Goal: Contribute content: Add original content to the website for others to see

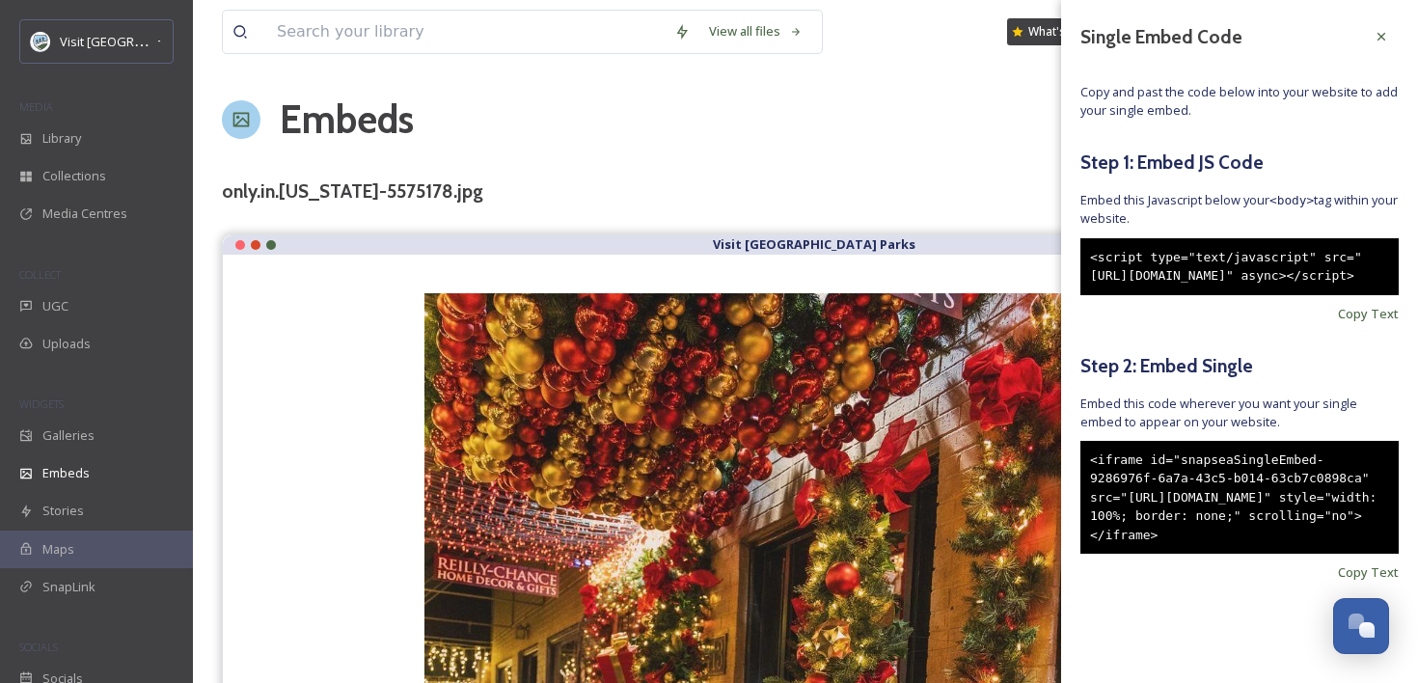
scroll to position [2811, 0]
click at [1378, 28] on div at bounding box center [1381, 36] width 35 height 35
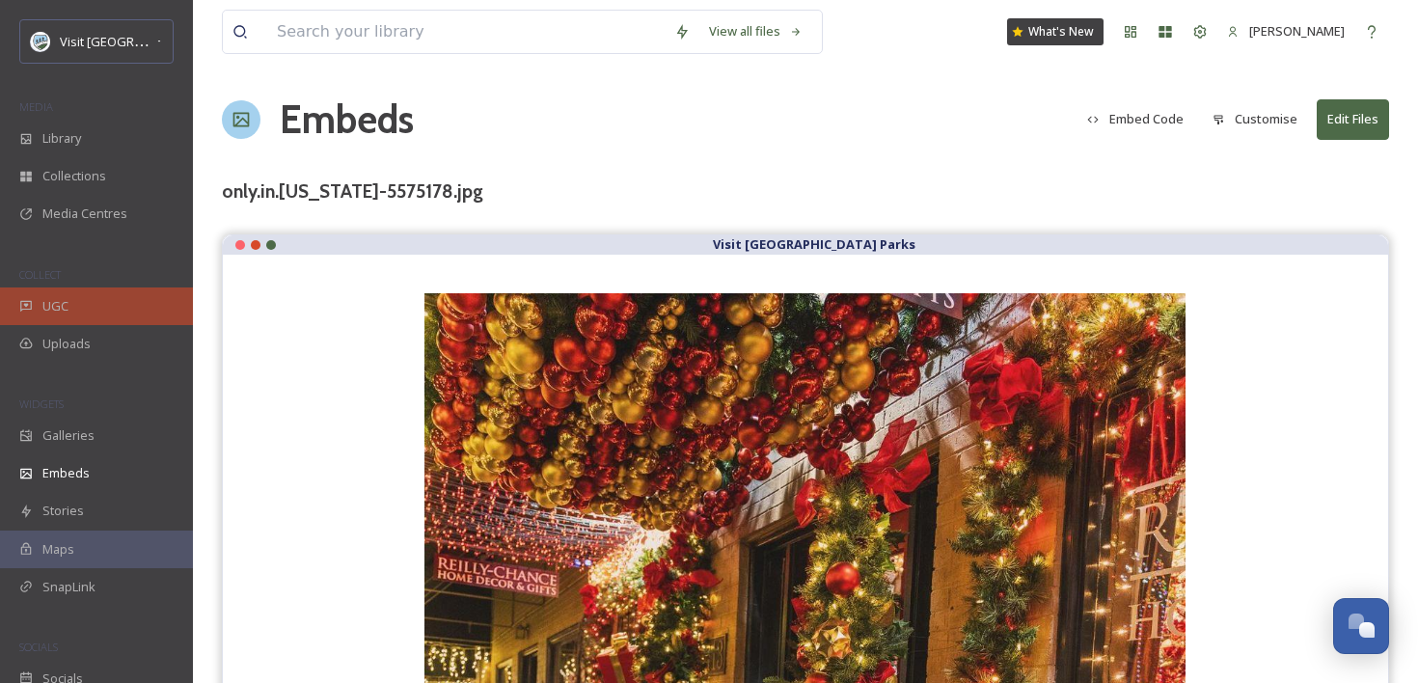
click at [83, 291] on div "UGC" at bounding box center [96, 306] width 193 height 38
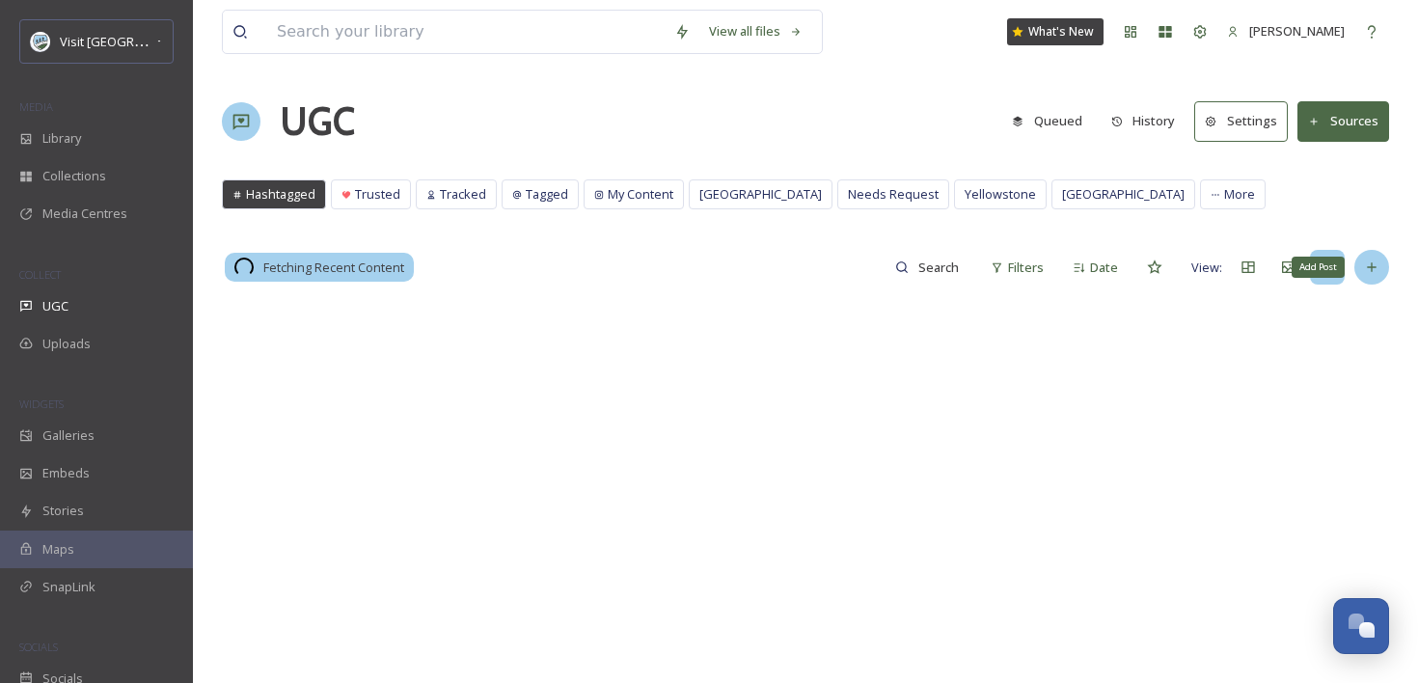
click at [1380, 269] on div "Add Post" at bounding box center [1371, 267] width 35 height 35
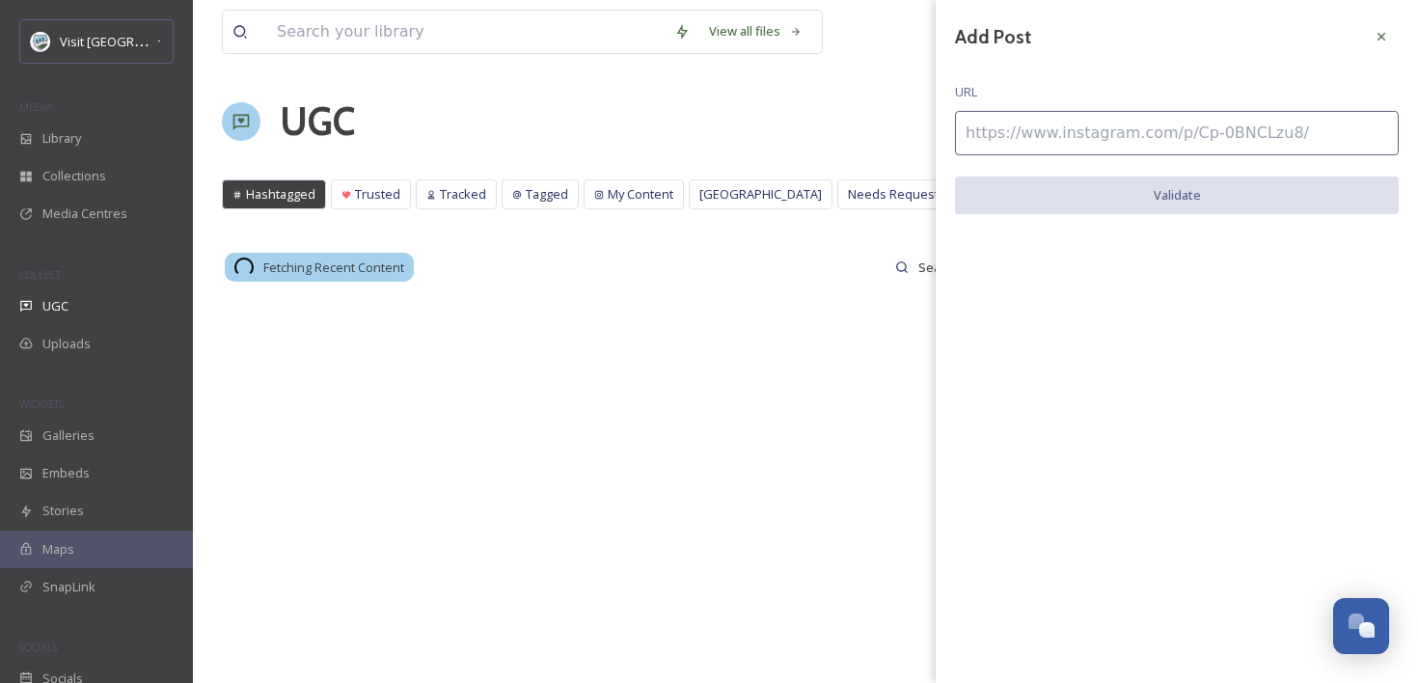
click at [1126, 142] on input at bounding box center [1177, 133] width 444 height 44
paste input "[URL][DOMAIN_NAME]"
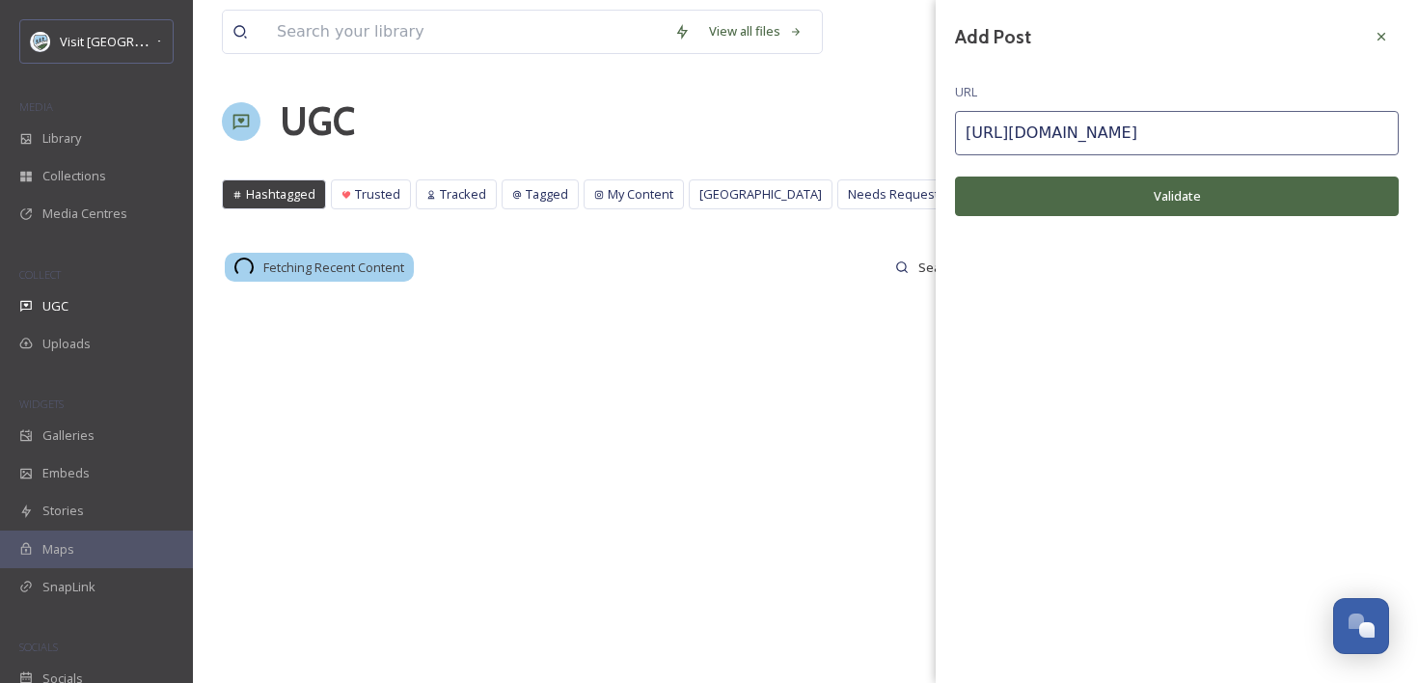
click at [1115, 207] on button "Validate" at bounding box center [1177, 196] width 444 height 40
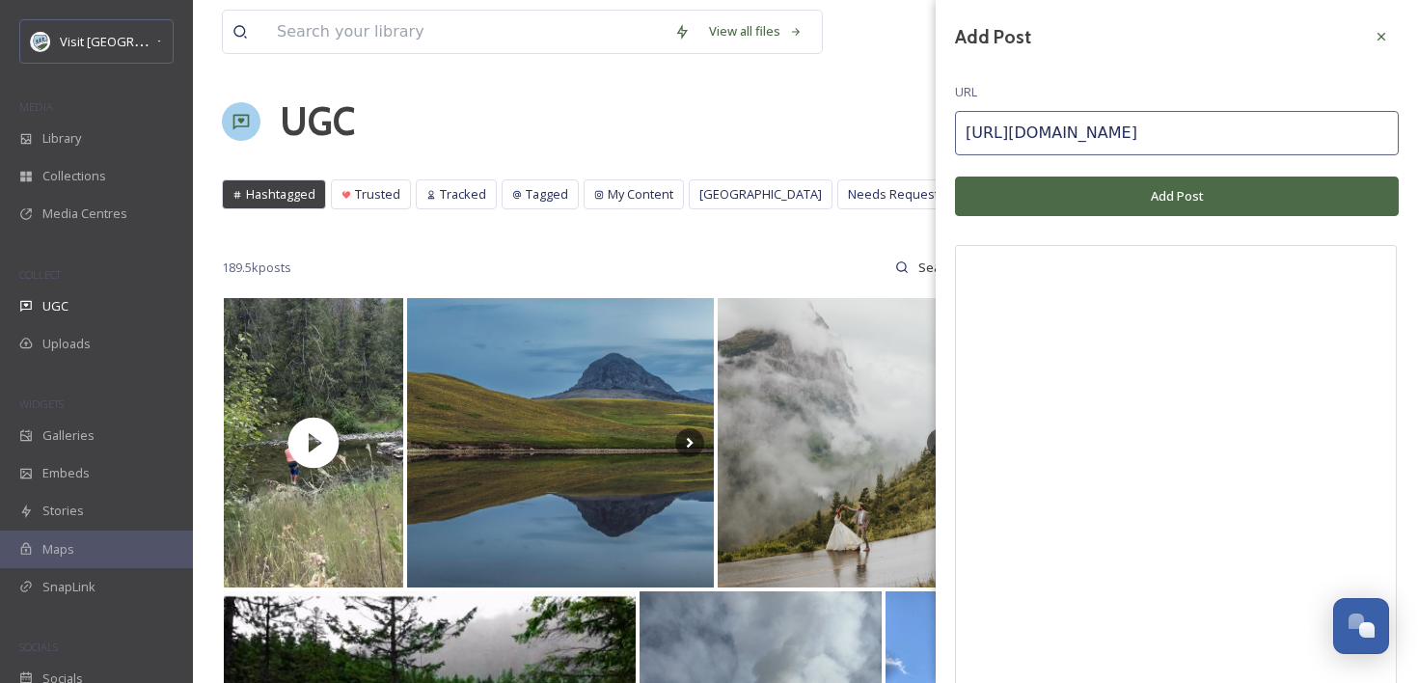
click at [1186, 135] on input "[URL][DOMAIN_NAME]" at bounding box center [1177, 133] width 444 height 44
paste input "MlQxJOyTZK"
type input "[URL][DOMAIN_NAME]"
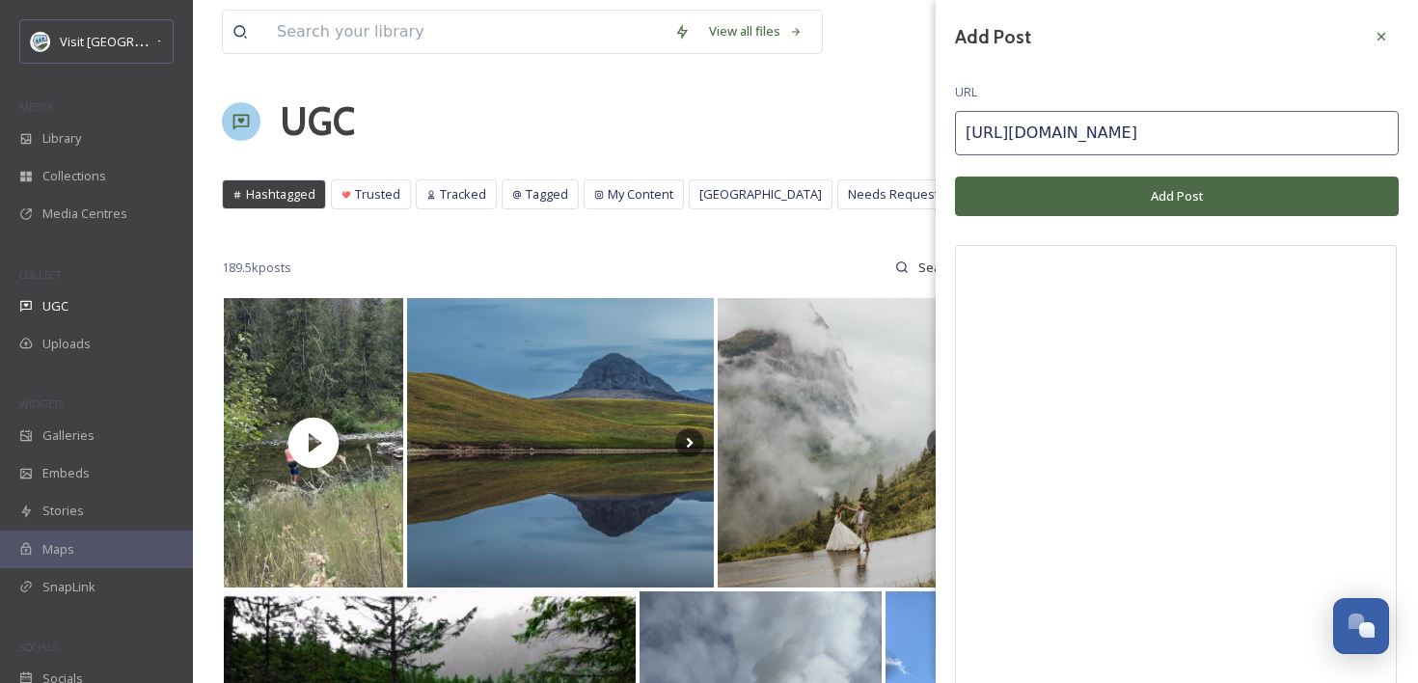
click at [1186, 191] on button "Add Post" at bounding box center [1177, 196] width 444 height 40
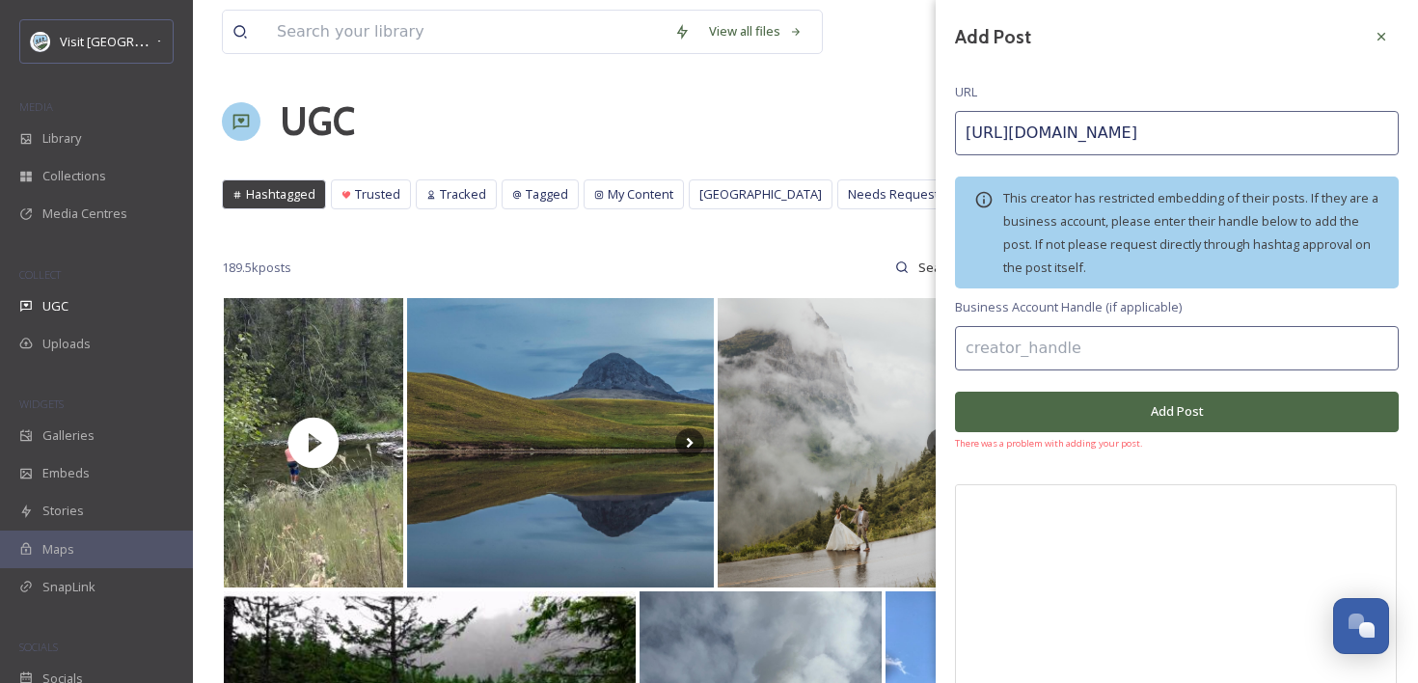
click at [1403, 17] on div "Add Post URL https://www.instagram.com/p/DMlQxJOyTZK/ This creator has restrict…" at bounding box center [1176, 547] width 482 height 1094
click at [1395, 28] on div at bounding box center [1381, 36] width 35 height 35
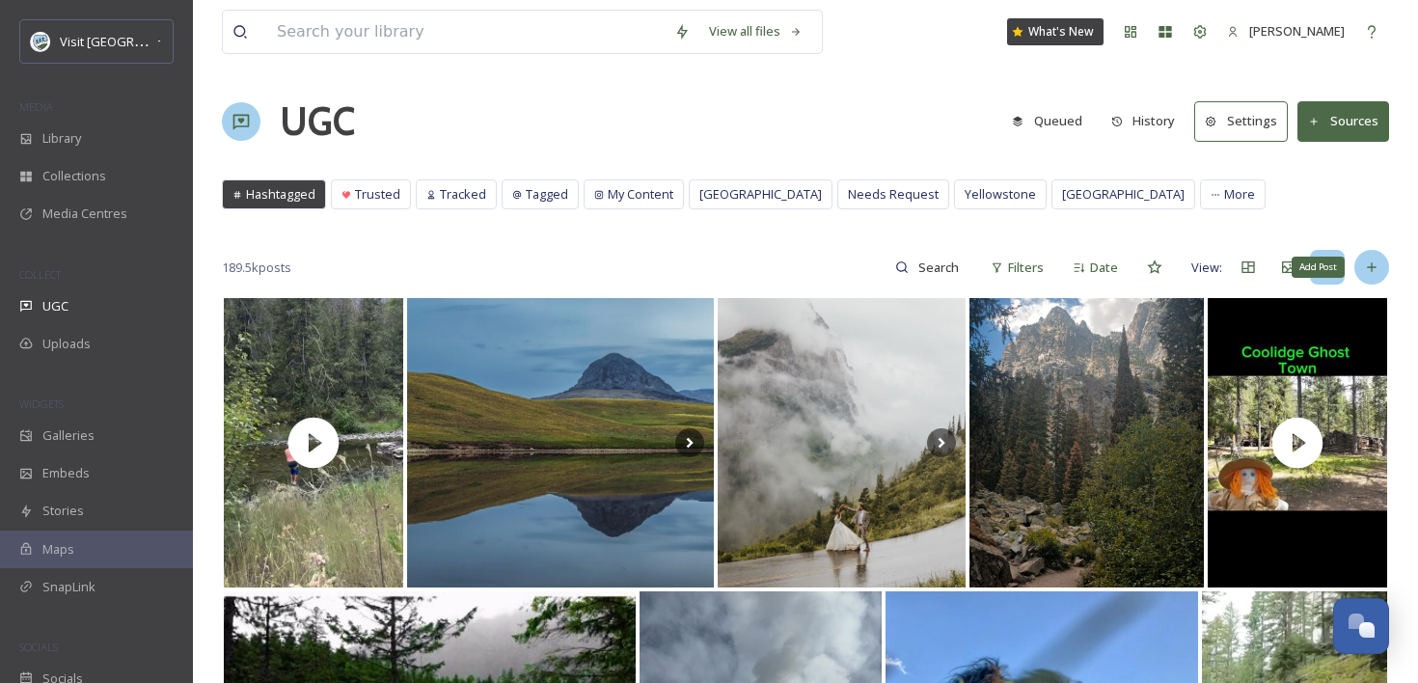
click at [1382, 279] on div "Add Post" at bounding box center [1371, 267] width 35 height 35
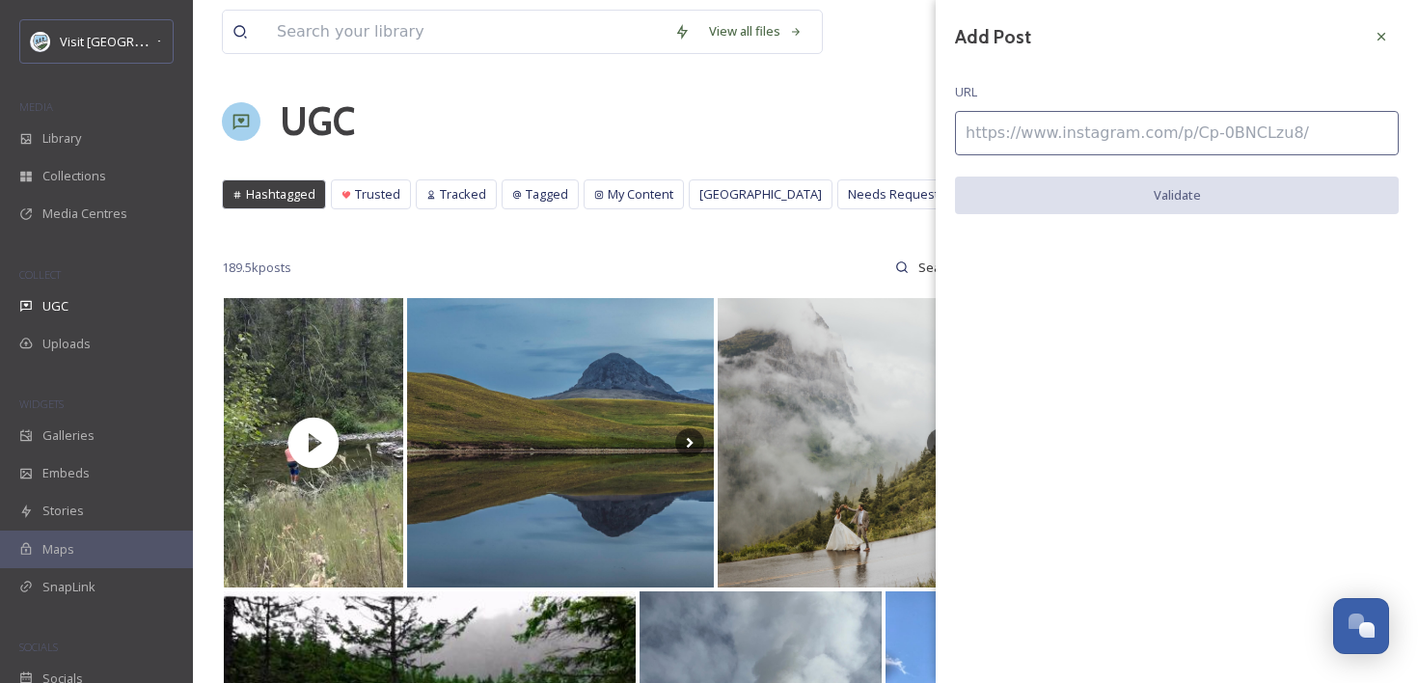
click at [1186, 124] on input at bounding box center [1177, 133] width 444 height 44
paste input "[URL][DOMAIN_NAME]"
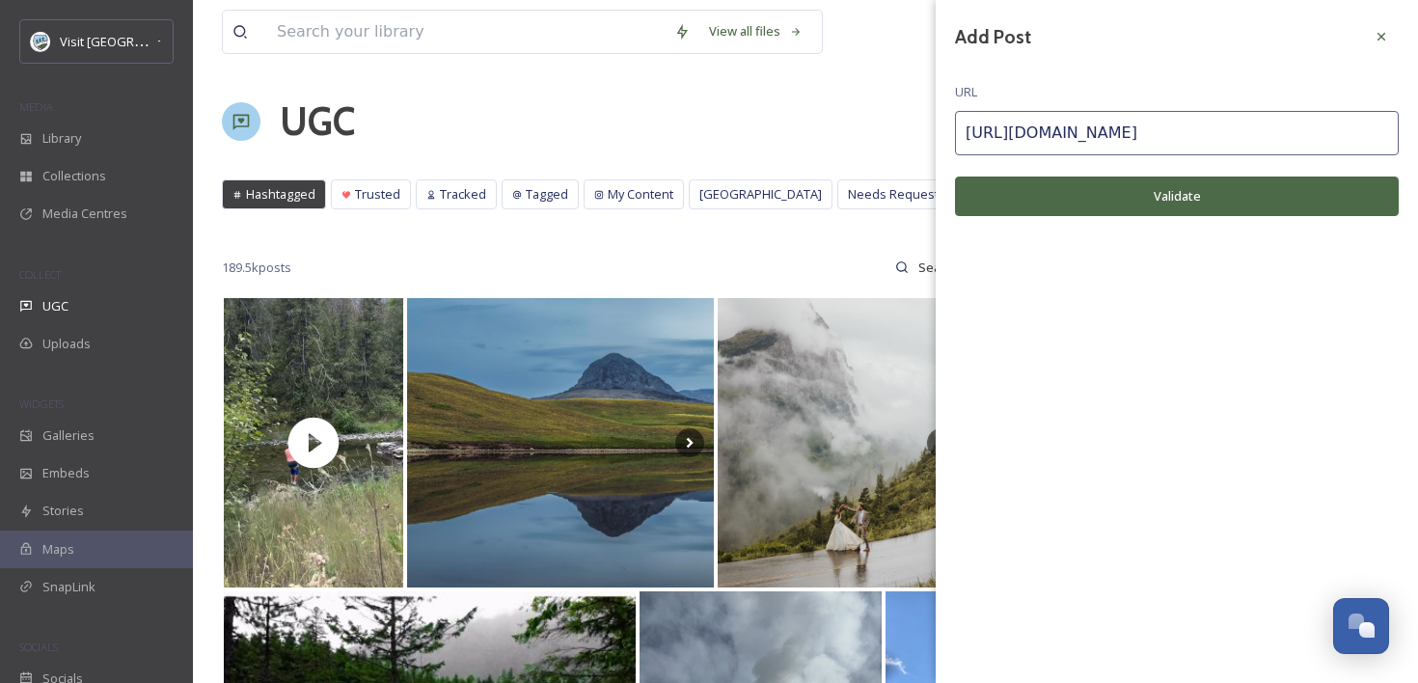
type input "[URL][DOMAIN_NAME]"
click at [1157, 211] on button "Validate" at bounding box center [1177, 196] width 444 height 40
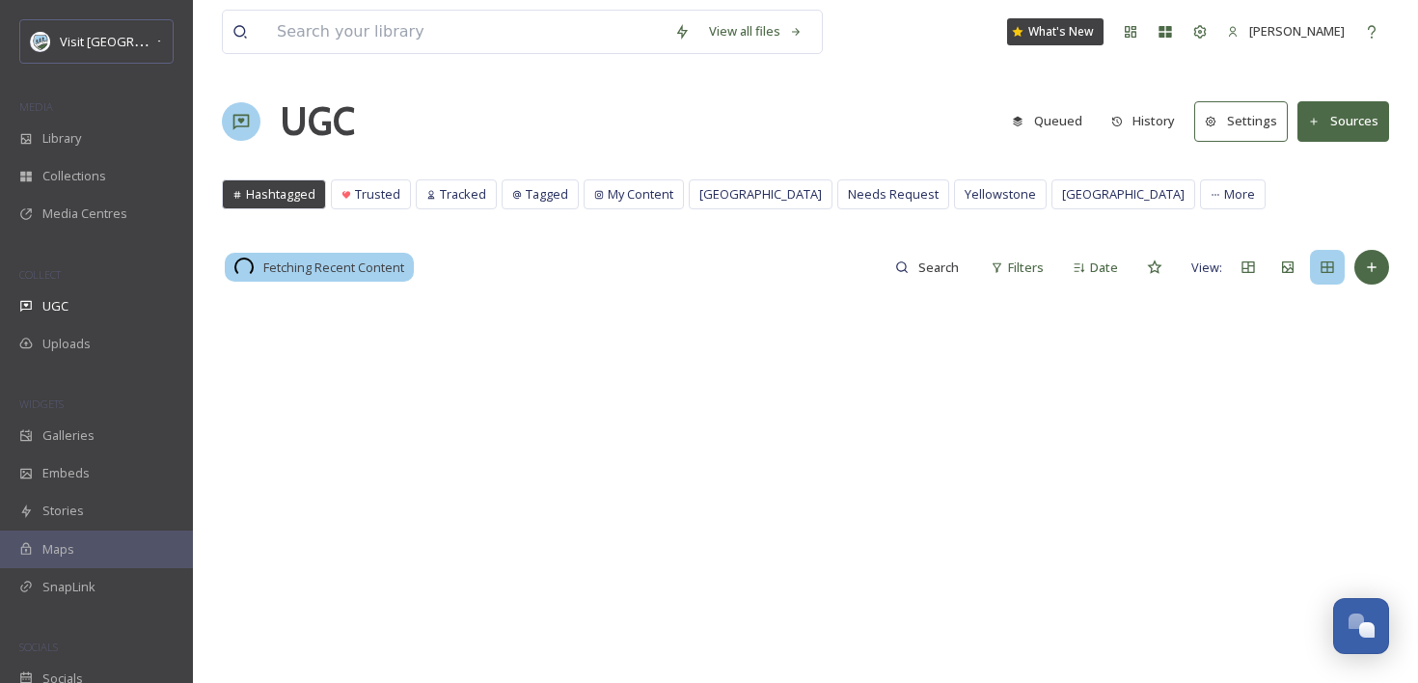
scroll to position [2811, 0]
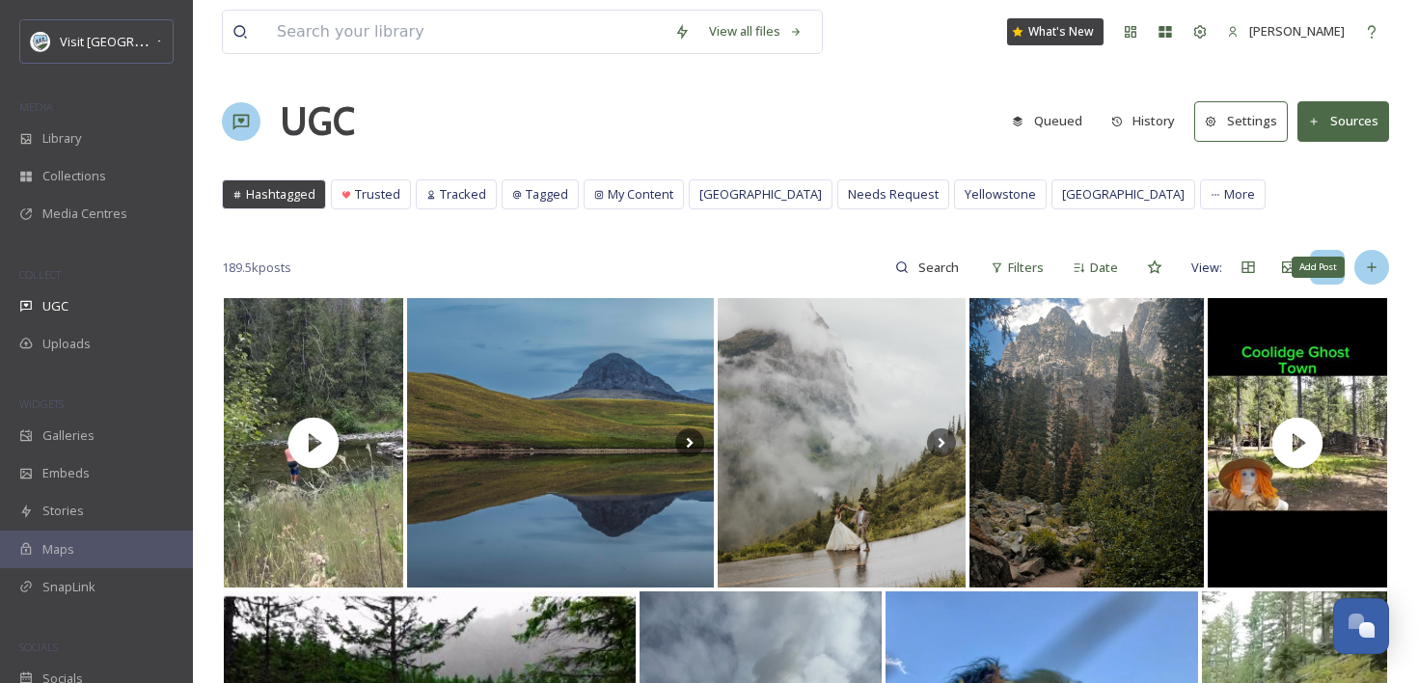
click at [1367, 257] on div "Add Post" at bounding box center [1371, 267] width 35 height 35
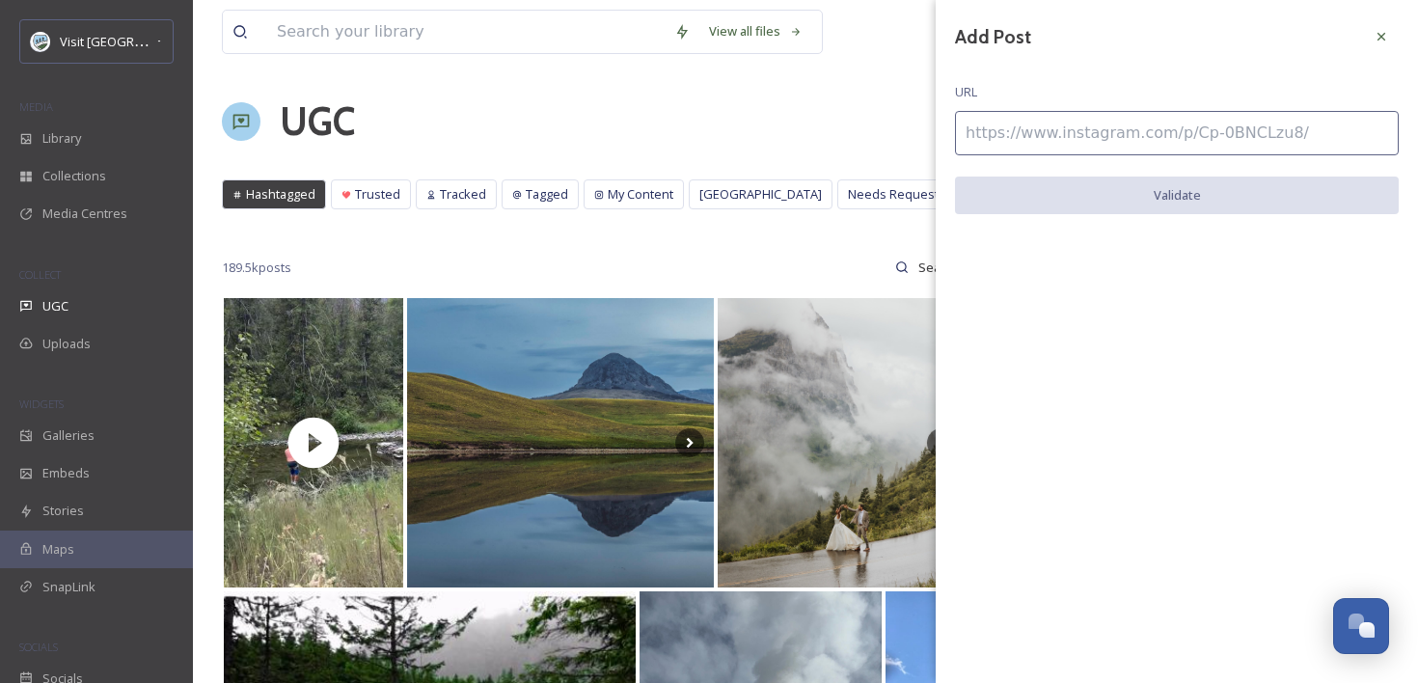
click at [1132, 118] on input at bounding box center [1177, 133] width 444 height 44
paste input "[URL][DOMAIN_NAME]"
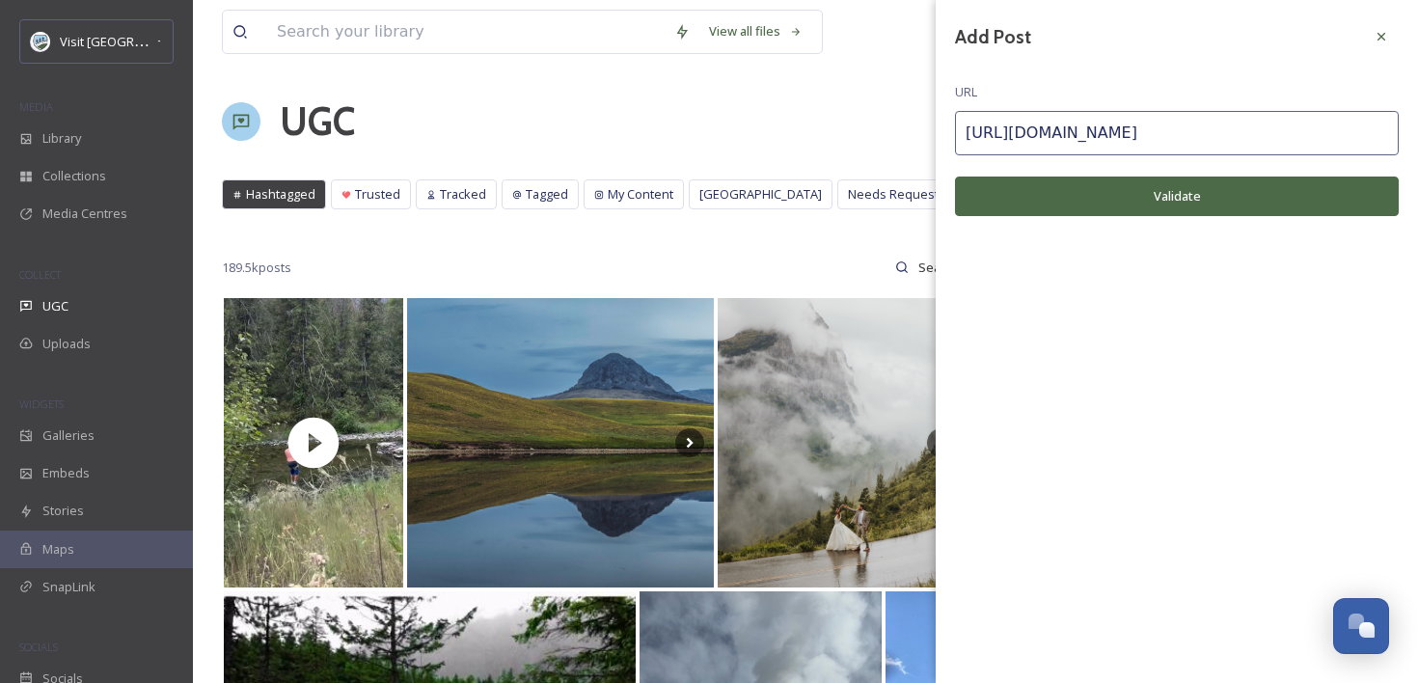
type input "[URL][DOMAIN_NAME]"
click at [1131, 176] on button "Validate" at bounding box center [1177, 196] width 444 height 40
click at [1380, 34] on icon at bounding box center [1380, 36] width 15 height 15
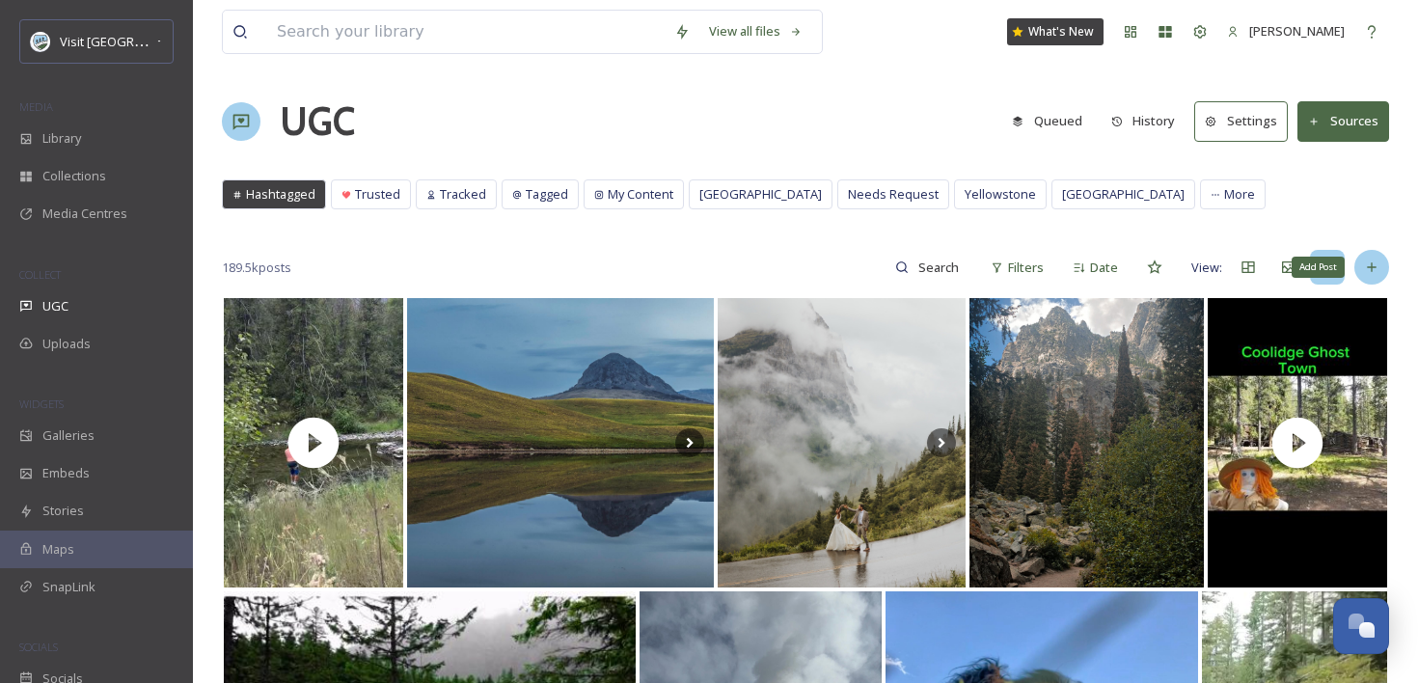
click at [1382, 276] on div "Add Post" at bounding box center [1371, 267] width 35 height 35
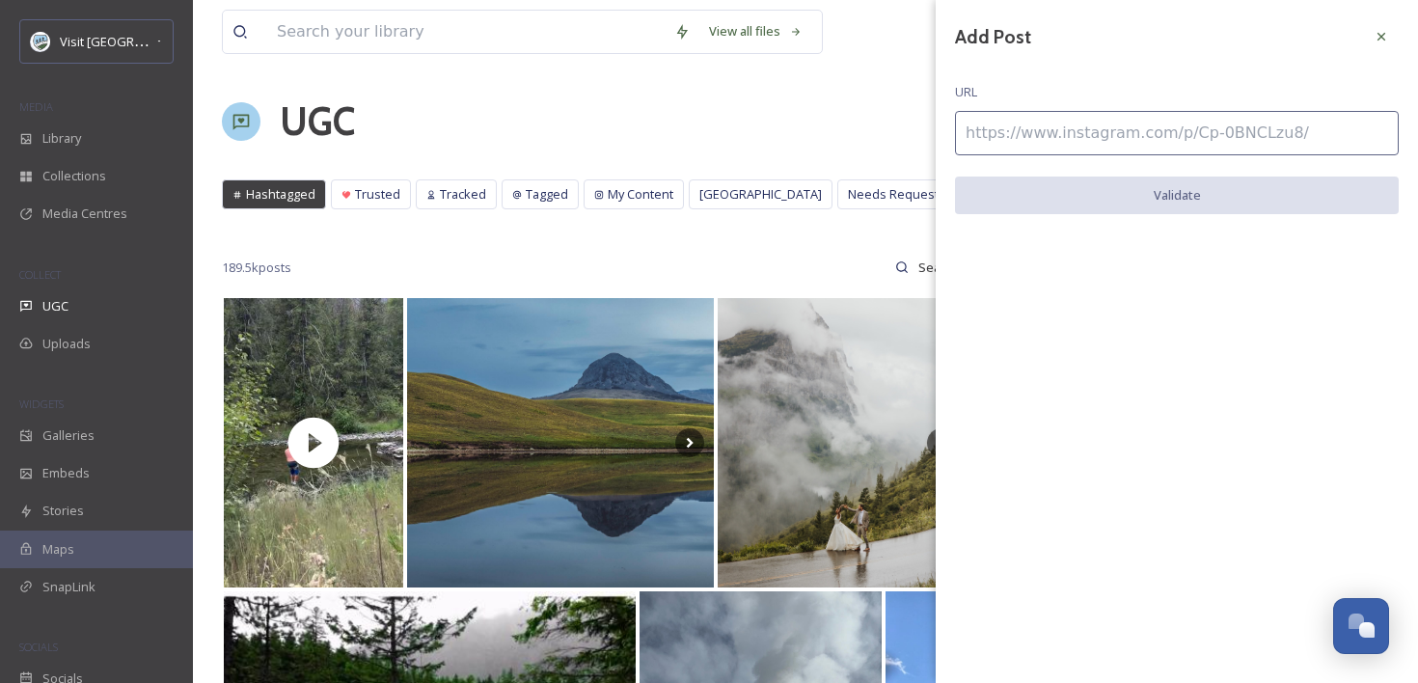
click at [1135, 149] on input at bounding box center [1177, 133] width 444 height 44
paste input "[URL][DOMAIN_NAME]"
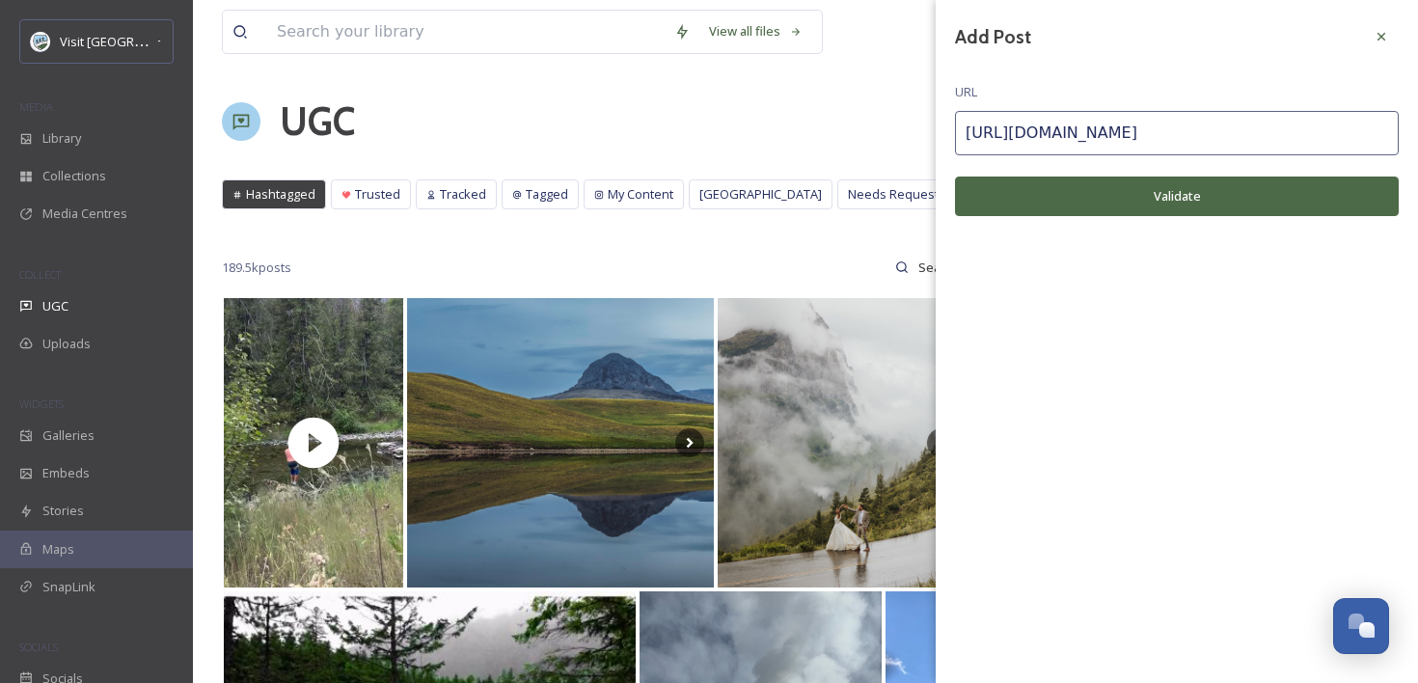
type input "[URL][DOMAIN_NAME]"
click at [1119, 210] on button "Validate" at bounding box center [1177, 196] width 444 height 40
click at [1381, 33] on icon at bounding box center [1380, 36] width 15 height 15
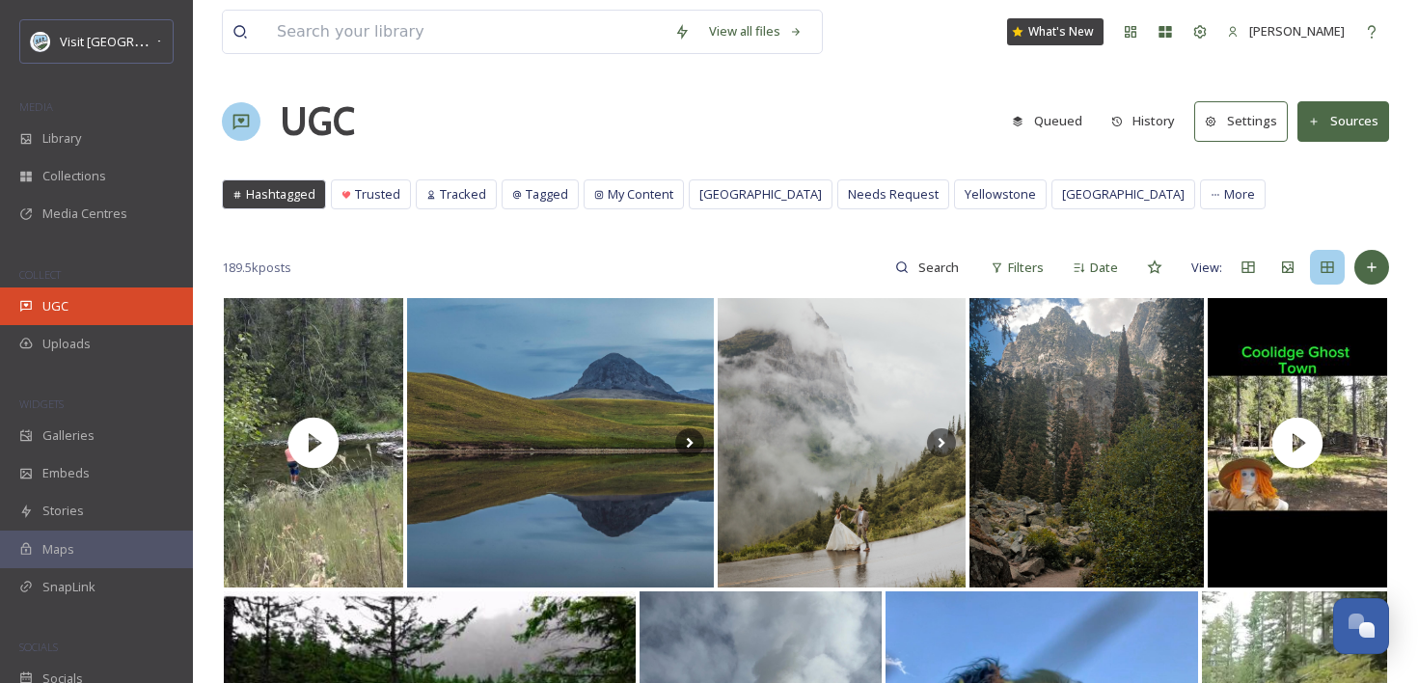
click at [81, 315] on div "UGC" at bounding box center [96, 306] width 193 height 38
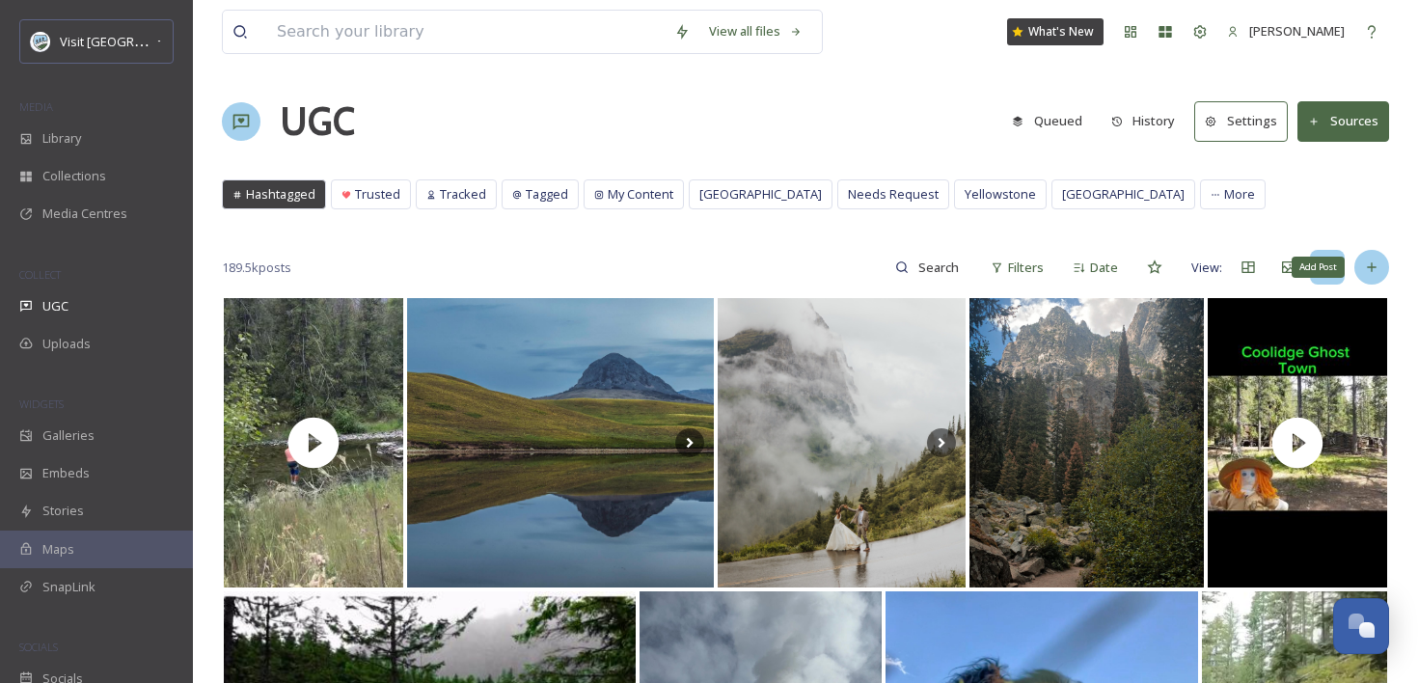
click at [1379, 268] on div "Add Post" at bounding box center [1371, 267] width 35 height 35
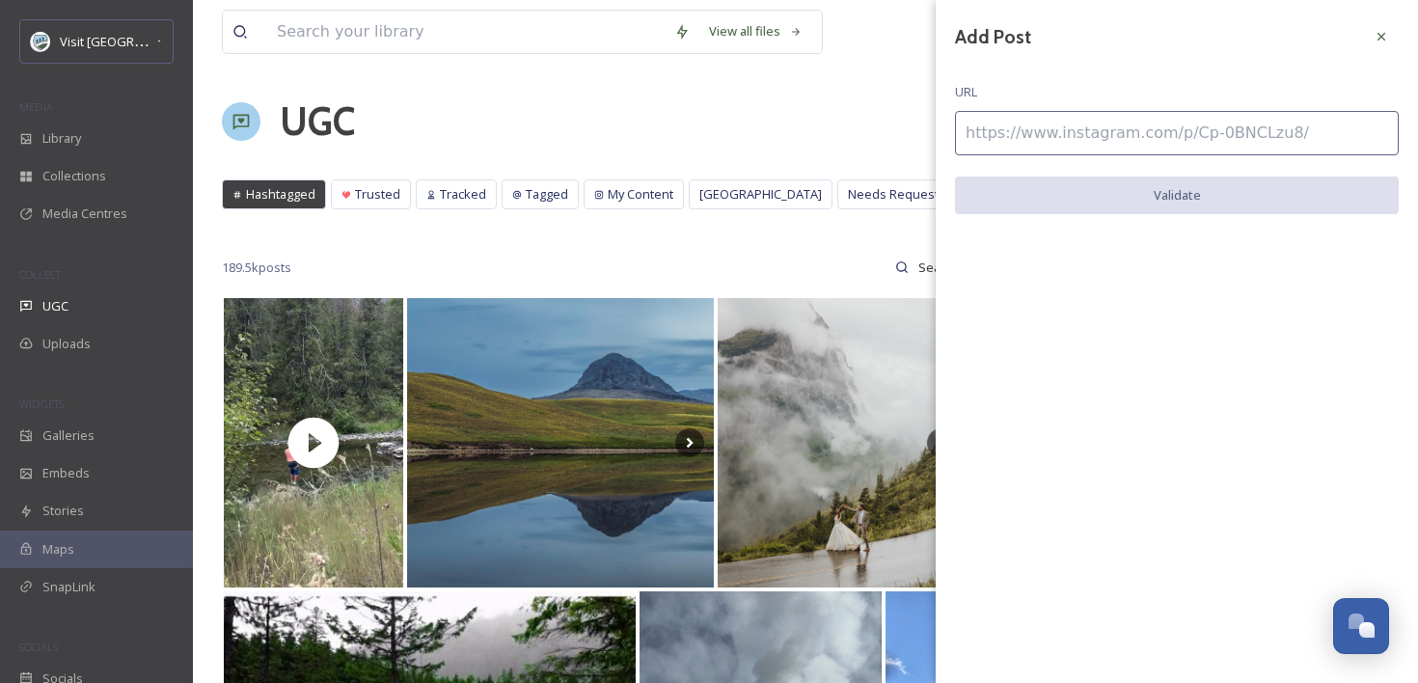
click at [1125, 151] on input at bounding box center [1177, 133] width 444 height 44
paste input "[URL][DOMAIN_NAME]"
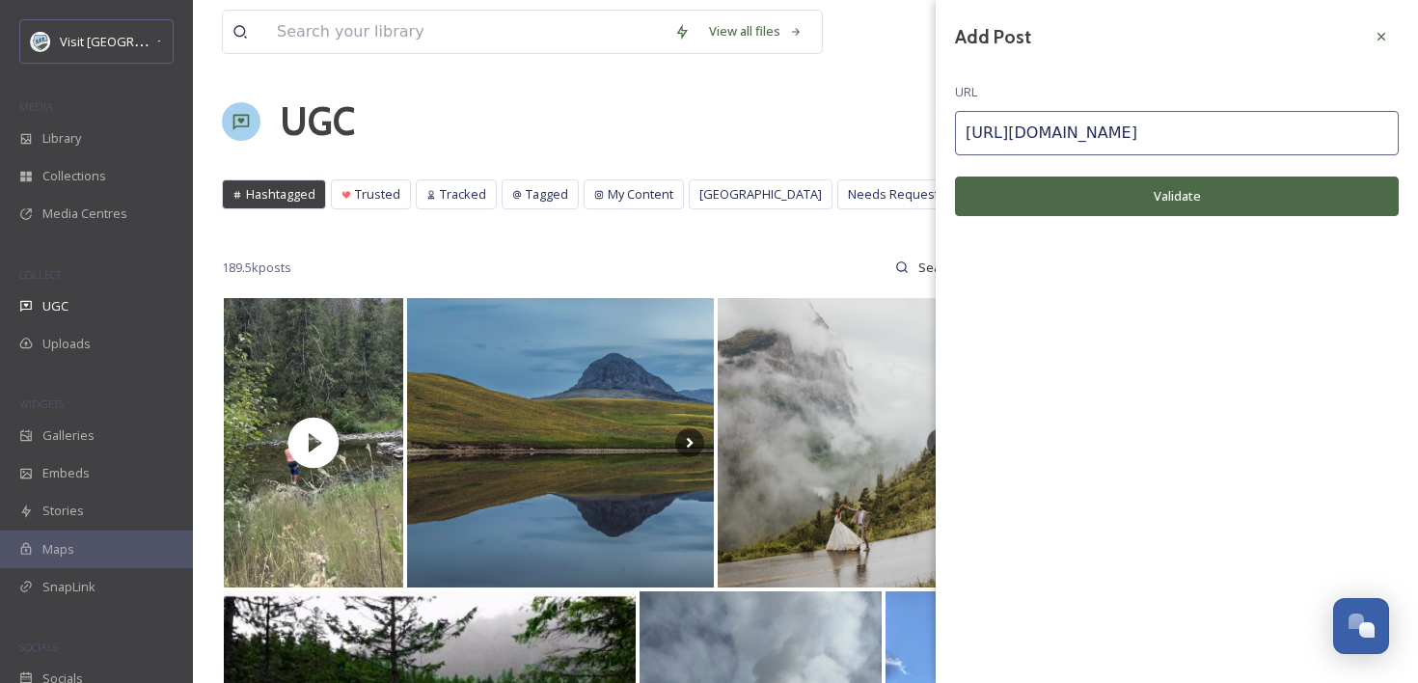
type input "[URL][DOMAIN_NAME]"
click at [1127, 189] on button "Validate" at bounding box center [1177, 196] width 444 height 40
click at [1396, 27] on div at bounding box center [1381, 36] width 35 height 35
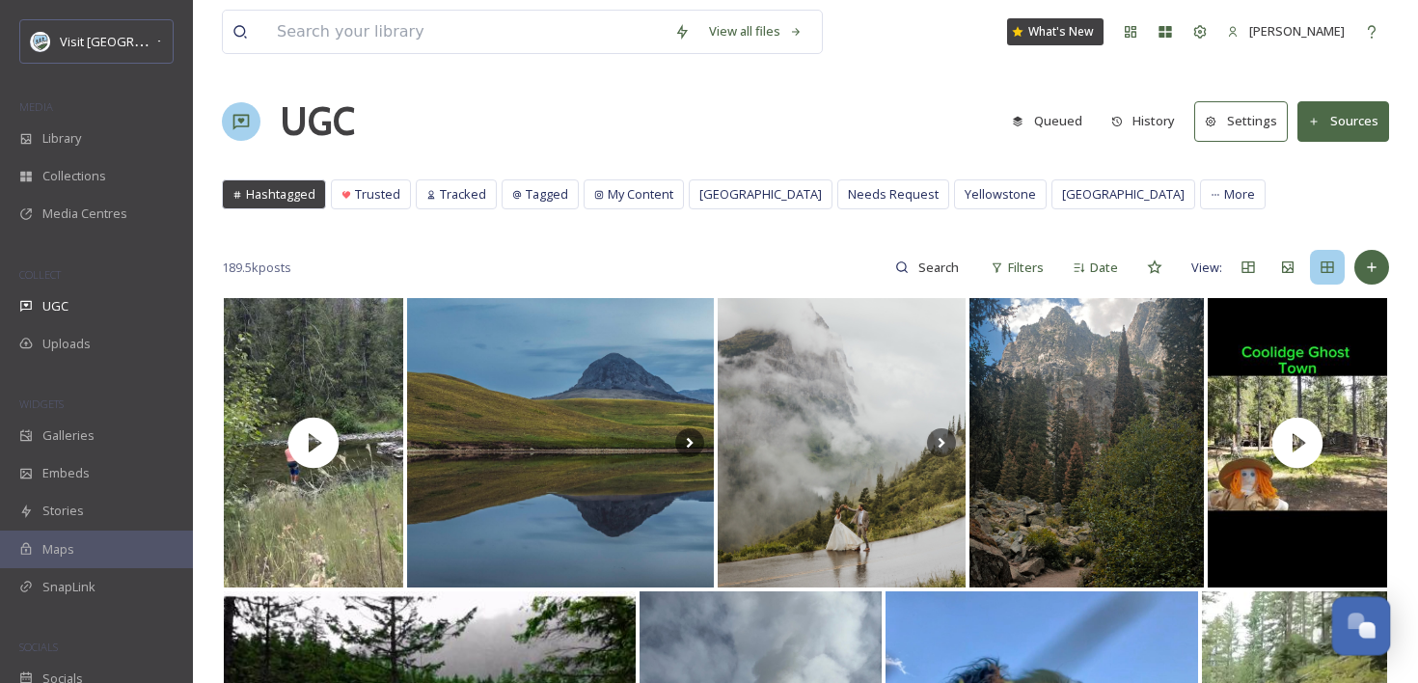
click at [1354, 630] on div "Open Chat" at bounding box center [1361, 624] width 57 height 33
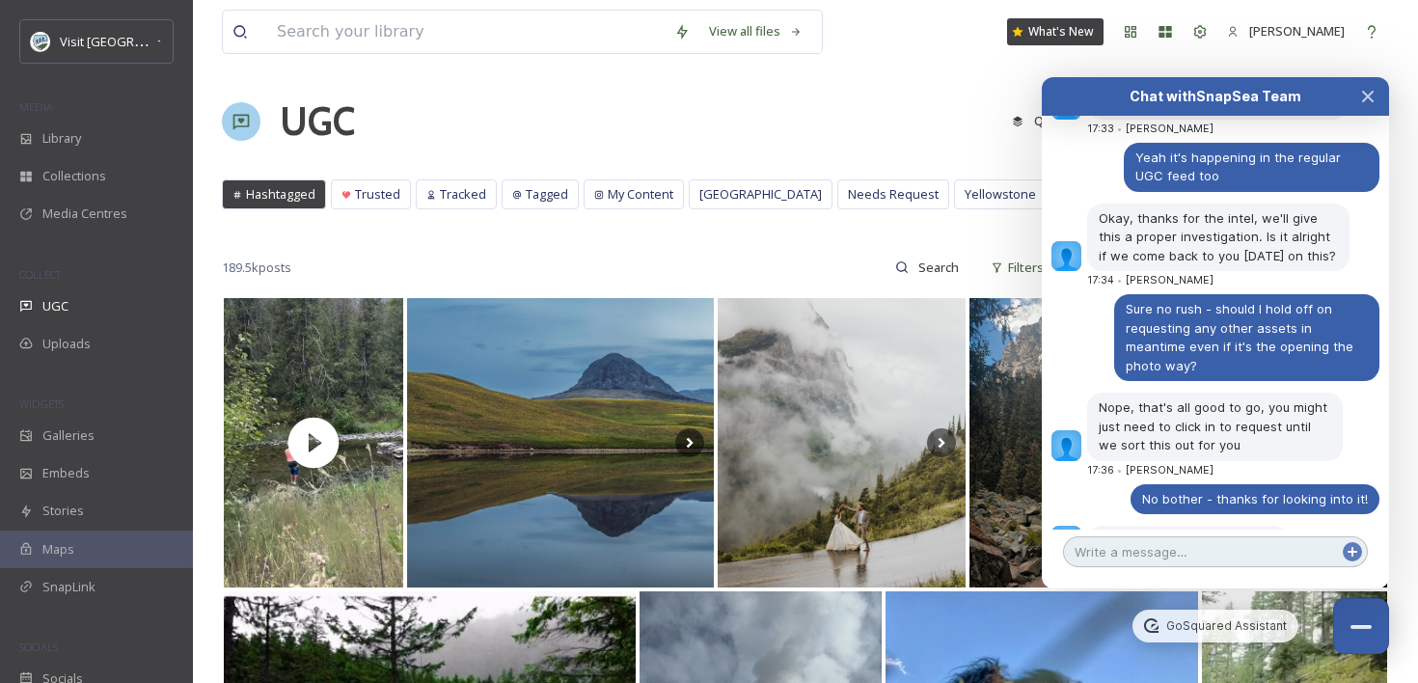
click at [1115, 561] on textarea at bounding box center [1215, 551] width 305 height 31
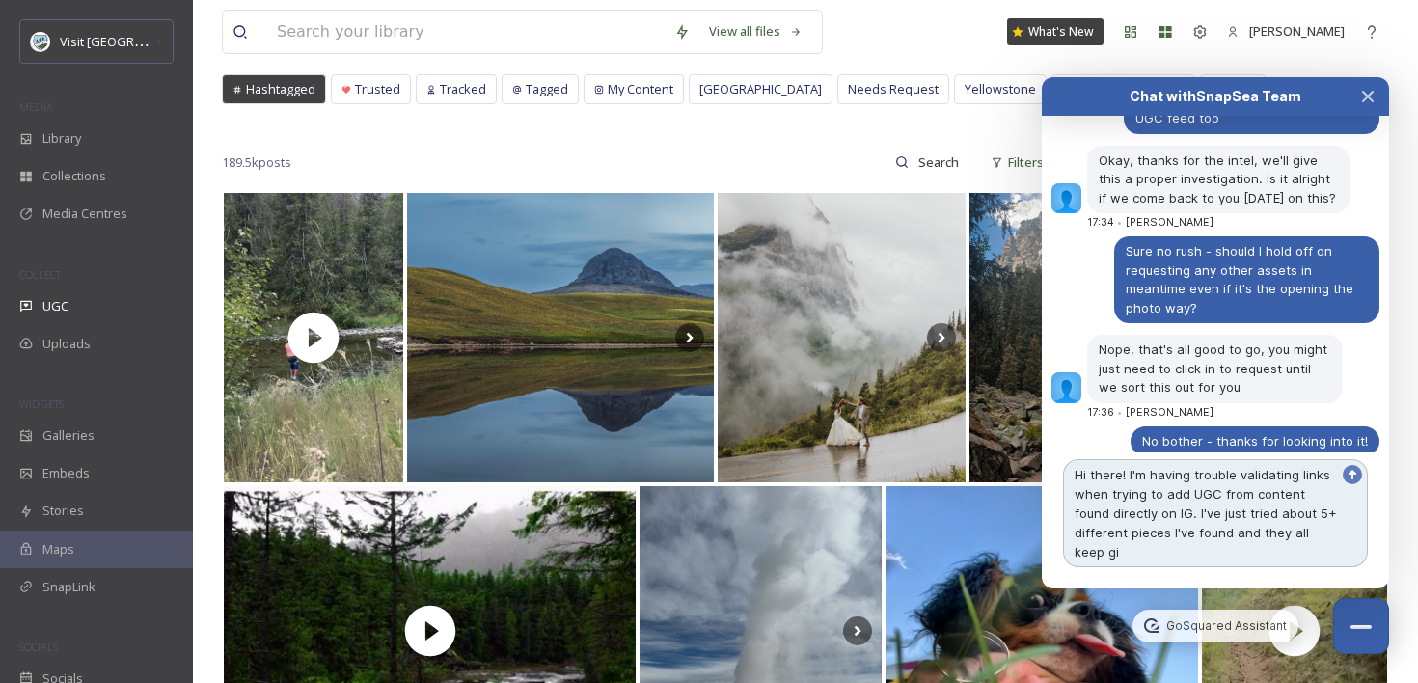
scroll to position [2888, 0]
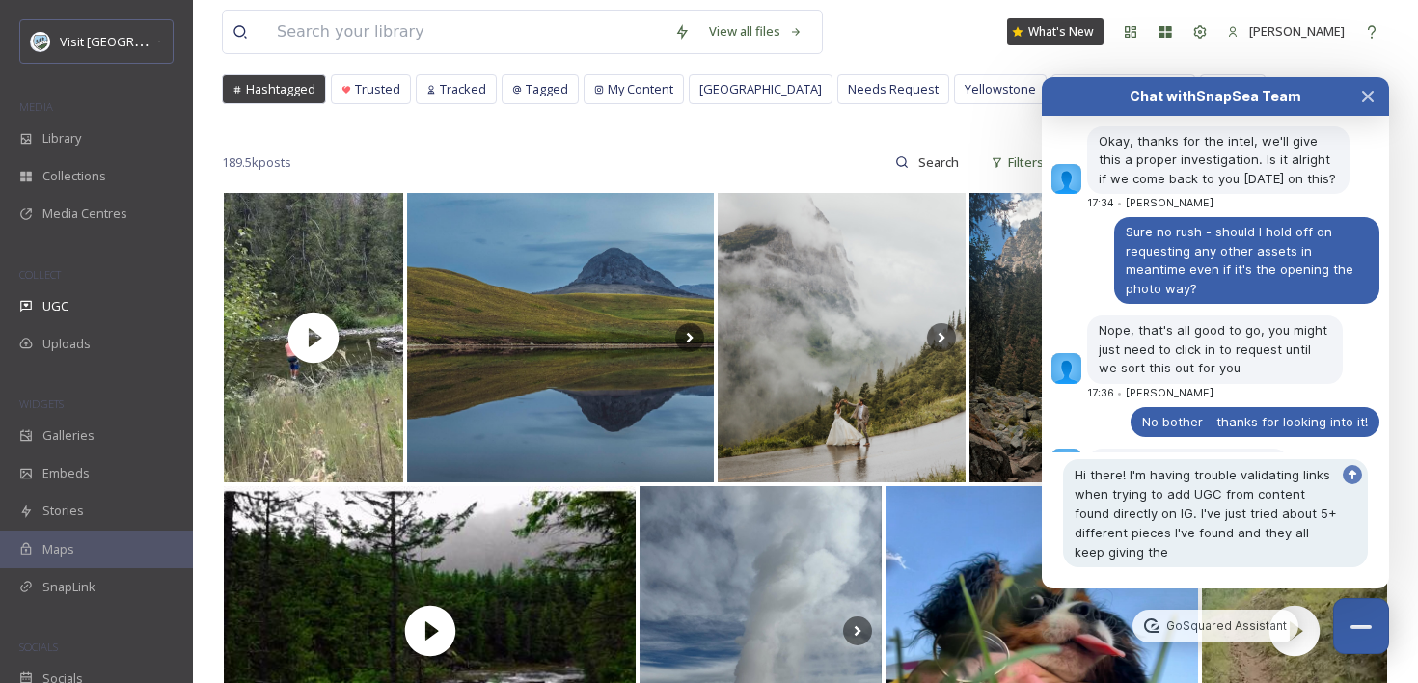
click at [1163, 563] on textarea "Hi there! I'm having trouble validating links when trying to add UGC from conte…" at bounding box center [1215, 513] width 305 height 108
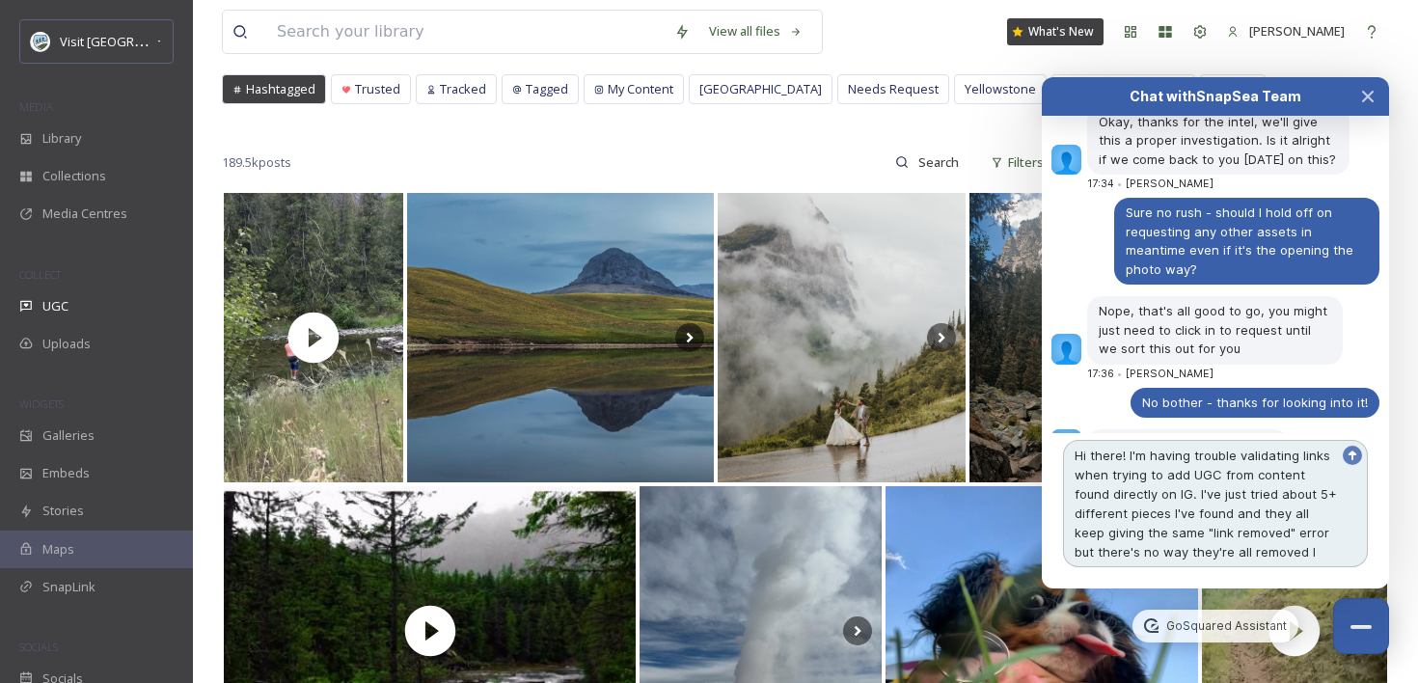
scroll to position [2927, 0]
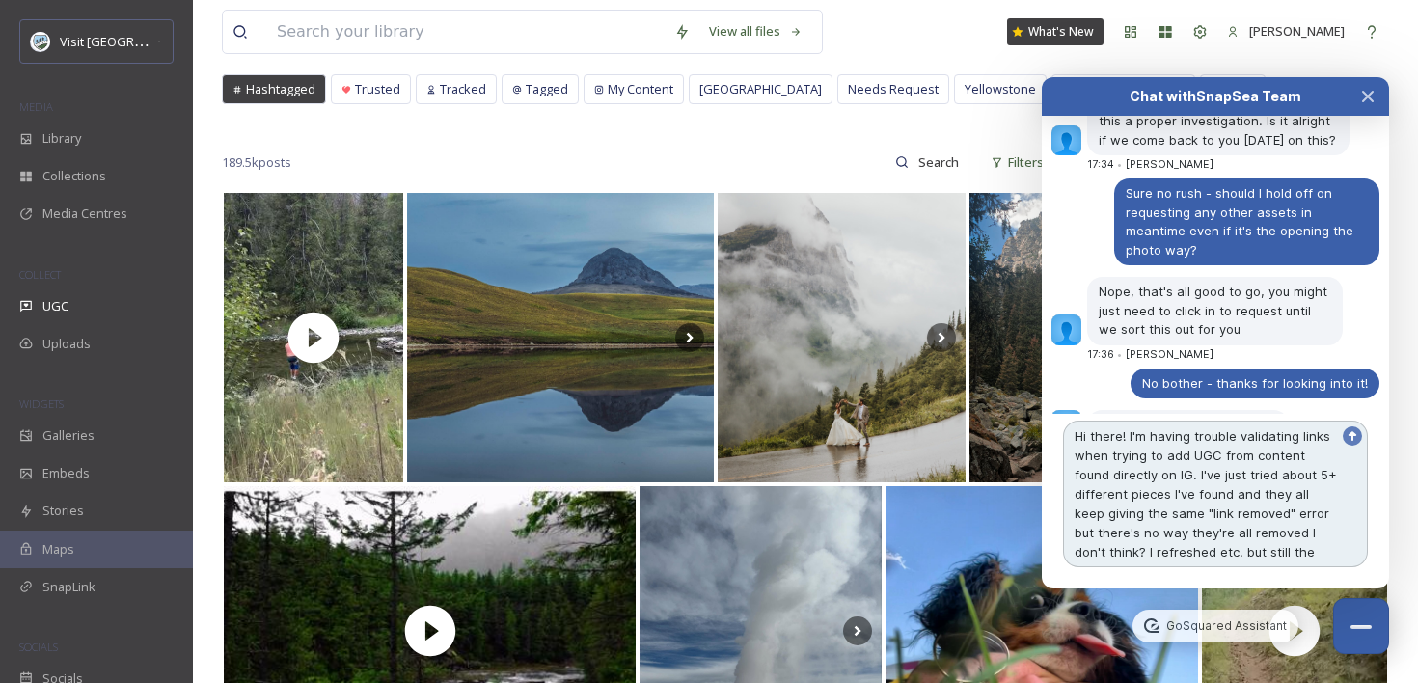
type textarea "Hi there! I'm having trouble validating links when trying to add UGC from conte…"
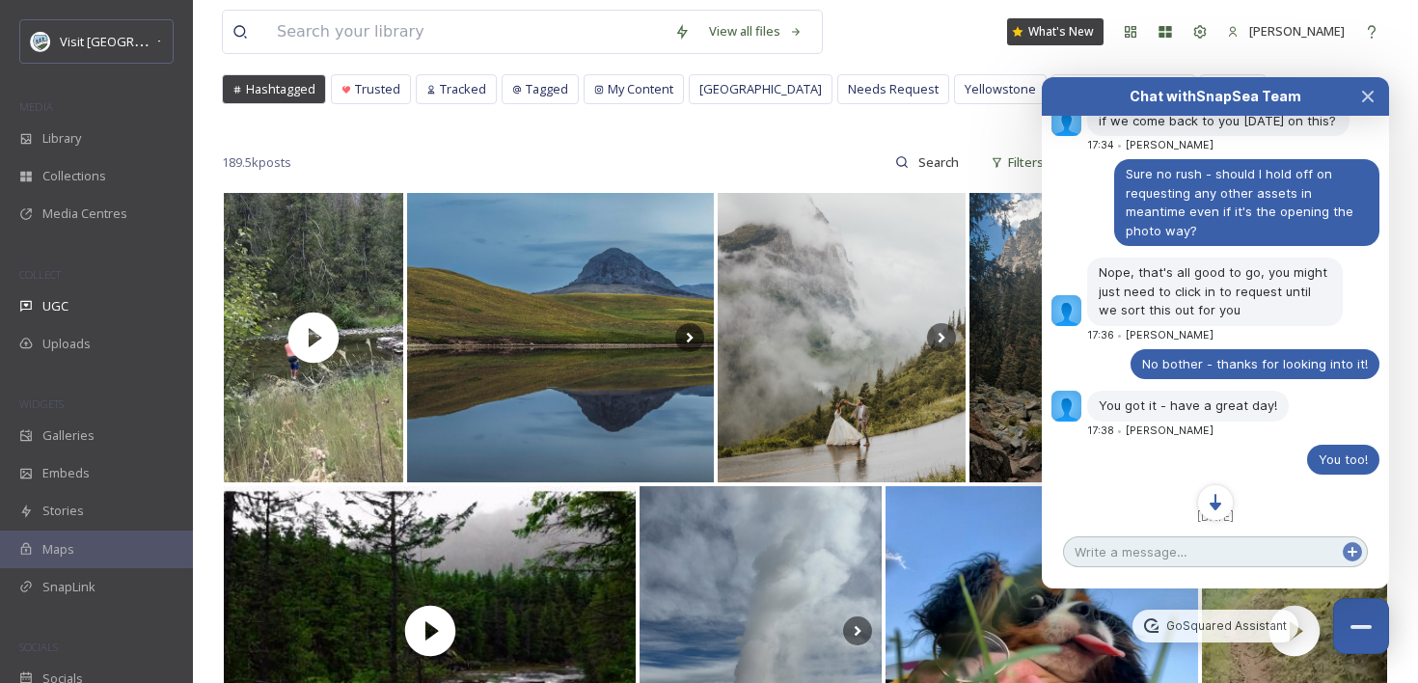
scroll to position [3045, 0]
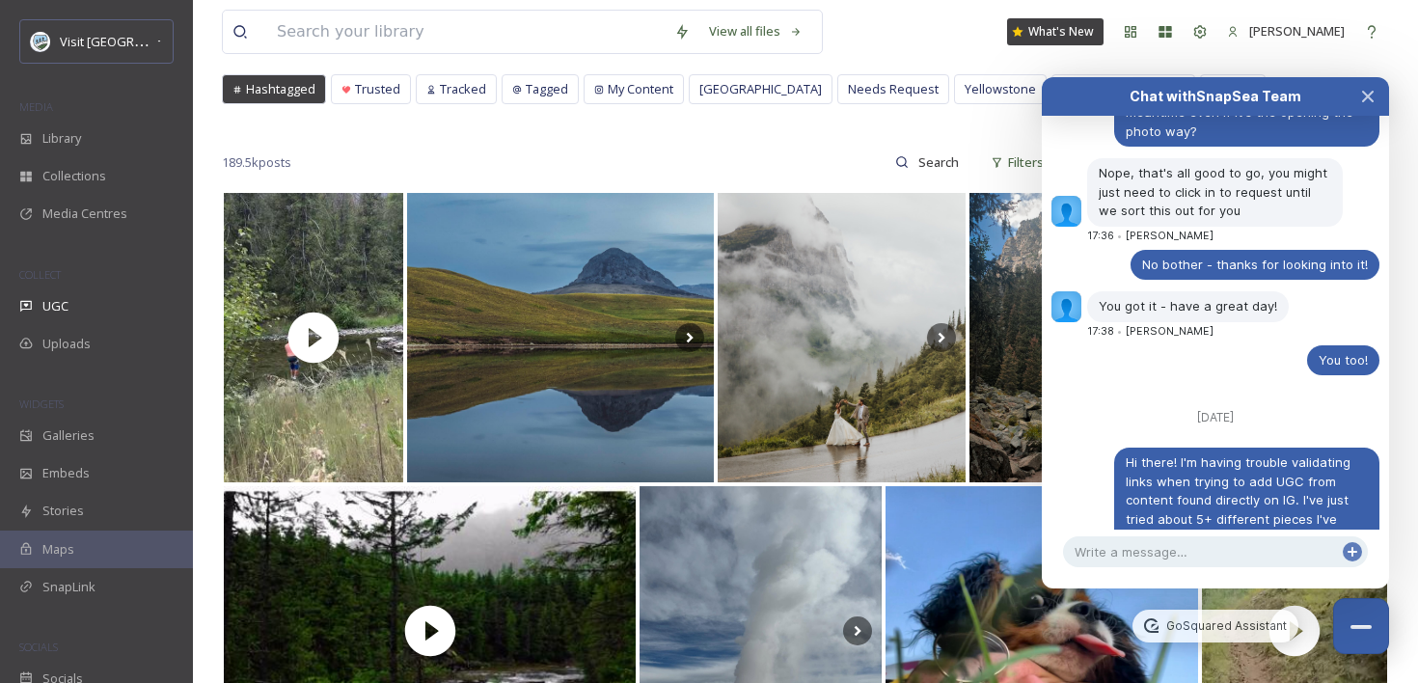
click at [1375, 101] on button "Close Chat" at bounding box center [1367, 96] width 42 height 39
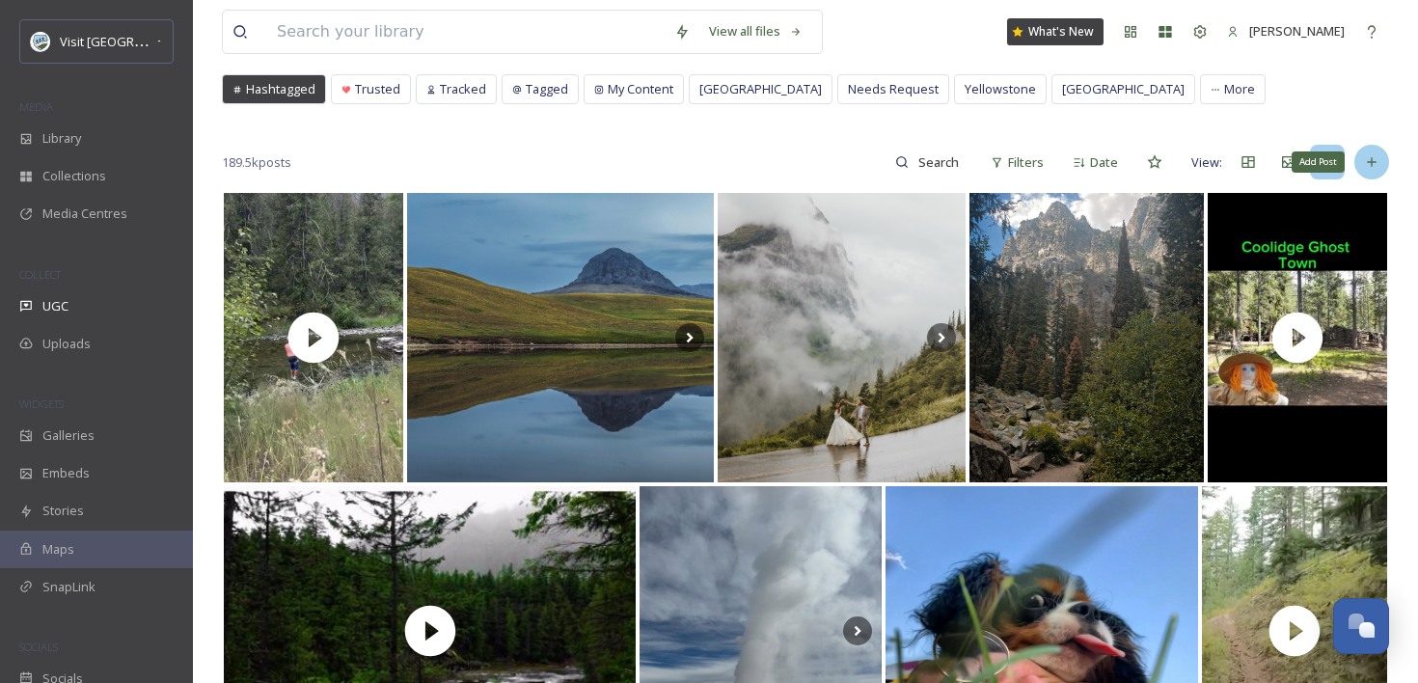
click at [1376, 165] on icon at bounding box center [1371, 161] width 15 height 15
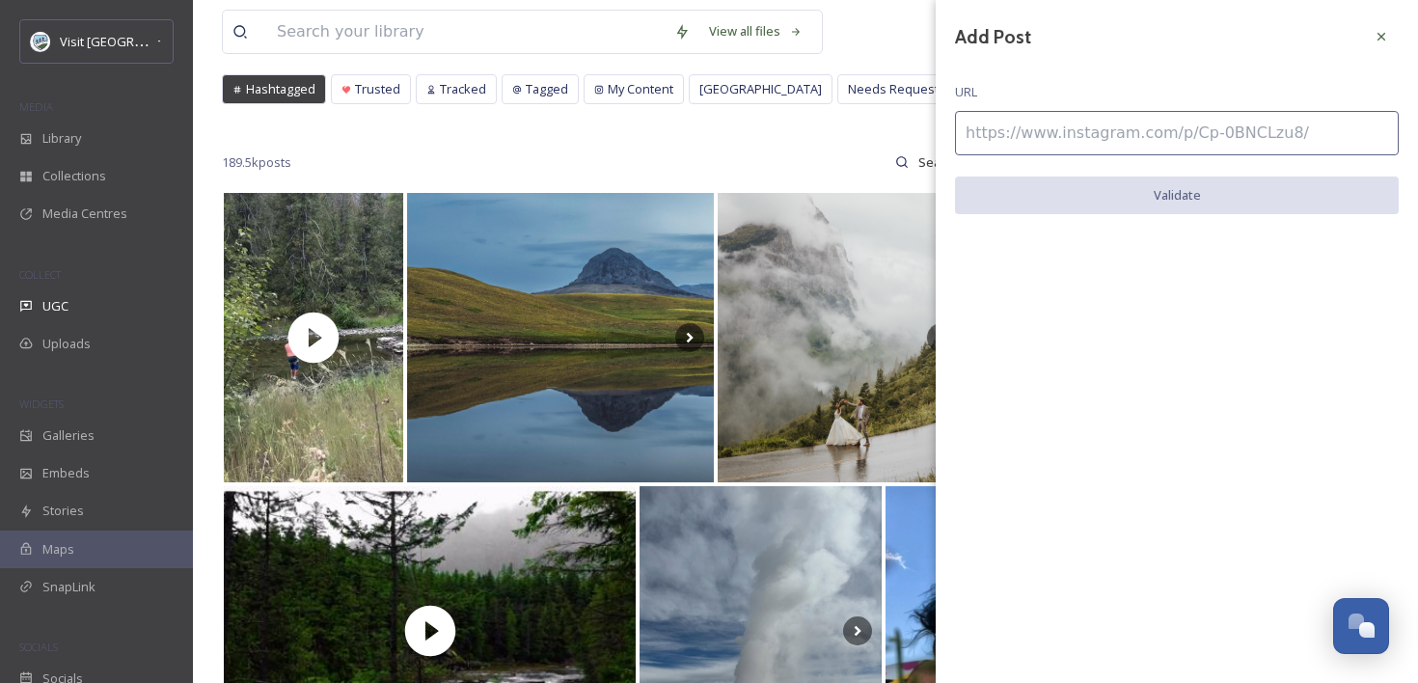
click at [1170, 131] on input at bounding box center [1177, 133] width 444 height 44
paste input "[URL][DOMAIN_NAME]"
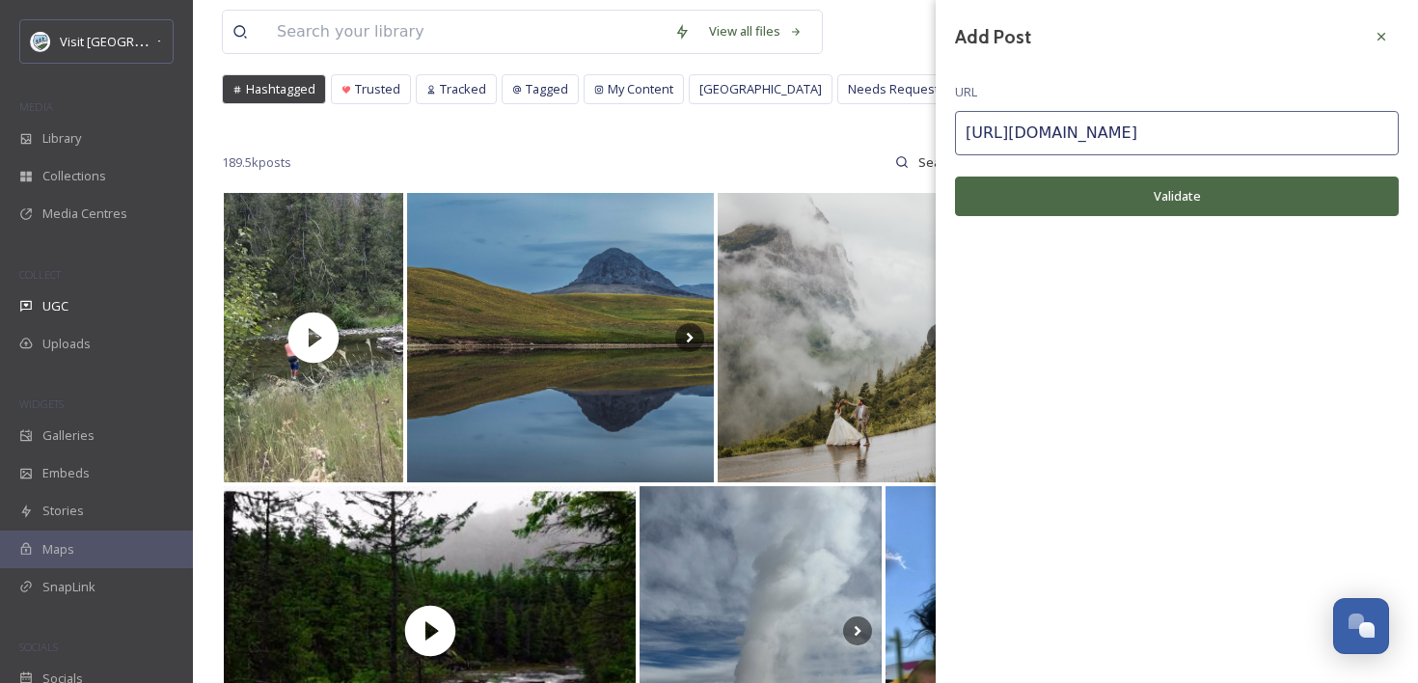
type input "[URL][DOMAIN_NAME]"
click at [1156, 194] on button "Validate" at bounding box center [1177, 196] width 444 height 40
click at [1361, 618] on div "Open Chat" at bounding box center [1355, 620] width 16 height 16
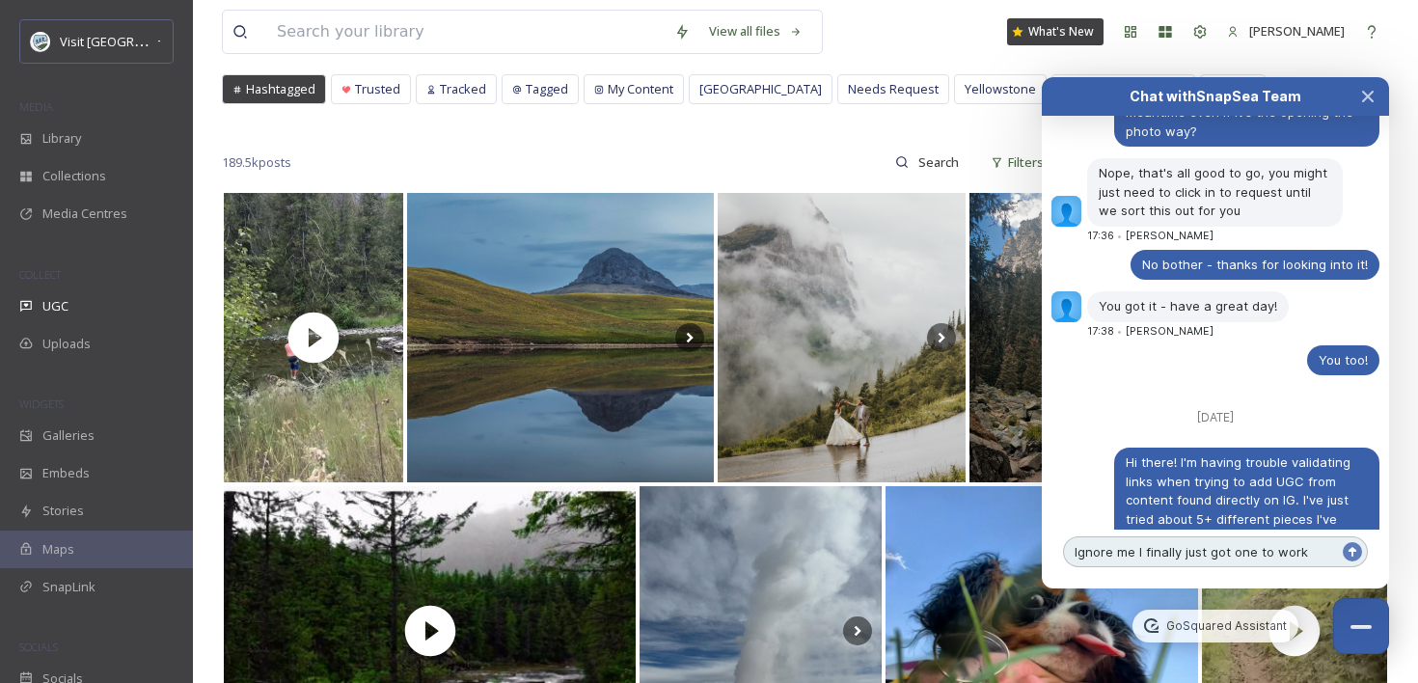
scroll to position [3081, 0]
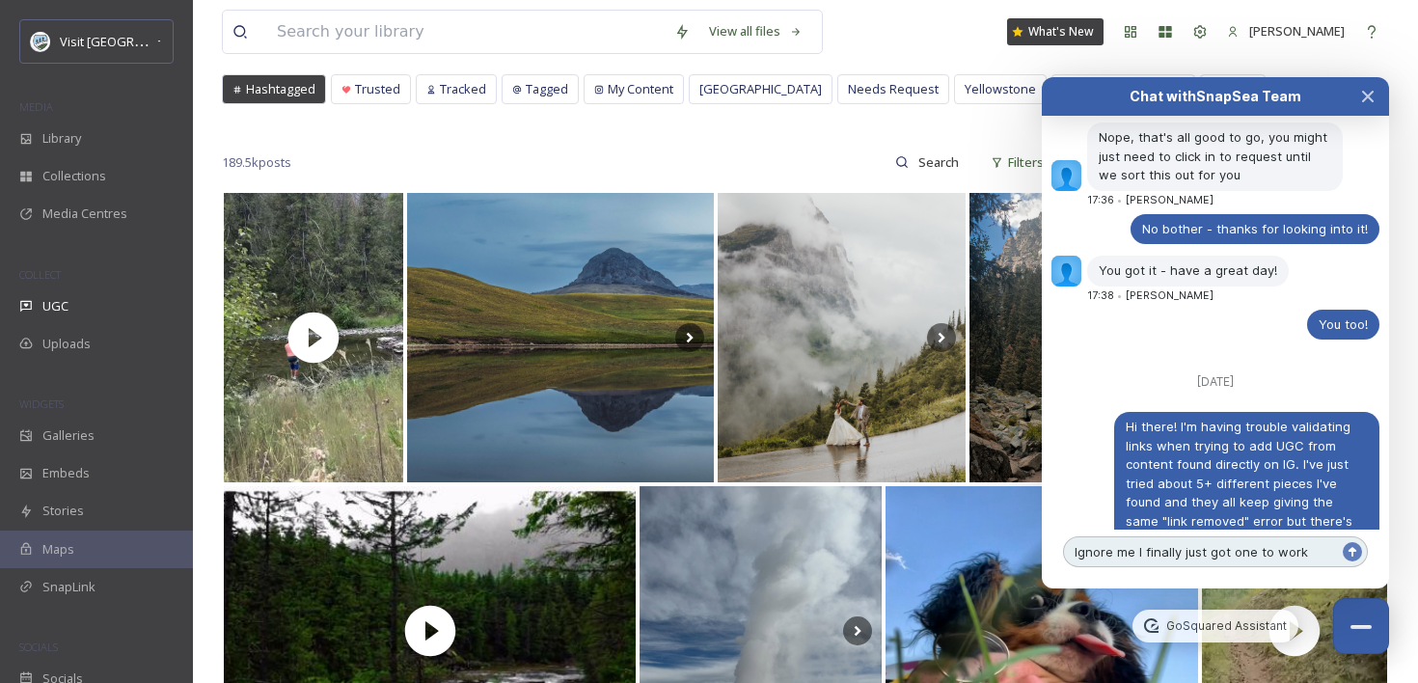
type textarea "Ignore me I finally just got one to work 😅"
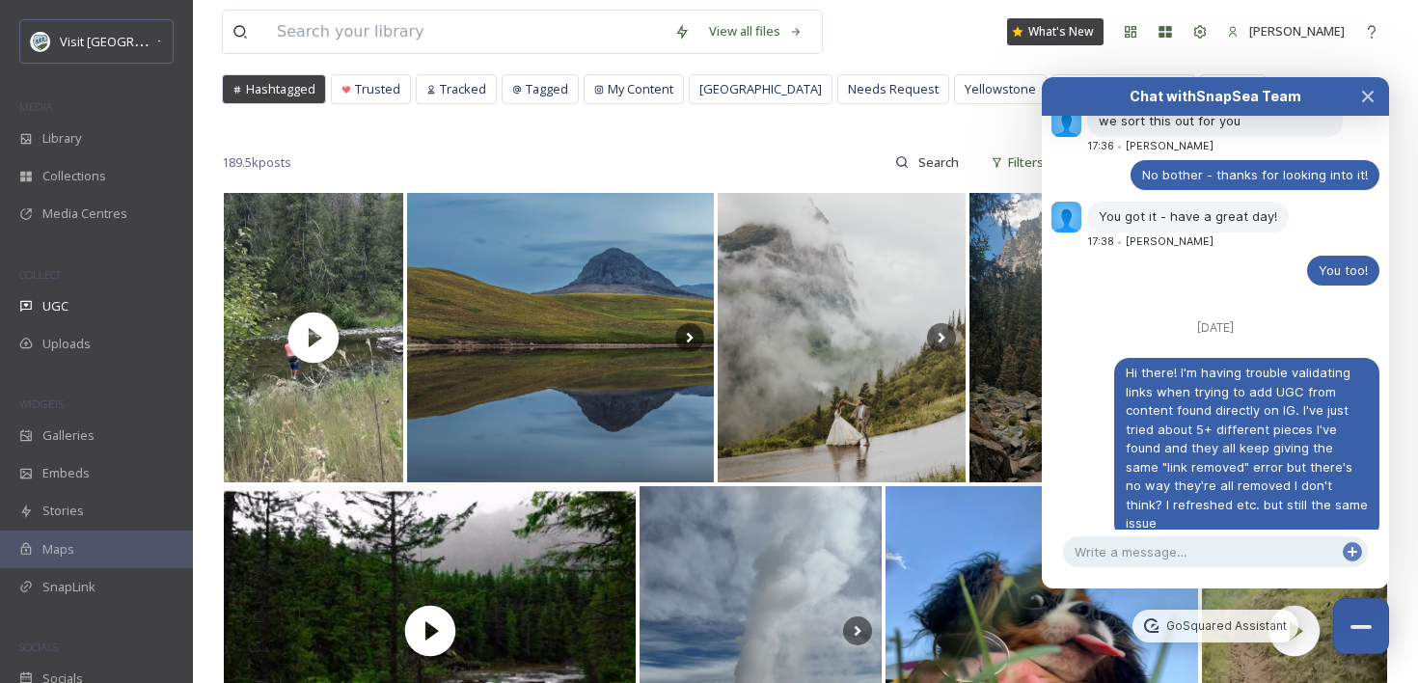
click at [1361, 96] on icon "Close Chat" at bounding box center [1367, 96] width 15 height 15
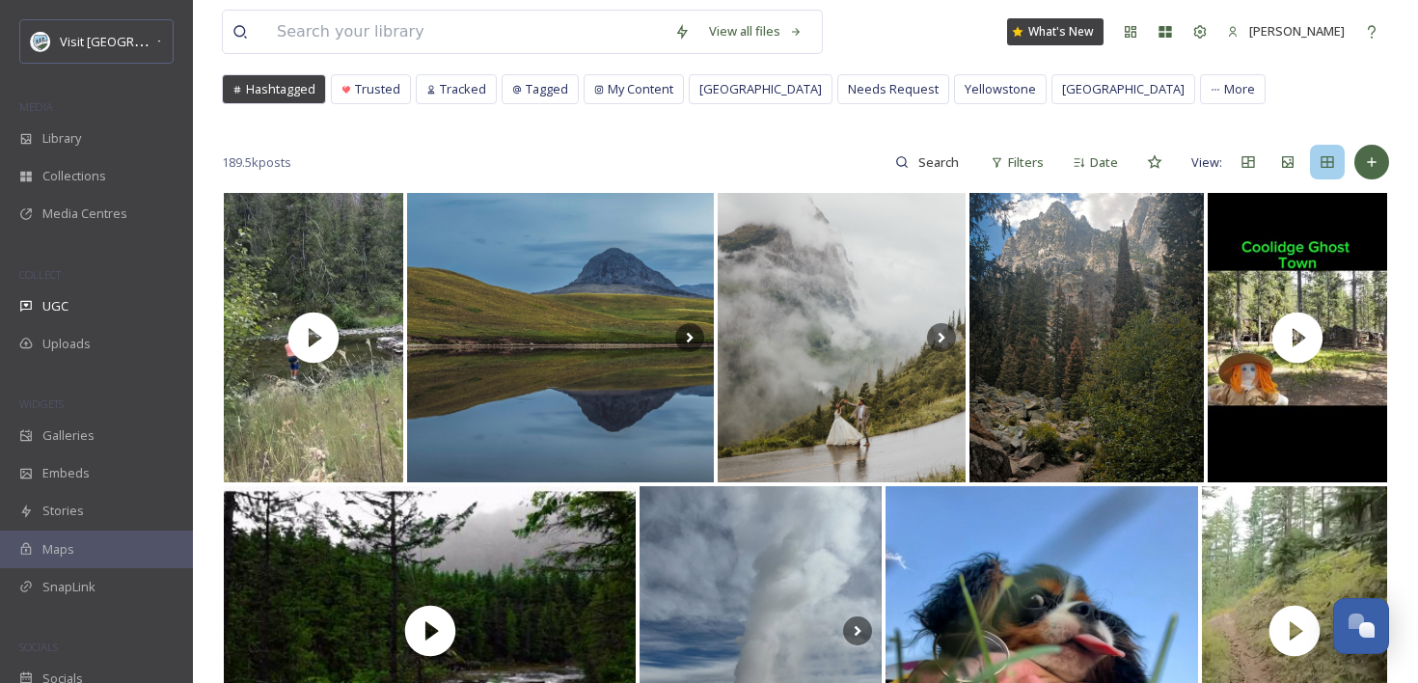
scroll to position [3099, 0]
click at [1375, 162] on icon at bounding box center [1371, 161] width 15 height 15
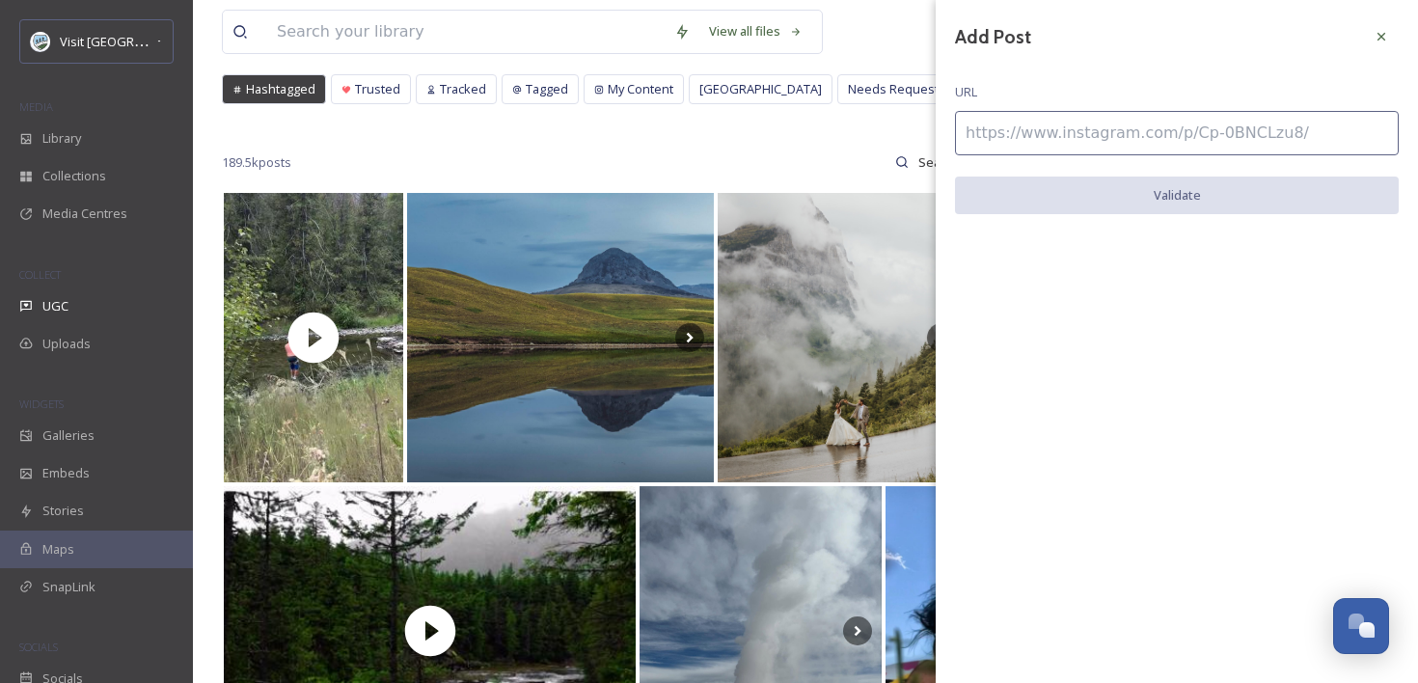
click at [1225, 111] on input at bounding box center [1177, 133] width 444 height 44
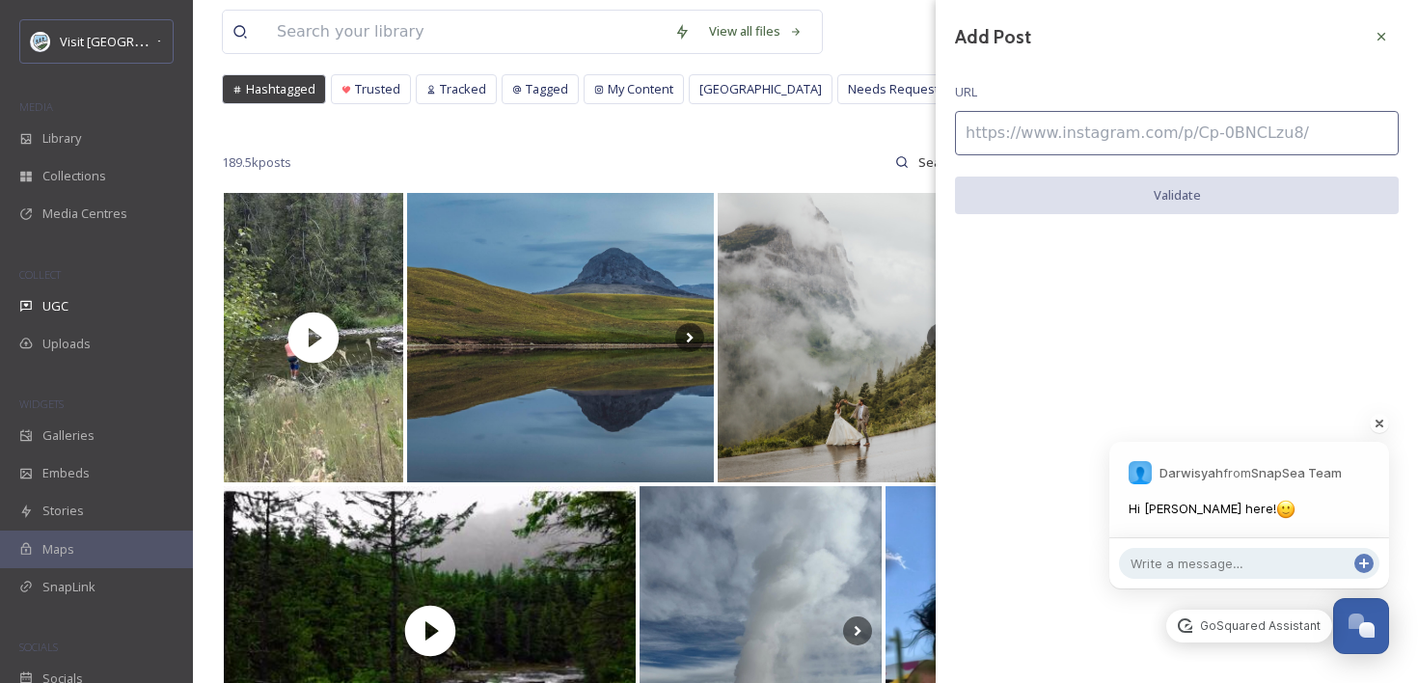
paste input "[URL][DOMAIN_NAME]"
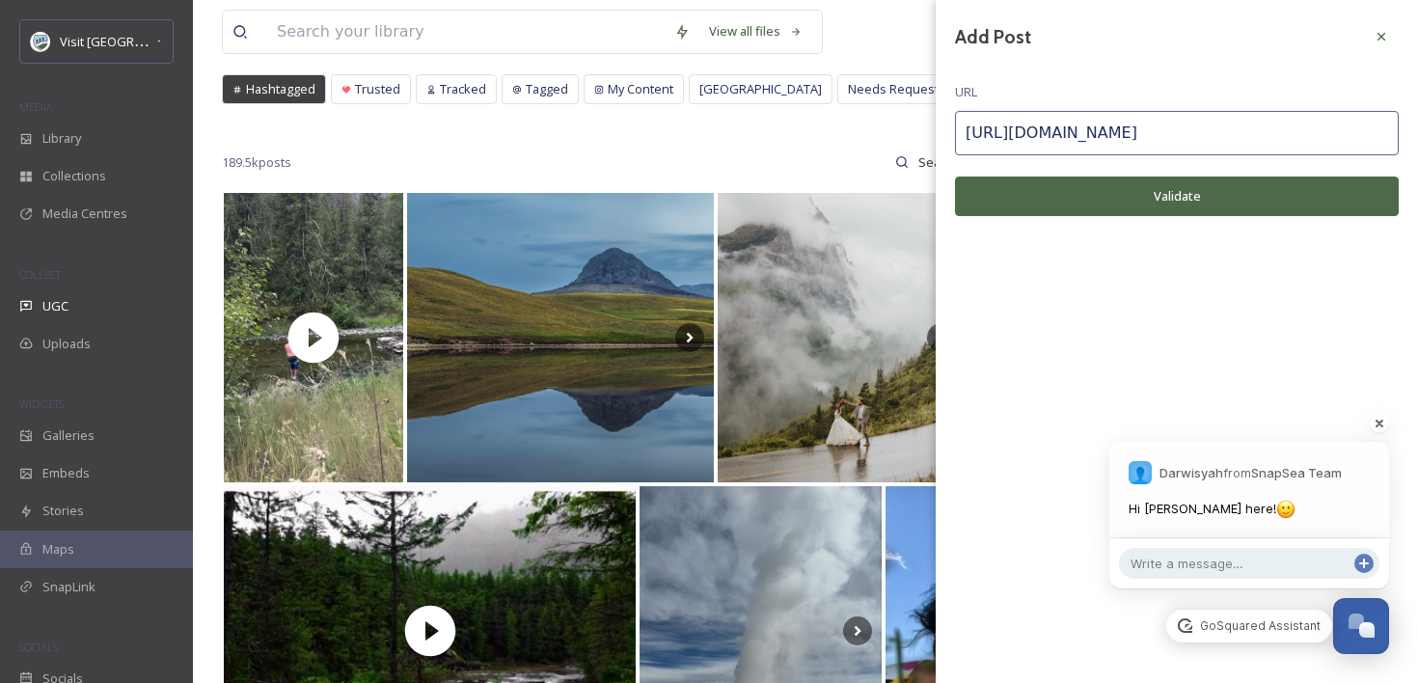
type input "[URL][DOMAIN_NAME]"
click at [1183, 204] on button "Validate" at bounding box center [1177, 196] width 444 height 40
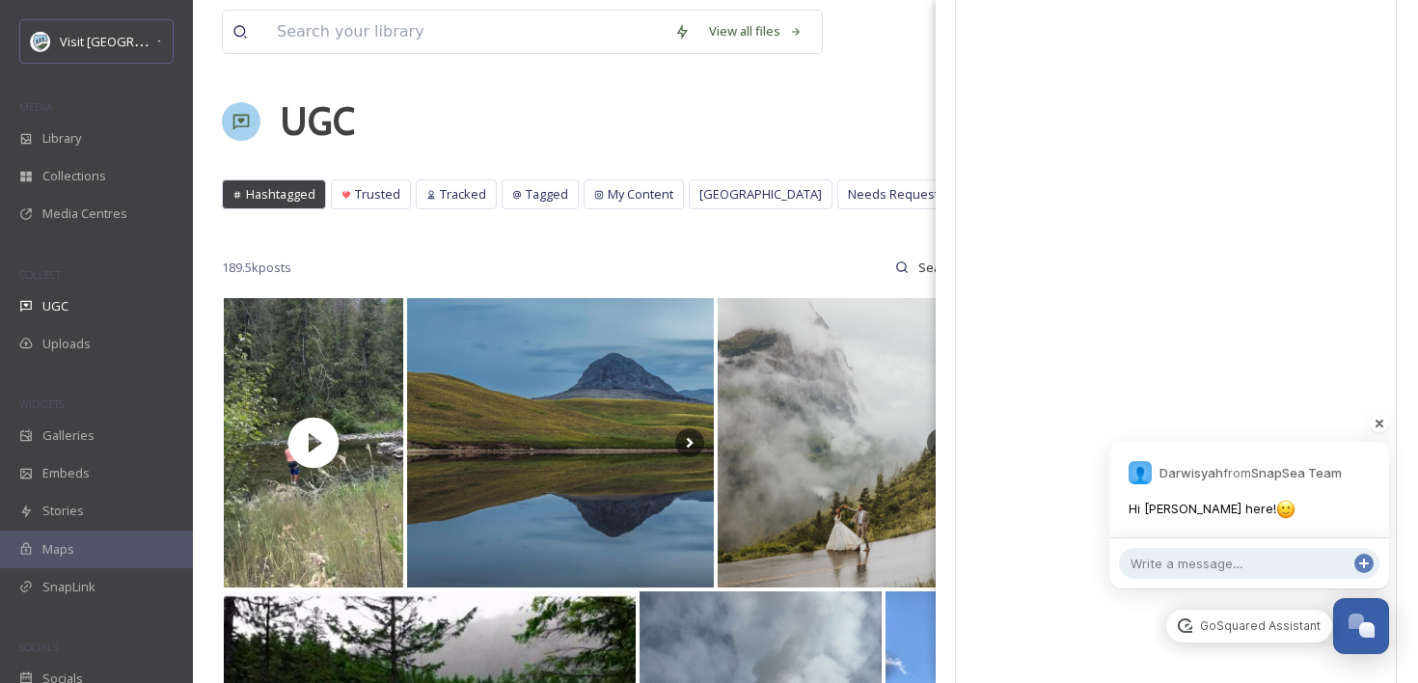
scroll to position [0, 0]
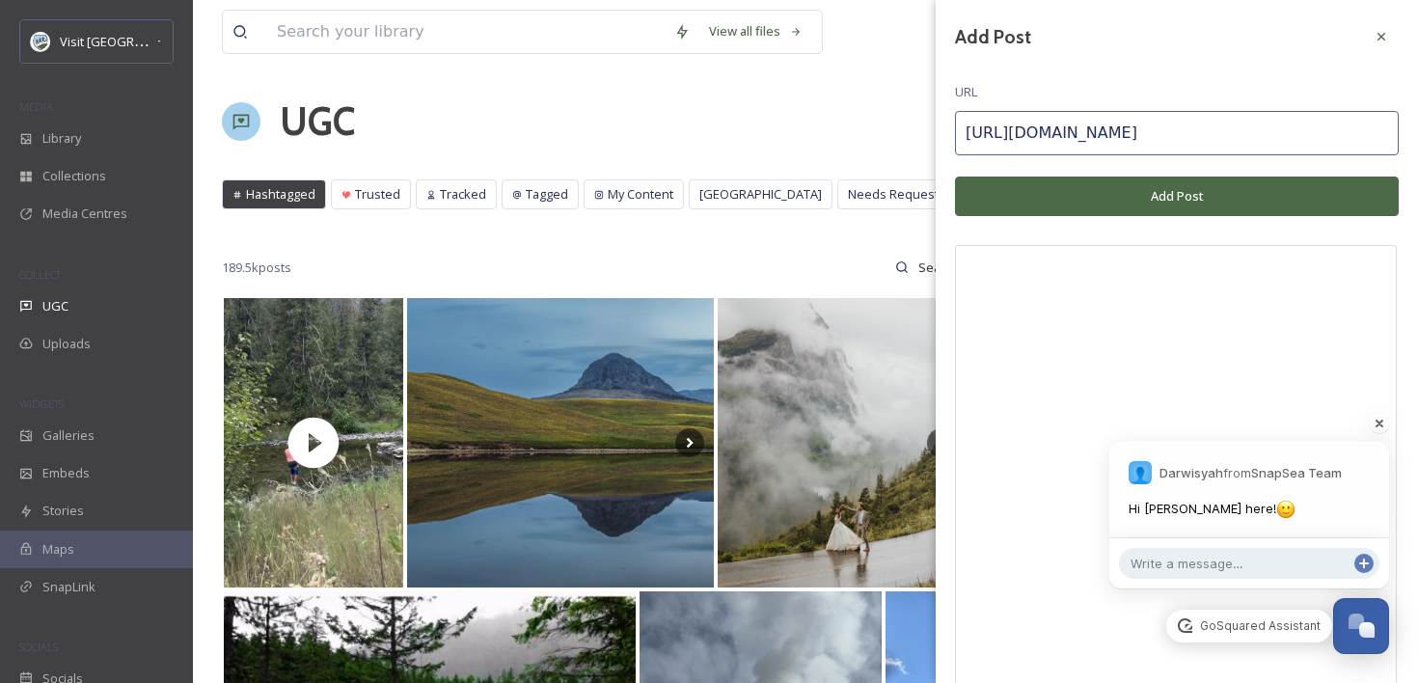
click at [1126, 189] on button "Add Post" at bounding box center [1177, 196] width 444 height 40
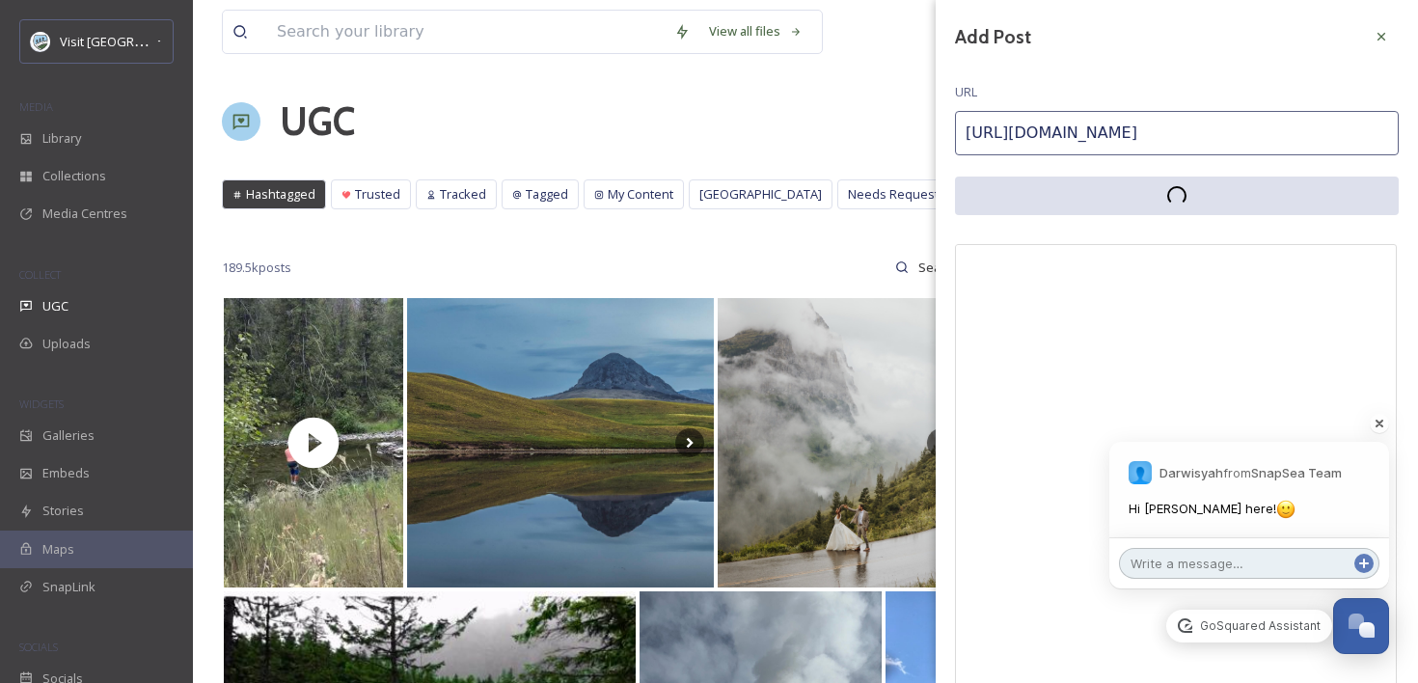
click at [1228, 552] on textarea at bounding box center [1249, 563] width 260 height 31
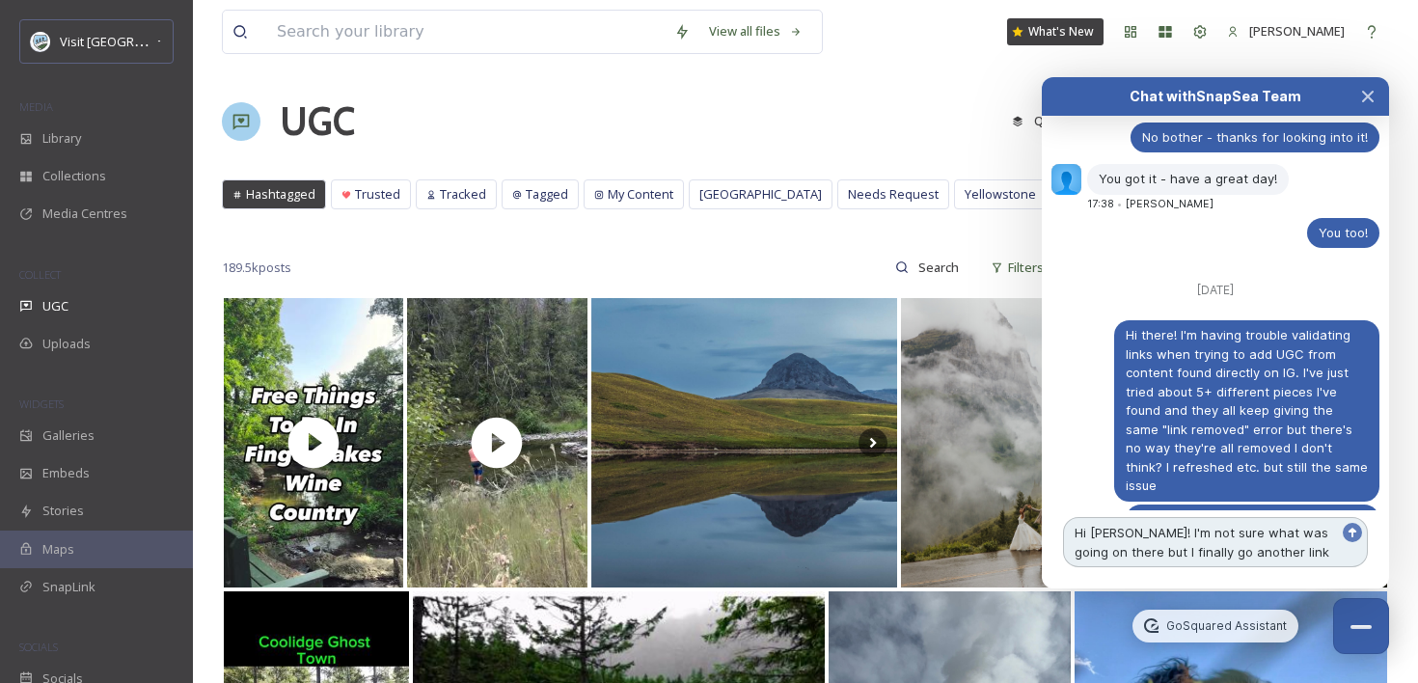
scroll to position [3208, 0]
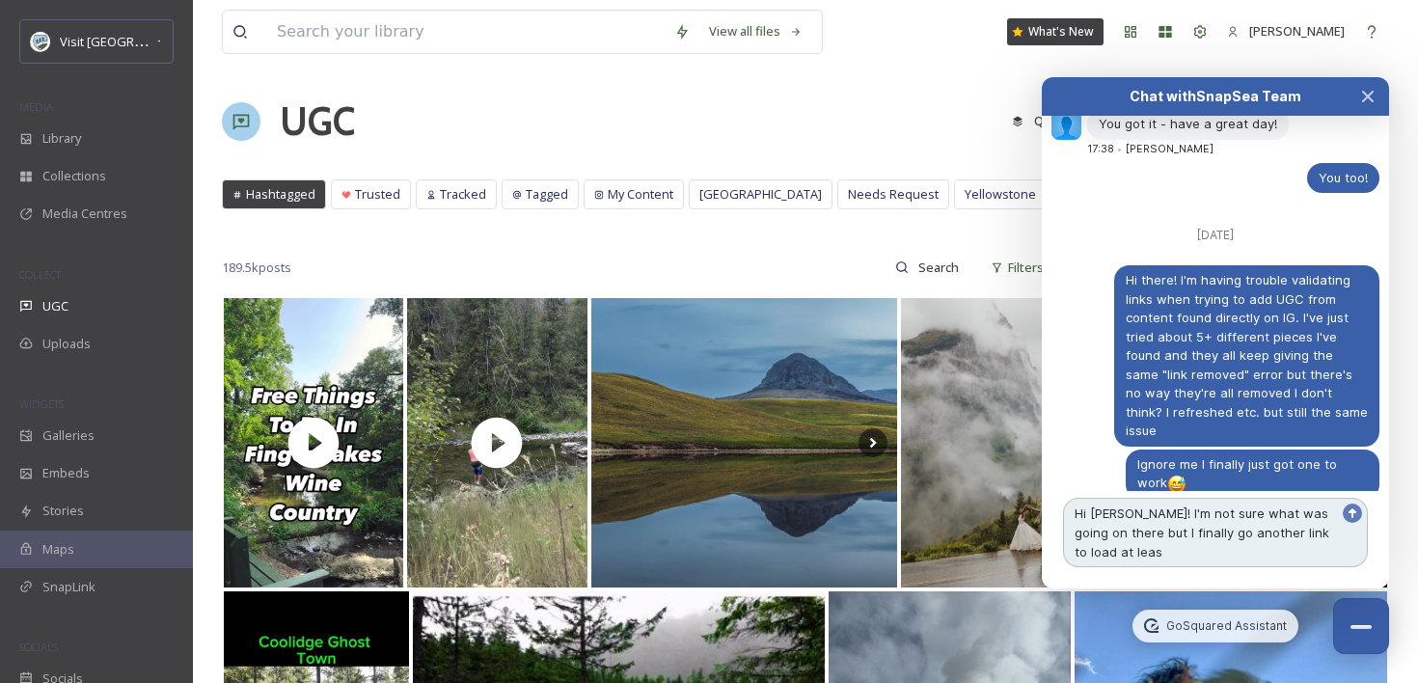
type textarea "Hi [PERSON_NAME]! I'm not sure what was going on there but I finally go another…"
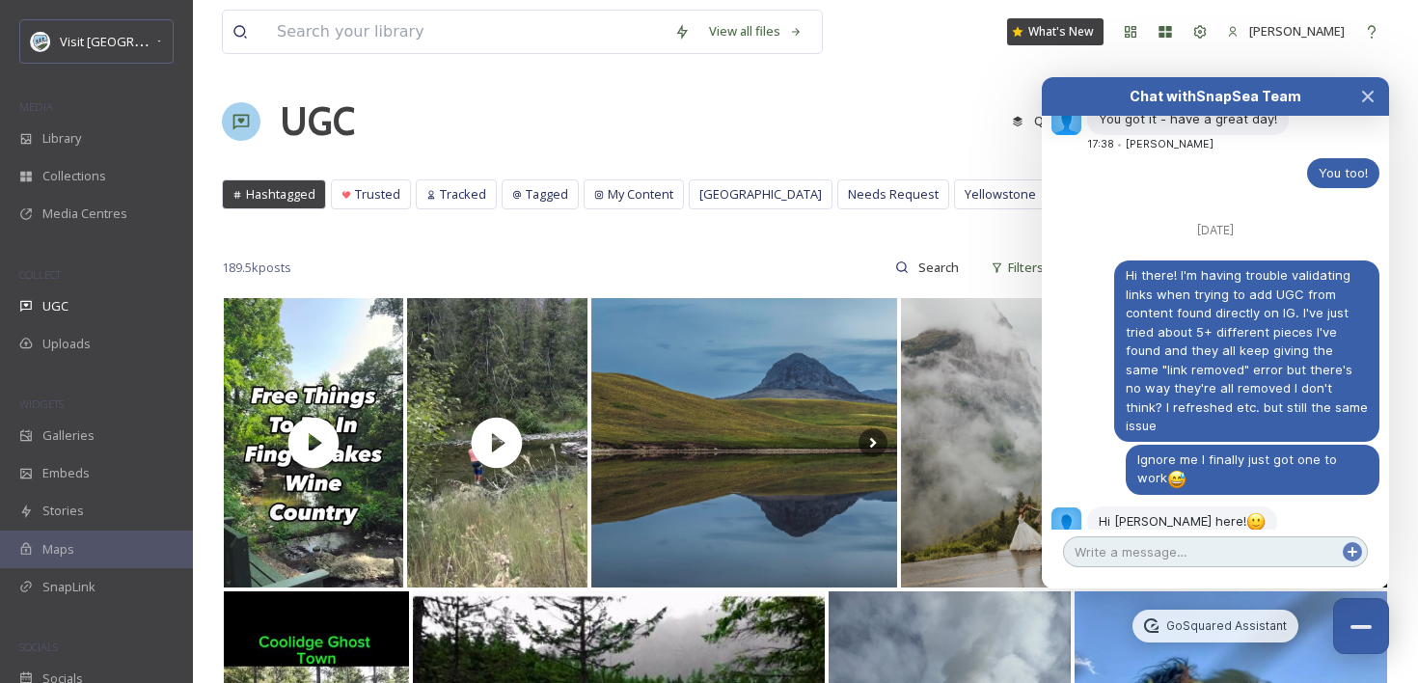
scroll to position [3268, 0]
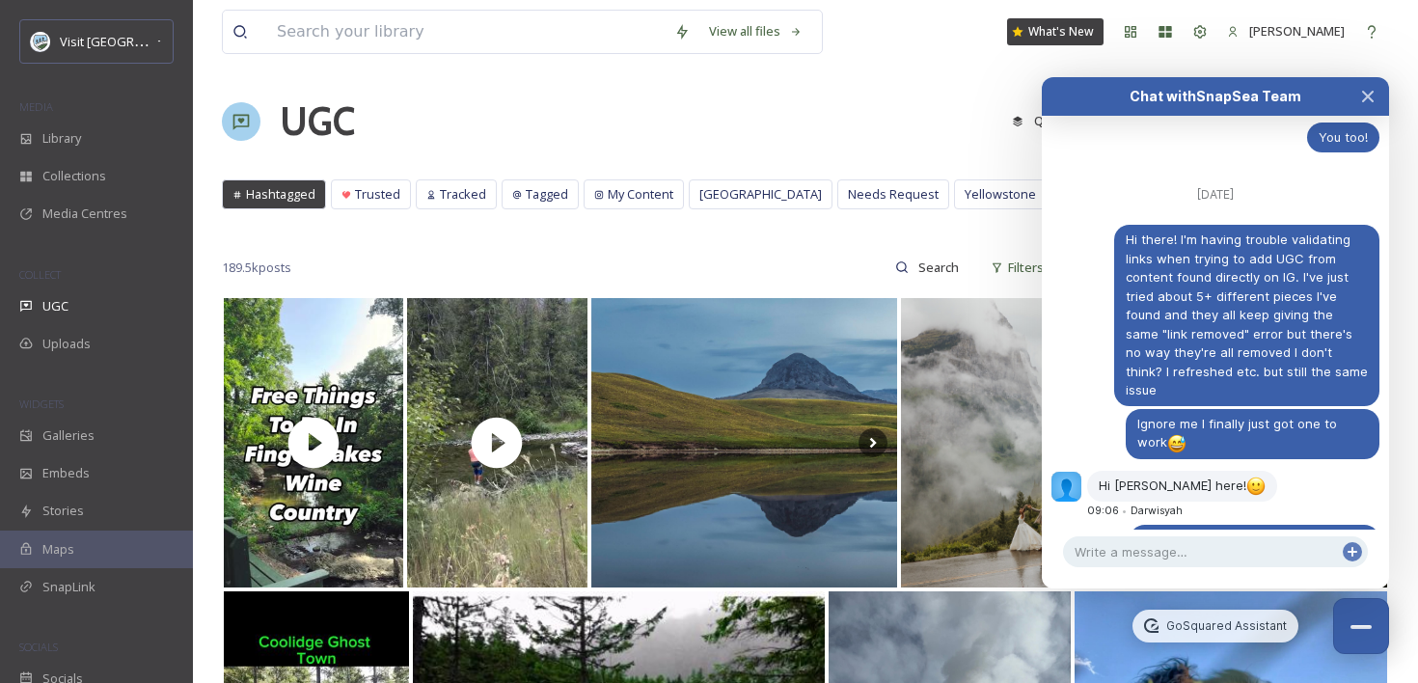
click at [1363, 103] on icon "Close Chat" at bounding box center [1367, 96] width 15 height 15
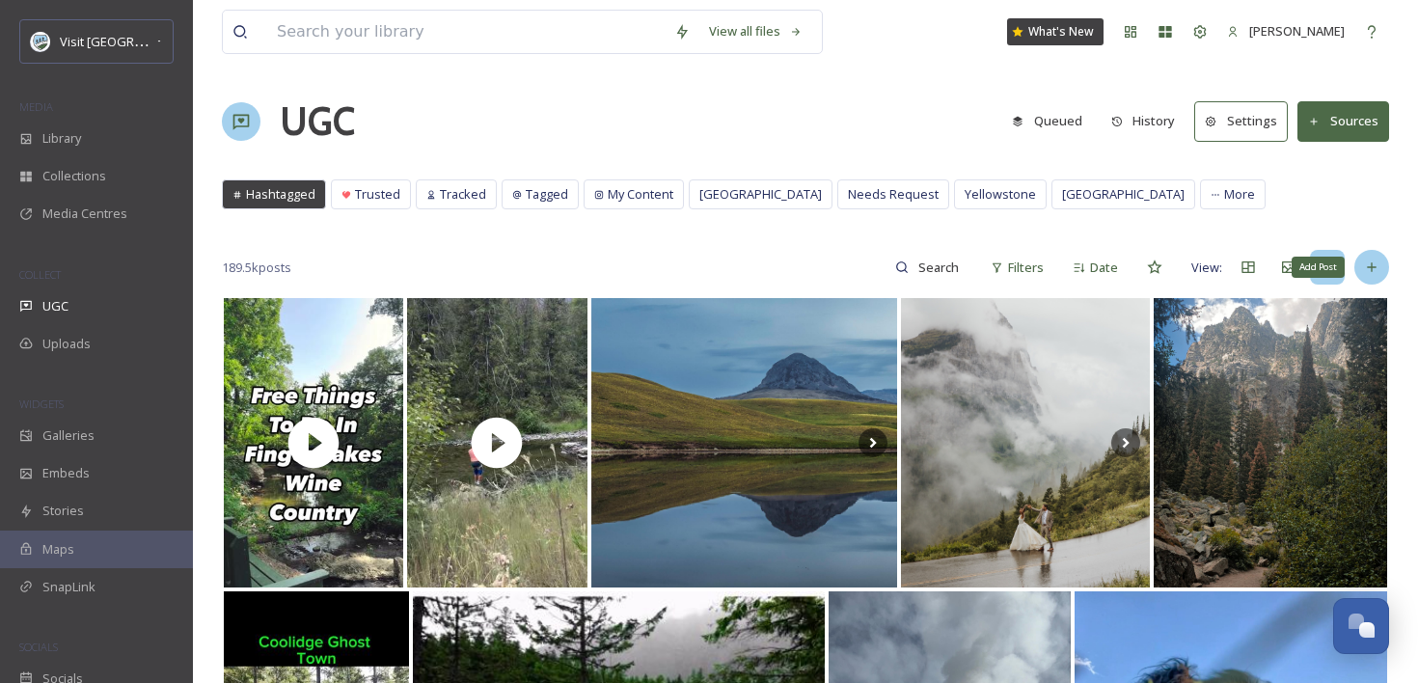
click at [1375, 265] on icon at bounding box center [1371, 266] width 15 height 15
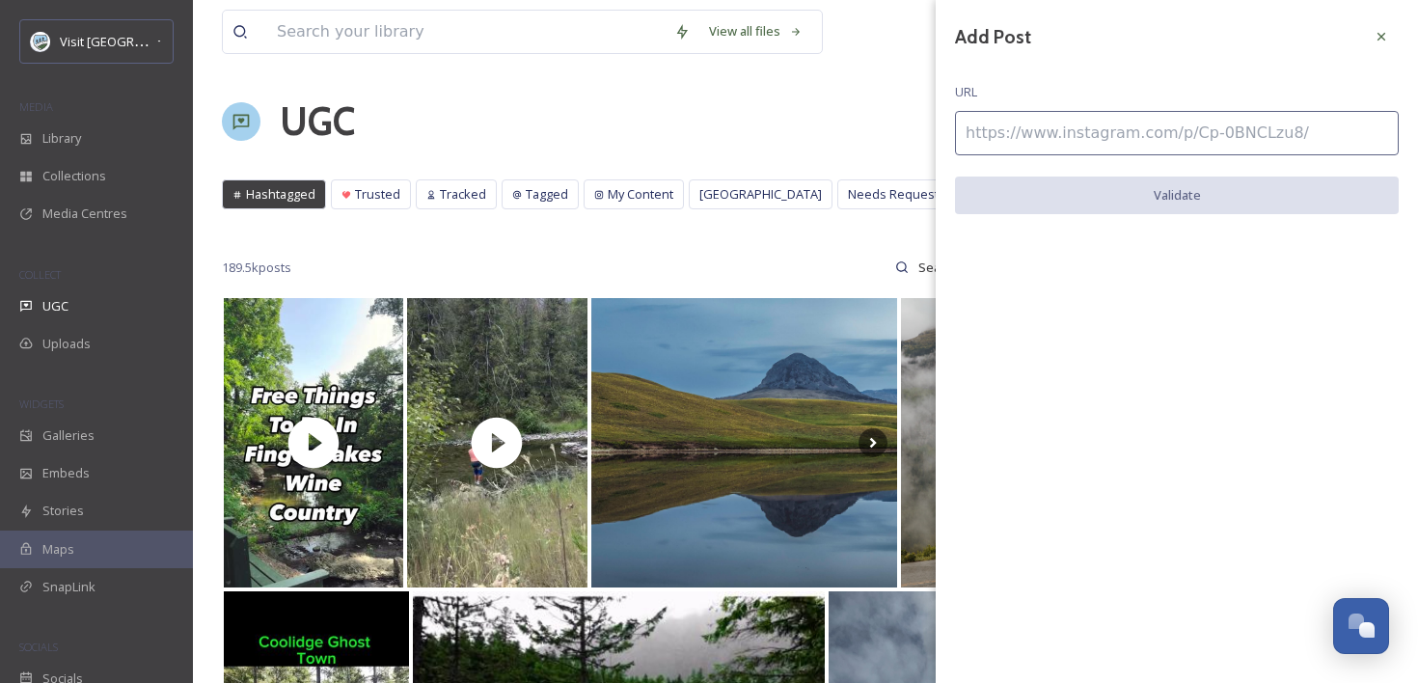
click at [1224, 129] on input at bounding box center [1177, 133] width 444 height 44
paste input "[URL][DOMAIN_NAME]"
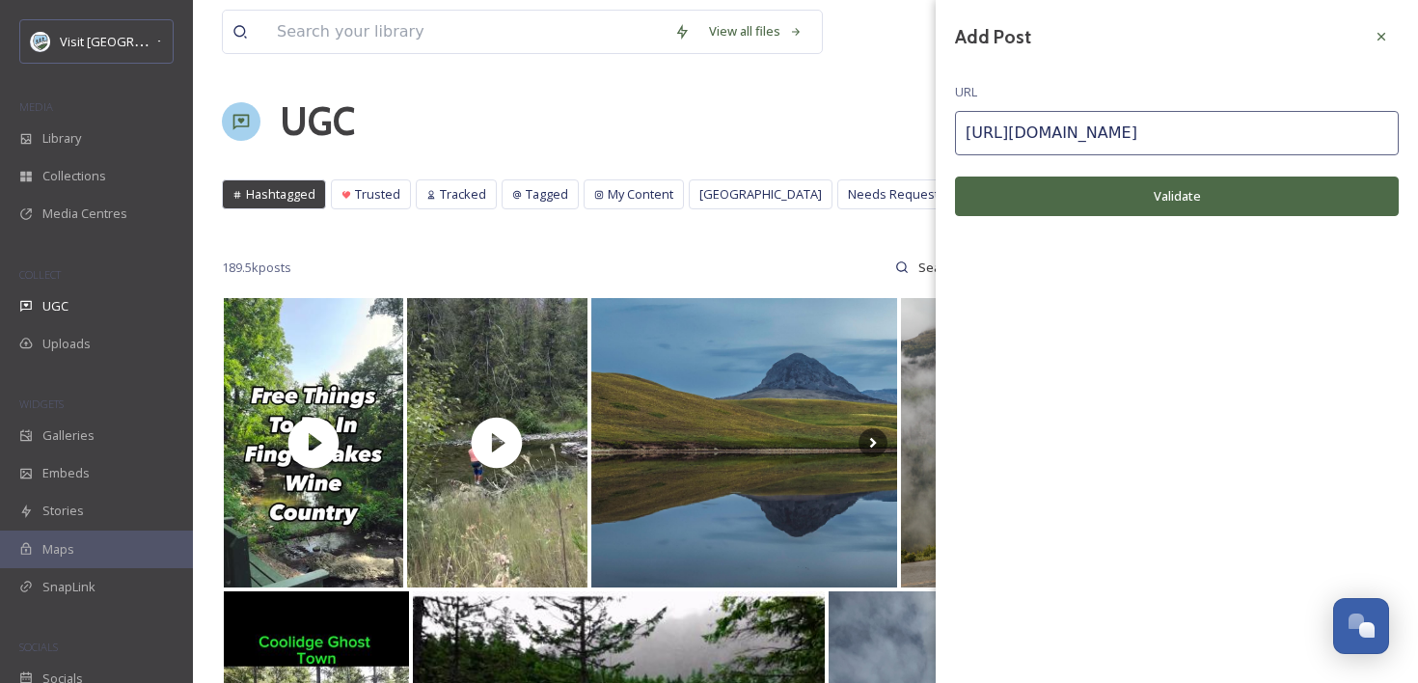
type input "[URL][DOMAIN_NAME]"
click at [1187, 205] on button "Validate" at bounding box center [1177, 196] width 444 height 40
click at [1381, 39] on icon at bounding box center [1380, 36] width 15 height 15
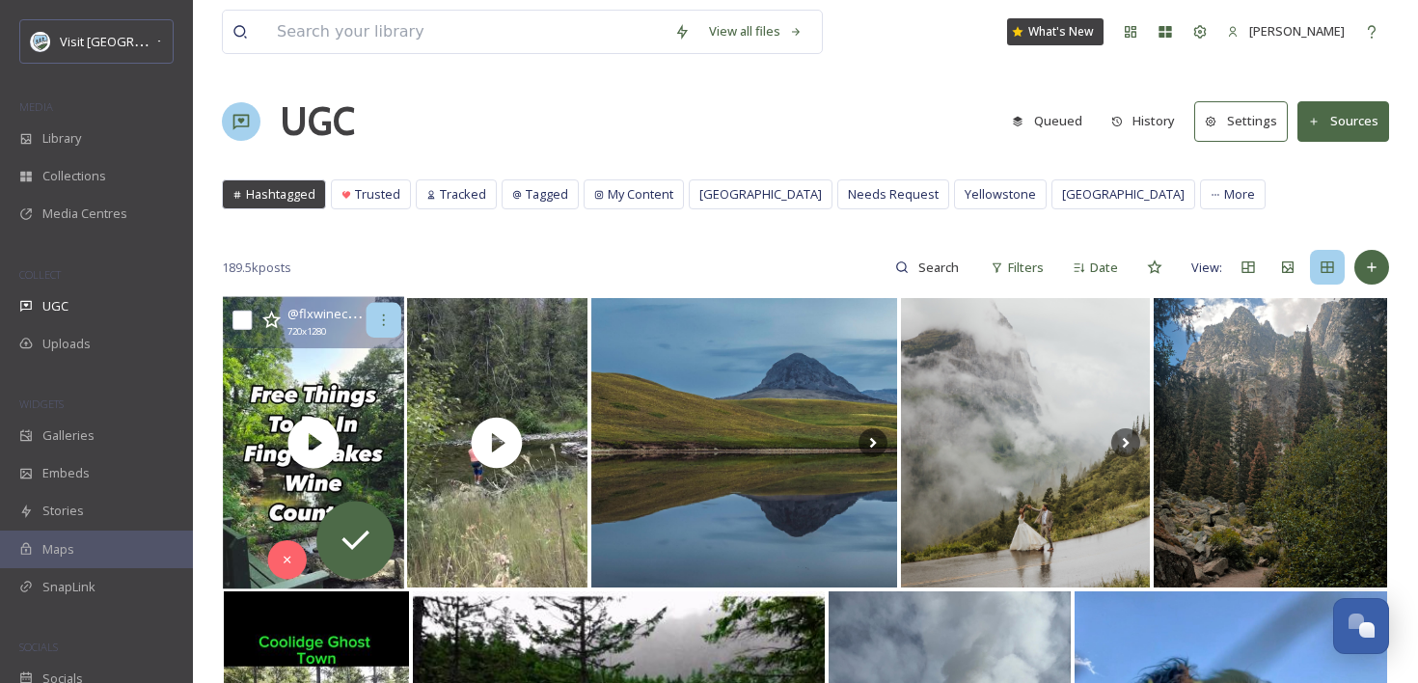
click at [395, 311] on div at bounding box center [383, 320] width 35 height 35
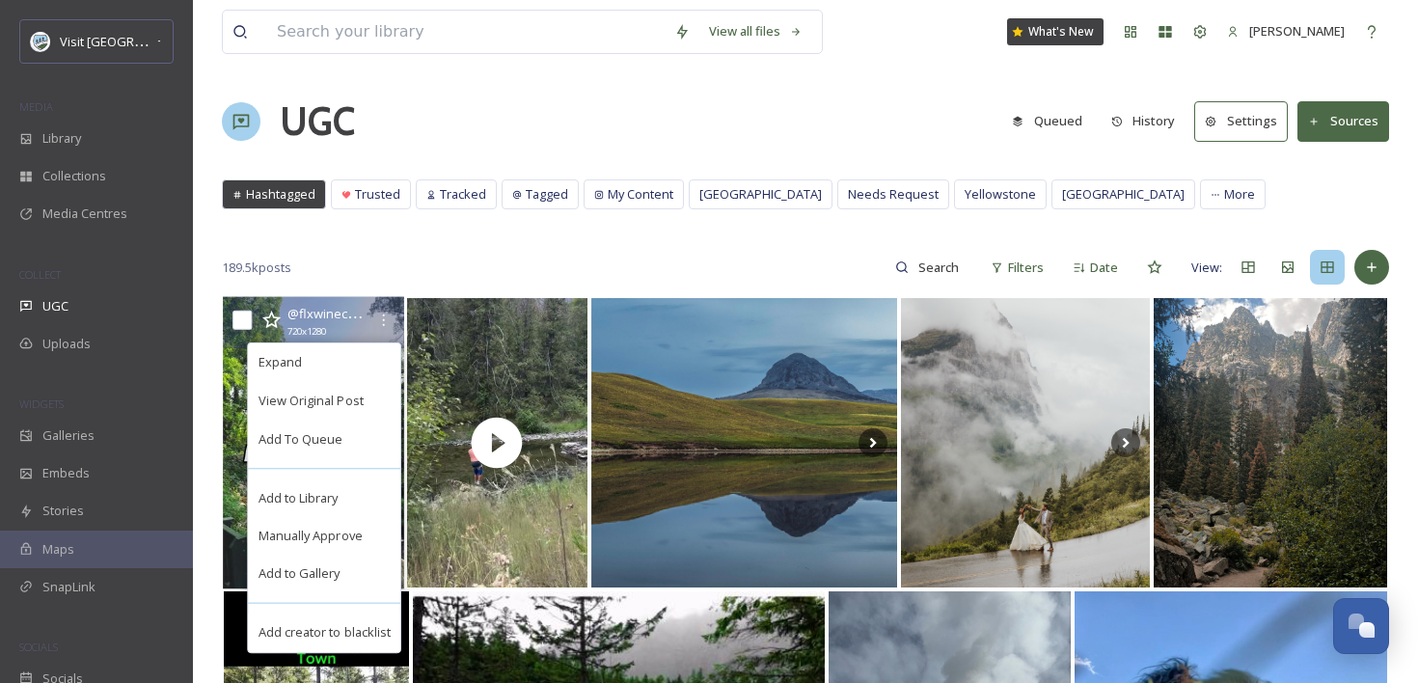
scroll to position [3233, 0]
click at [355, 498] on div "Add to Library" at bounding box center [325, 497] width 152 height 39
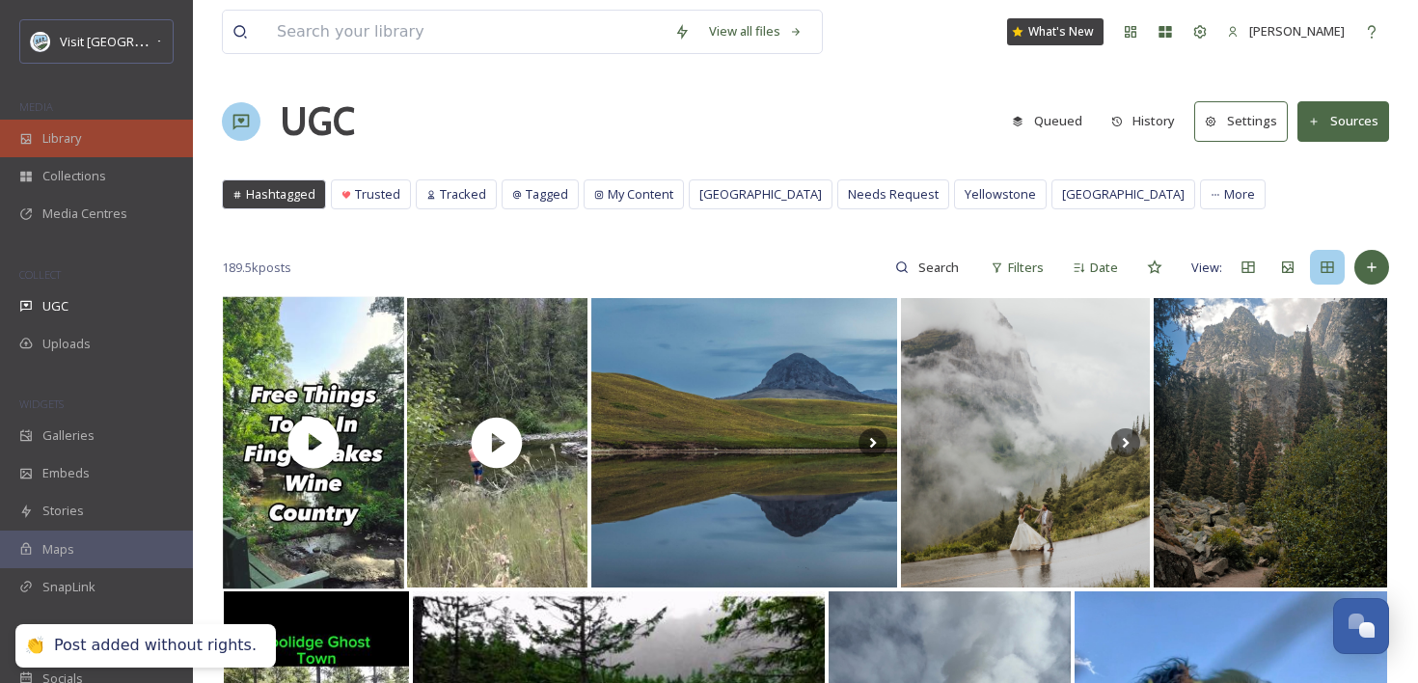
click at [90, 132] on div "Library" at bounding box center [96, 139] width 193 height 38
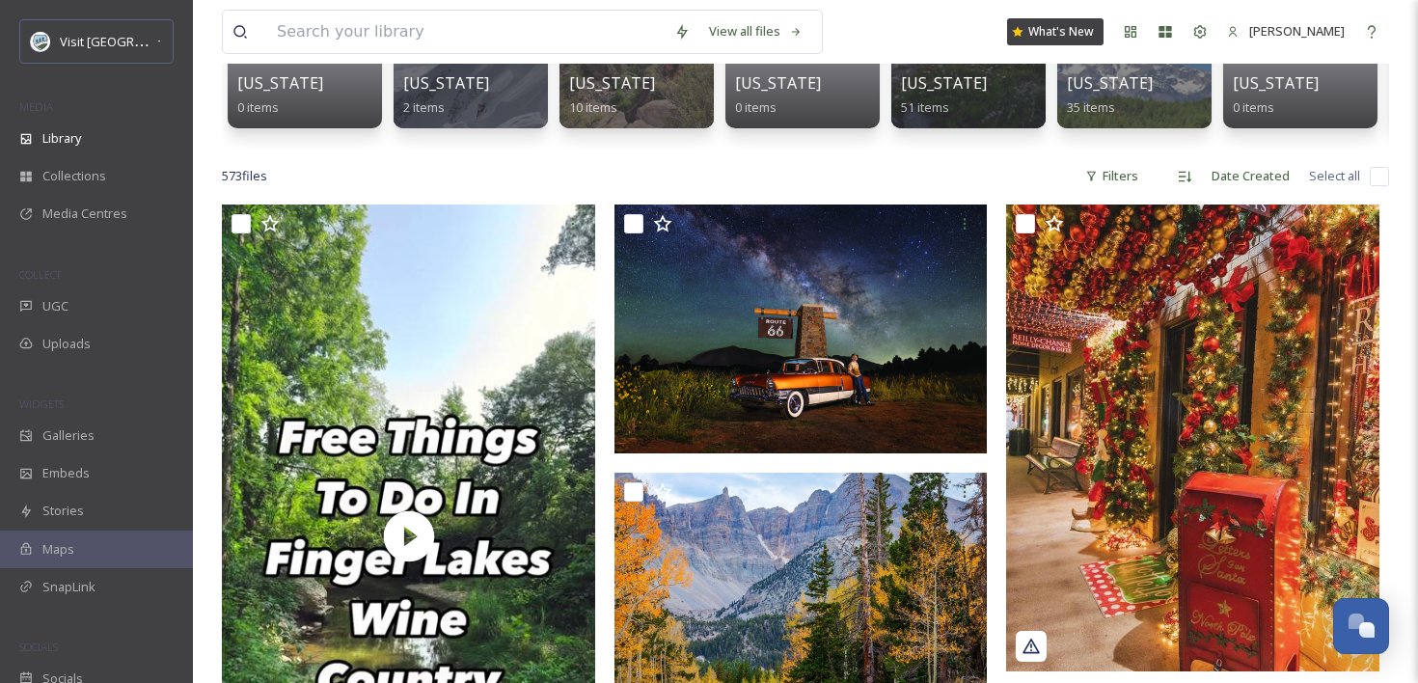
scroll to position [401, 0]
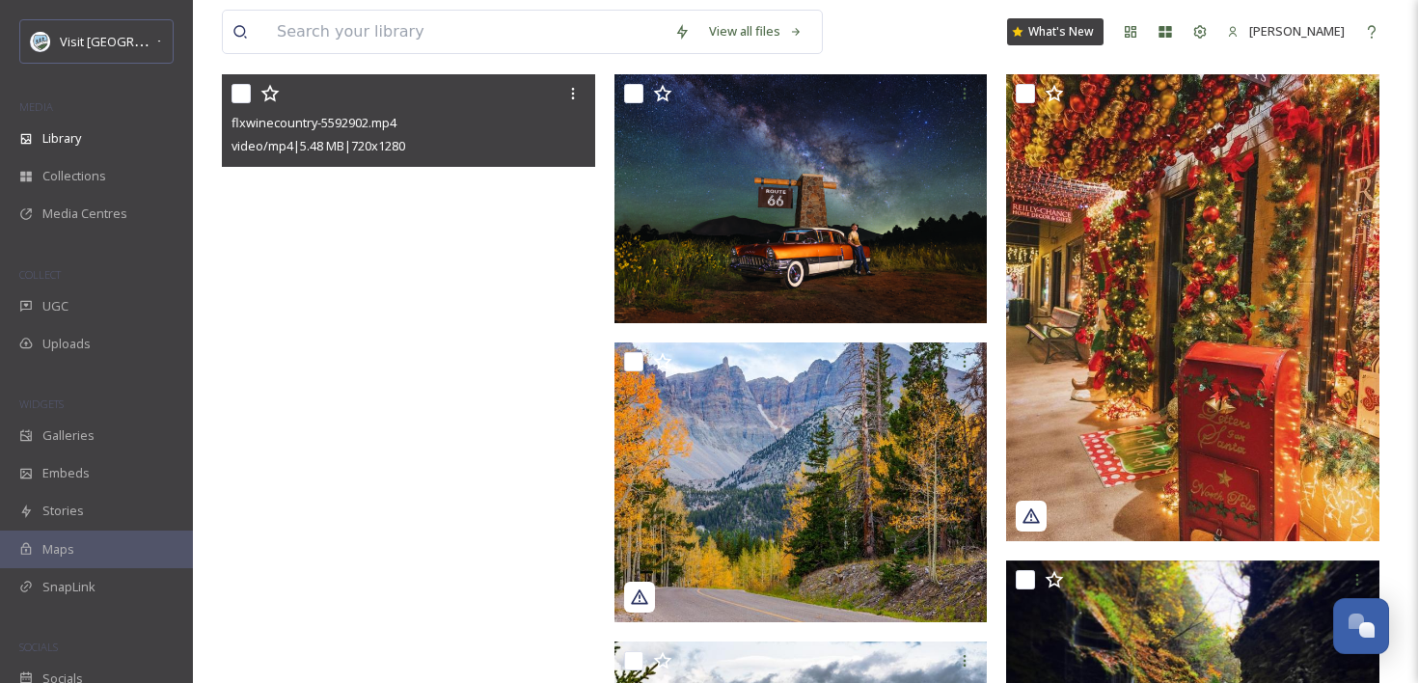
click at [506, 380] on video "flxwinecountry-5592902.mp4" at bounding box center [408, 405] width 373 height 663
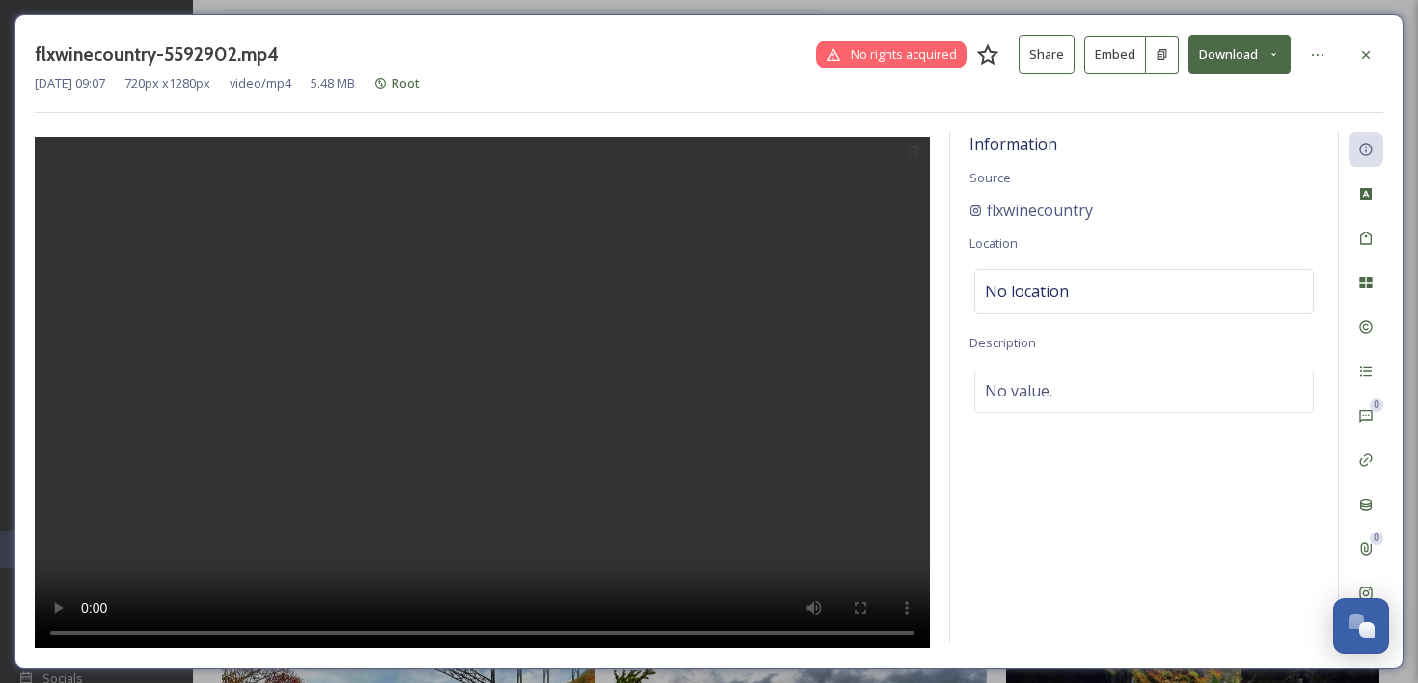
click at [1106, 55] on button "Embed" at bounding box center [1115, 55] width 62 height 39
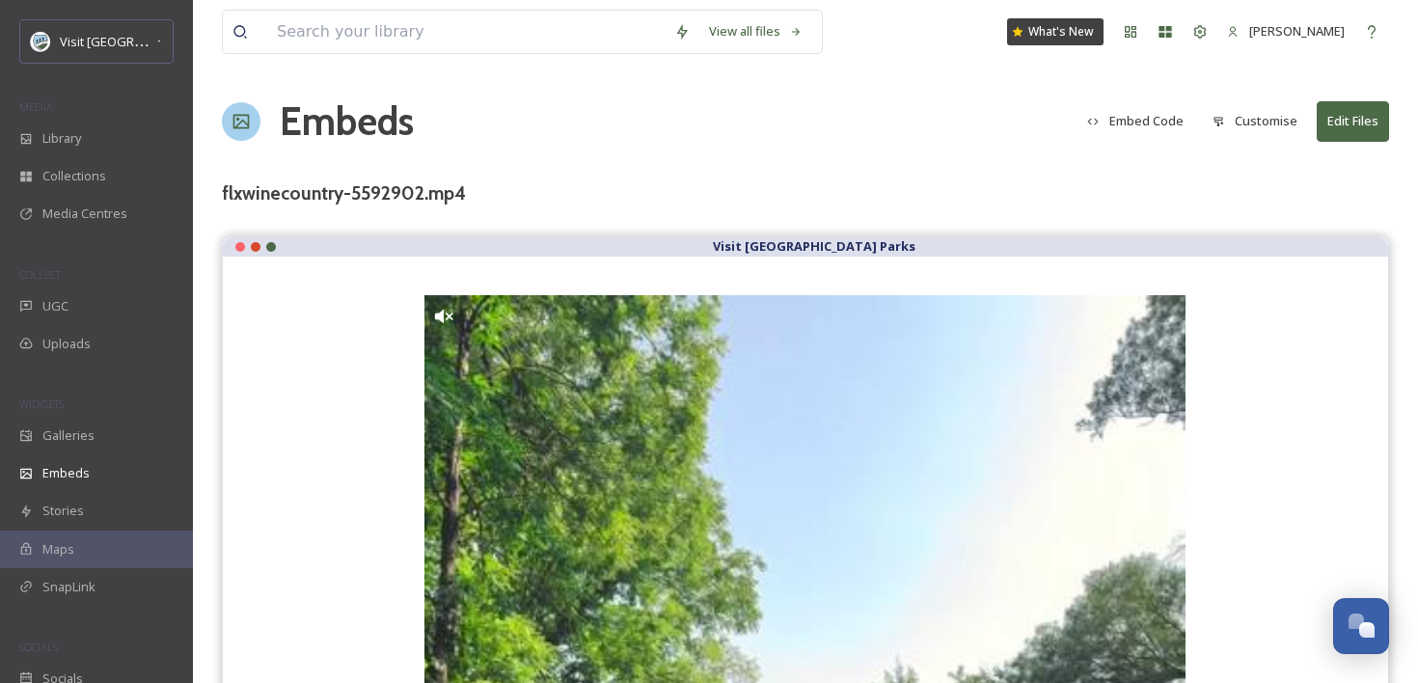
click at [1160, 127] on button "Embed Code" at bounding box center [1135, 121] width 116 height 38
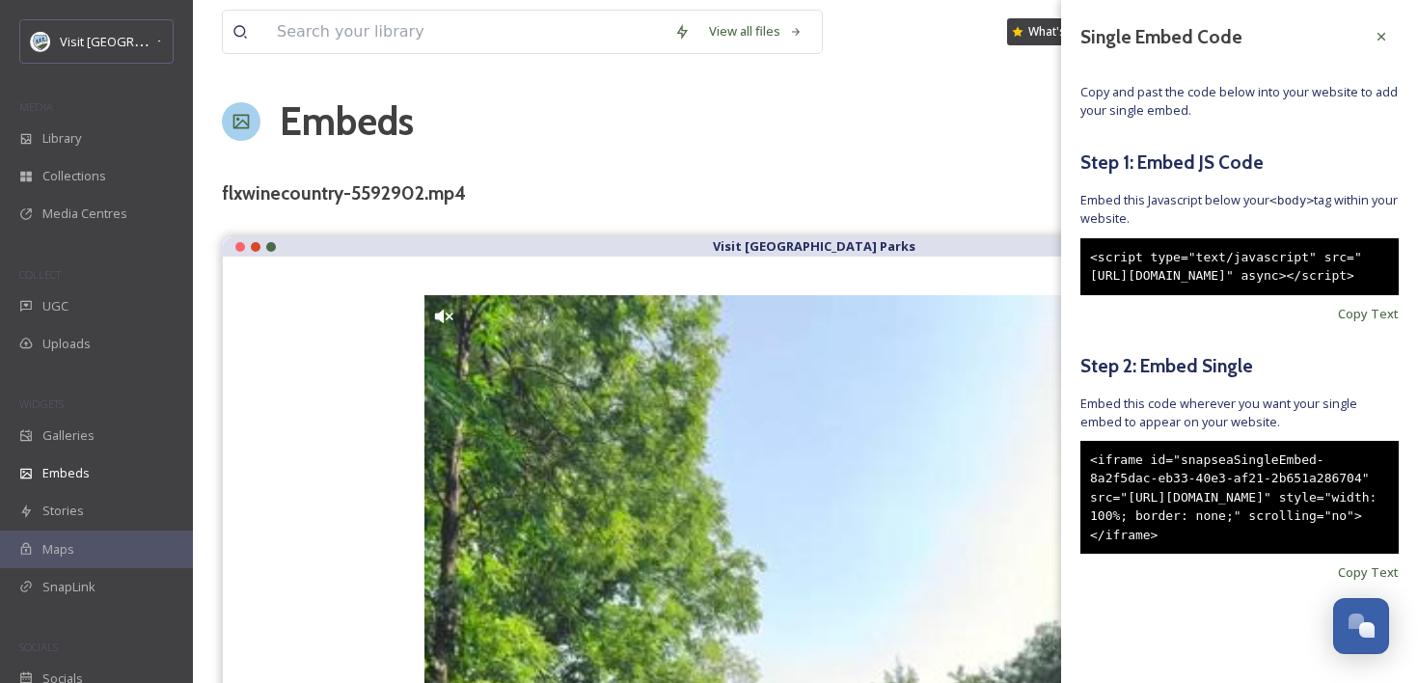
scroll to position [33, 0]
click at [1388, 582] on span "Copy Text" at bounding box center [1368, 572] width 61 height 18
click at [1312, 528] on div "<iframe id="snapseaSingleEmbed-8a2f5dac-eb33-40e3-af21-2b651a286704" src="[URL]…" at bounding box center [1239, 498] width 318 height 114
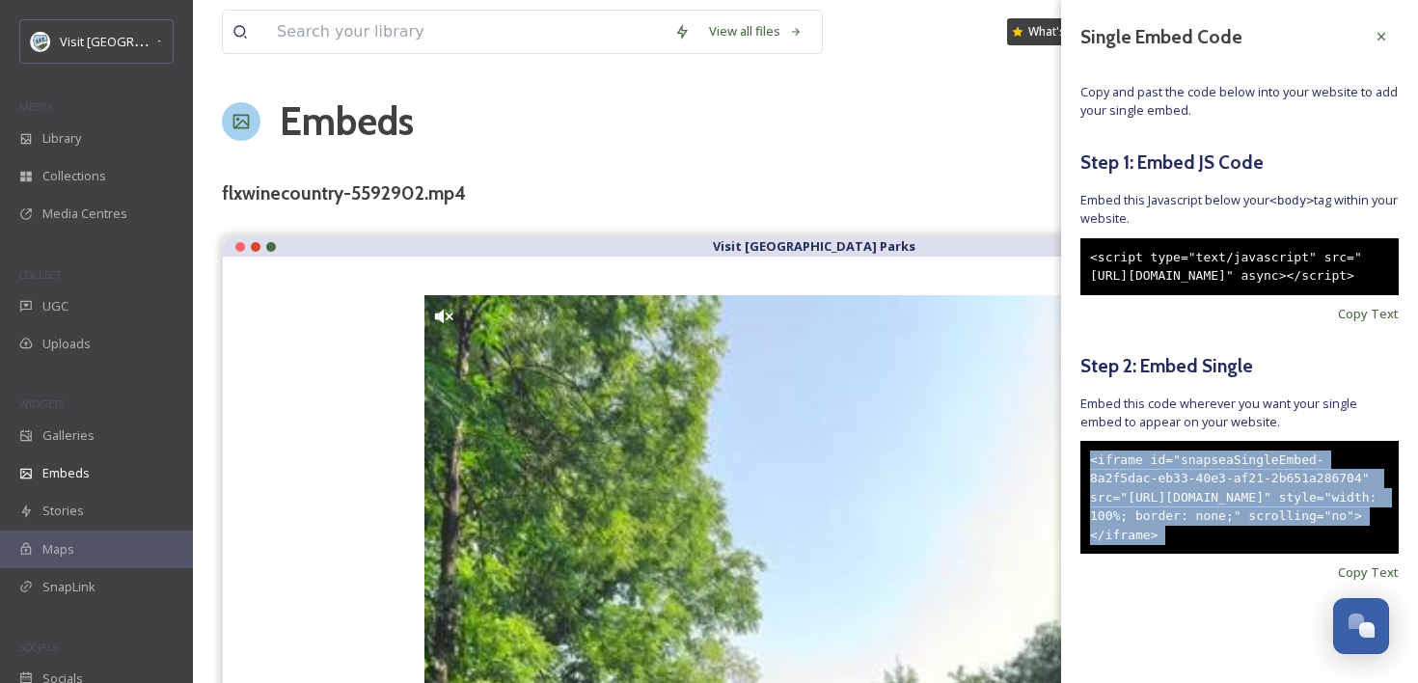
click at [1312, 528] on div "<iframe id="snapseaSingleEmbed-8a2f5dac-eb33-40e3-af21-2b651a286704" src="[URL]…" at bounding box center [1239, 498] width 318 height 114
copy div "<iframe id="snapseaSingleEmbed-8a2f5dac-eb33-40e3-af21-2b651a286704" src="[URL]…"
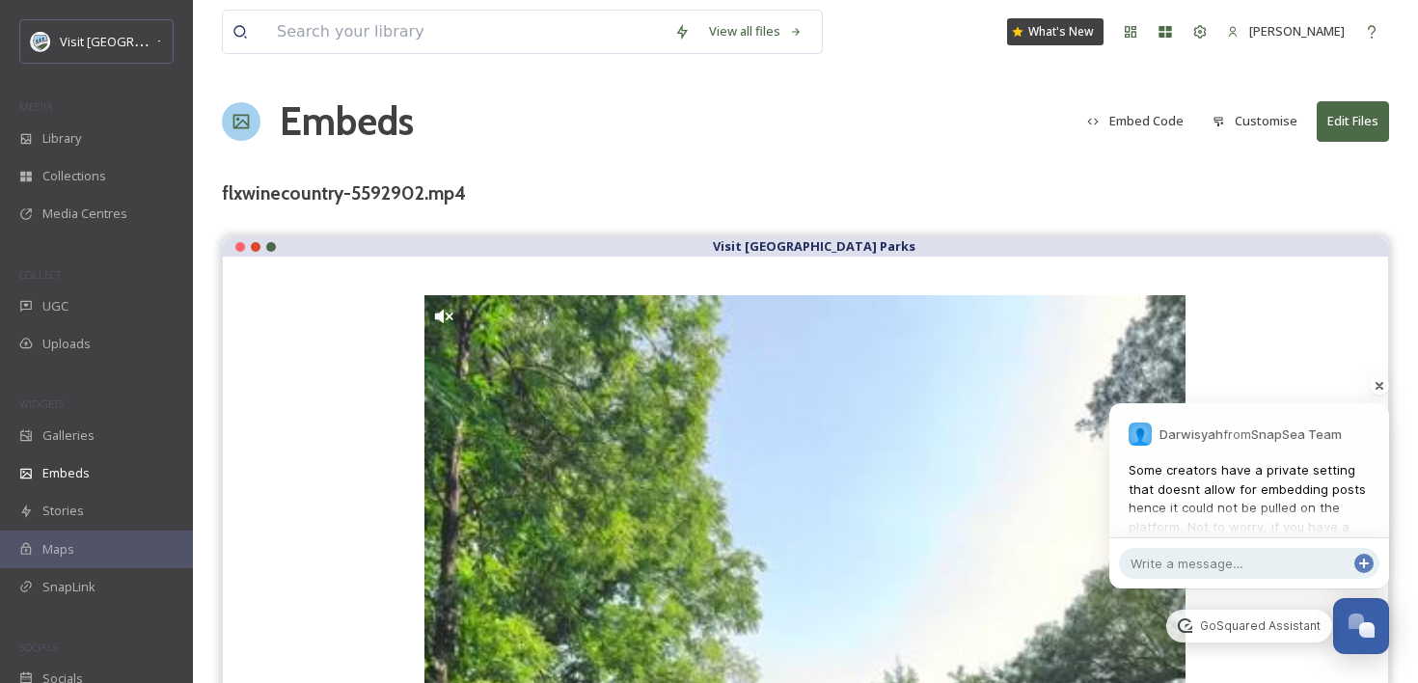
click at [1293, 458] on div "Darwisyah from SnapSea Team Some creators have a private setting that doesnt al…" at bounding box center [1249, 470] width 280 height 135
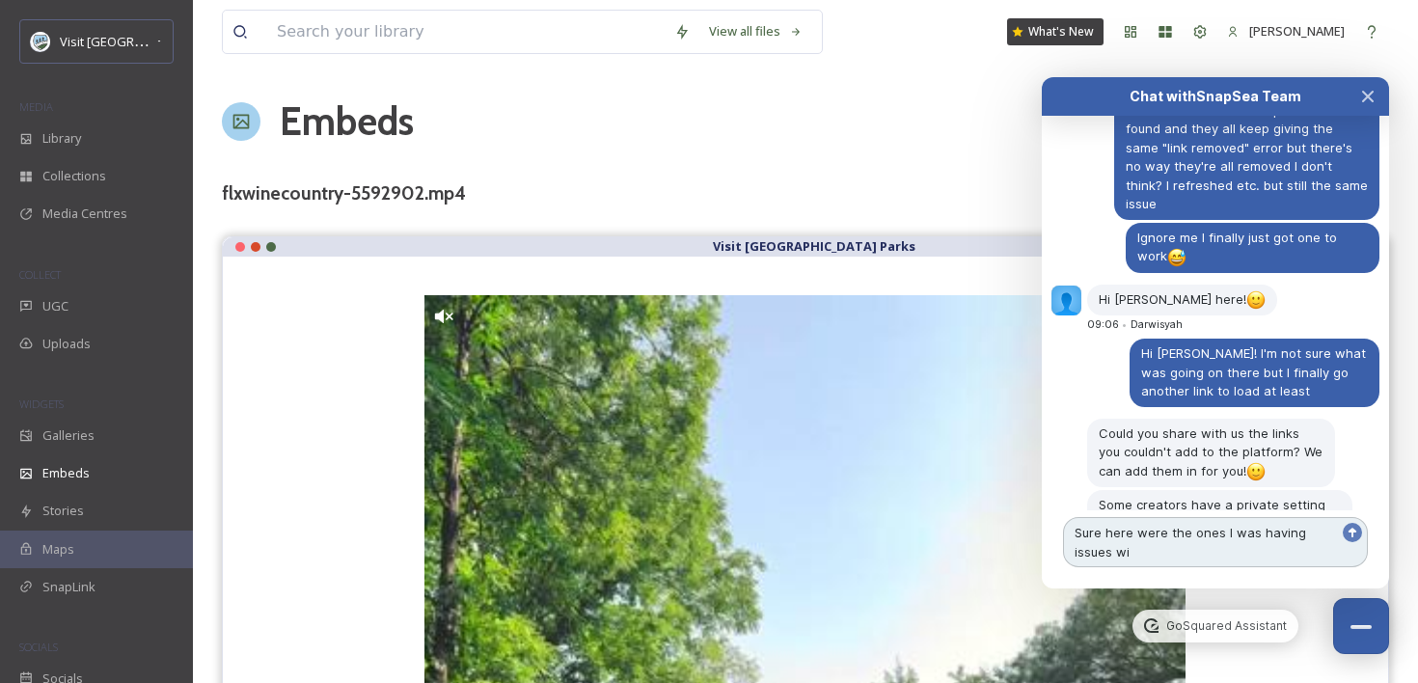
scroll to position [3474, 0]
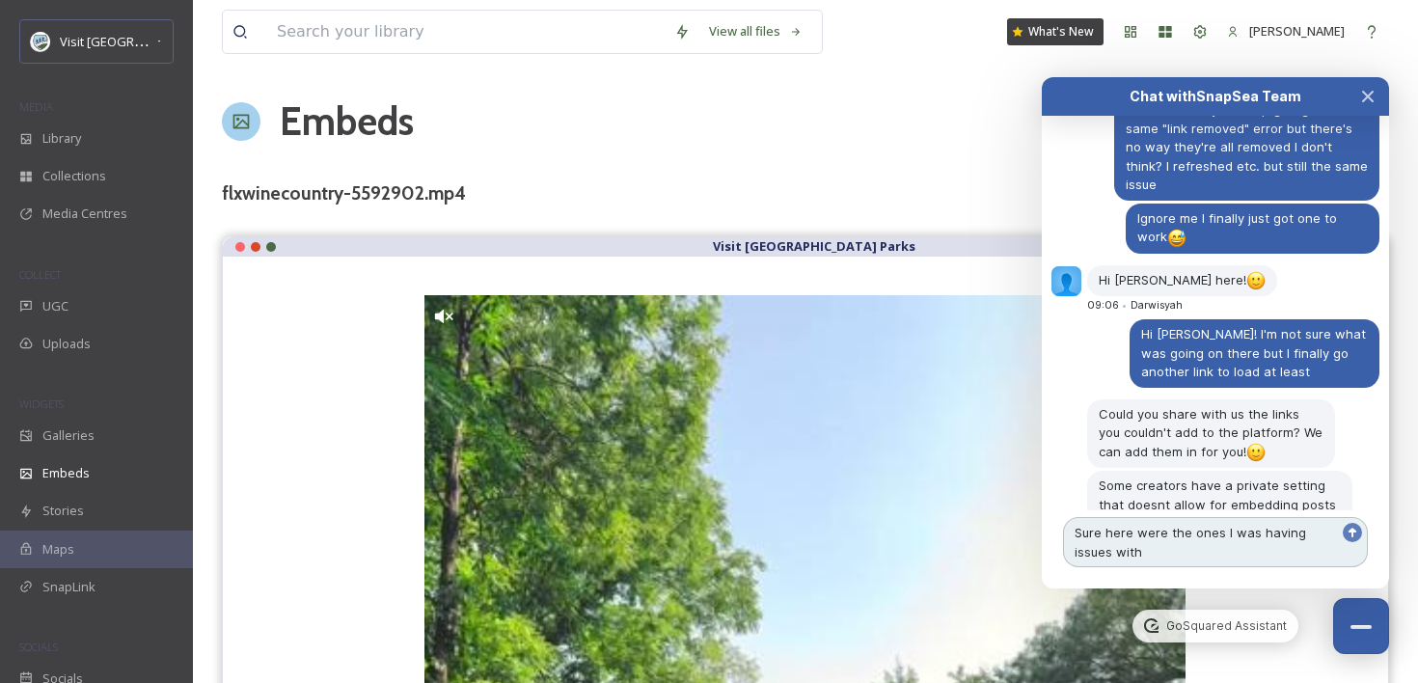
type textarea "Sure here were the ones I was having issues with:"
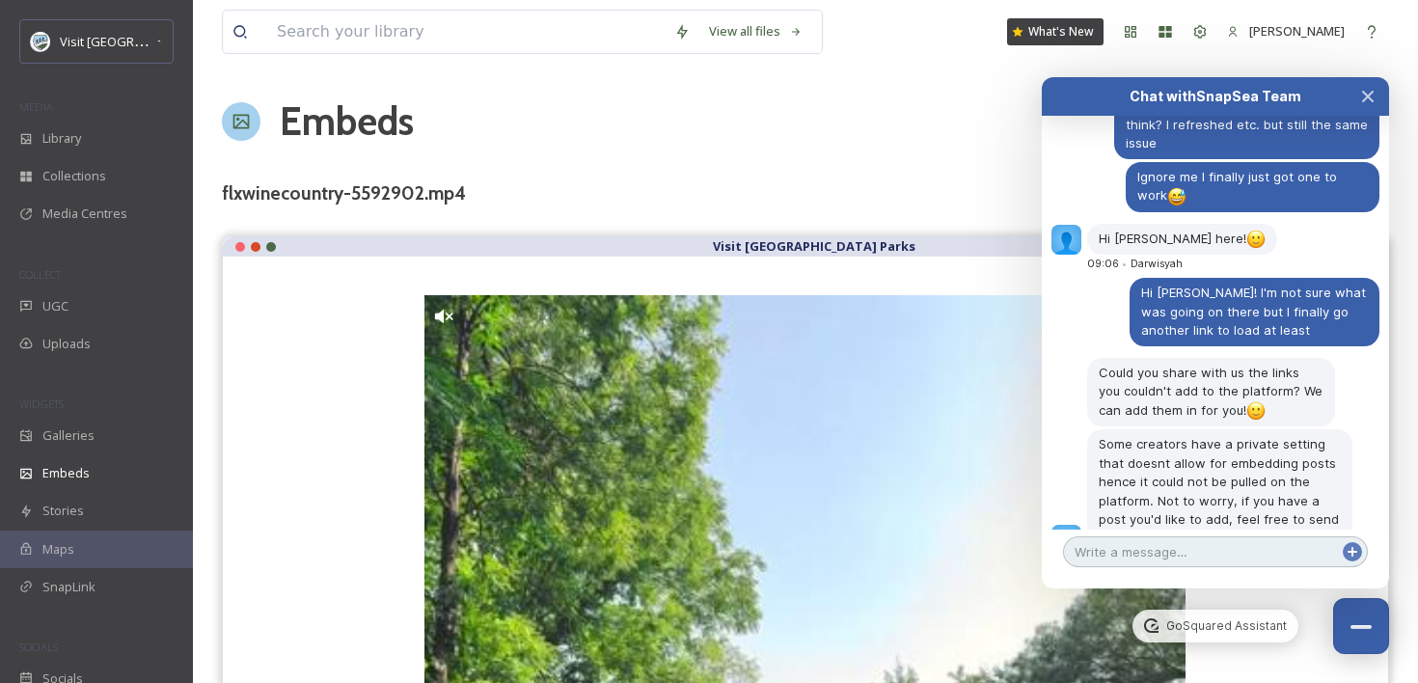
paste textarea "[URL][DOMAIN_NAME]"
type textarea "[URL][DOMAIN_NAME]"
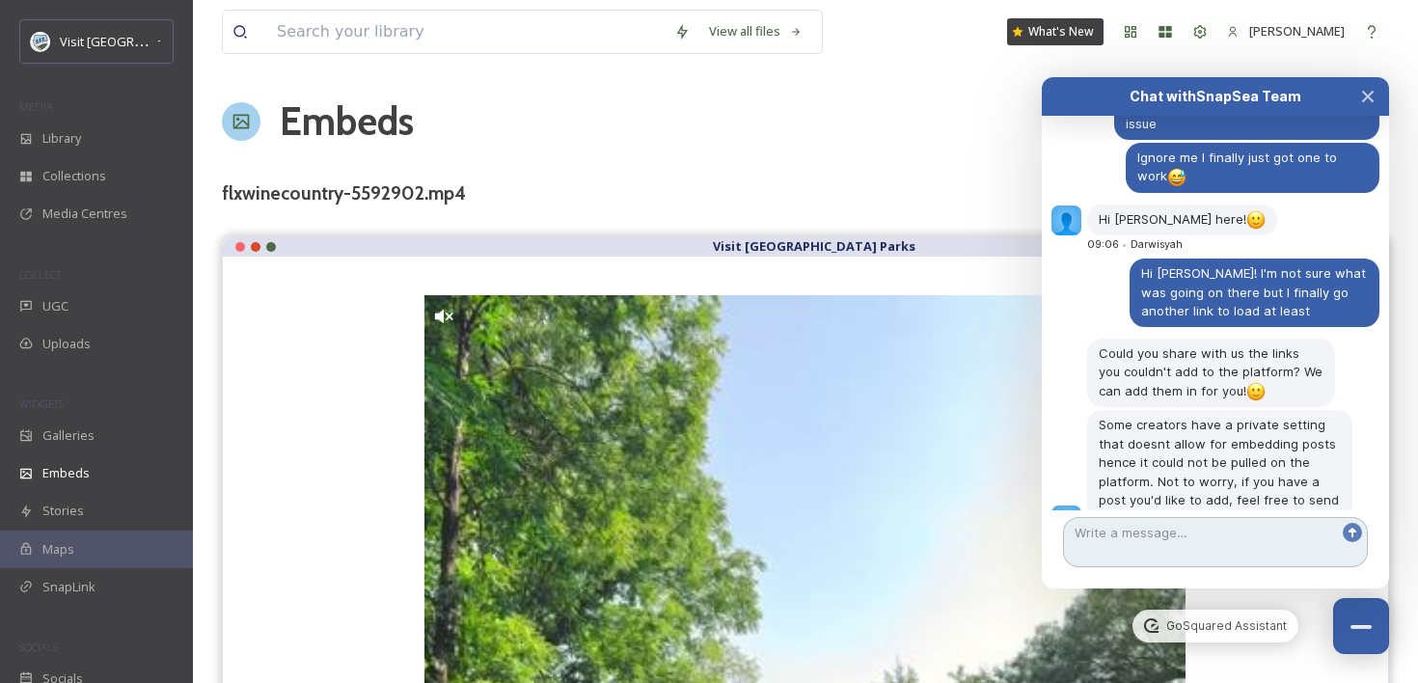
scroll to position [3567, 0]
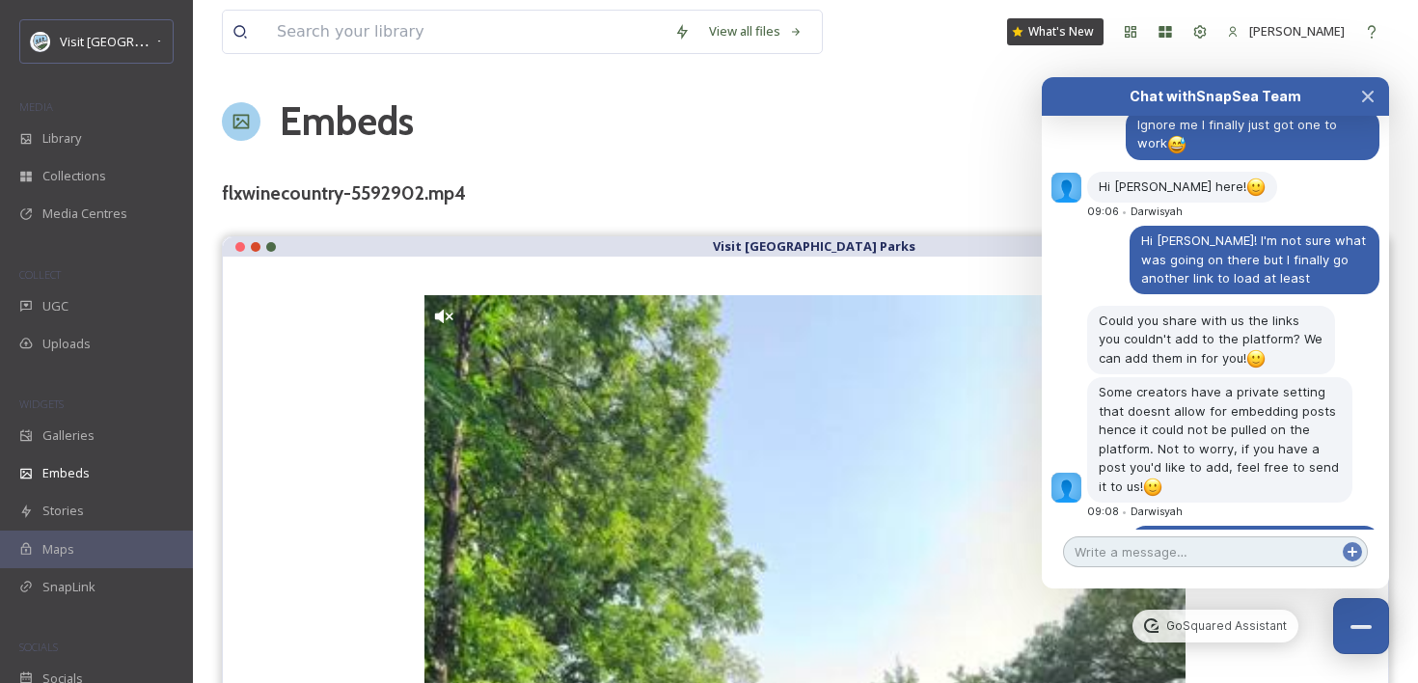
paste textarea "[URL][DOMAIN_NAME]"
type textarea "[URL][DOMAIN_NAME]"
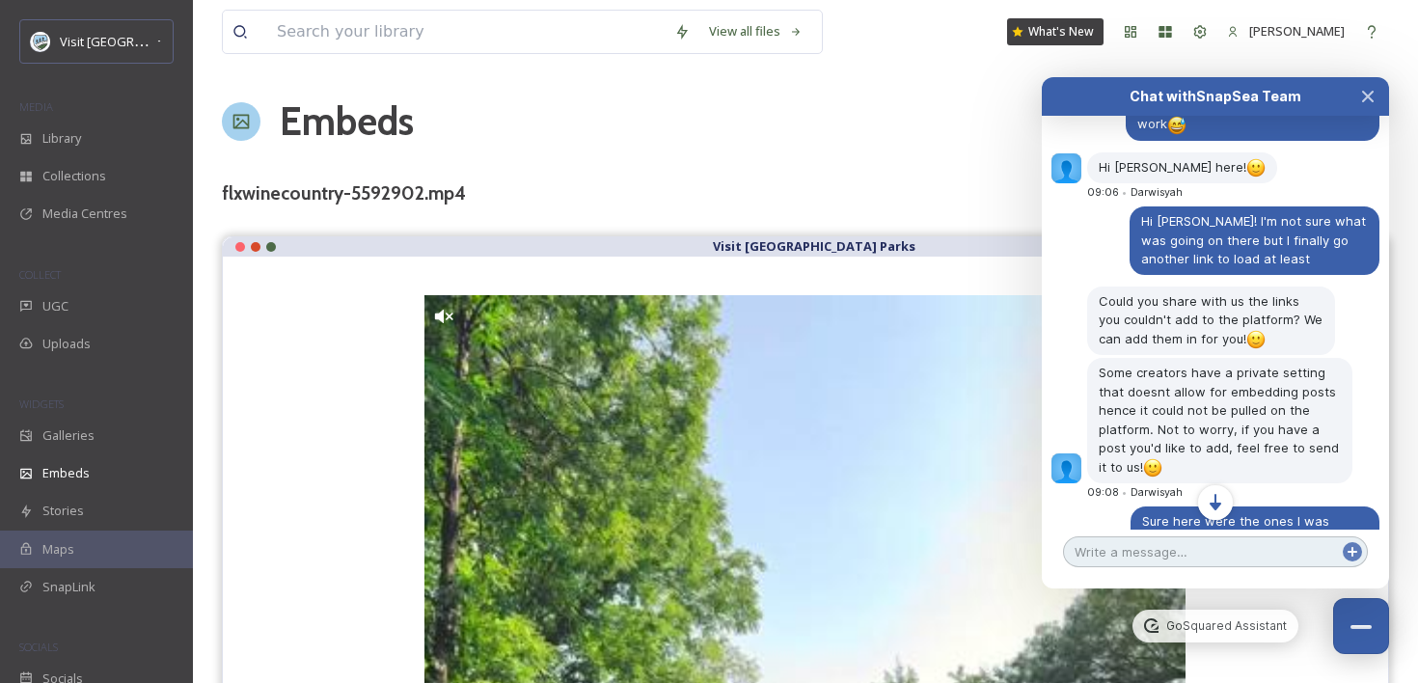
scroll to position [3619, 0]
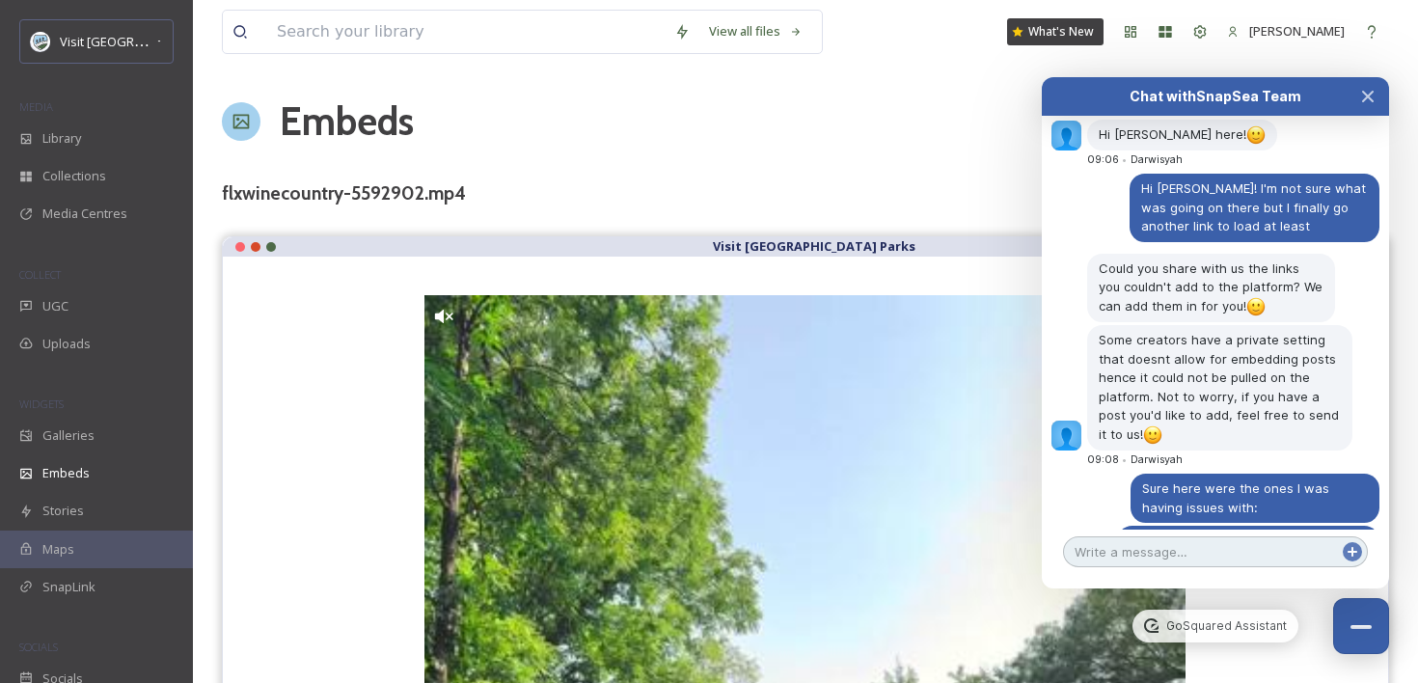
paste textarea "[URL][DOMAIN_NAME]"
type textarea "[URL][DOMAIN_NAME]"
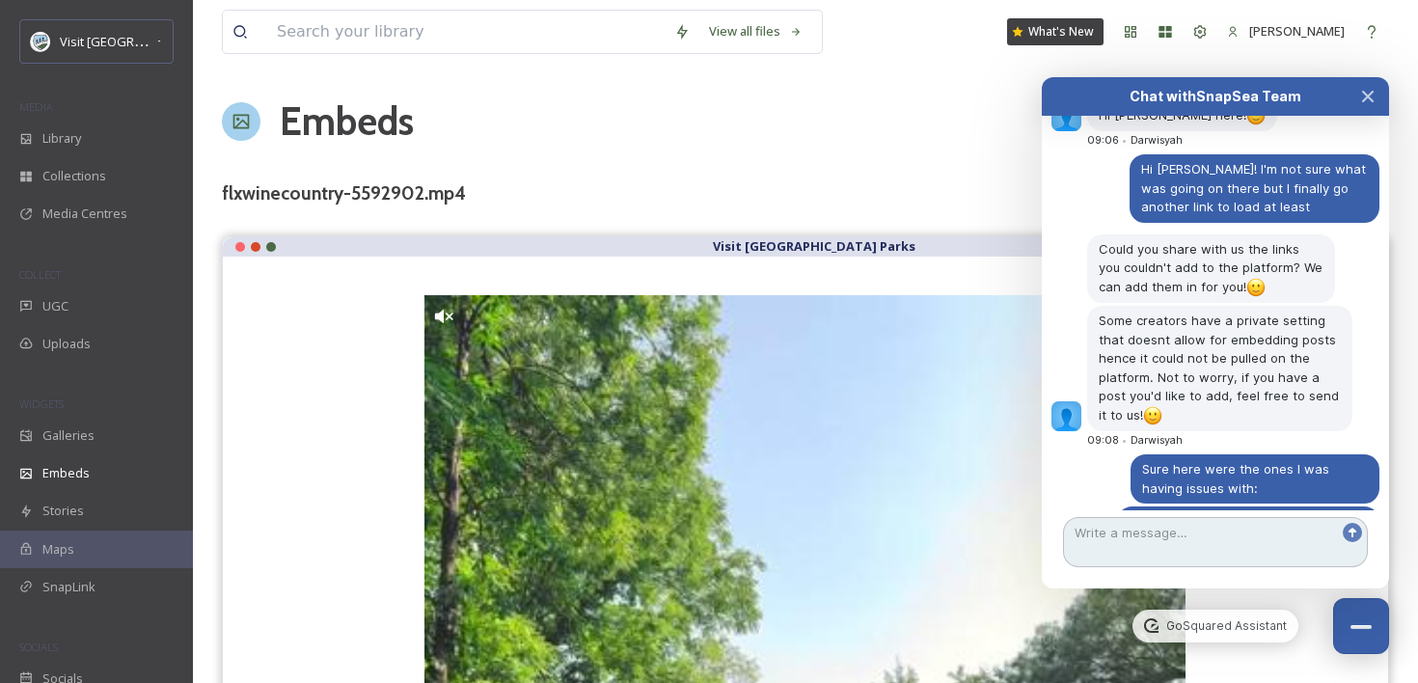
scroll to position [3671, 0]
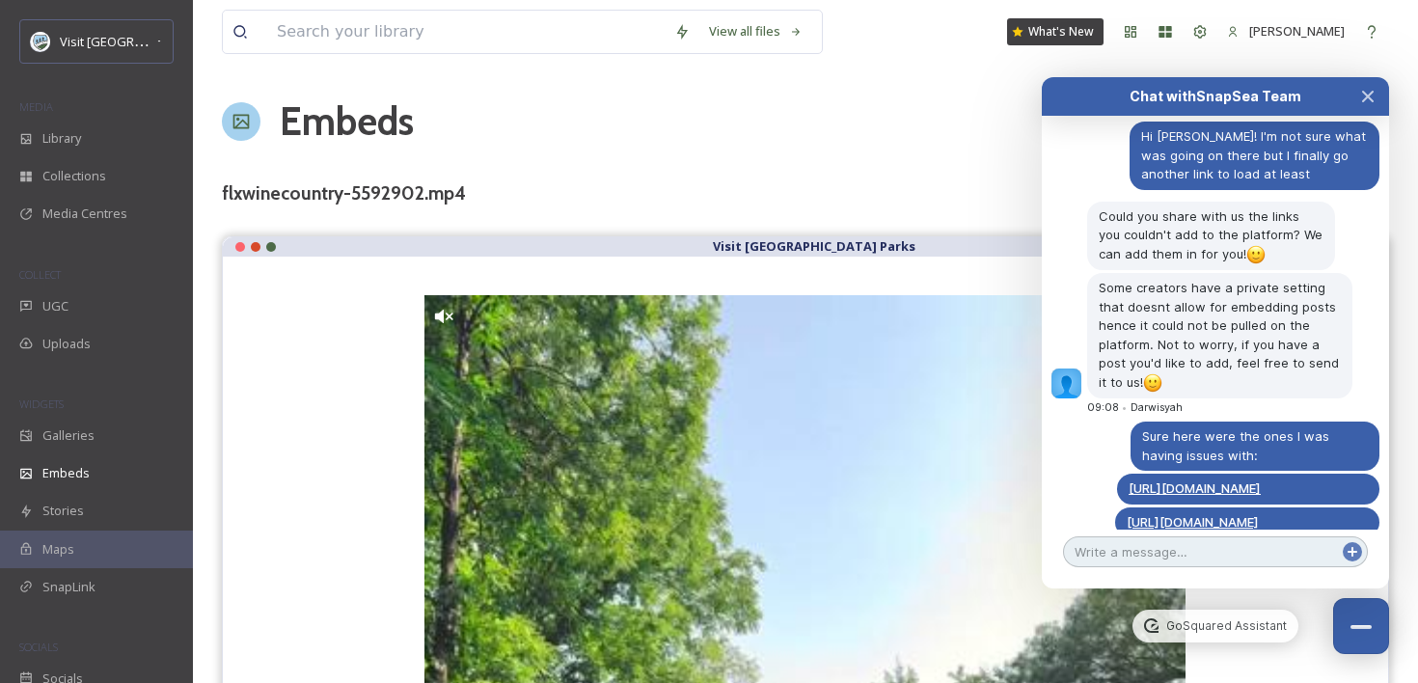
paste textarea "[URL][DOMAIN_NAME]"
type textarea "[URL][DOMAIN_NAME]"
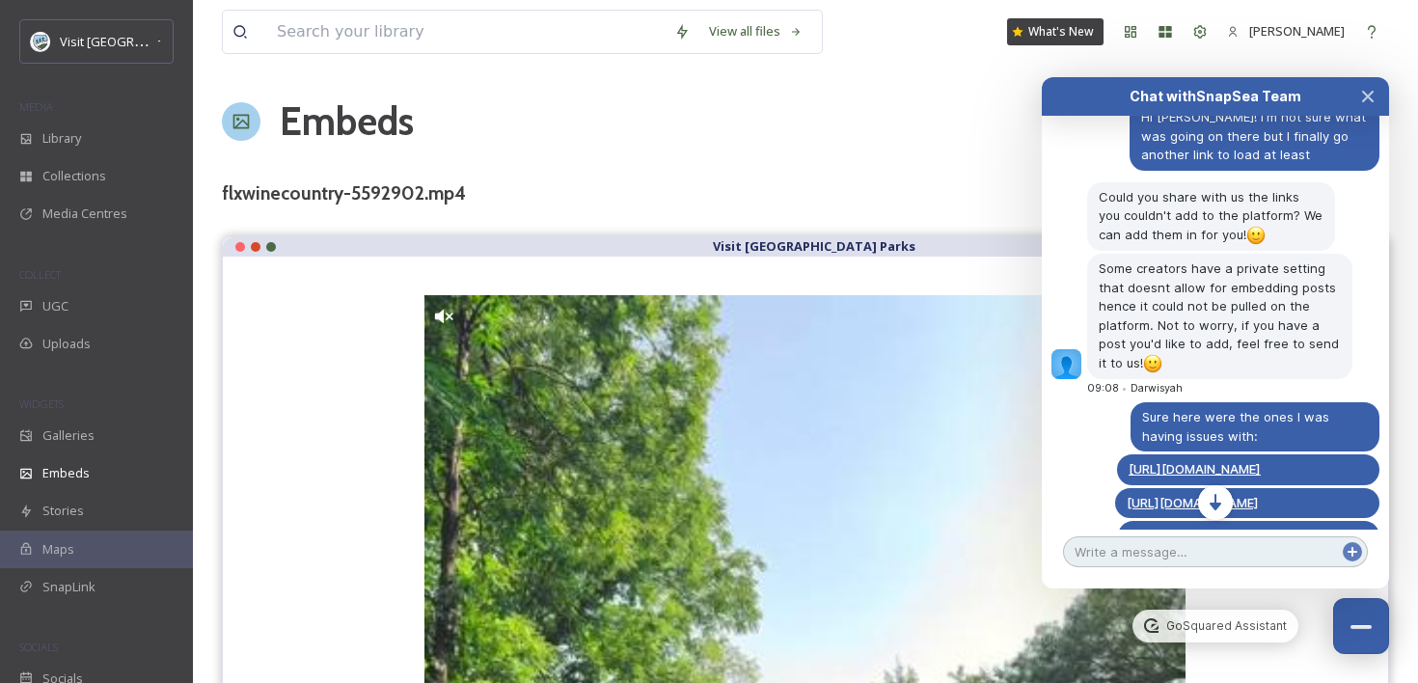
scroll to position [3723, 0]
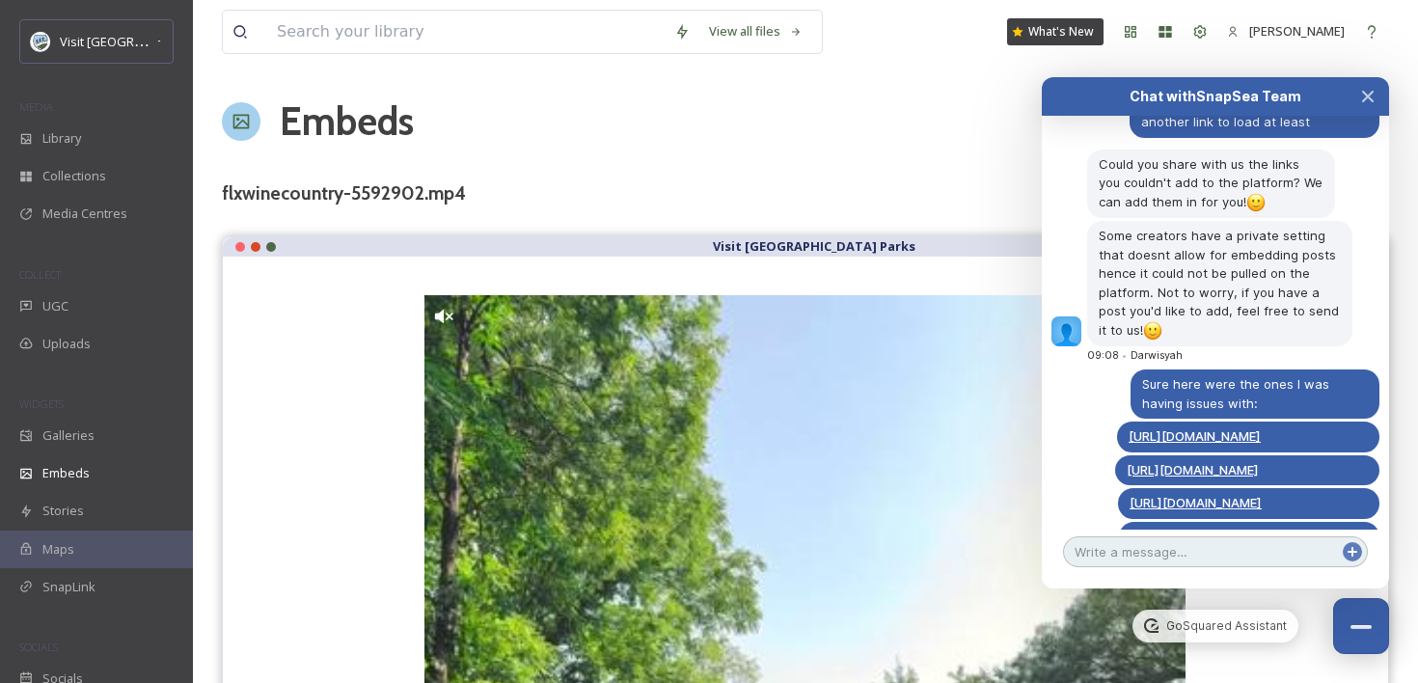
paste textarea "[URL][DOMAIN_NAME]"
type textarea "[URL][DOMAIN_NAME]"
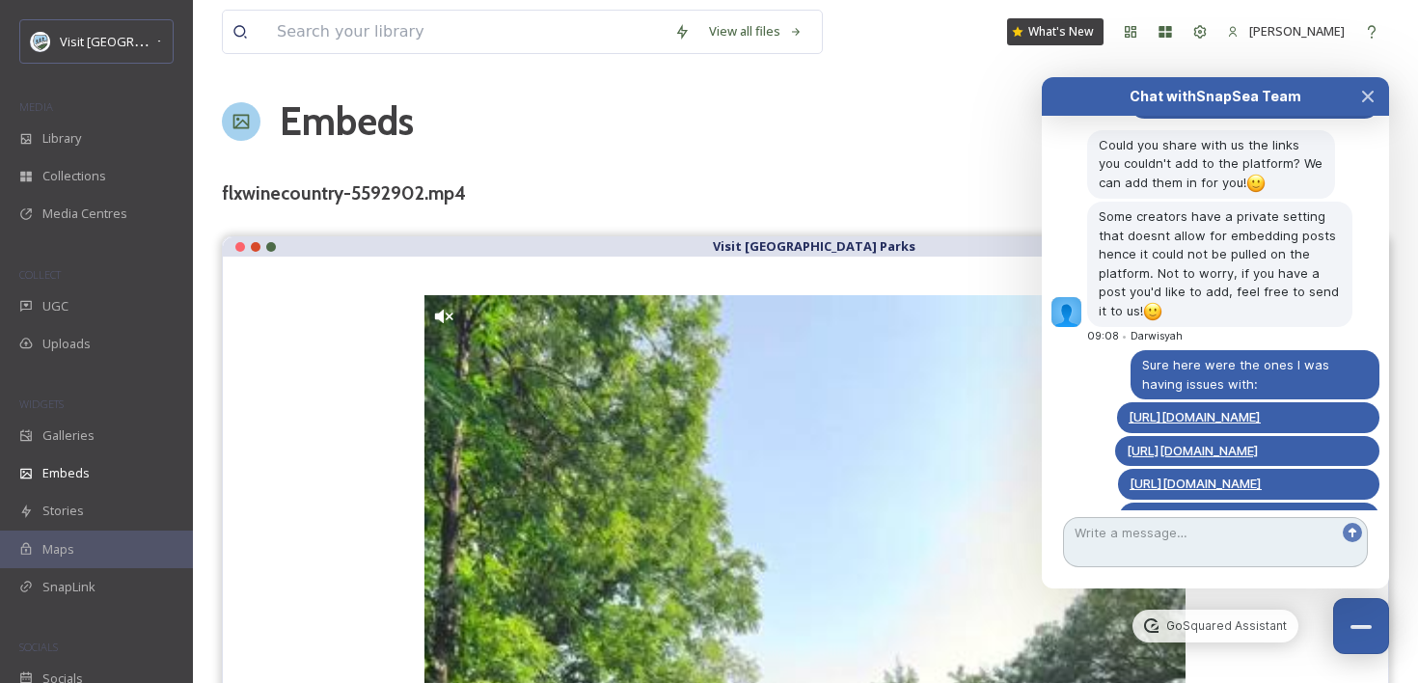
scroll to position [3775, 0]
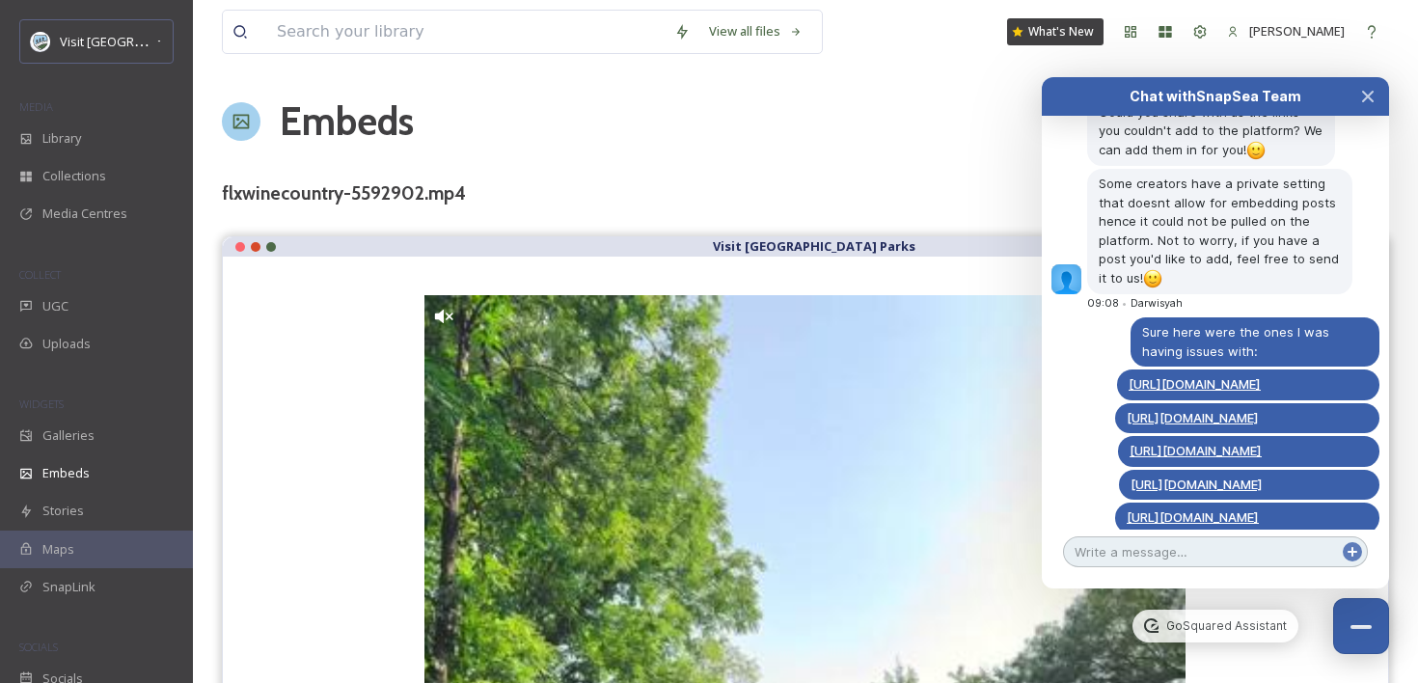
paste textarea "[URL][DOMAIN_NAME]"
type textarea "[URL][DOMAIN_NAME]"
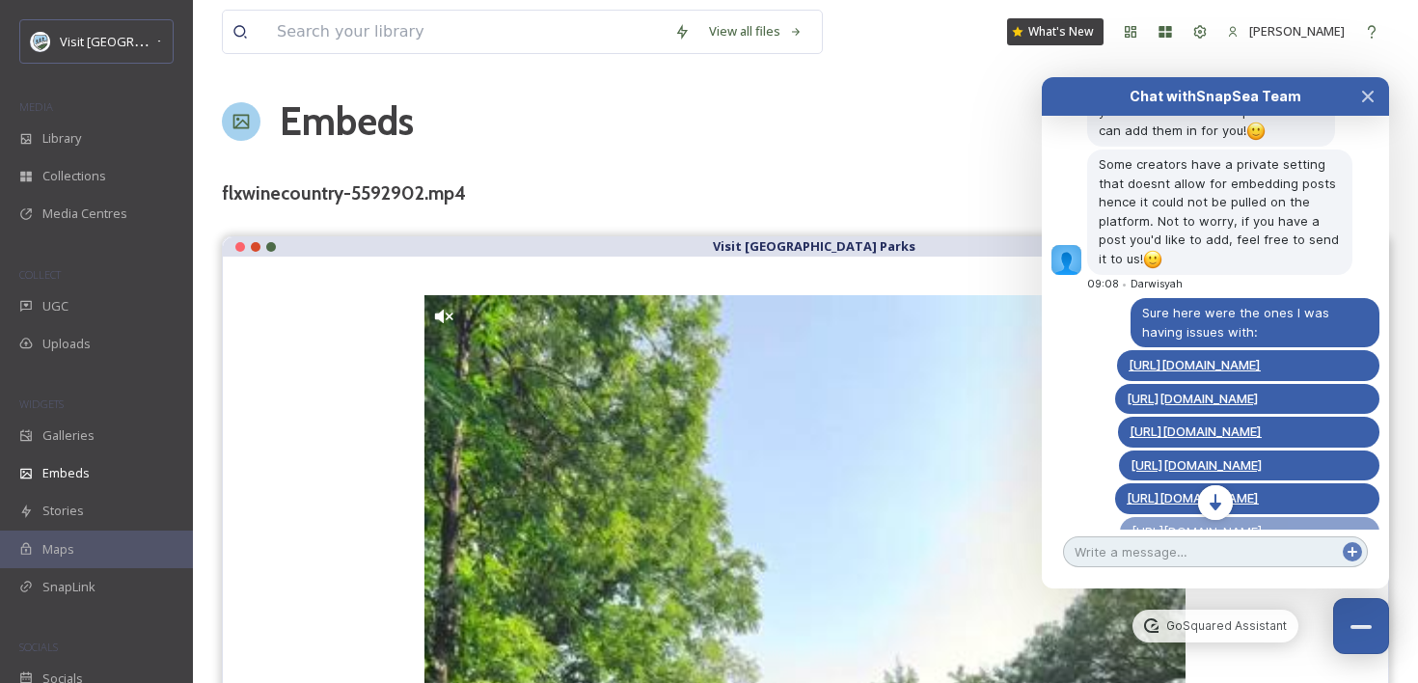
scroll to position [3828, 0]
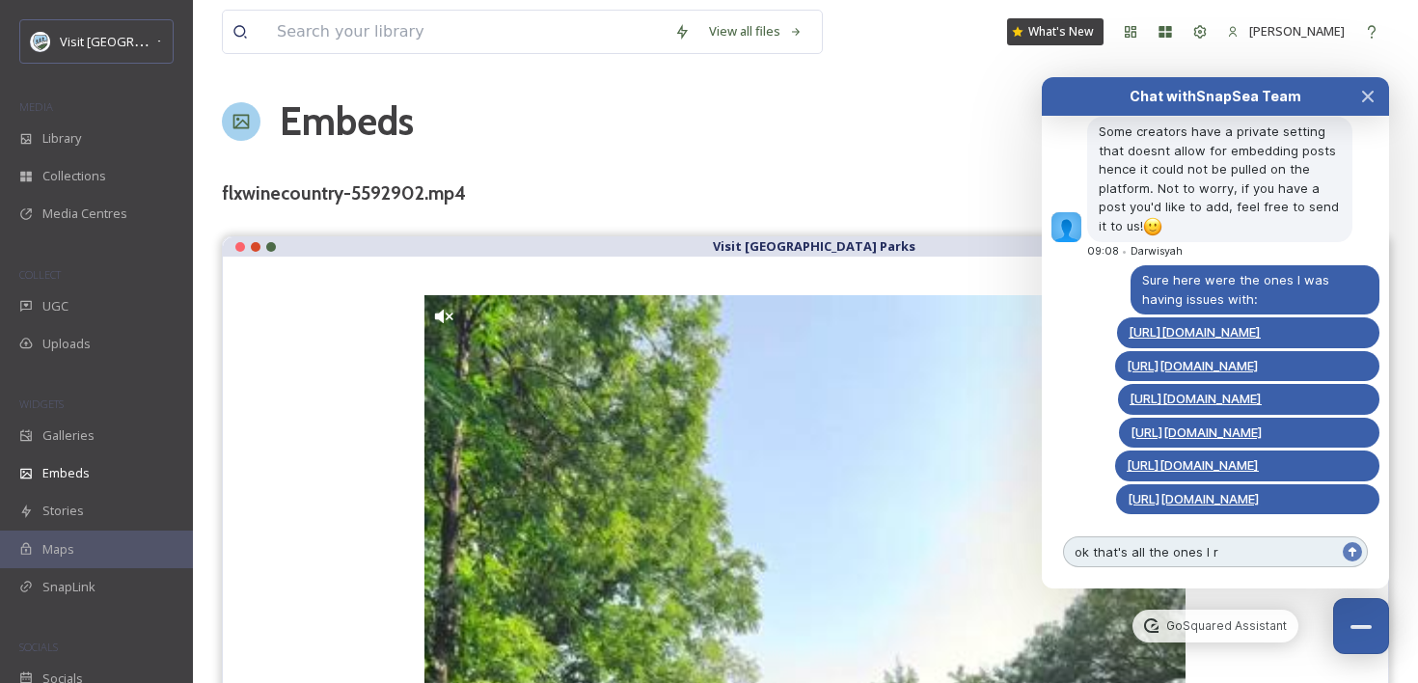
type textarea "ok that's all the ones I"
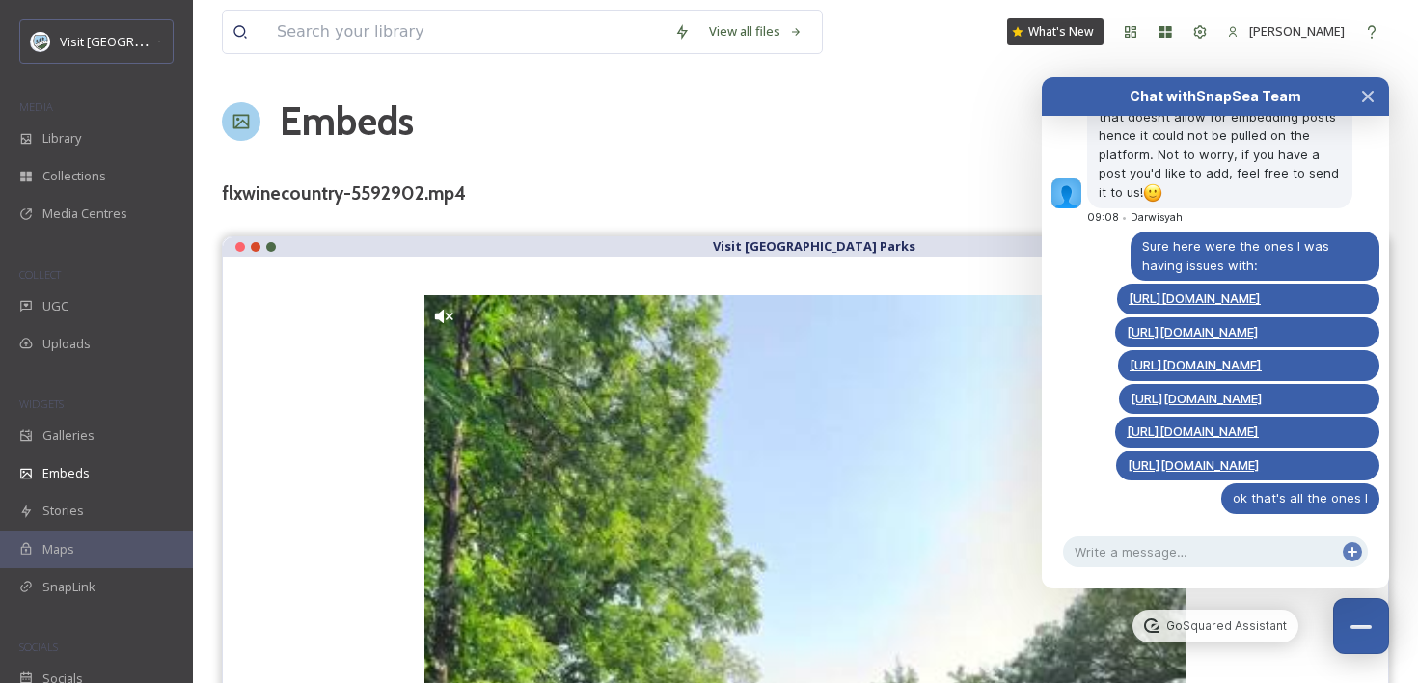
click at [1312, 490] on span "ok that's all the ones I" at bounding box center [1299, 497] width 135 height 15
click at [1267, 521] on div at bounding box center [1214, 525] width 347 height 10
type textarea "tried so far and couldn't get to work"
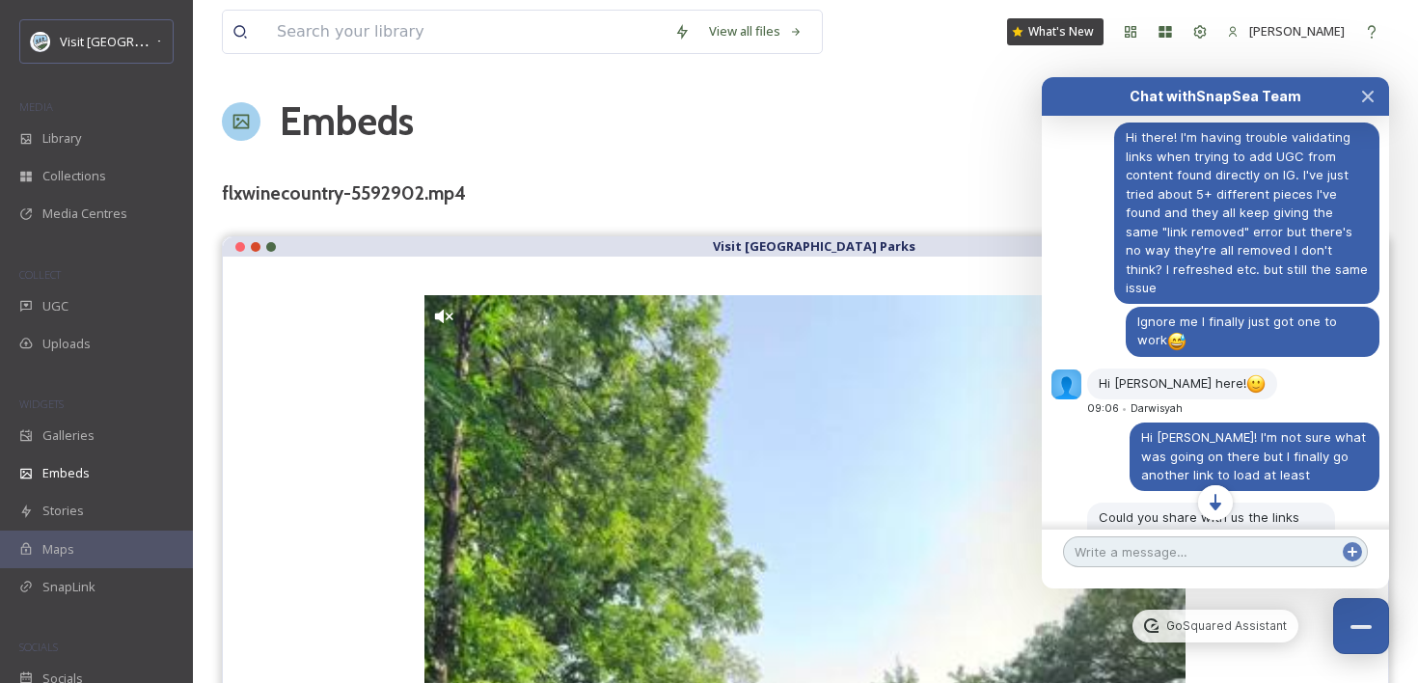
scroll to position [3421, 0]
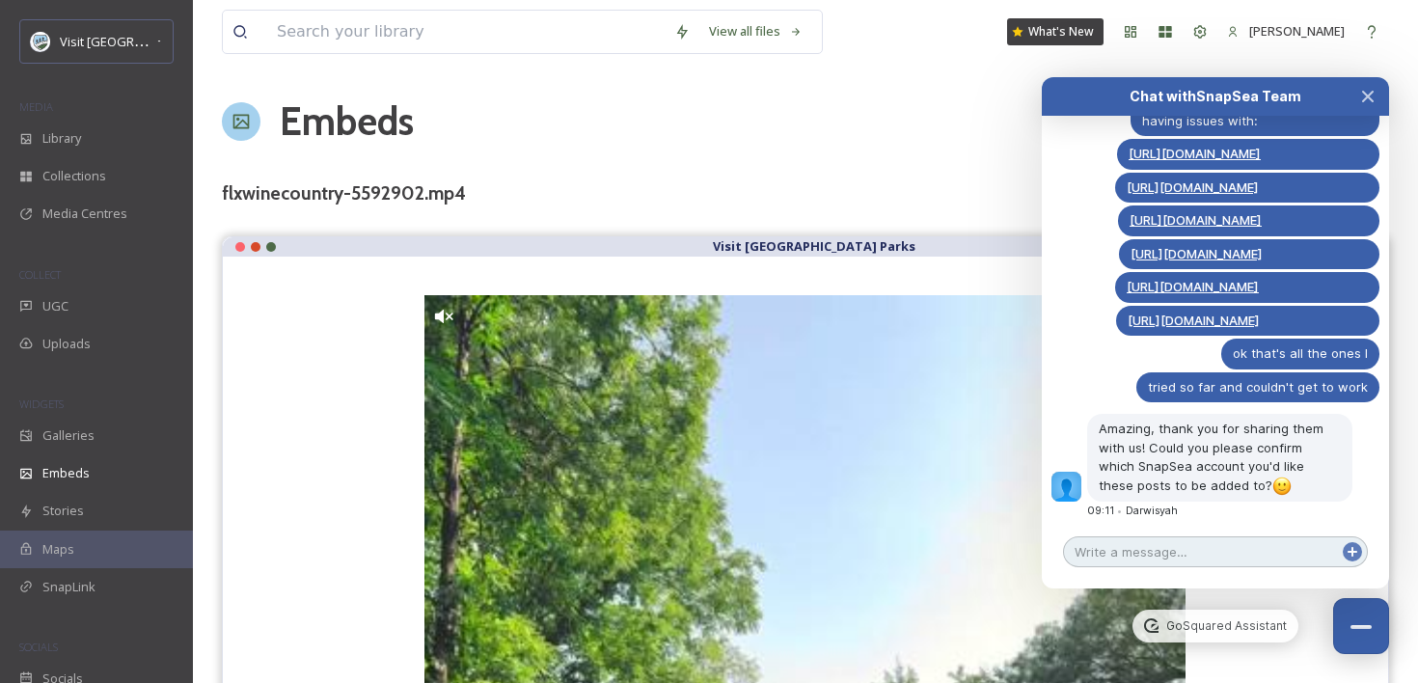
click at [1130, 557] on textarea at bounding box center [1215, 551] width 305 height 31
type textarea "Visit USA Parks, please!"
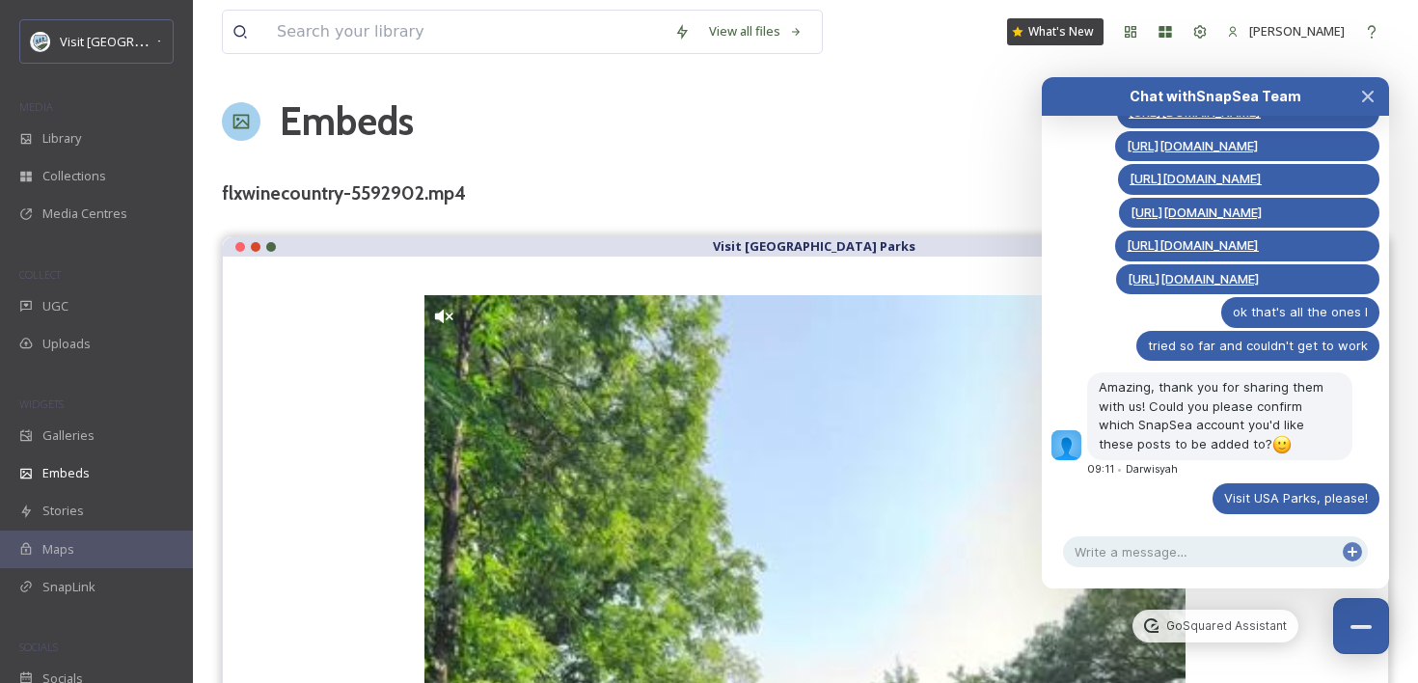
click at [909, 101] on div "Embeds Embed Code Customise Edit Files" at bounding box center [805, 122] width 1167 height 58
click at [1368, 102] on icon "Close Chat" at bounding box center [1367, 96] width 15 height 15
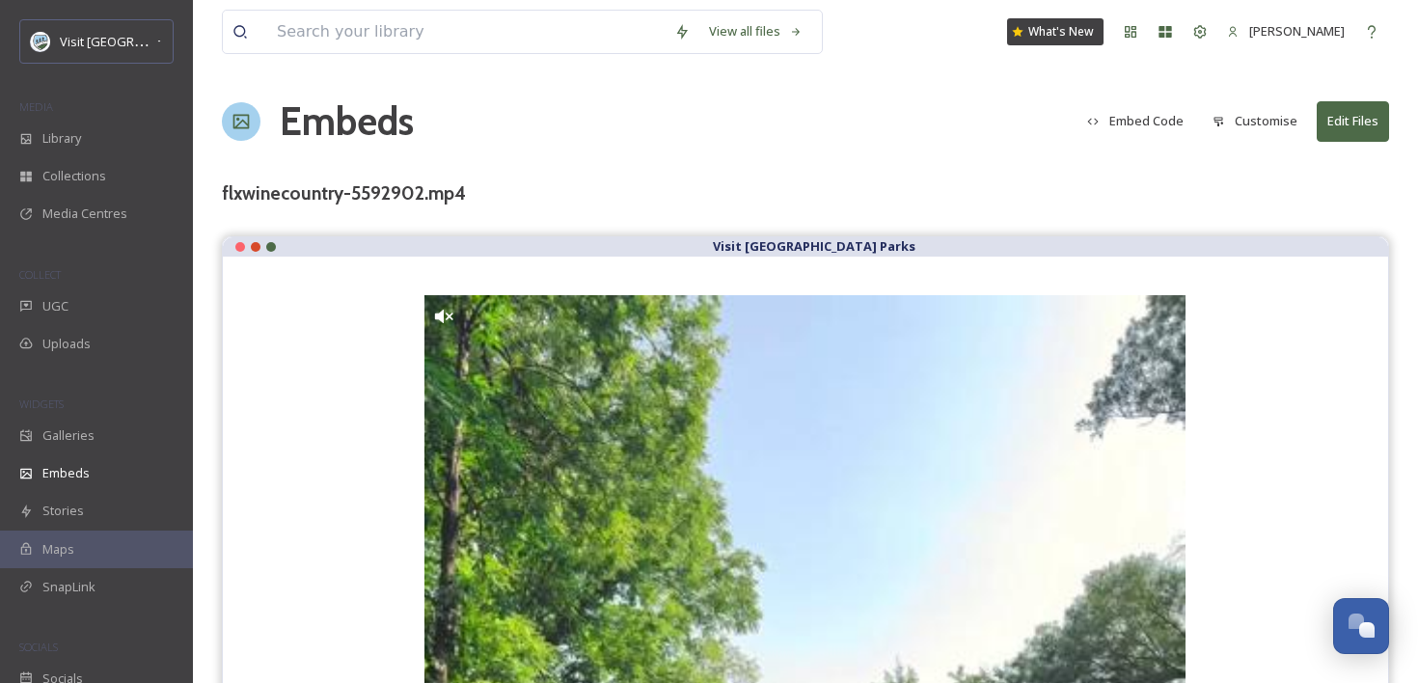
scroll to position [4083, 0]
click at [96, 325] on div "Uploads" at bounding box center [96, 344] width 193 height 38
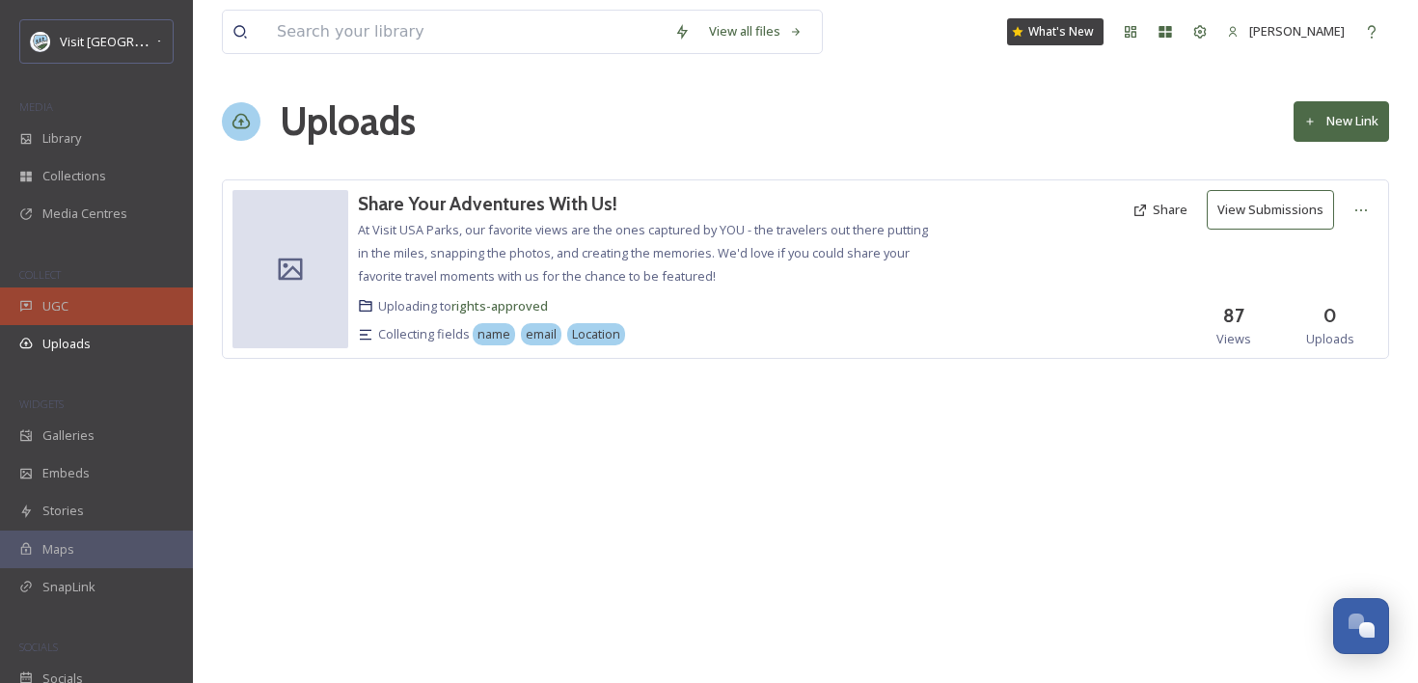
click at [108, 292] on div "UGC" at bounding box center [96, 306] width 193 height 38
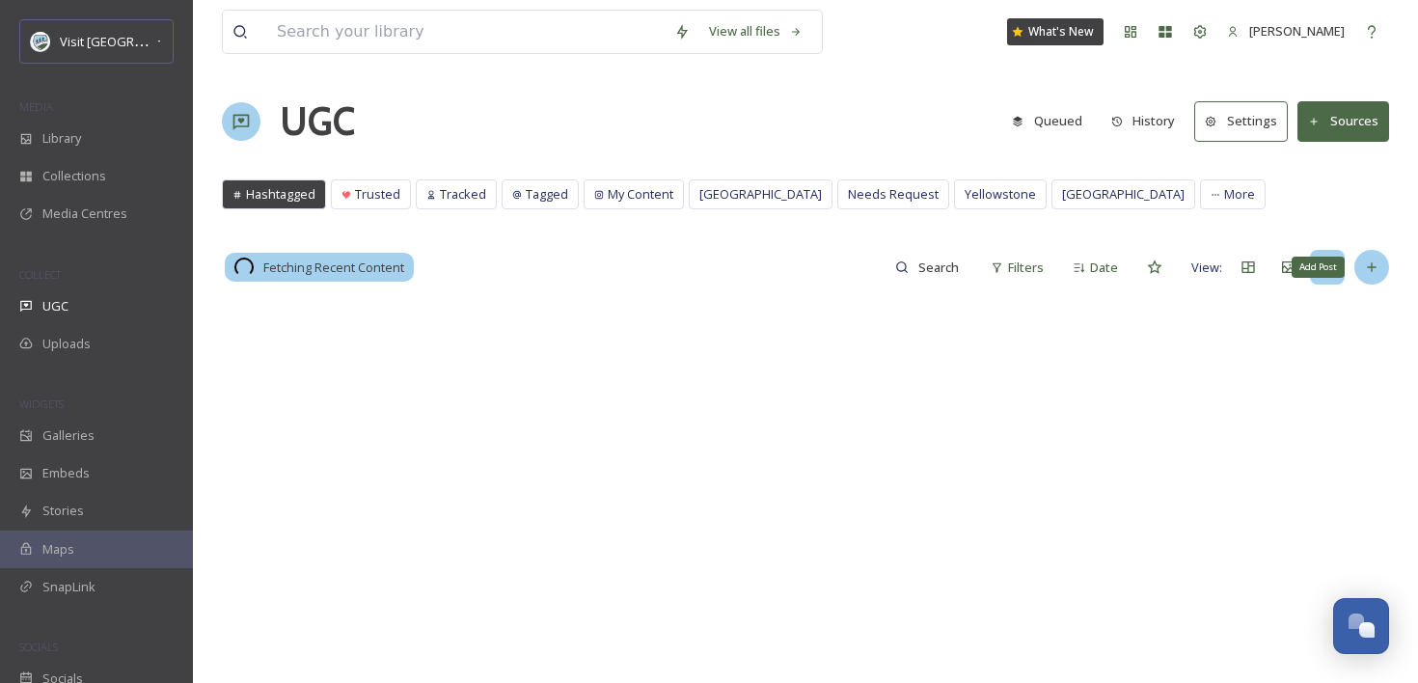
click at [1373, 274] on icon at bounding box center [1371, 266] width 15 height 15
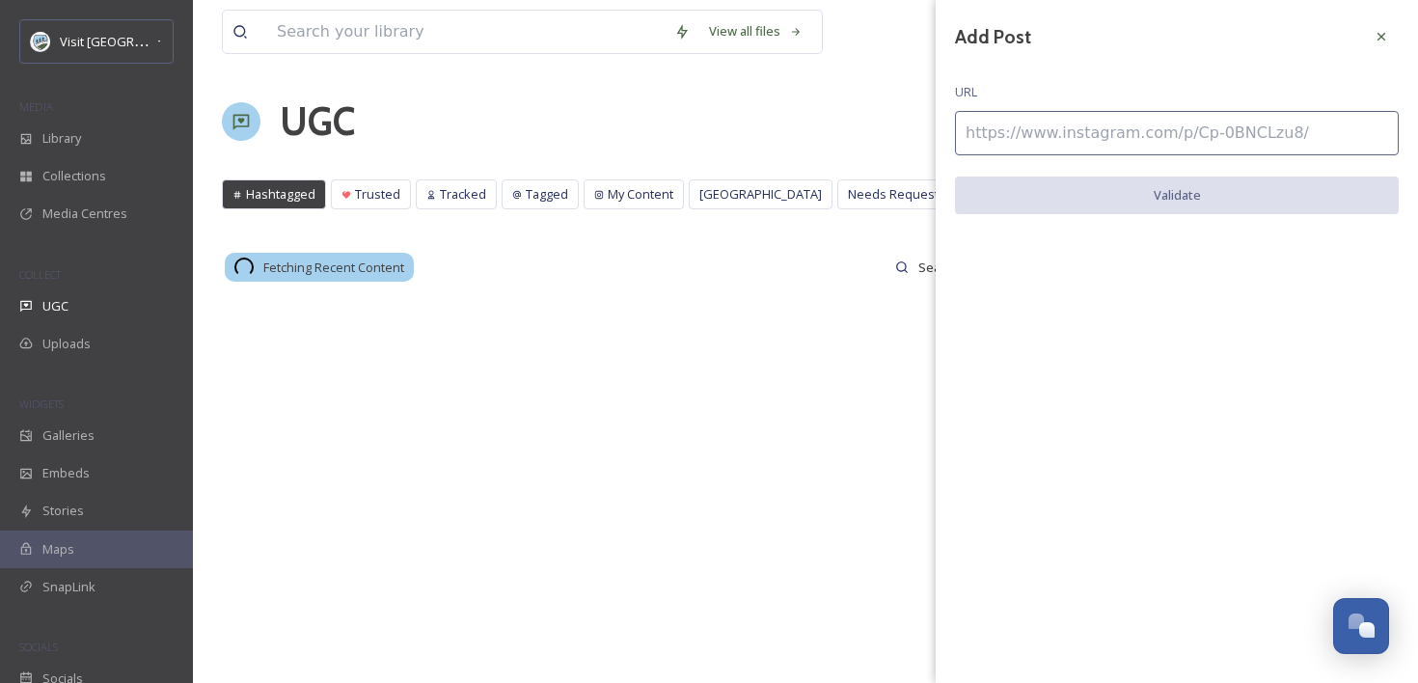
click at [1227, 135] on input at bounding box center [1177, 133] width 444 height 44
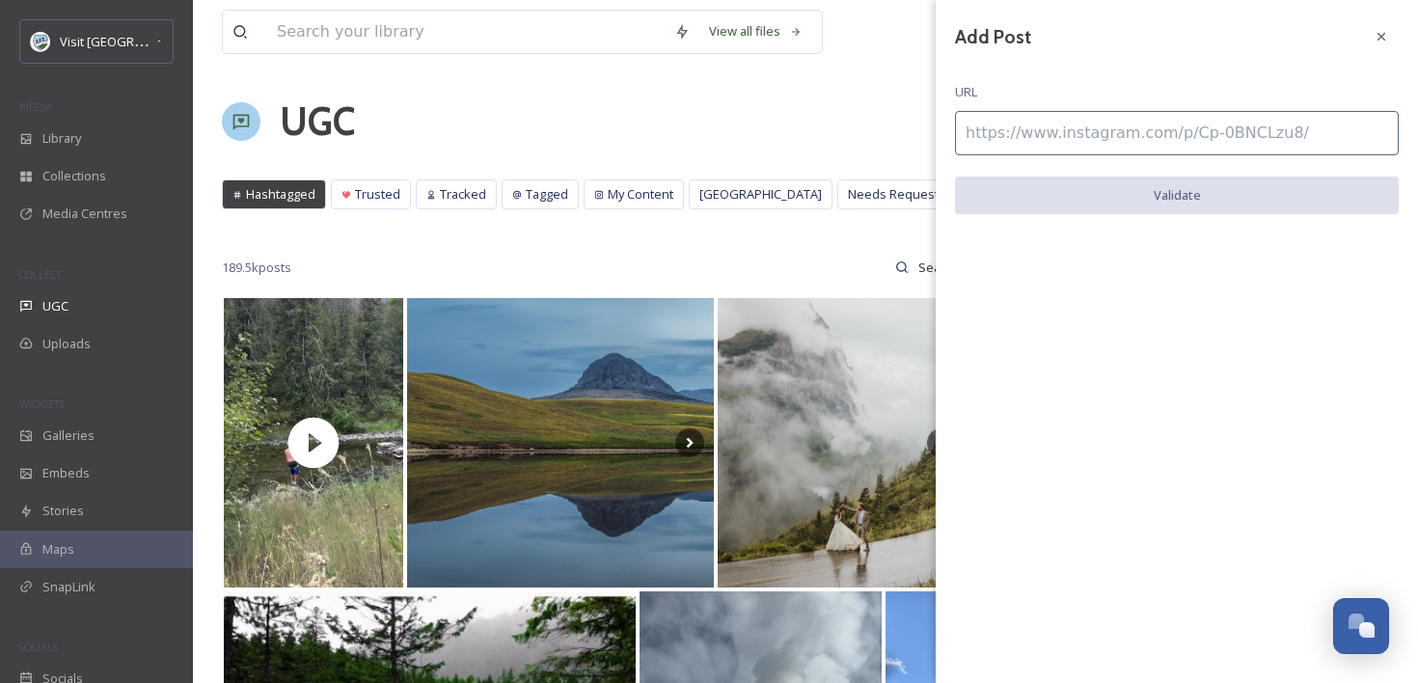
paste input "[URL][DOMAIN_NAME]"
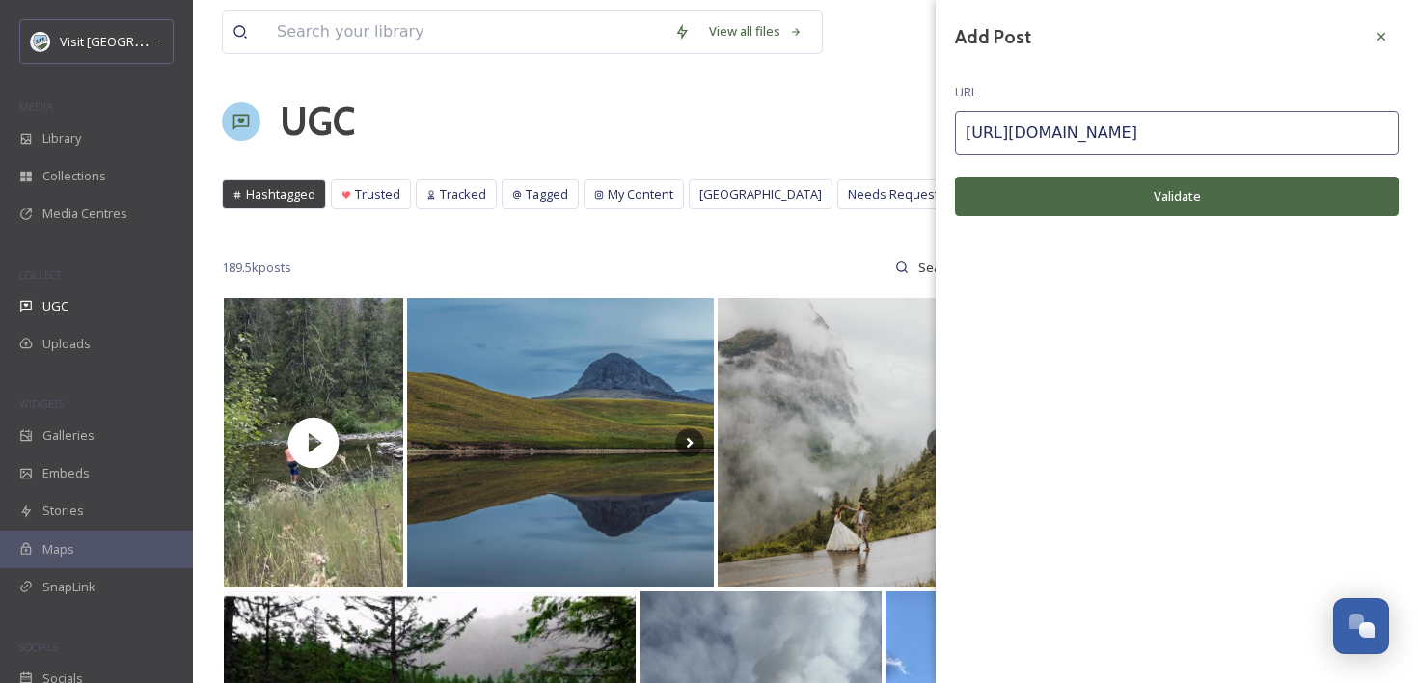
type input "[URL][DOMAIN_NAME]"
click at [1199, 173] on div "Add Post URL [URL][DOMAIN_NAME] Validate" at bounding box center [1176, 132] width 482 height 264
click at [1194, 195] on button "Validate" at bounding box center [1177, 196] width 444 height 40
click at [1194, 195] on button "Add Post" at bounding box center [1177, 196] width 444 height 40
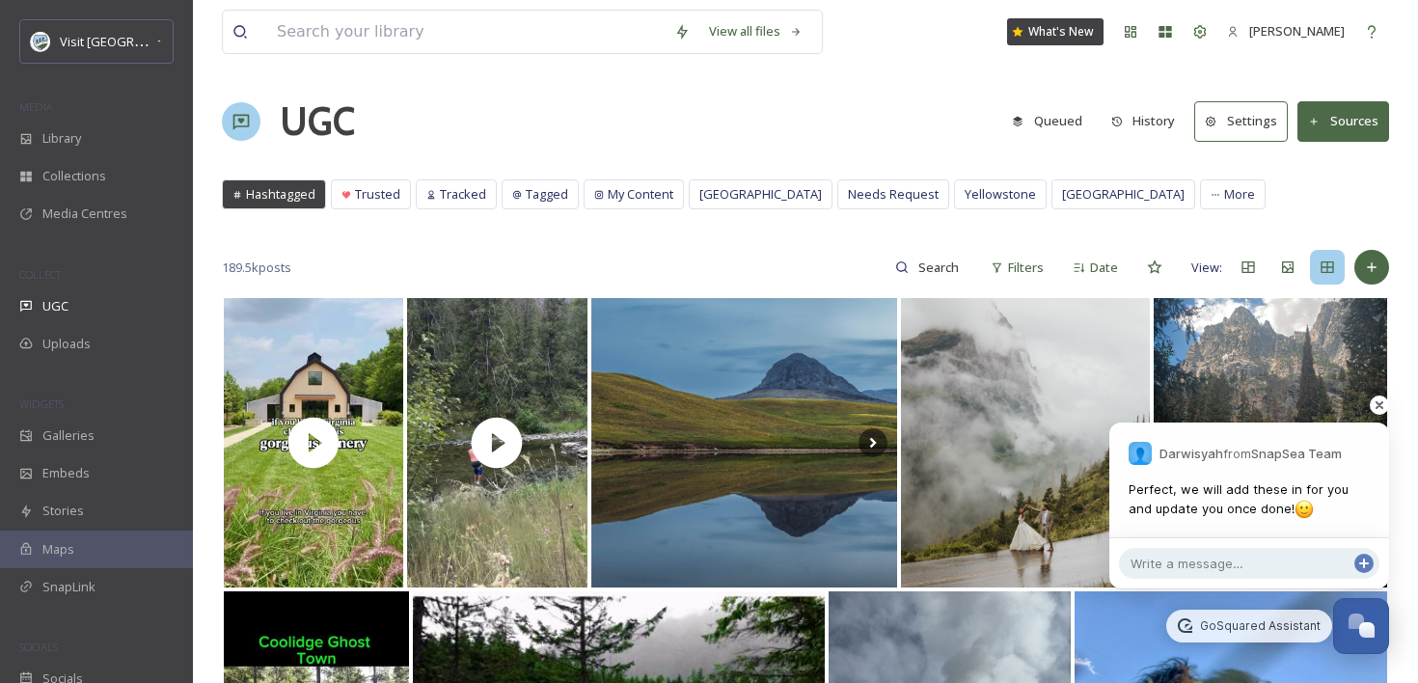
scroll to position [4121, 0]
click at [1172, 563] on textarea at bounding box center [1249, 563] width 260 height 31
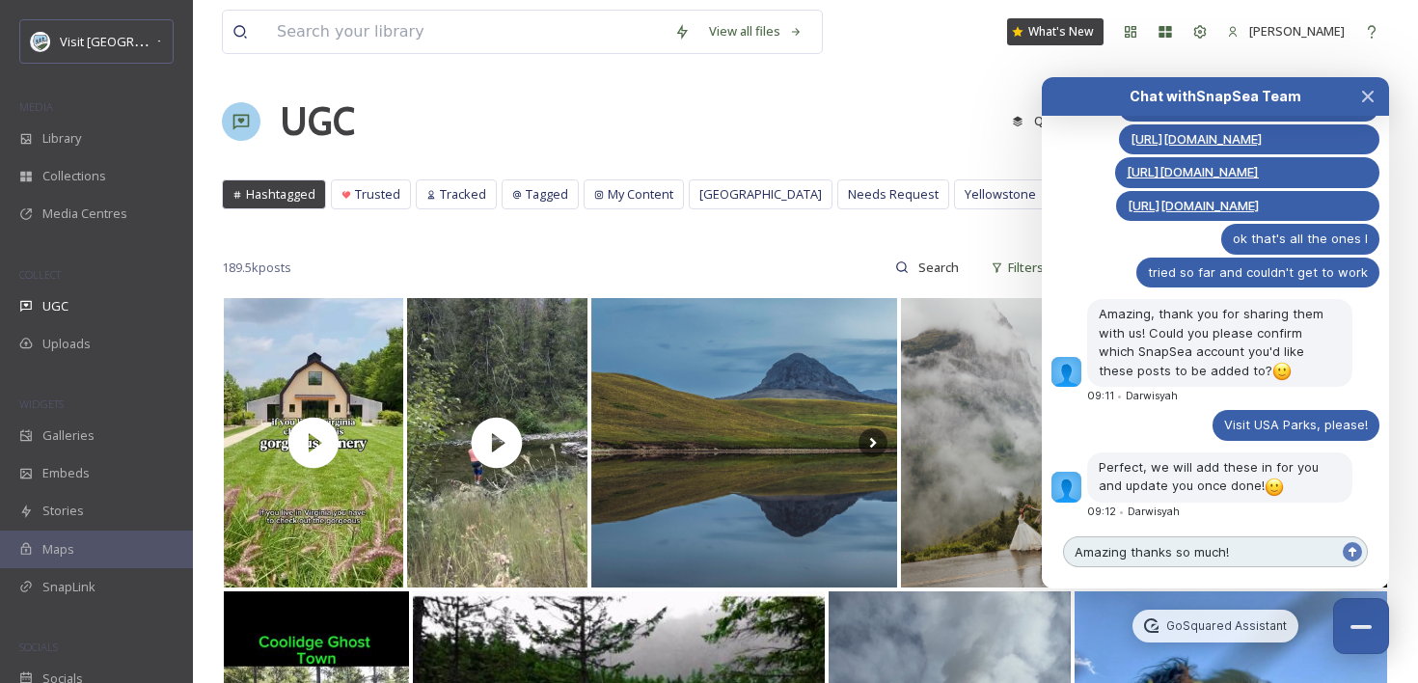
type textarea "Amazing thanks so much!"
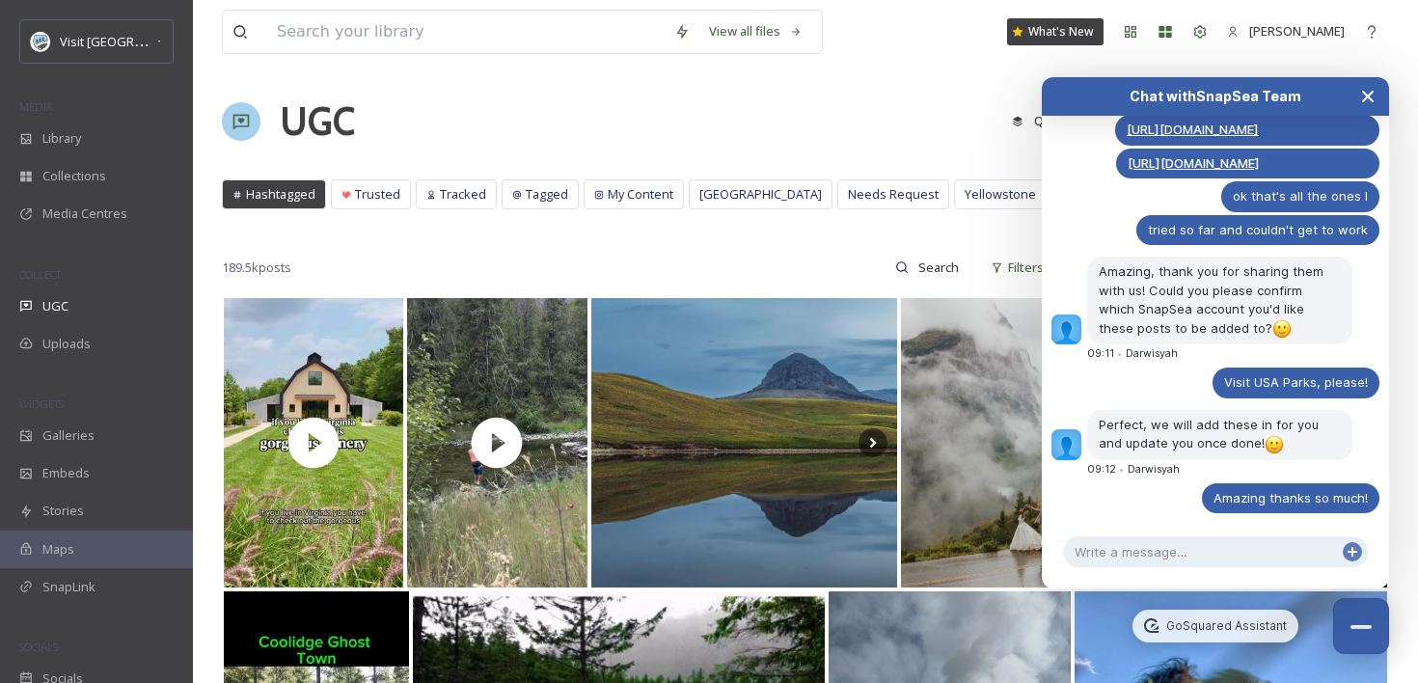
click at [1366, 93] on icon "Close Chat" at bounding box center [1367, 96] width 15 height 15
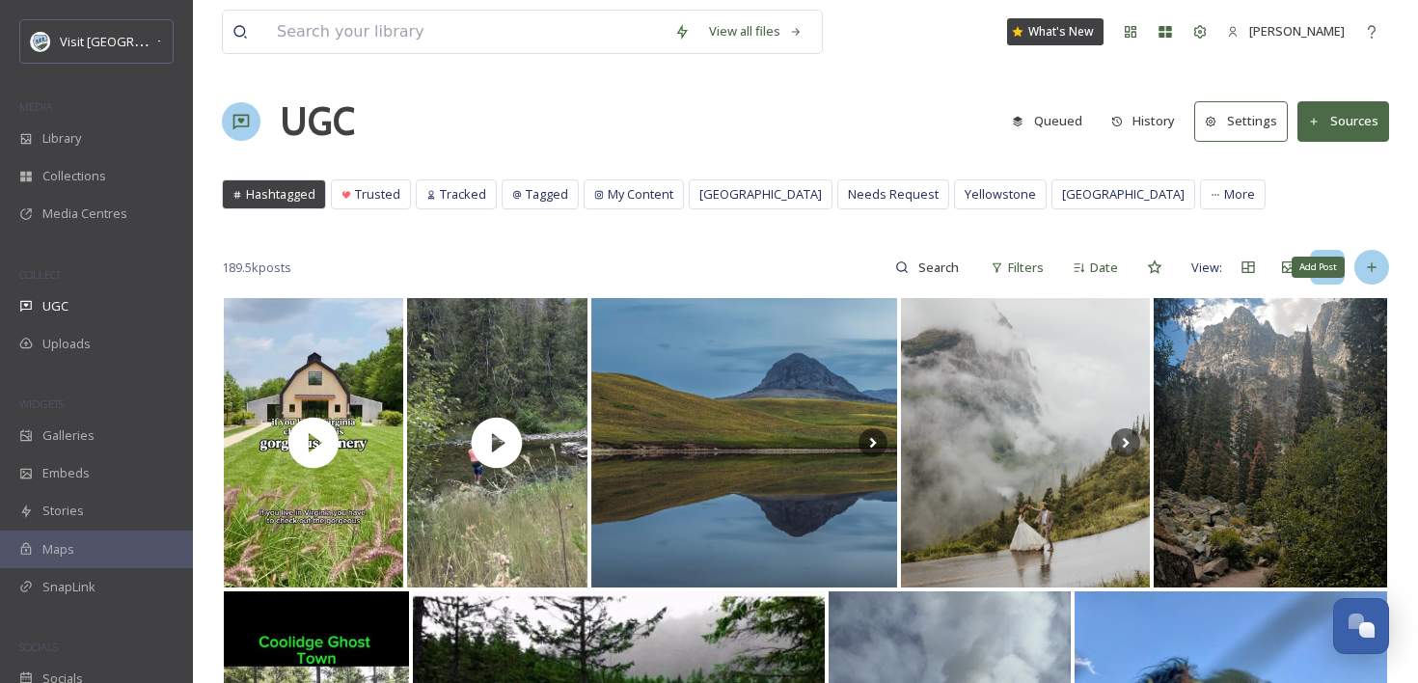
click at [1380, 278] on div "Add Post" at bounding box center [1371, 267] width 35 height 35
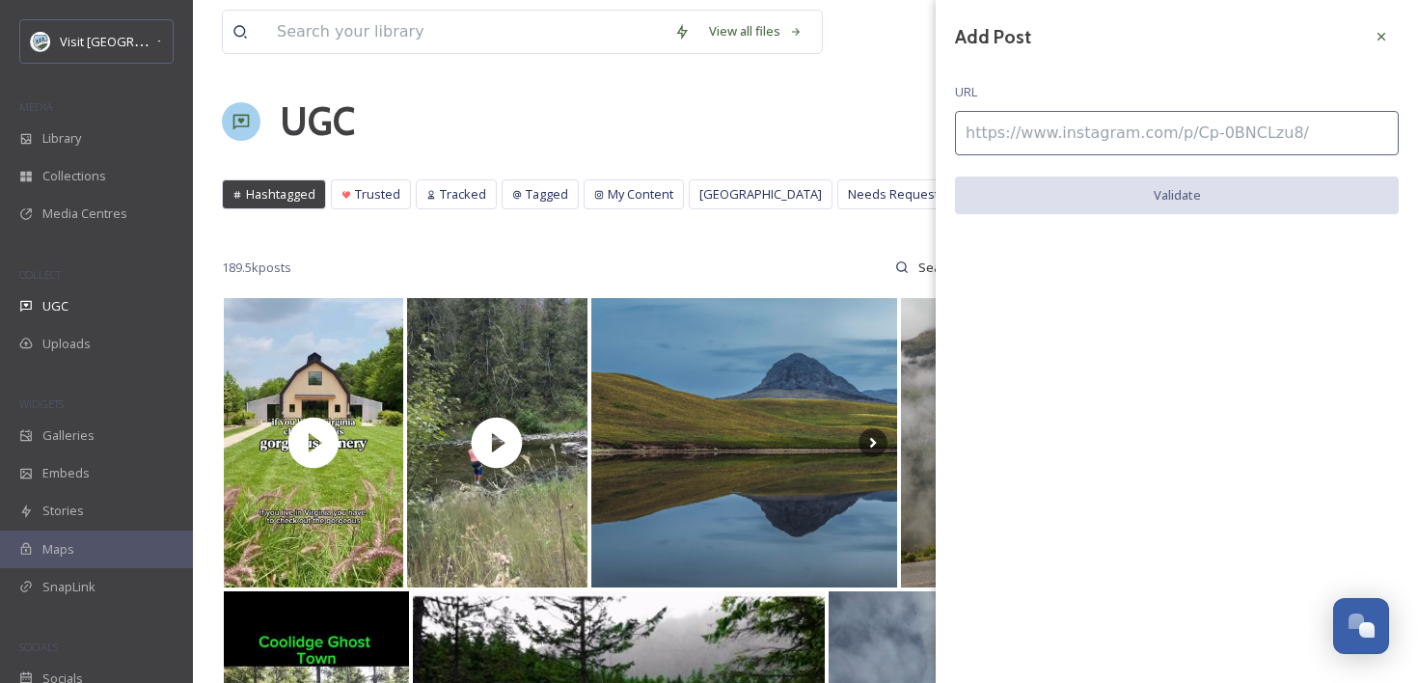
click at [1176, 133] on input at bounding box center [1177, 133] width 444 height 44
paste input "[URL][DOMAIN_NAME]"
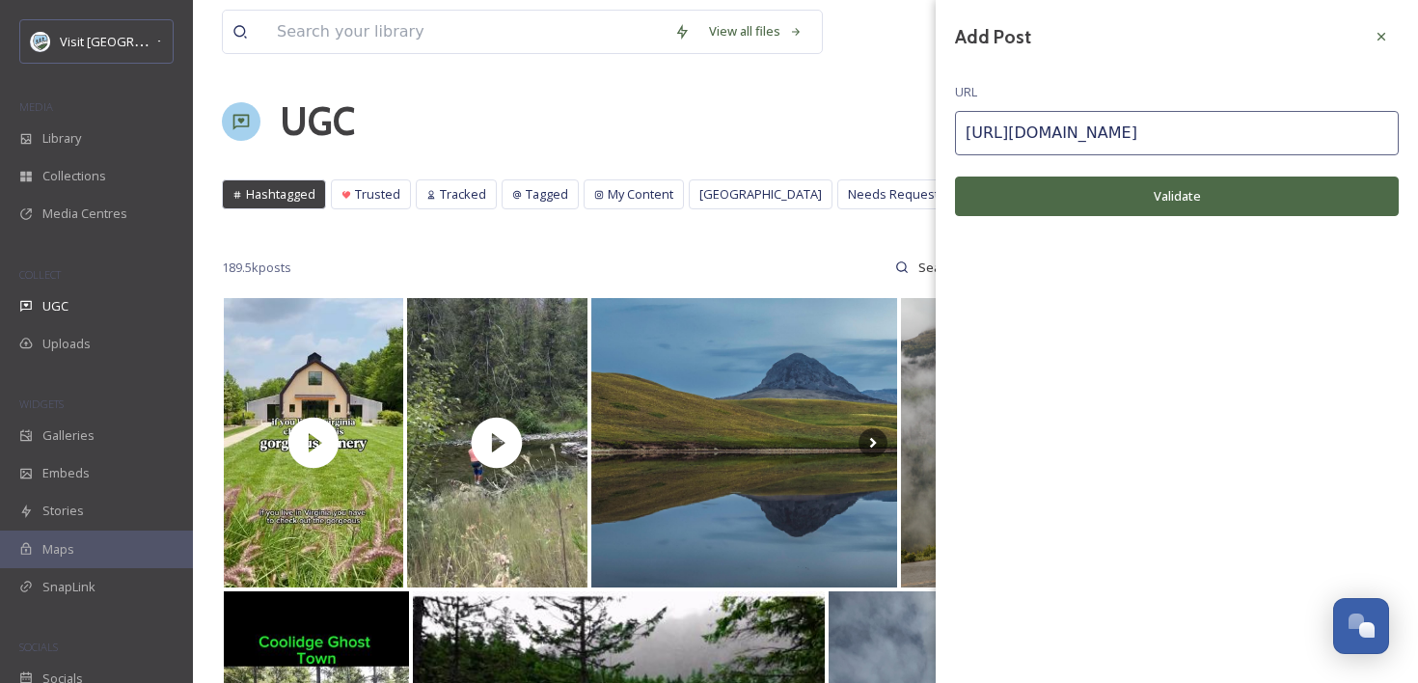
type input "[URL][DOMAIN_NAME]"
click at [1152, 187] on button "Validate" at bounding box center [1177, 196] width 444 height 40
click at [1290, 131] on input "[URL][DOMAIN_NAME]" at bounding box center [1177, 133] width 444 height 44
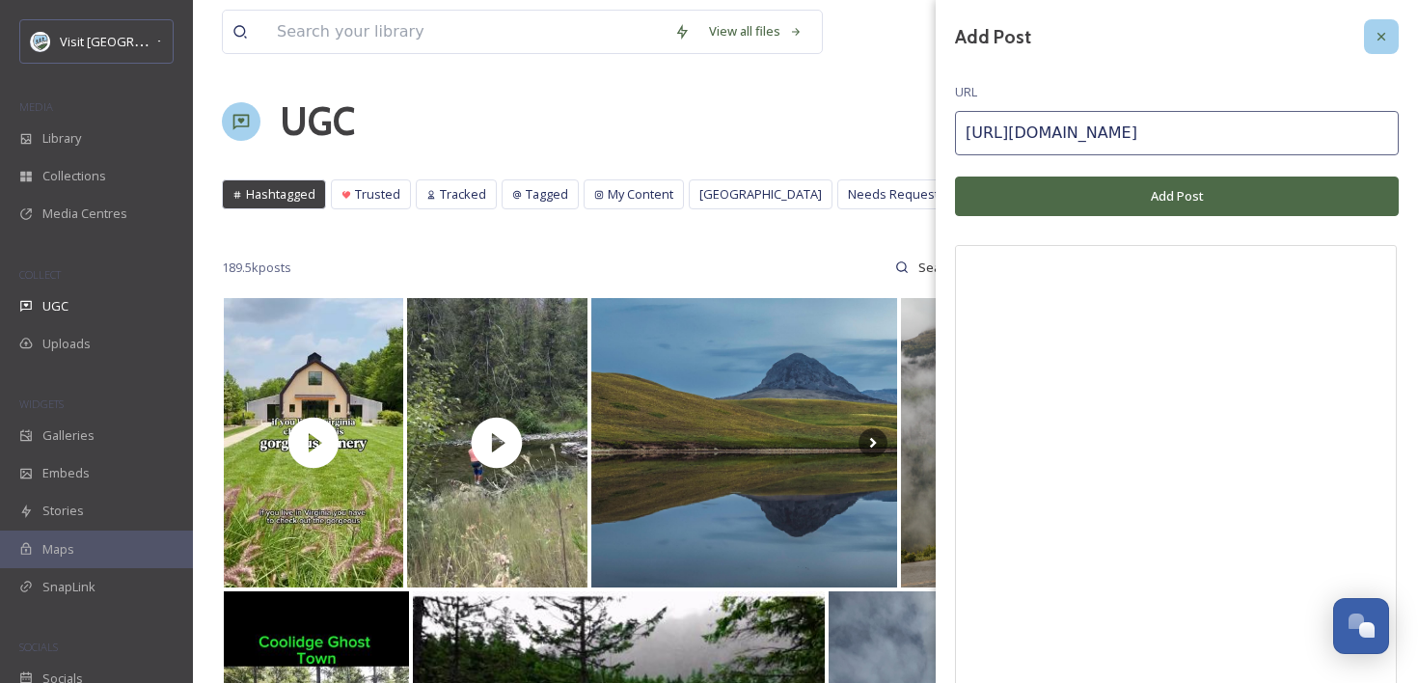
click at [1392, 34] on div at bounding box center [1381, 36] width 35 height 35
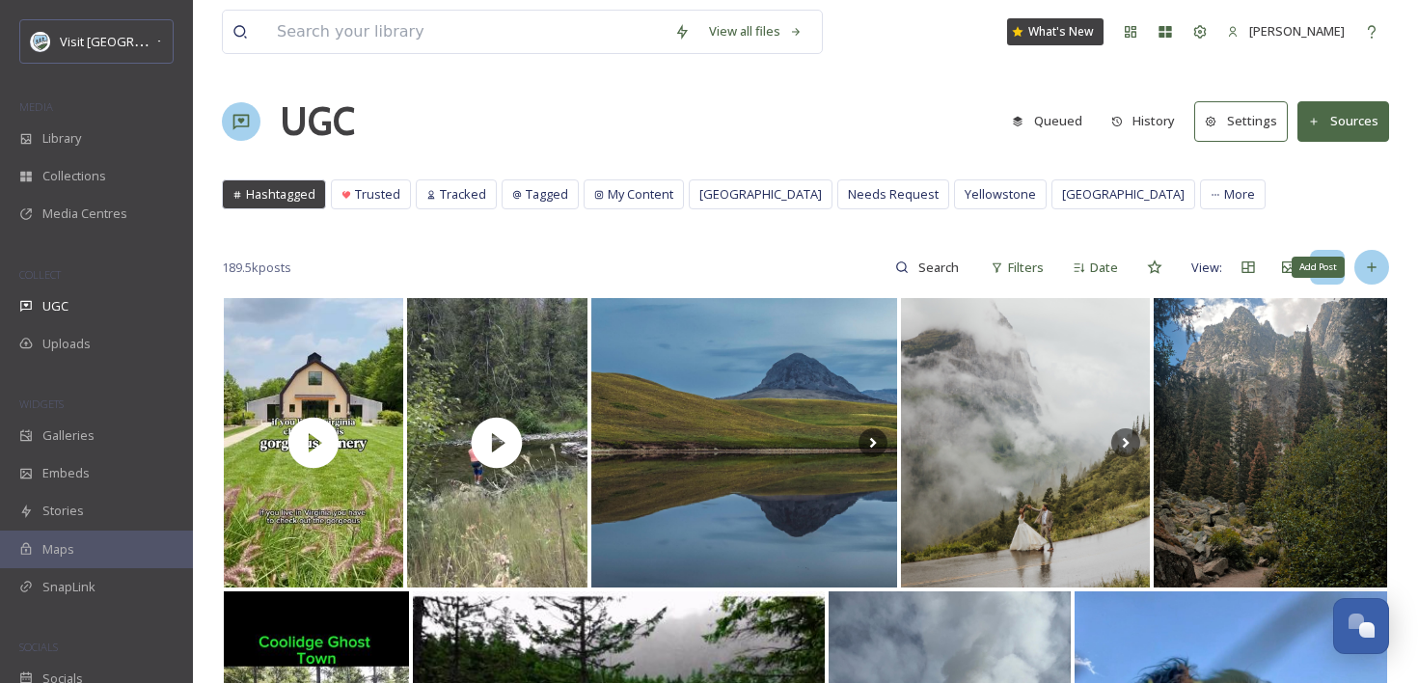
click at [1373, 259] on icon at bounding box center [1371, 266] width 15 height 15
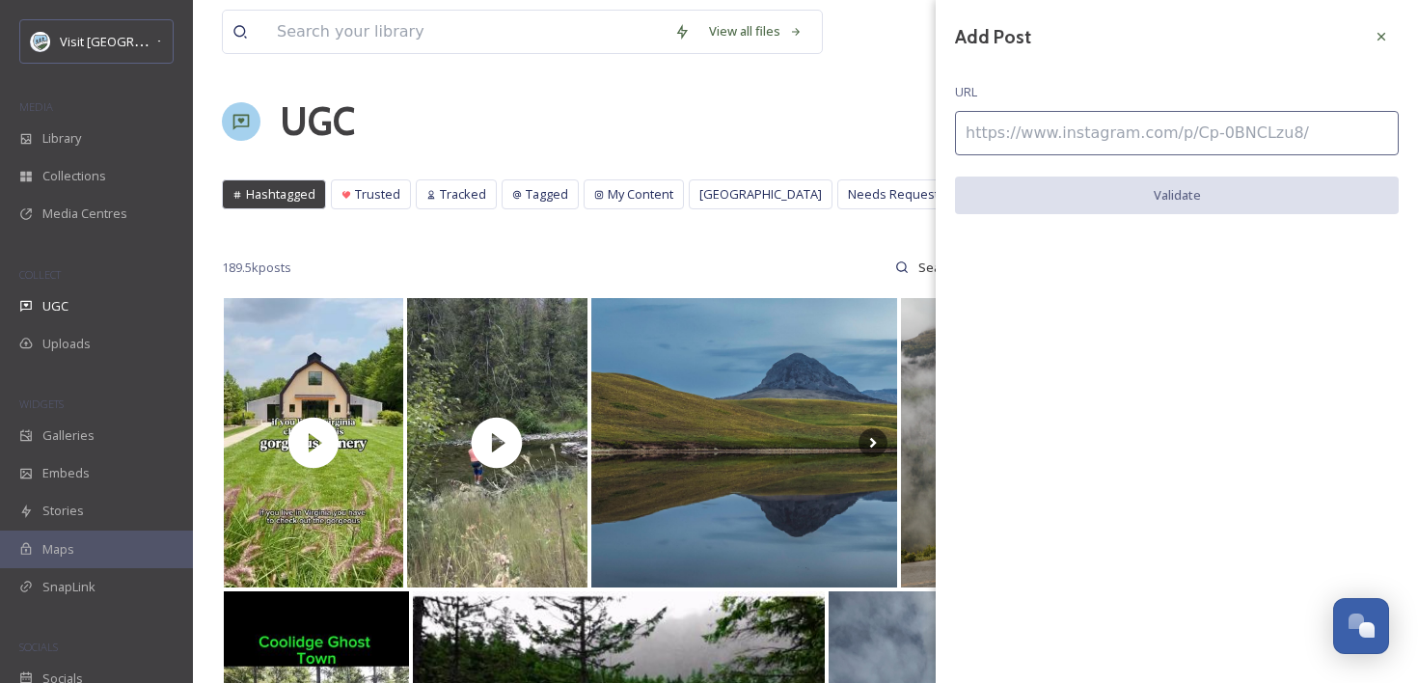
click at [1164, 139] on input at bounding box center [1177, 133] width 444 height 44
paste input "[URL][DOMAIN_NAME]"
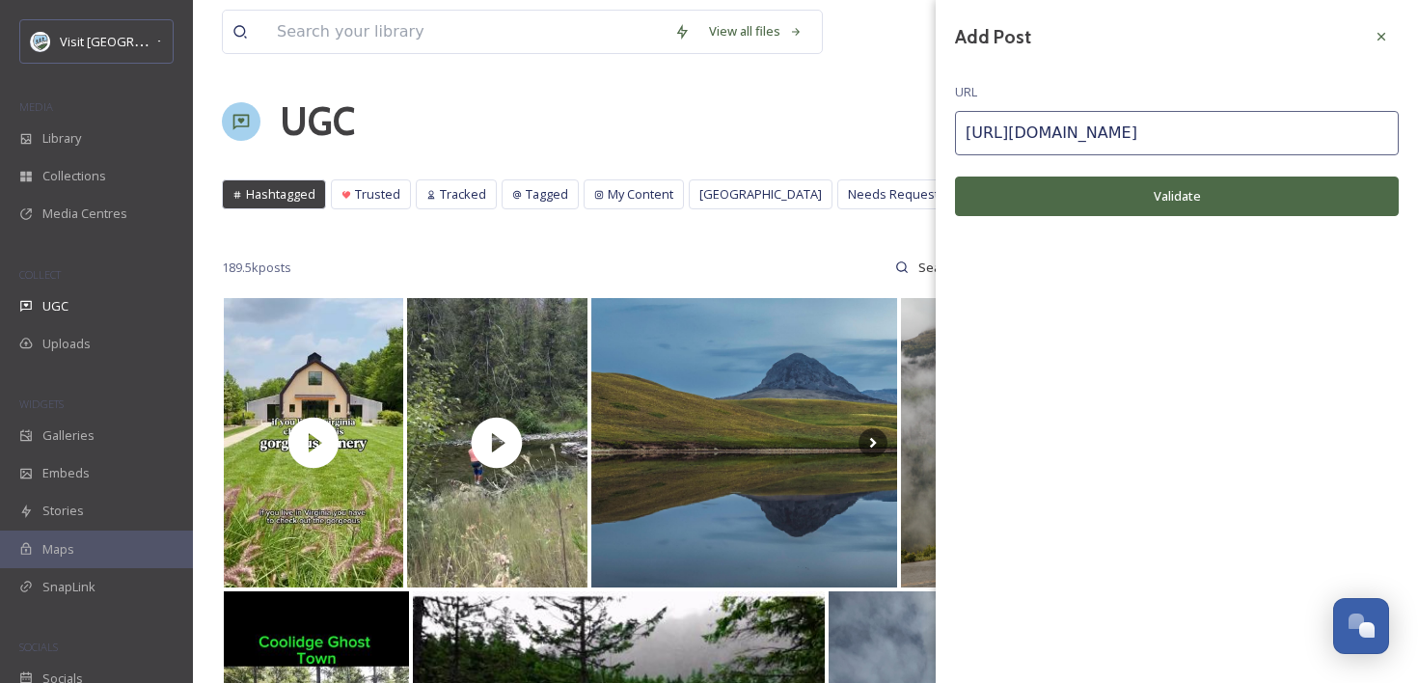
type input "[URL][DOMAIN_NAME]"
click at [1134, 193] on button "Validate" at bounding box center [1177, 196] width 444 height 40
click at [1367, 45] on div at bounding box center [1381, 36] width 35 height 35
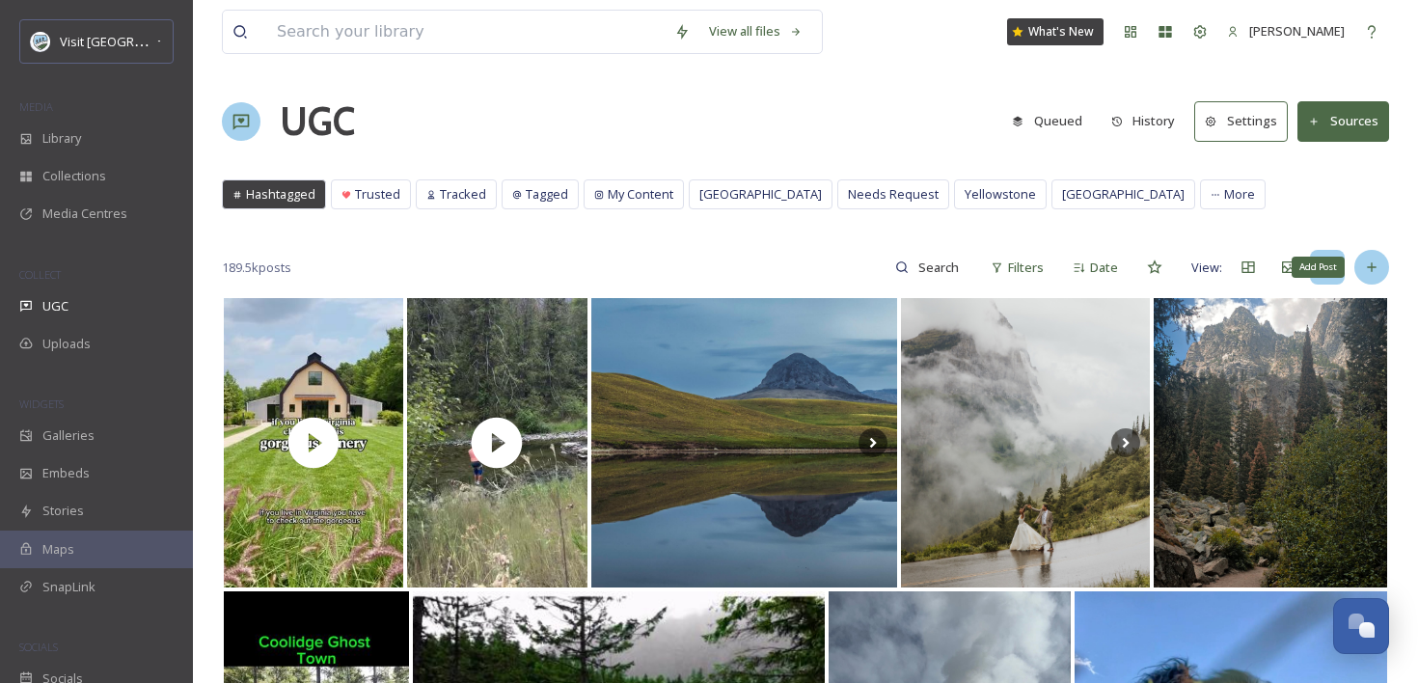
click at [1366, 256] on div "Add Post" at bounding box center [1371, 267] width 35 height 35
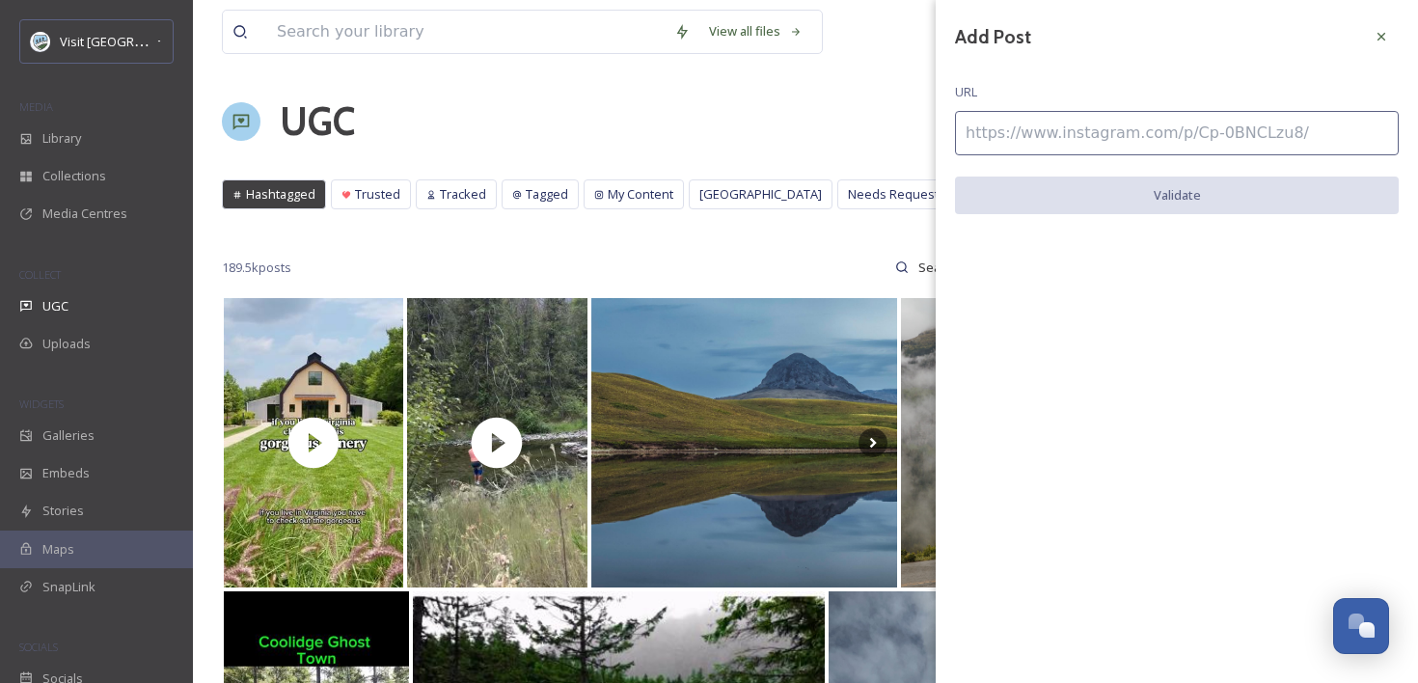
click at [1153, 142] on input at bounding box center [1177, 133] width 444 height 44
paste input "[URL][DOMAIN_NAME]"
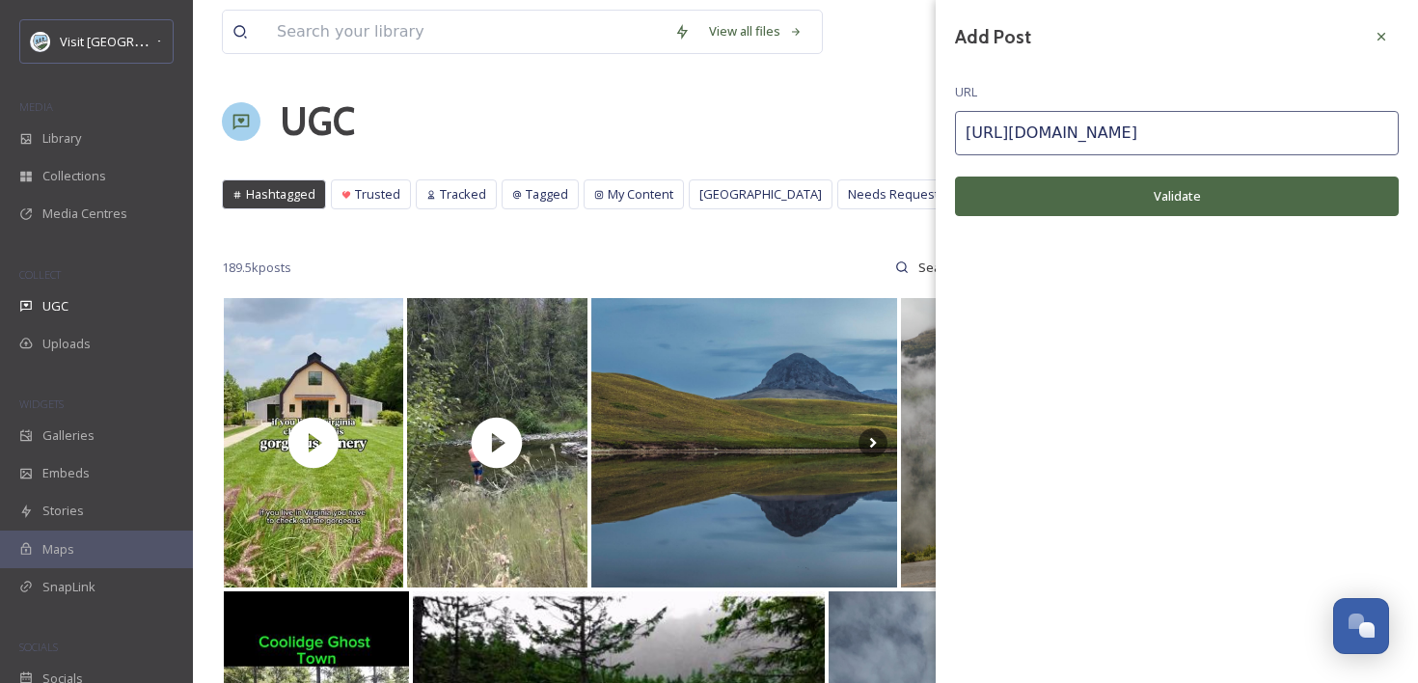
type input "[URL][DOMAIN_NAME]"
click at [1142, 203] on button "Validate" at bounding box center [1177, 196] width 444 height 40
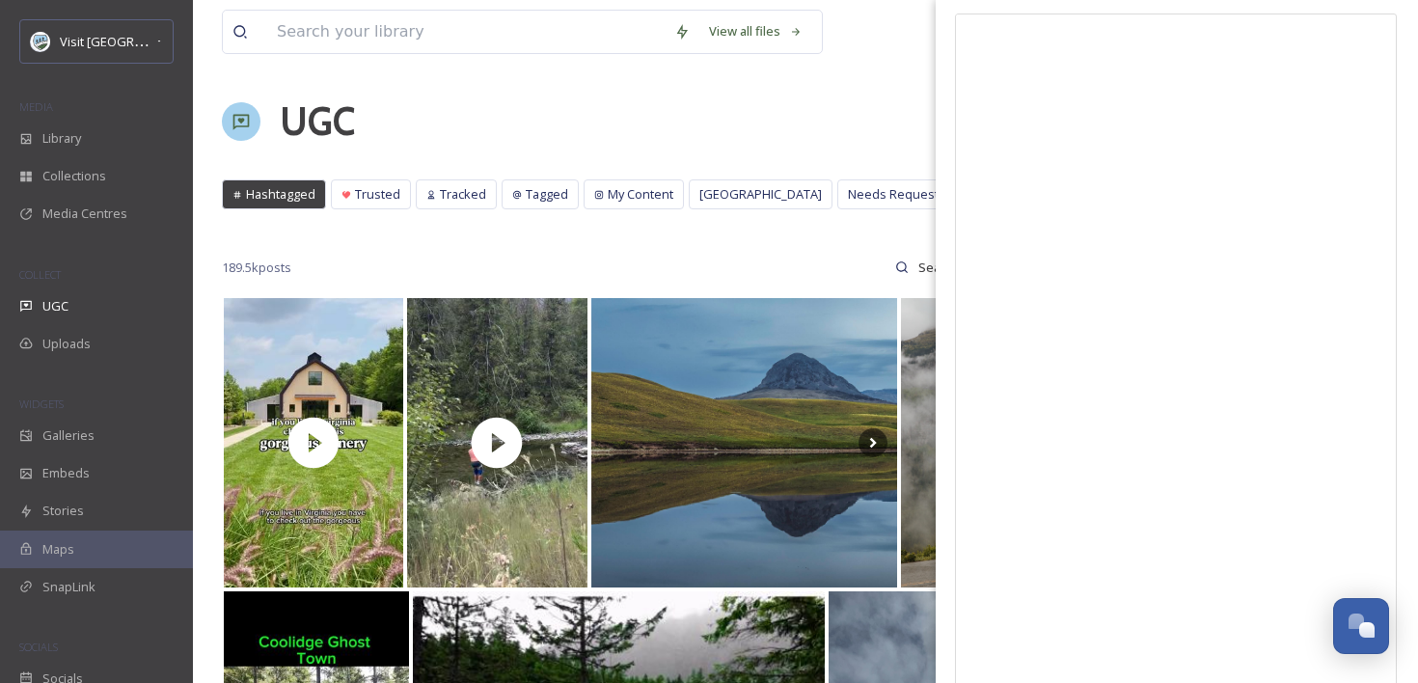
scroll to position [0, 0]
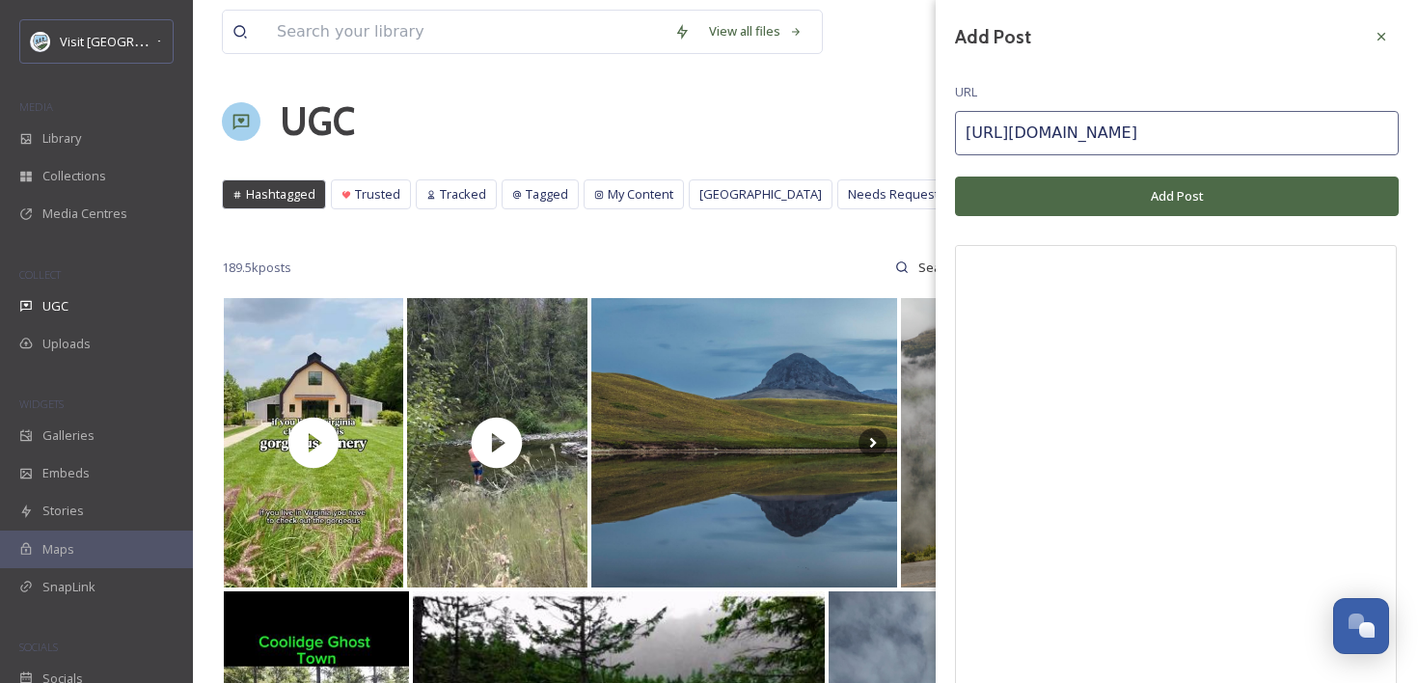
click at [1142, 206] on button "Add Post" at bounding box center [1177, 196] width 444 height 40
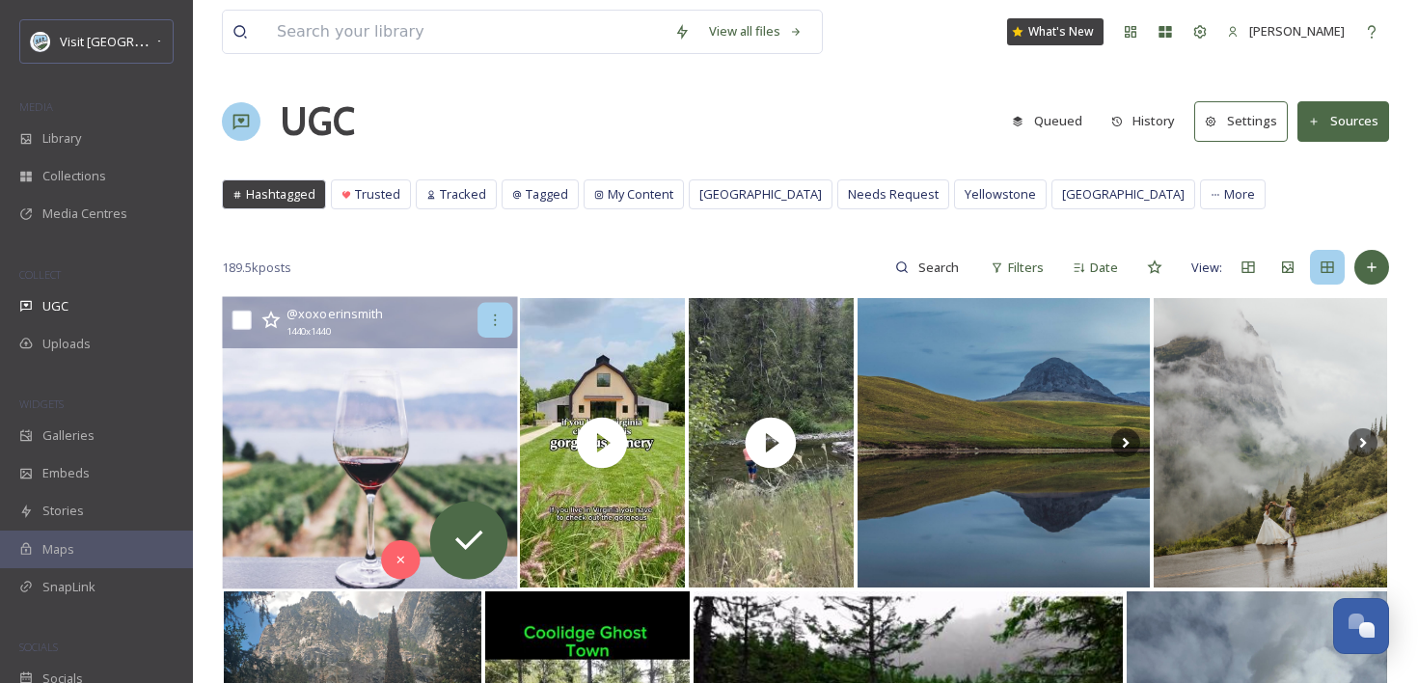
click at [509, 319] on div at bounding box center [494, 320] width 35 height 35
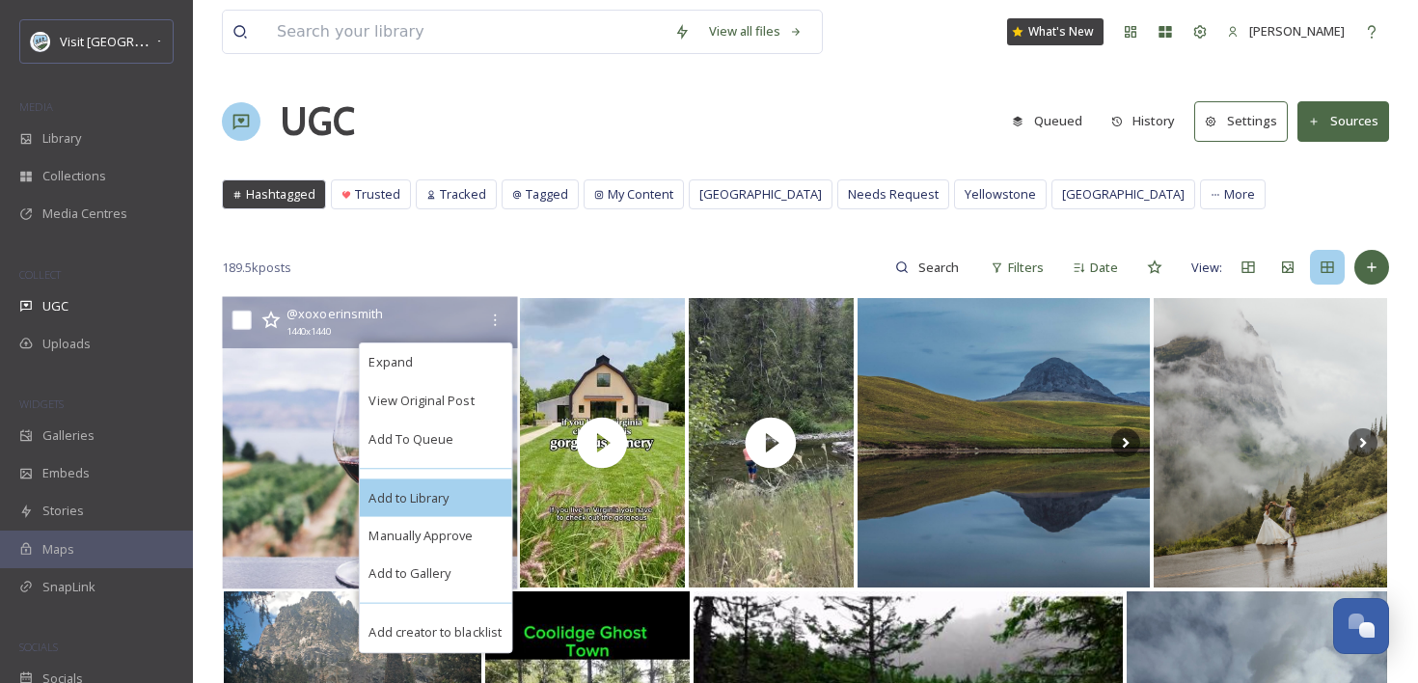
click at [453, 492] on div "Add to Library" at bounding box center [435, 497] width 152 height 39
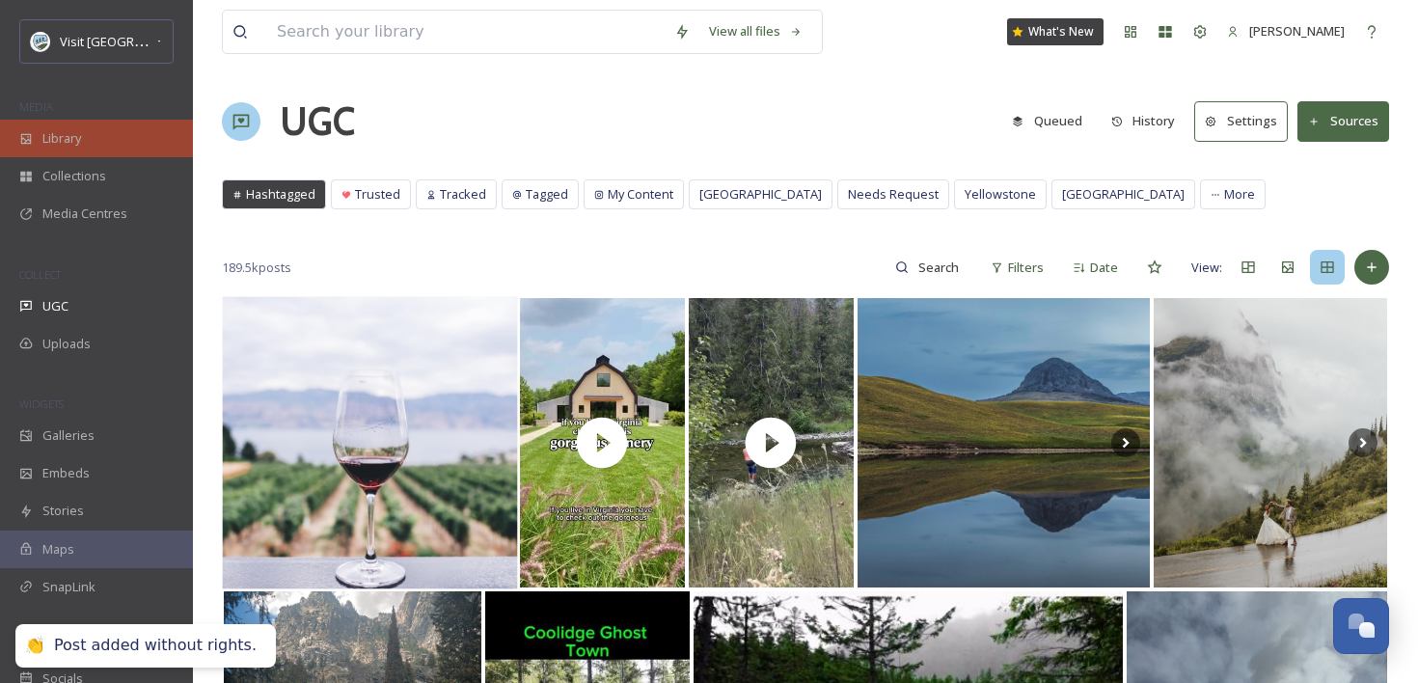
click at [139, 128] on div "Library" at bounding box center [96, 139] width 193 height 38
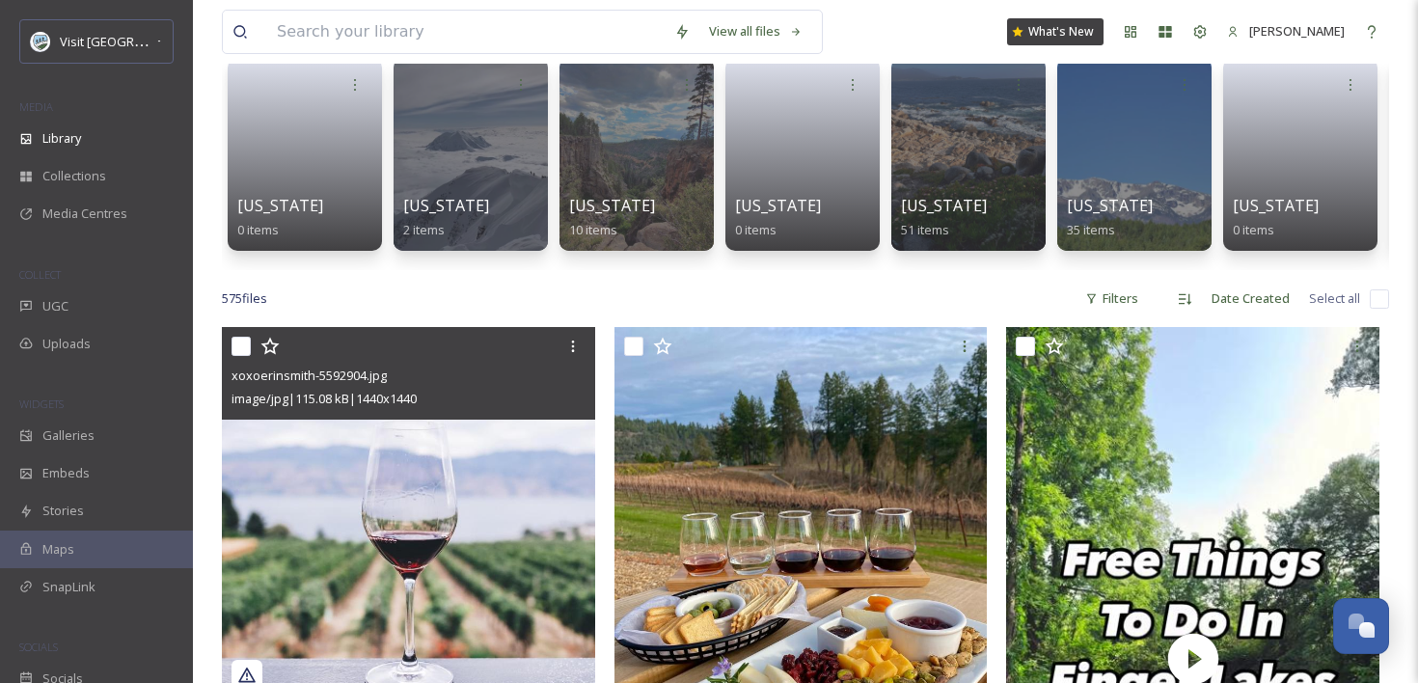
scroll to position [160, 0]
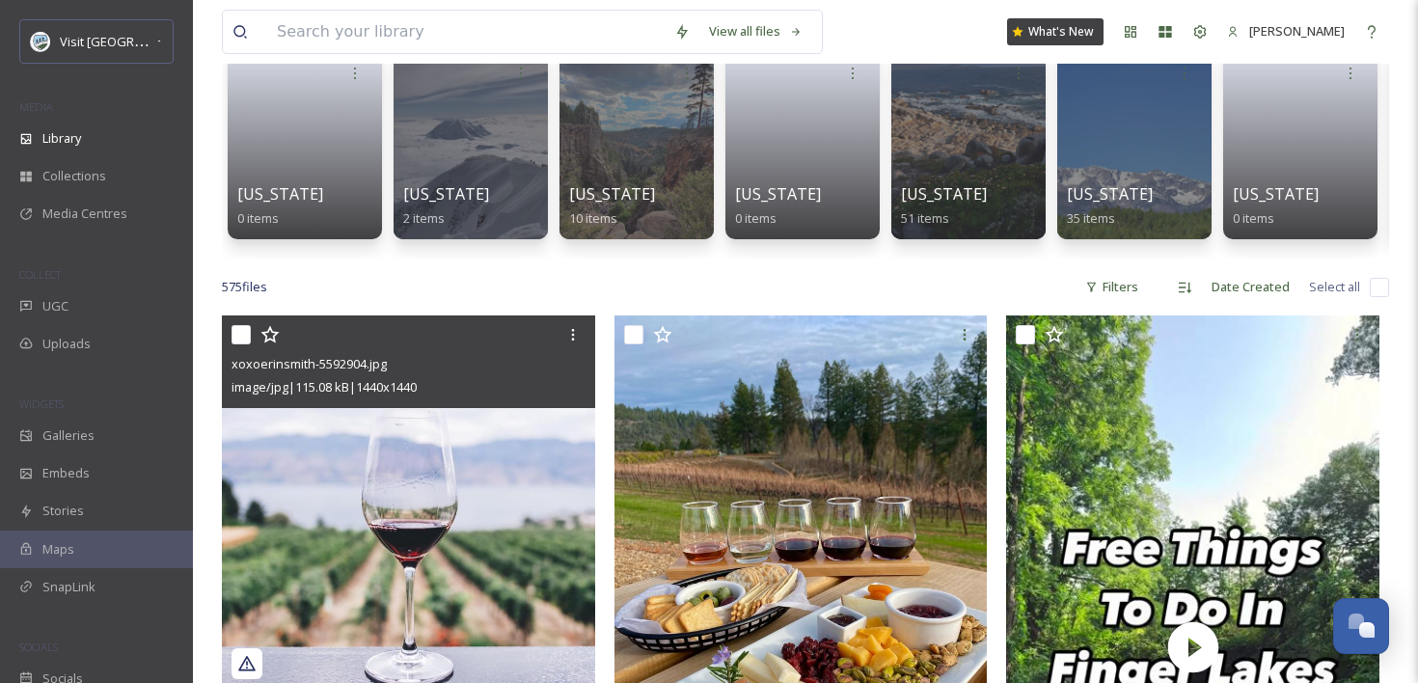
click at [480, 447] on img at bounding box center [408, 501] width 373 height 373
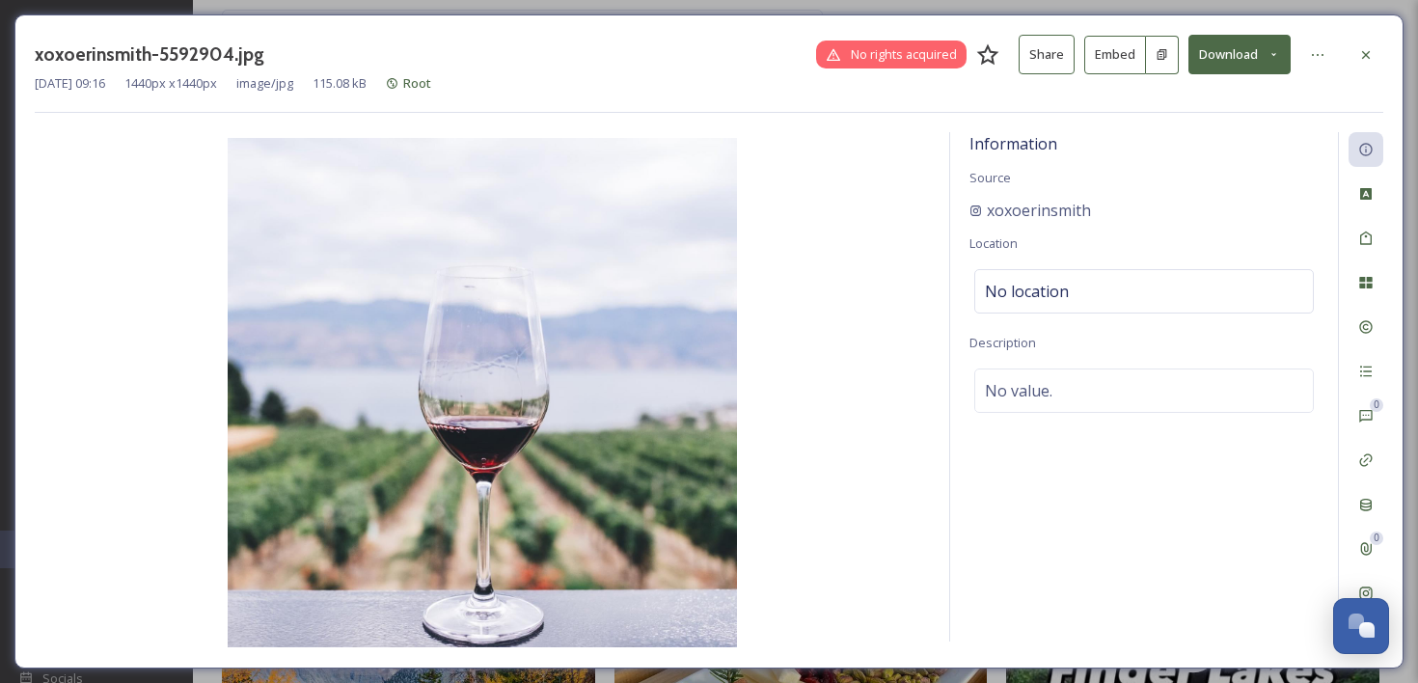
click at [1127, 55] on button "Embed" at bounding box center [1115, 55] width 62 height 39
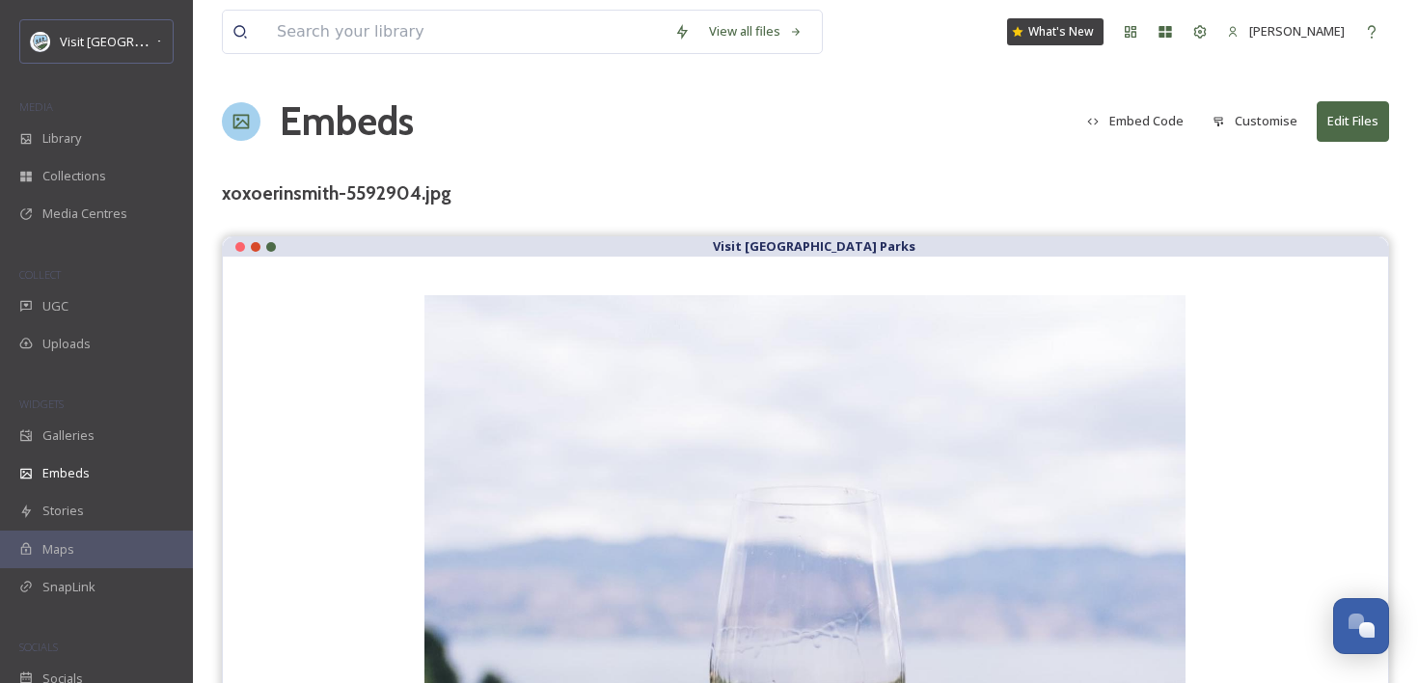
click at [1164, 116] on button "Embed Code" at bounding box center [1135, 121] width 116 height 38
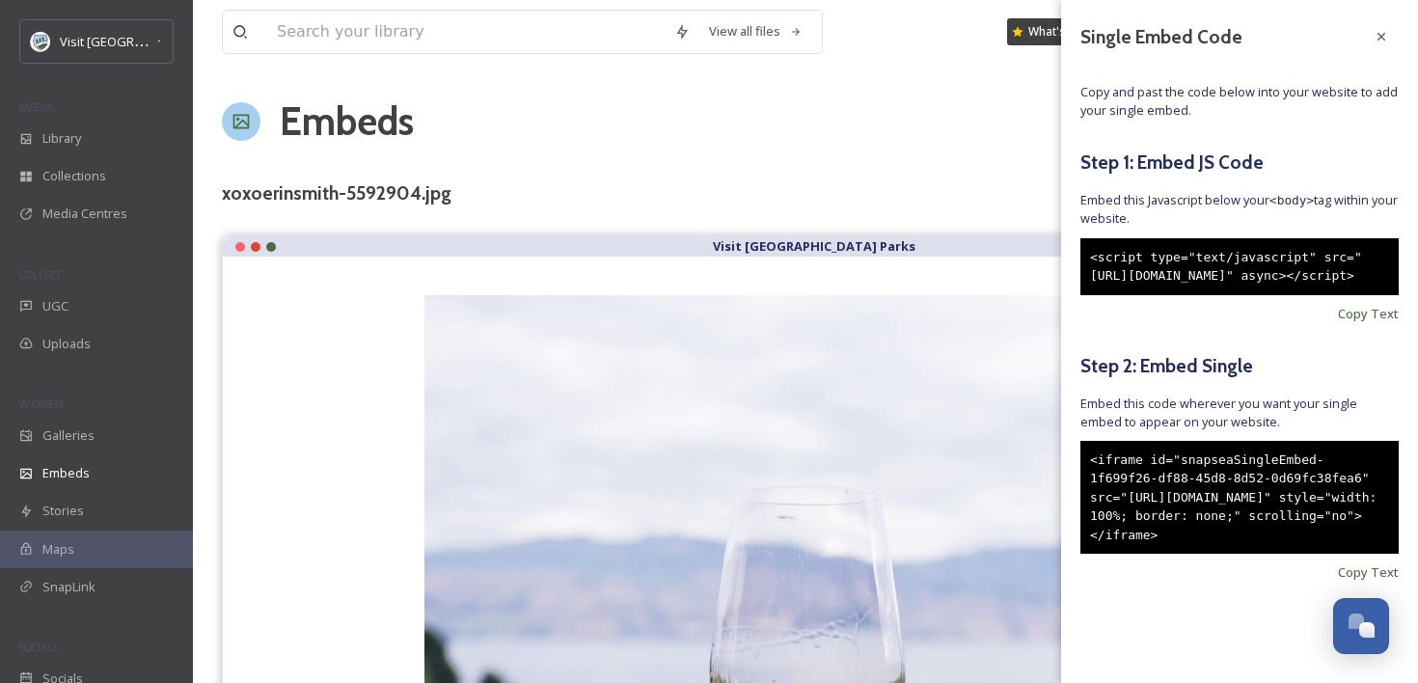
scroll to position [33, 0]
click at [1285, 555] on div "<iframe id="snapseaSingleEmbed-1f699f26-df88-45d8-8d52-0d69fc38fea6" src="[URL]…" at bounding box center [1239, 498] width 318 height 114
click at [1243, 521] on div "<iframe id="snapseaSingleEmbed-1f699f26-df88-45d8-8d52-0d69fc38fea6" src="[URL]…" at bounding box center [1239, 498] width 318 height 114
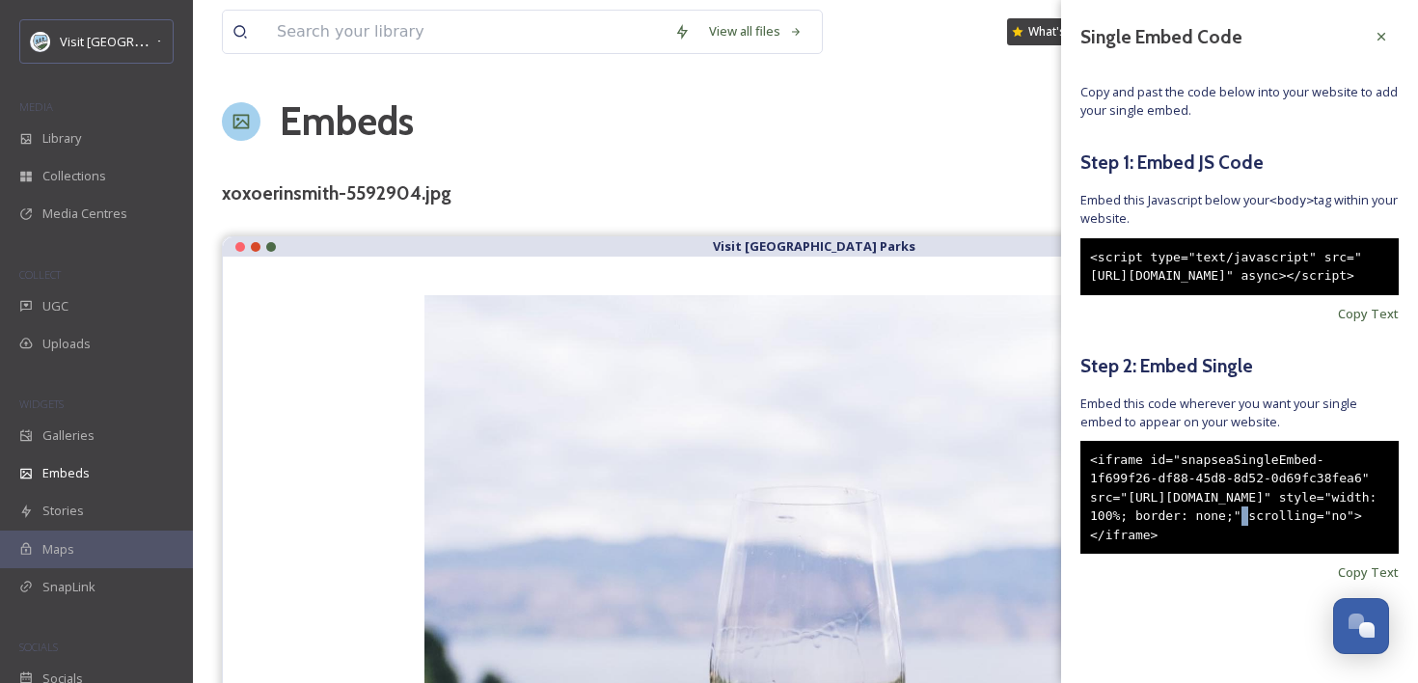
click at [1243, 521] on div "<iframe id="snapseaSingleEmbed-1f699f26-df88-45d8-8d52-0d69fc38fea6" src="[URL]…" at bounding box center [1239, 498] width 318 height 114
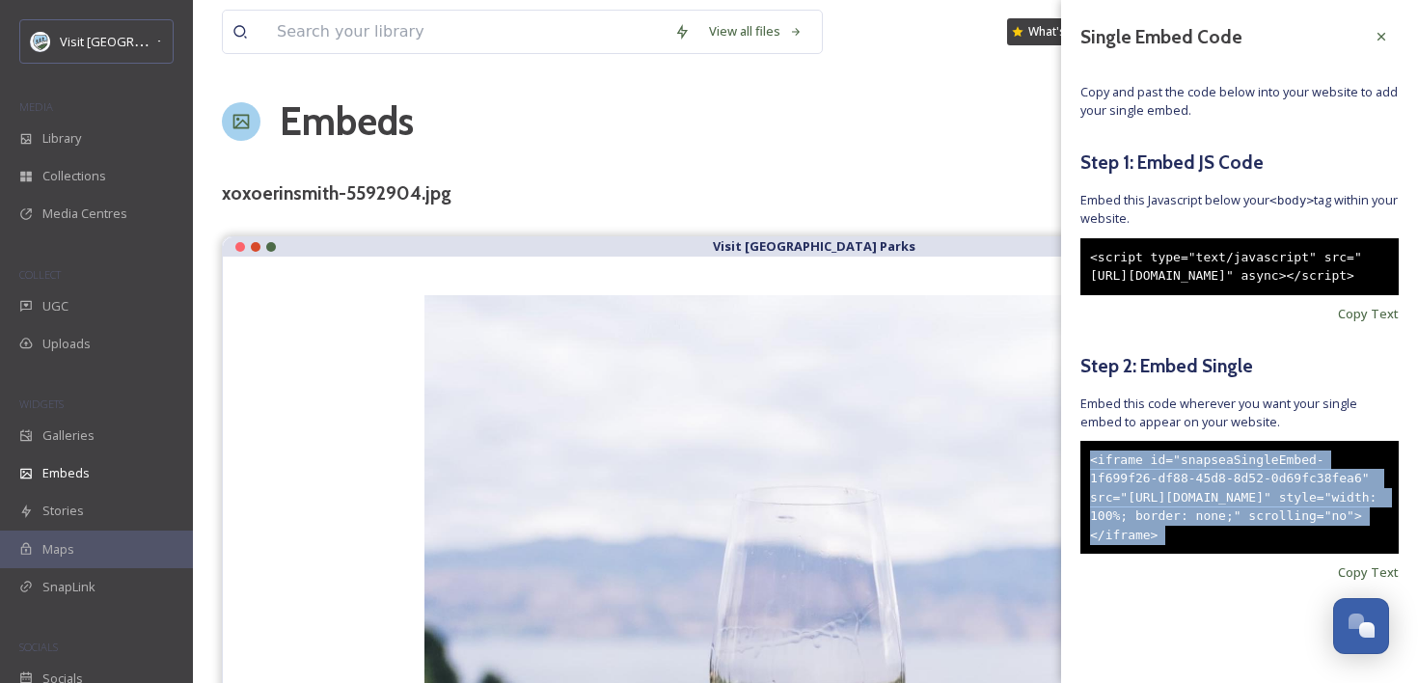
click at [1243, 521] on div "<iframe id="snapseaSingleEmbed-1f699f26-df88-45d8-8d52-0d69fc38fea6" src="[URL]…" at bounding box center [1239, 498] width 318 height 114
copy div "<iframe id="snapseaSingleEmbed-1f699f26-df88-45d8-8d52-0d69fc38fea6" src="[URL]…"
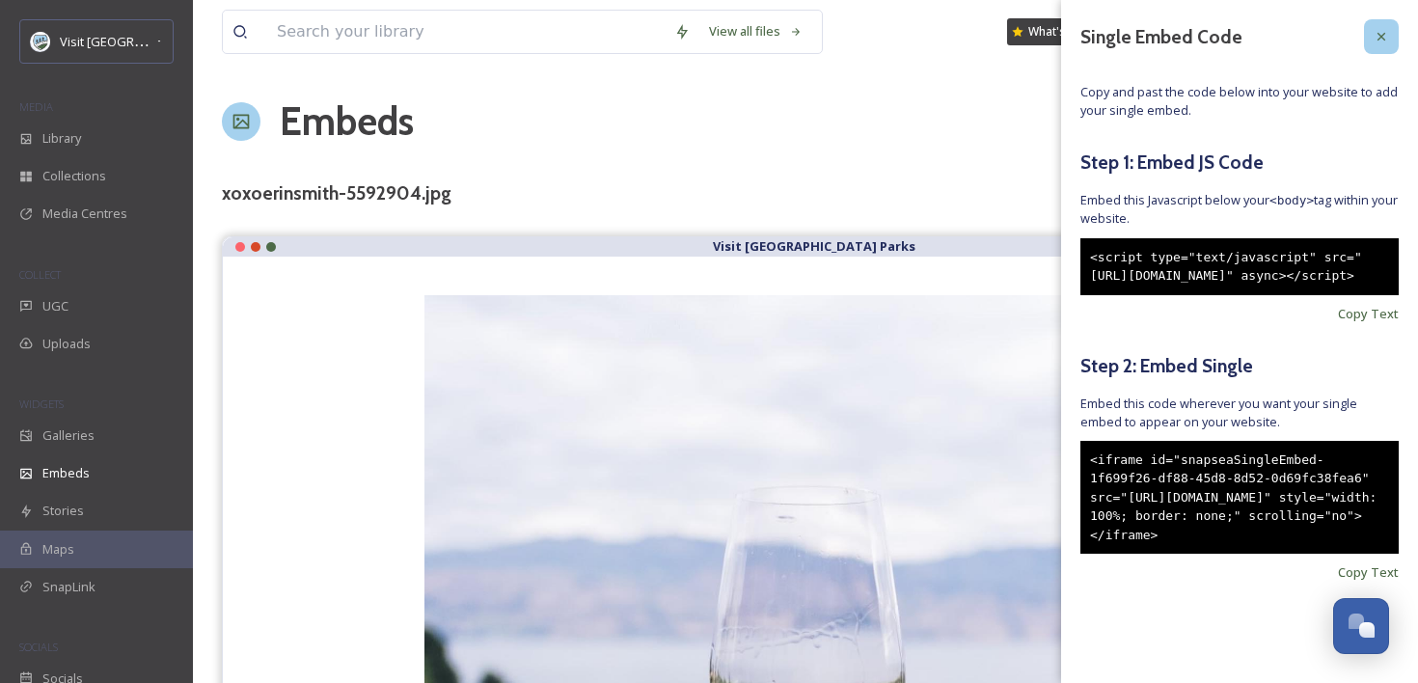
click at [1380, 19] on div at bounding box center [1381, 36] width 35 height 35
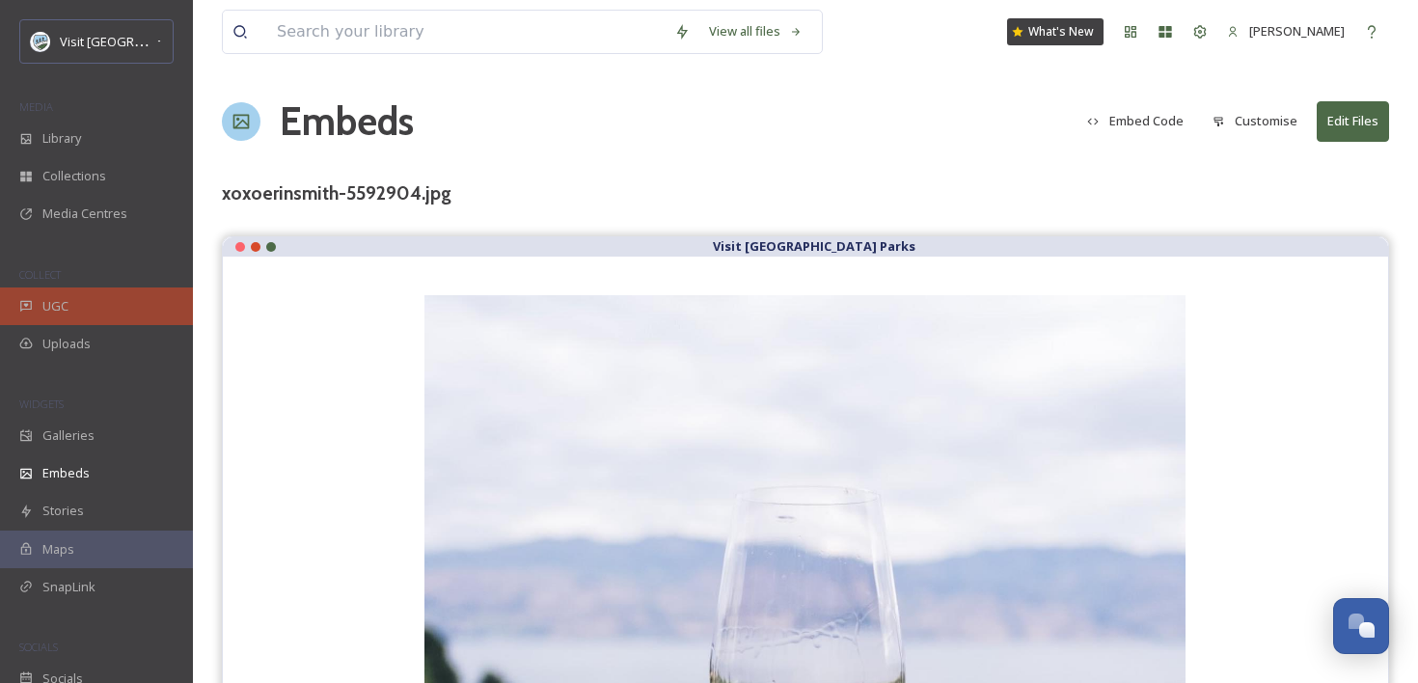
click at [88, 309] on div "UGC" at bounding box center [96, 306] width 193 height 38
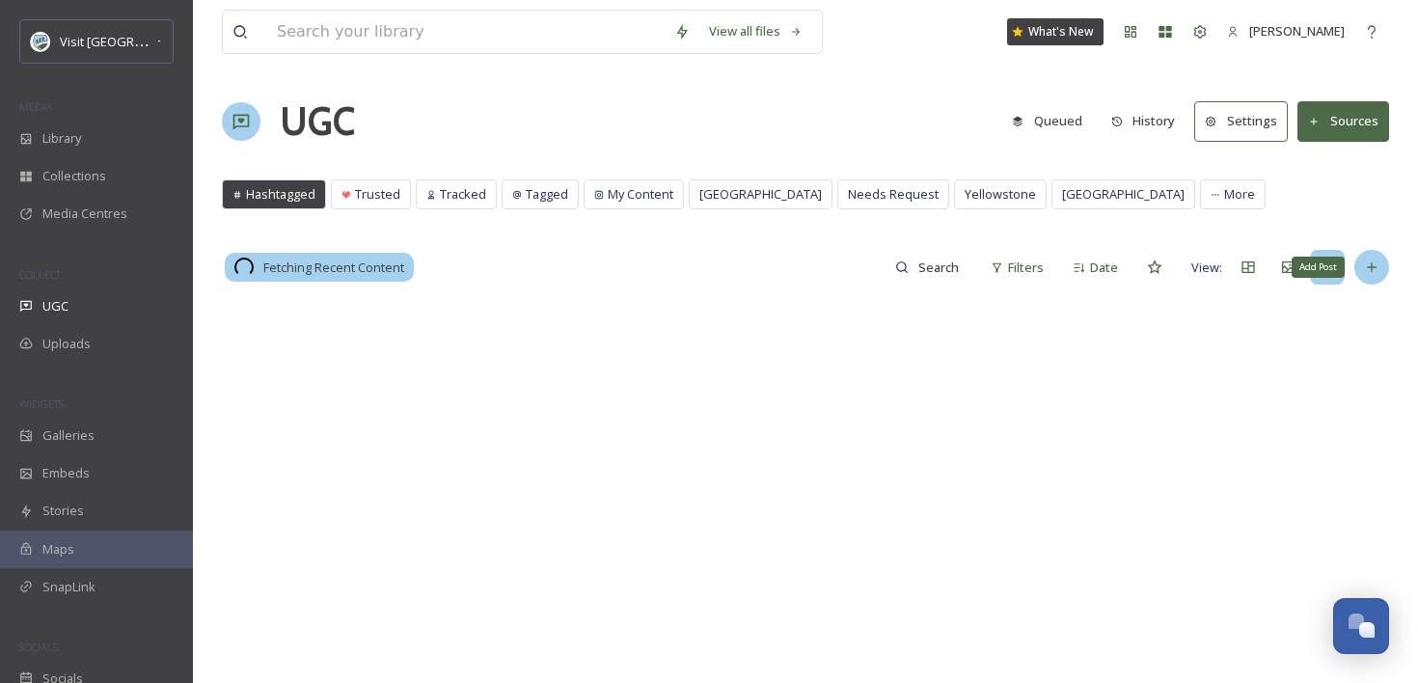
click at [1368, 268] on icon at bounding box center [1371, 266] width 15 height 15
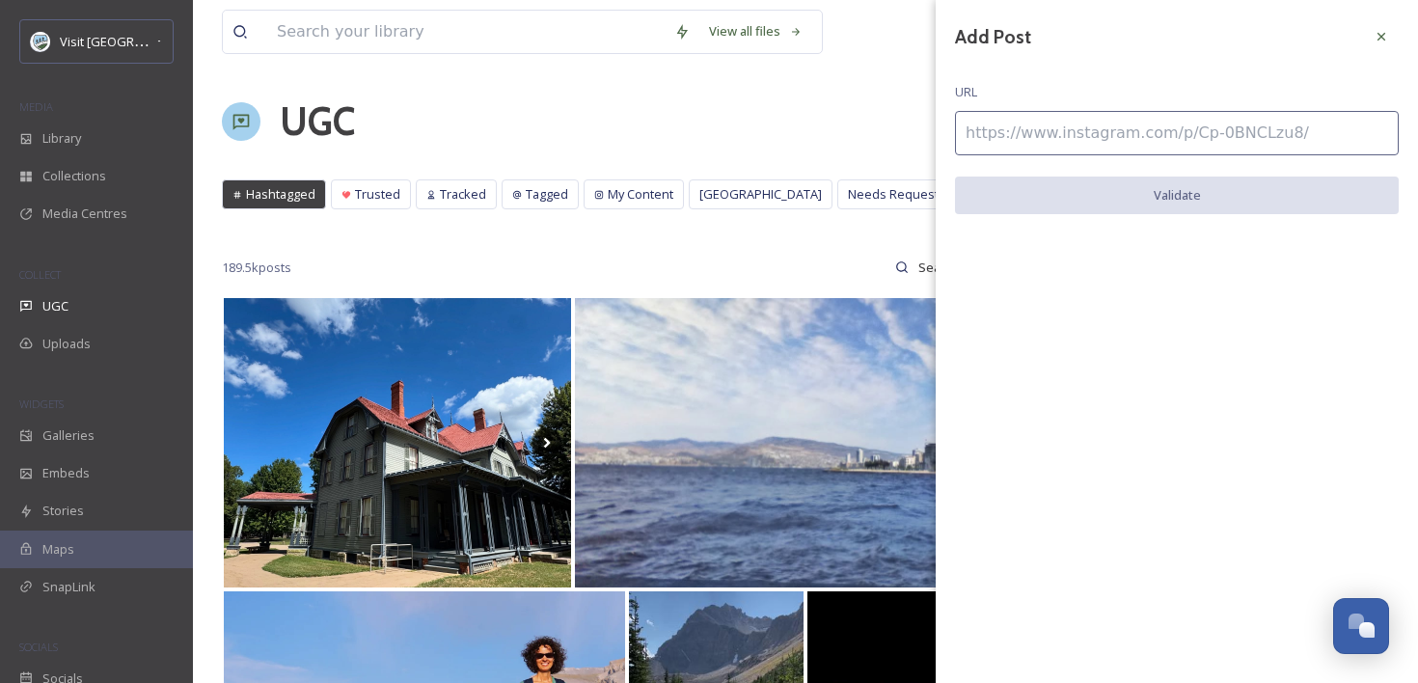
click at [1152, 125] on input at bounding box center [1177, 133] width 444 height 44
paste input "[URL][DOMAIN_NAME]"
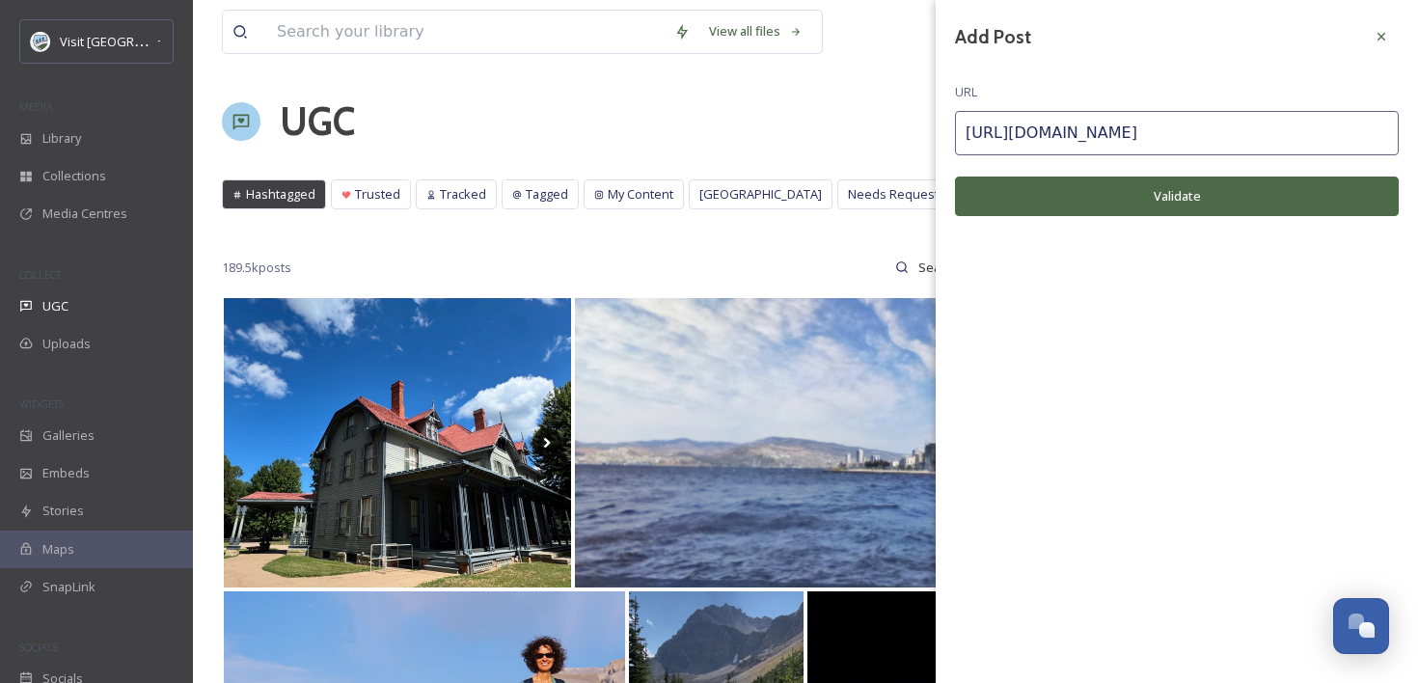
type input "[URL][DOMAIN_NAME]"
click at [1144, 188] on button "Validate" at bounding box center [1177, 196] width 444 height 40
click at [1144, 188] on button "Add Post" at bounding box center [1177, 196] width 444 height 40
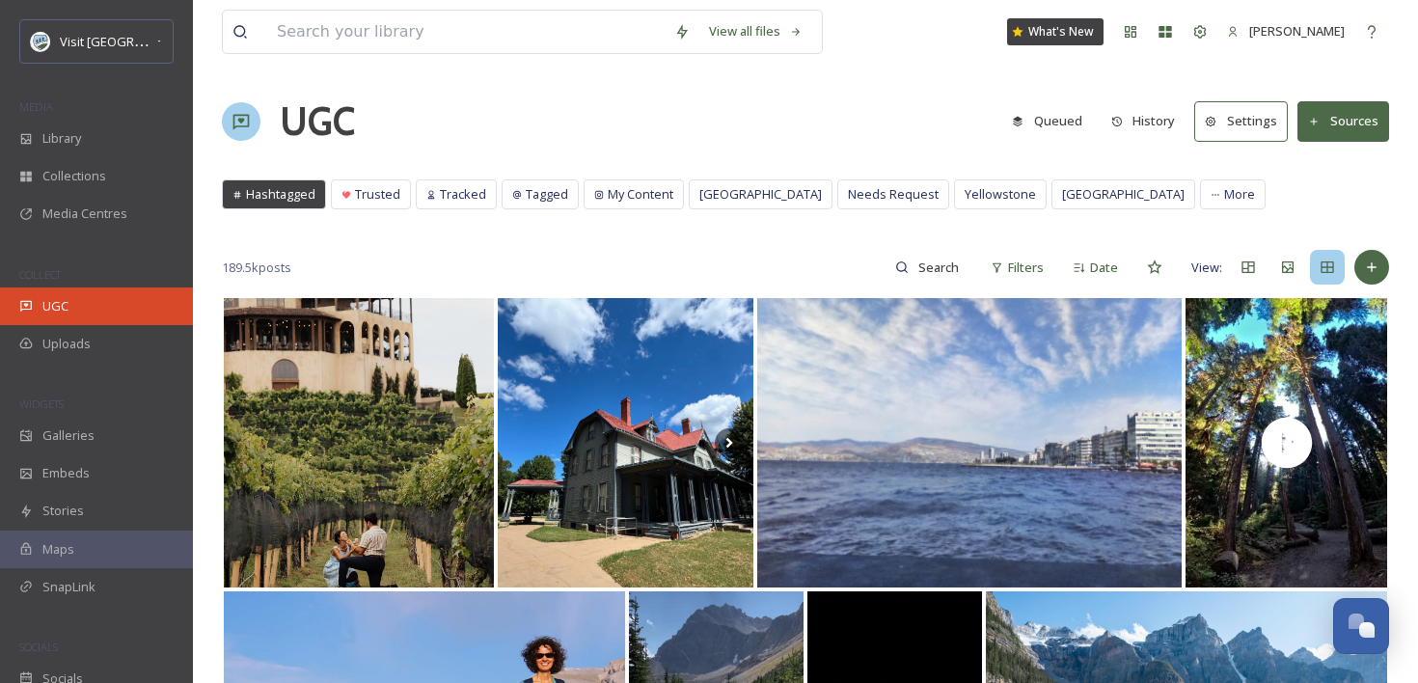
click at [90, 311] on div "UGC" at bounding box center [96, 306] width 193 height 38
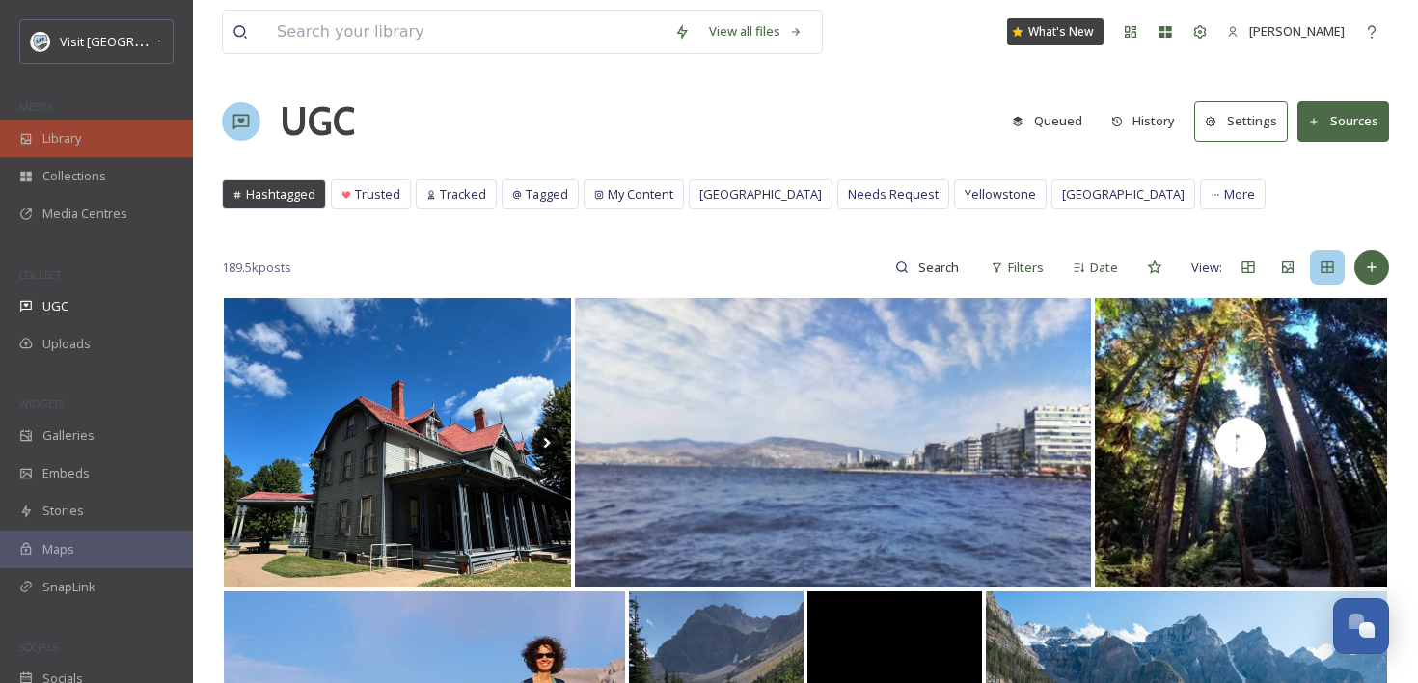
click at [109, 138] on div "Library" at bounding box center [96, 139] width 193 height 38
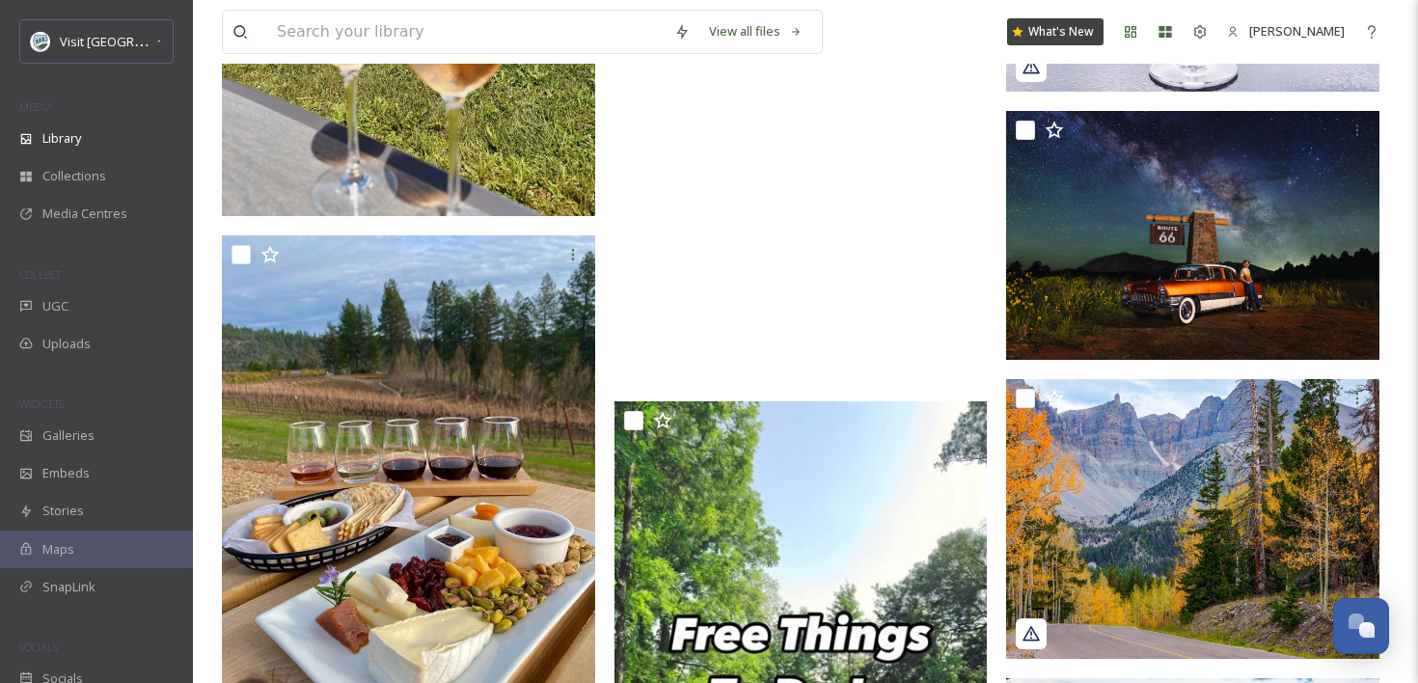
scroll to position [801, 0]
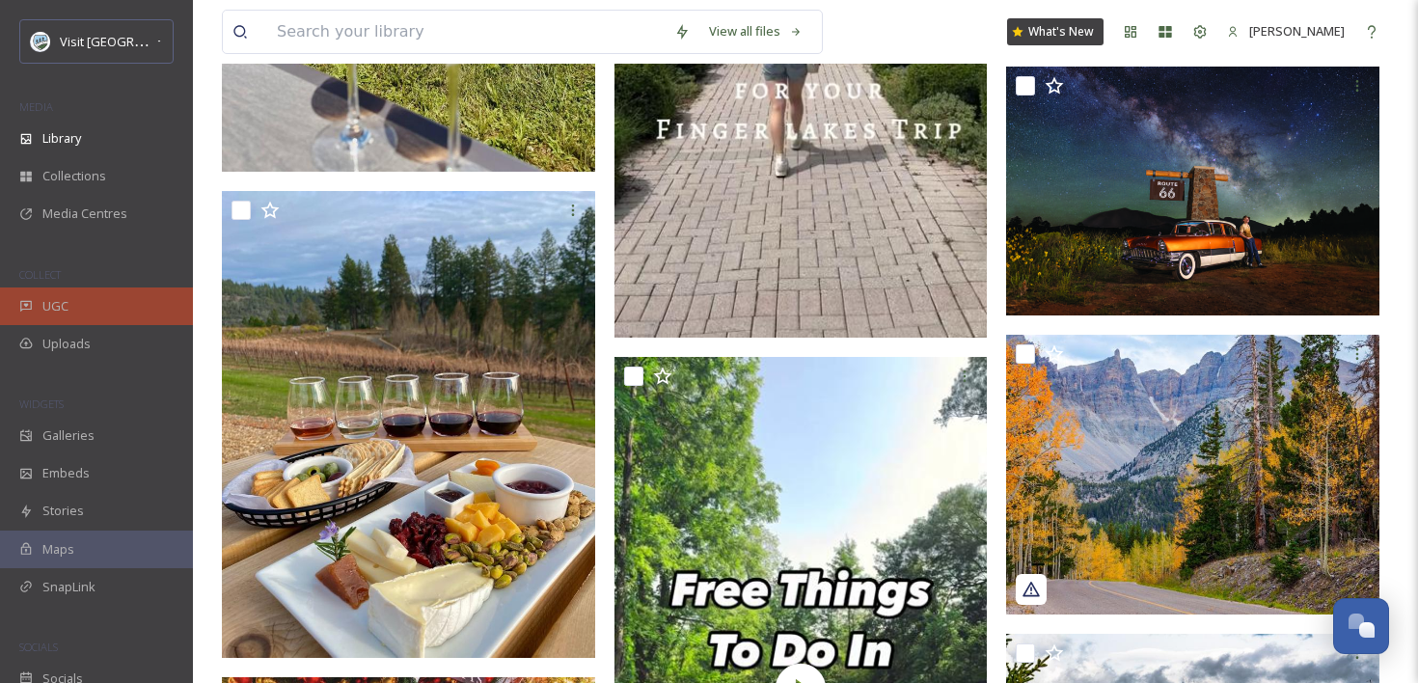
click at [20, 313] on div "UGC" at bounding box center [96, 306] width 193 height 38
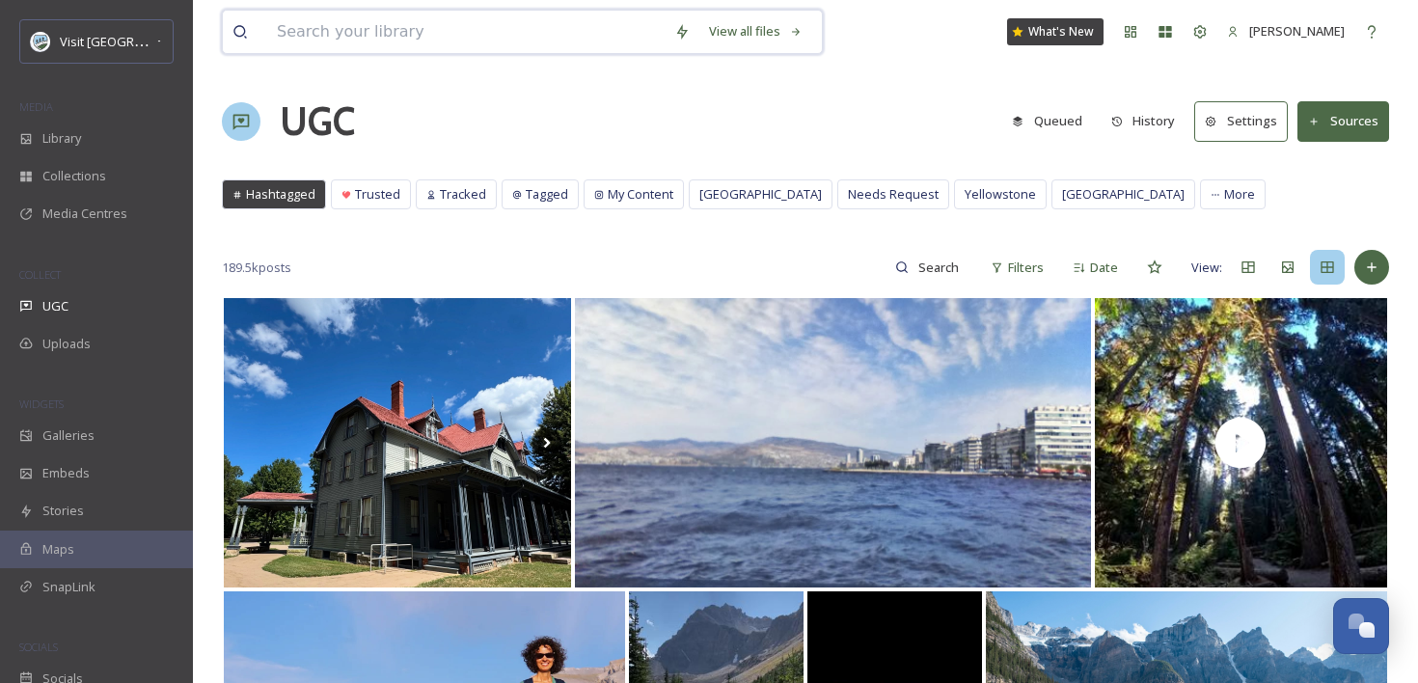
click at [497, 33] on input at bounding box center [465, 32] width 397 height 42
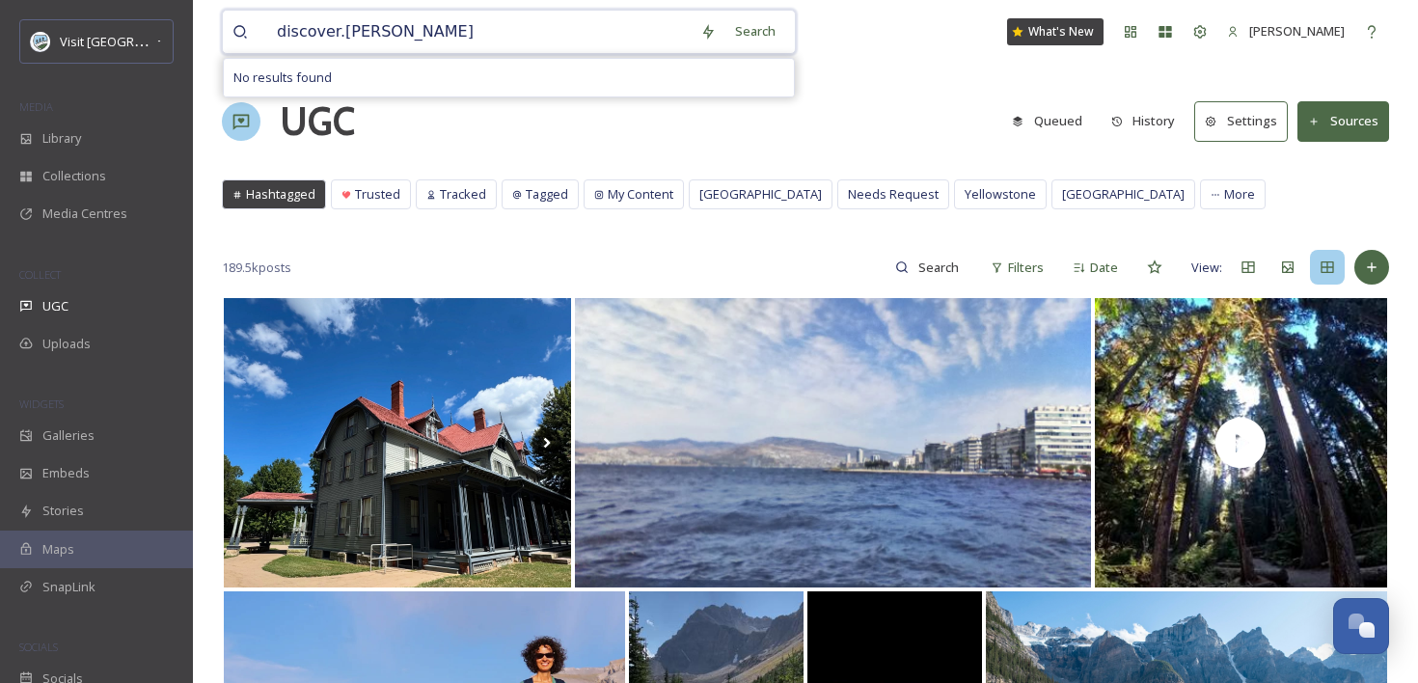
type input "discover.dahl"
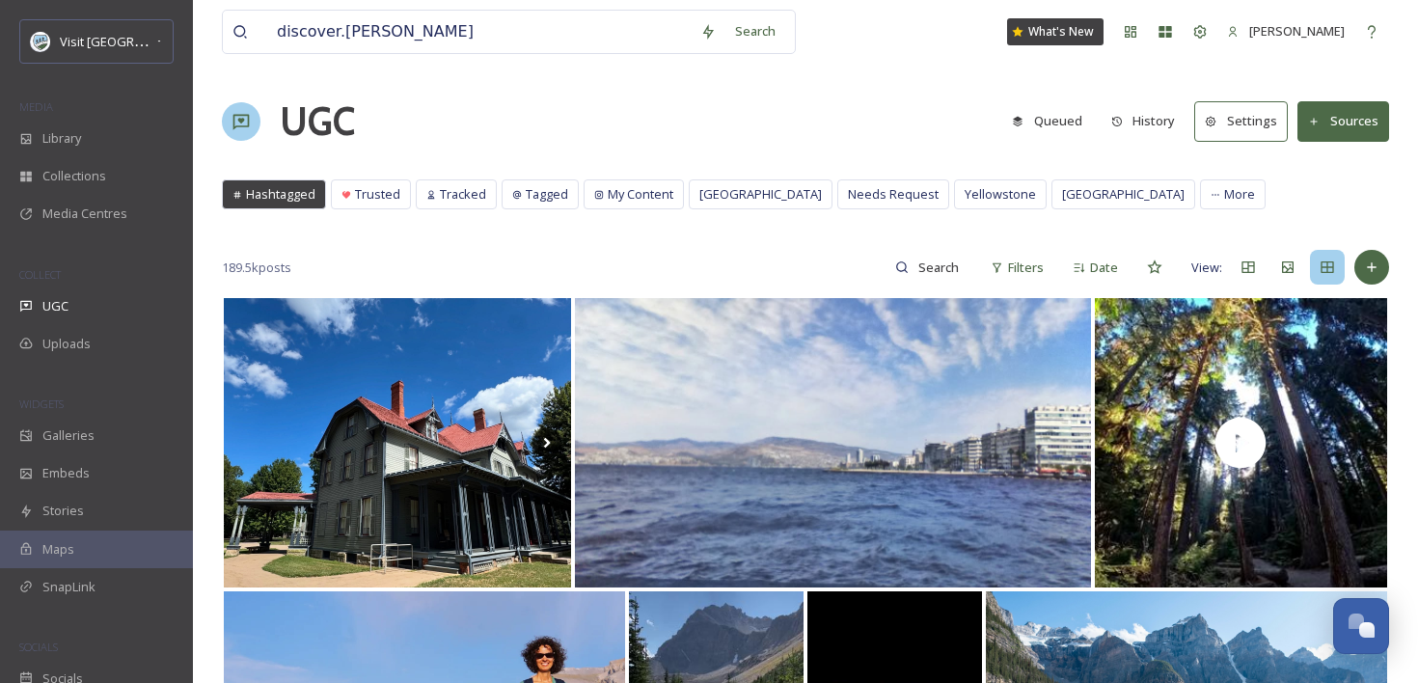
click at [894, 93] on div "UGC Queued History Settings Sources" at bounding box center [805, 122] width 1167 height 58
click at [1362, 265] on div "Add Post" at bounding box center [1371, 267] width 35 height 35
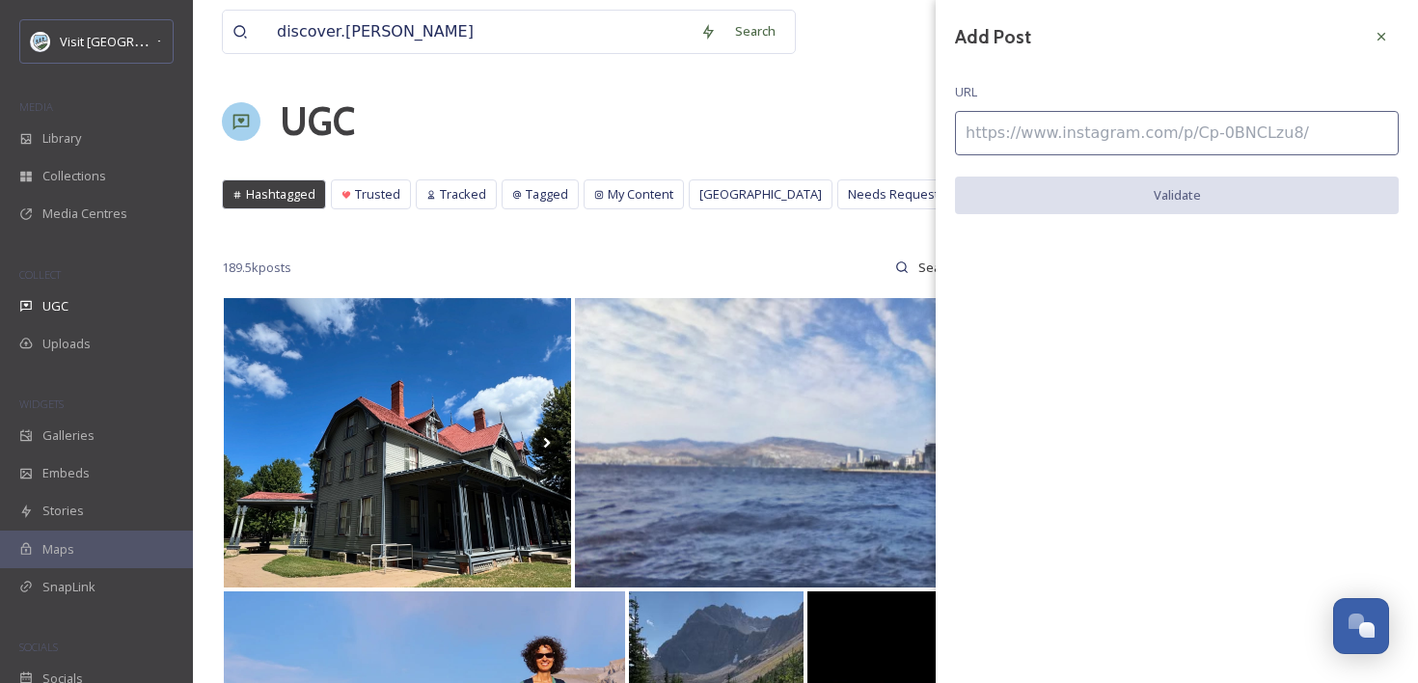
click at [1103, 132] on input at bounding box center [1177, 133] width 444 height 44
paste input "[URL][DOMAIN_NAME]"
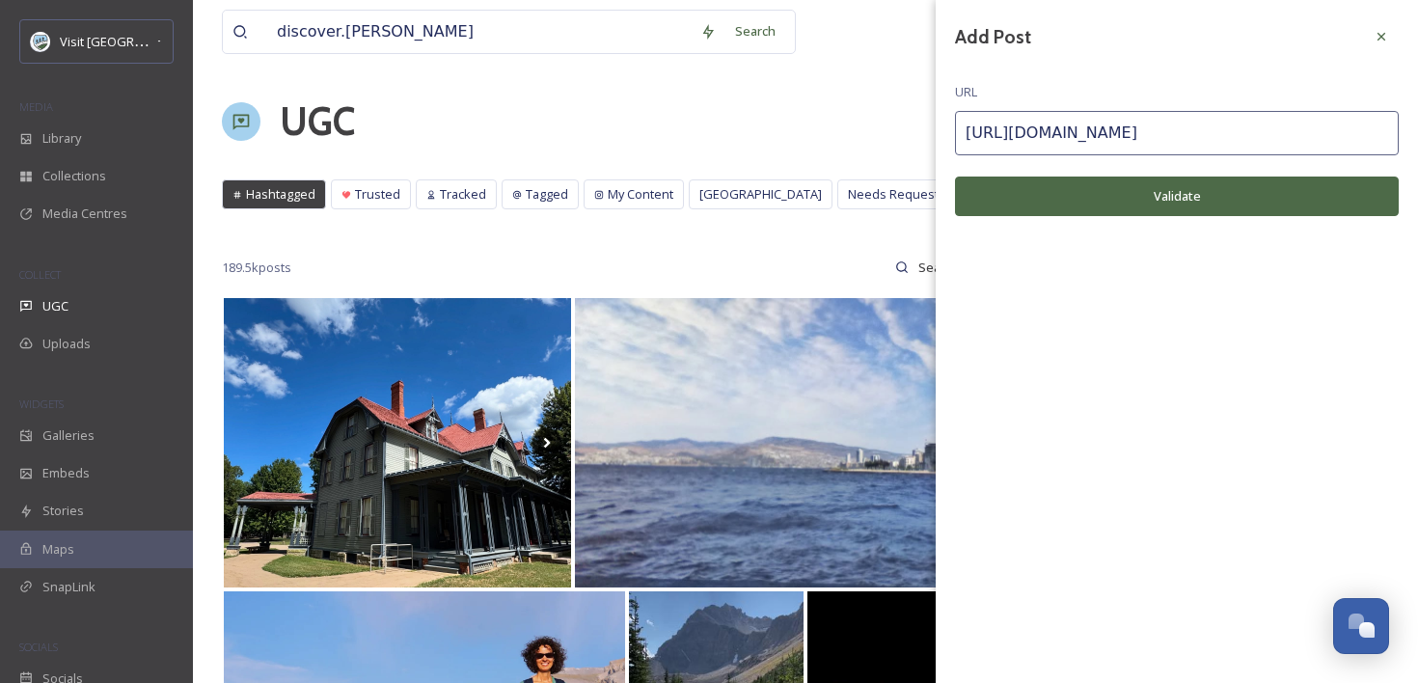
type input "[URL][DOMAIN_NAME]"
click at [1092, 201] on button "Validate" at bounding box center [1177, 196] width 444 height 40
click at [1129, 196] on button "Add Post" at bounding box center [1177, 196] width 444 height 40
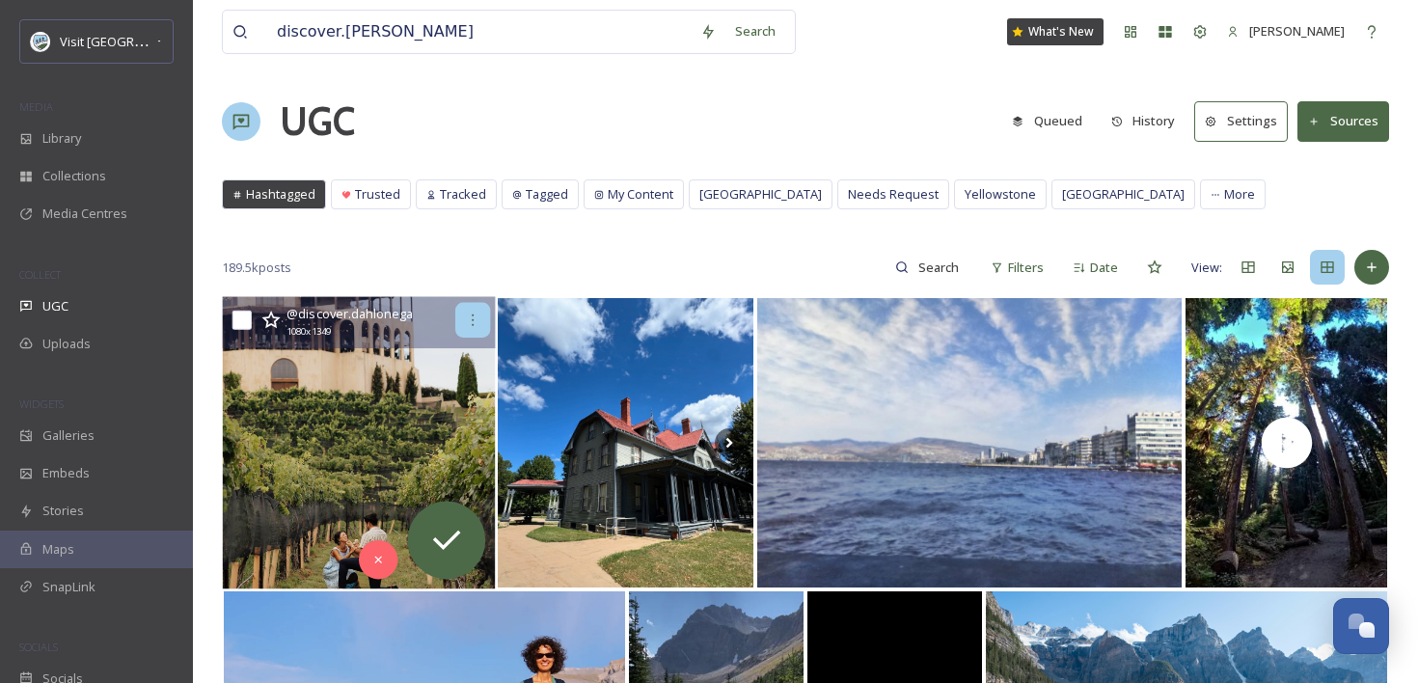
click at [472, 325] on icon at bounding box center [472, 319] width 15 height 15
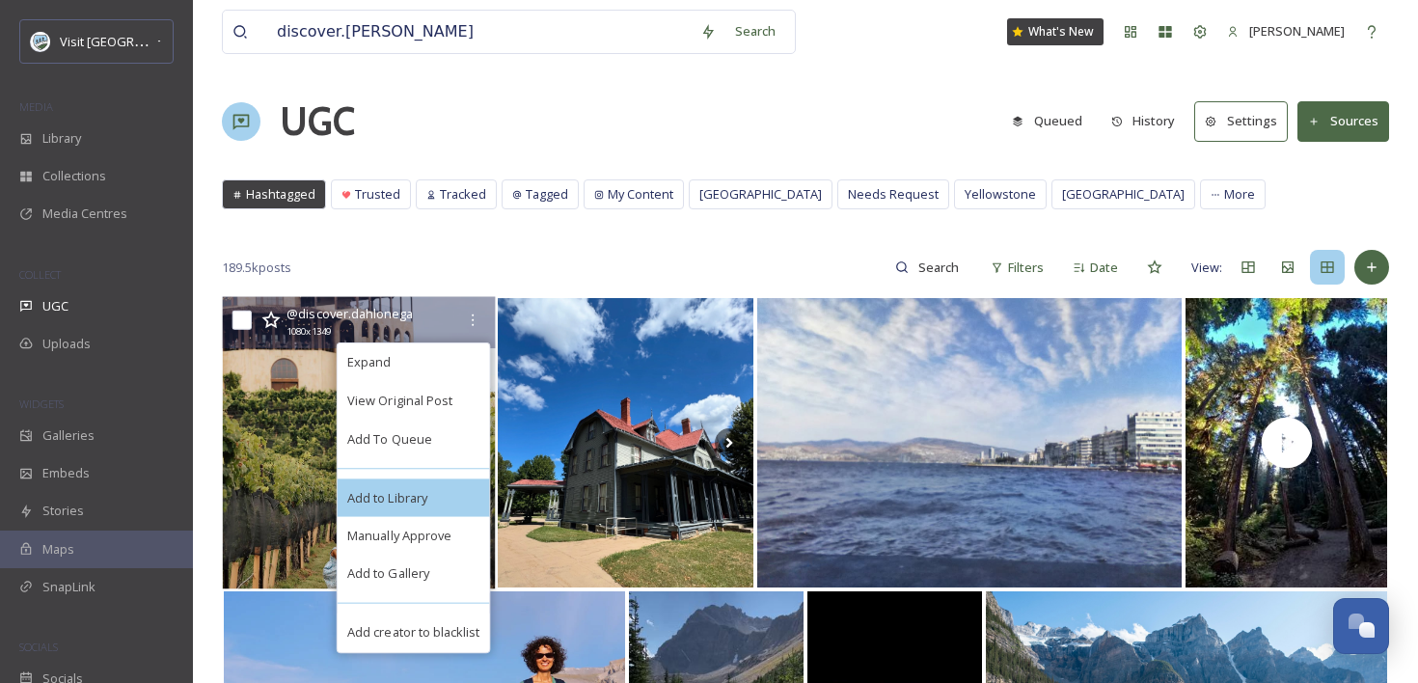
click at [422, 504] on span "Add to Library" at bounding box center [387, 497] width 80 height 18
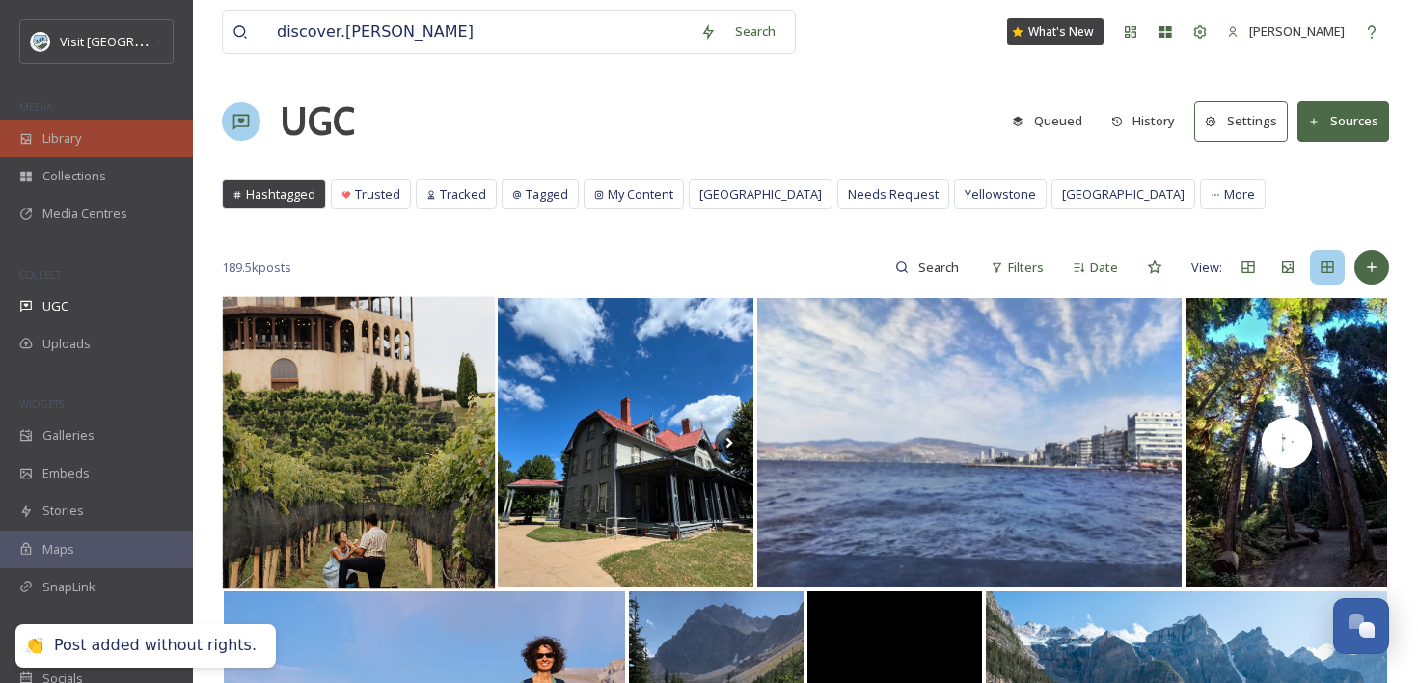
click at [93, 133] on div "Library" at bounding box center [96, 139] width 193 height 38
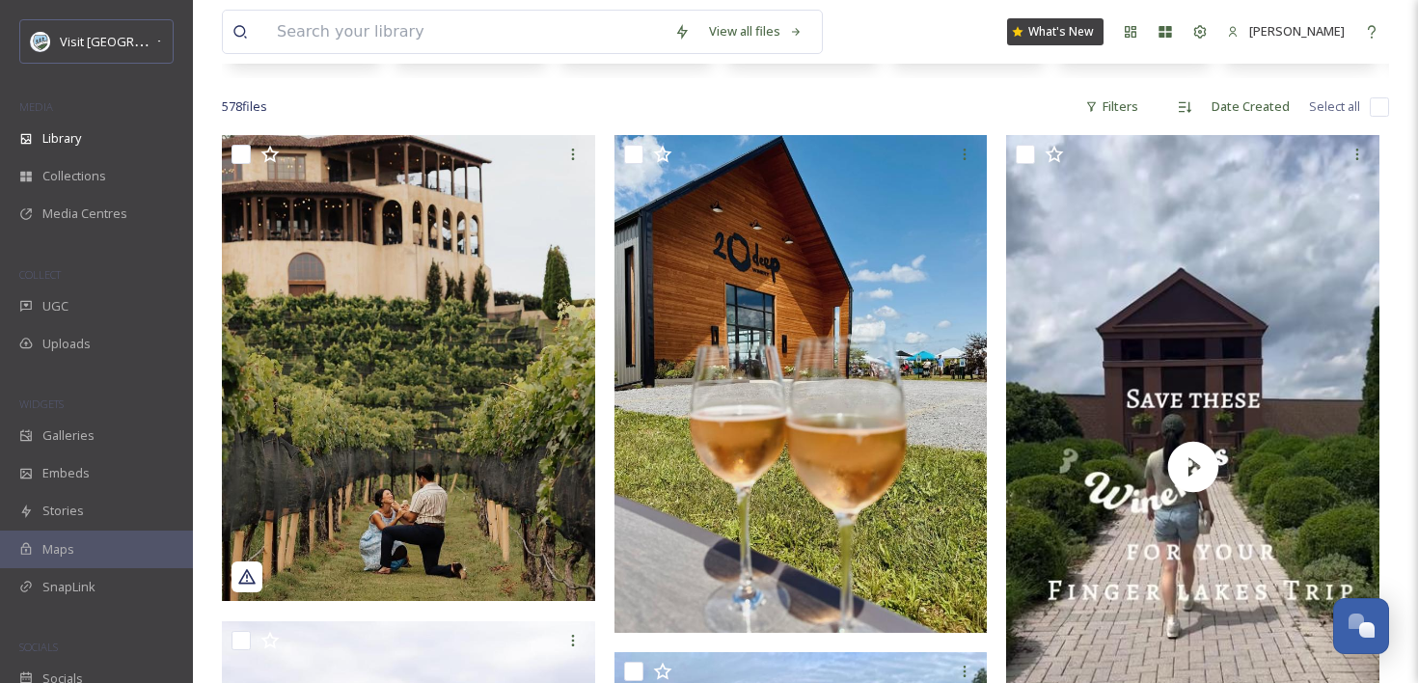
scroll to position [376, 0]
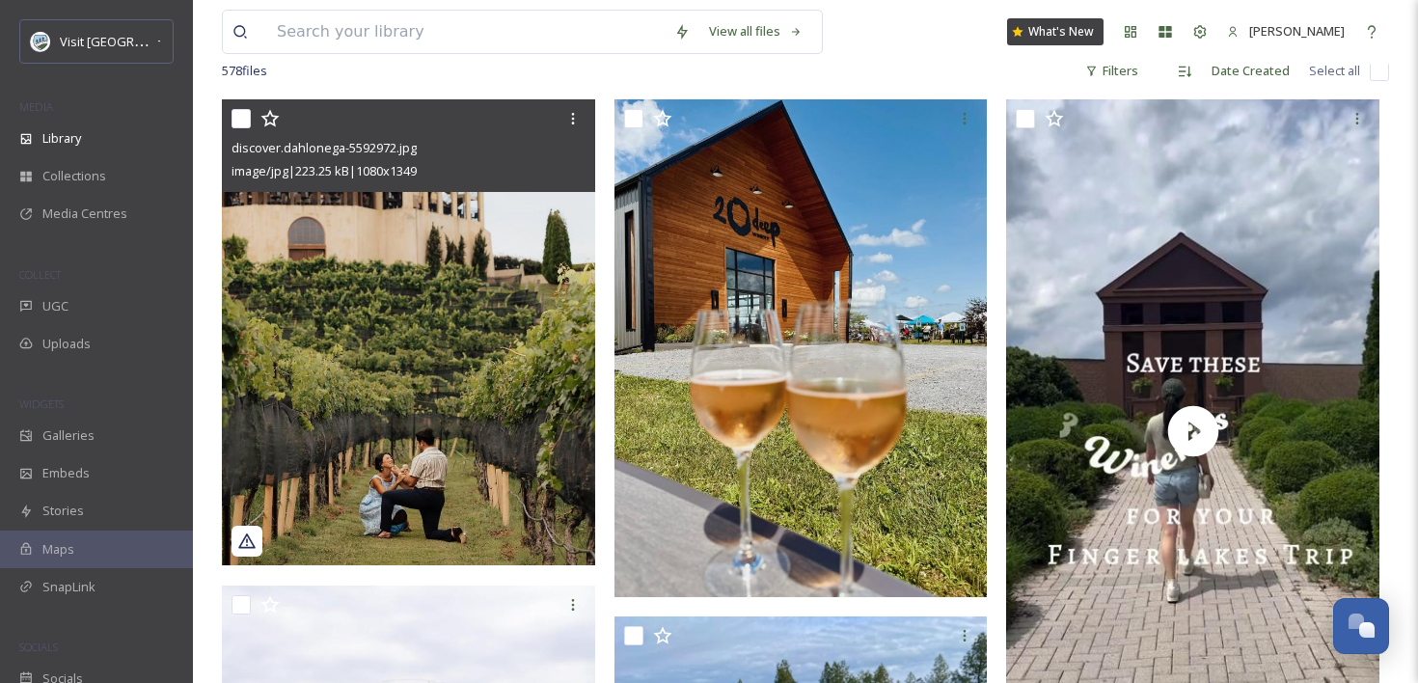
click at [518, 273] on img at bounding box center [408, 332] width 373 height 466
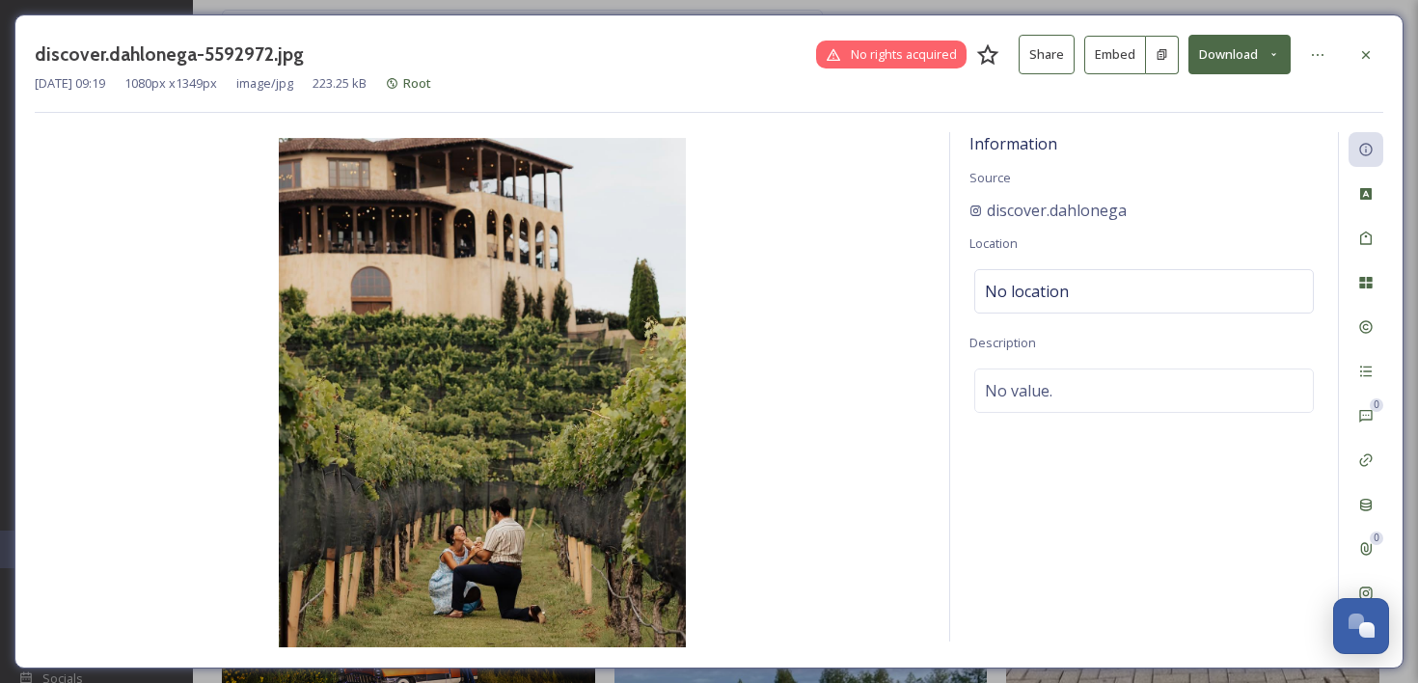
click at [1131, 55] on button "Embed" at bounding box center [1115, 55] width 62 height 39
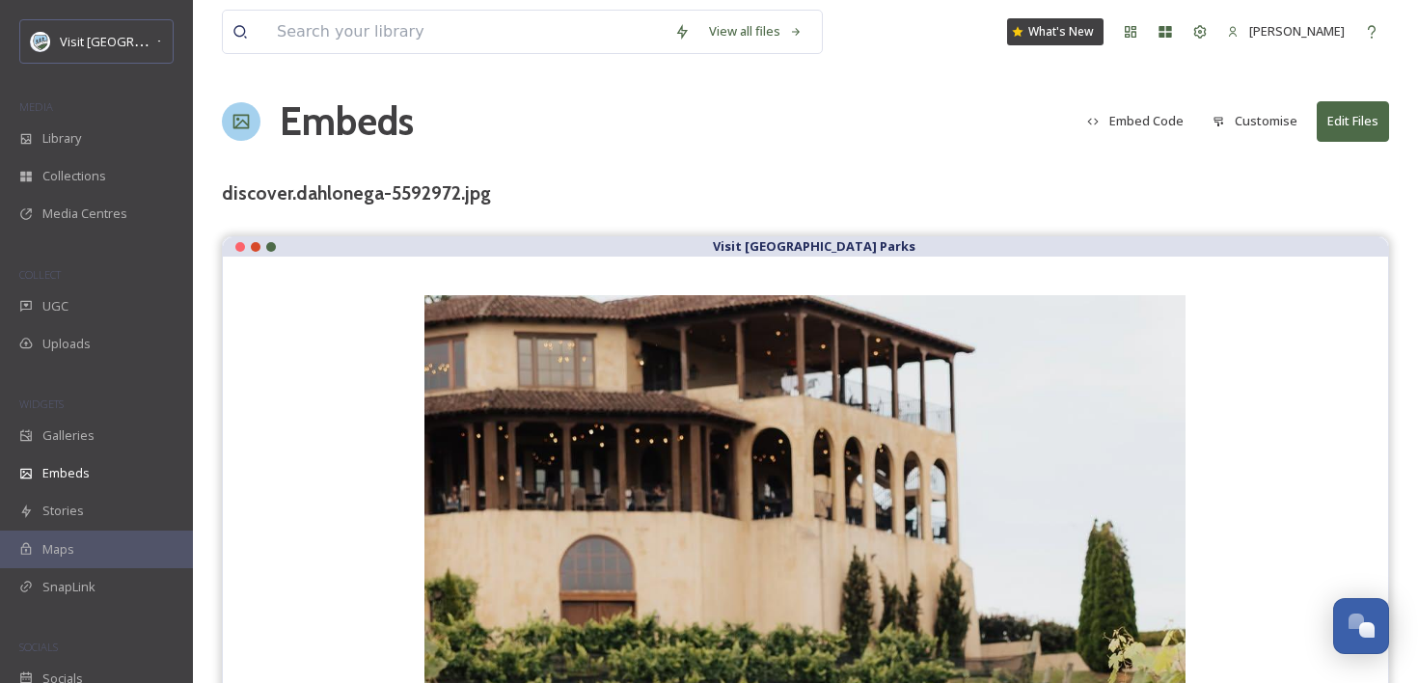
click at [1139, 124] on button "Embed Code" at bounding box center [1135, 121] width 116 height 38
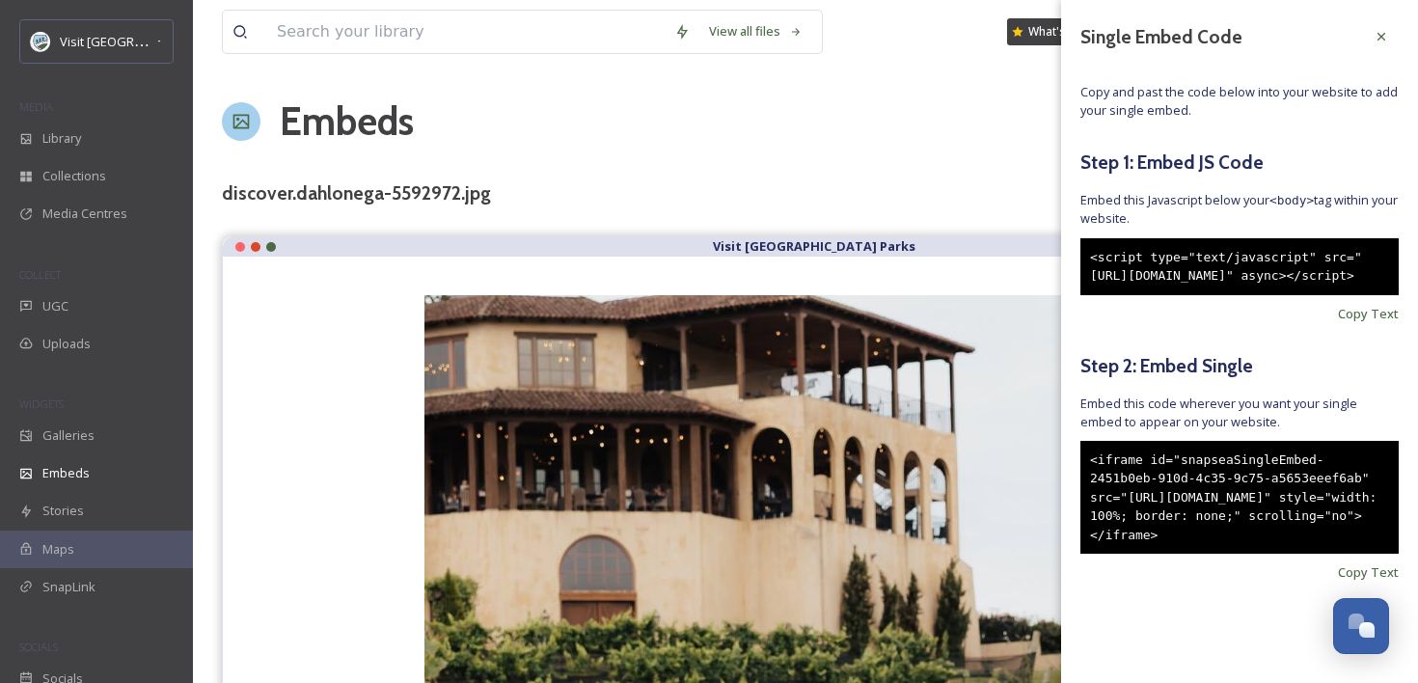
click at [1188, 492] on div "<iframe id="snapseaSingleEmbed-2451b0eb-910d-4c35-9c75-a5653eeef6ab" src="https…" at bounding box center [1239, 498] width 318 height 114
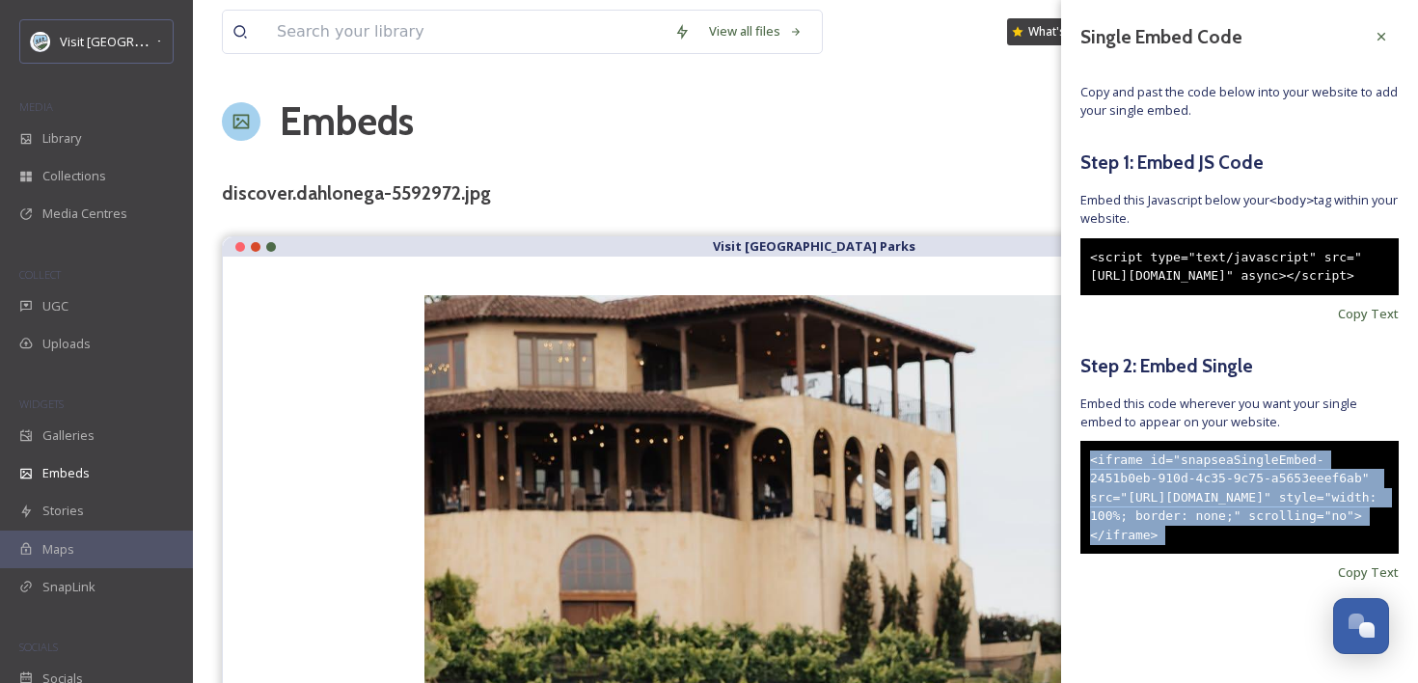
click at [1188, 492] on div "<iframe id="snapseaSingleEmbed-2451b0eb-910d-4c35-9c75-a5653eeef6ab" src="https…" at bounding box center [1239, 498] width 318 height 114
copy div "<iframe id="snapseaSingleEmbed-2451b0eb-910d-4c35-9c75-a5653eeef6ab" src="https…"
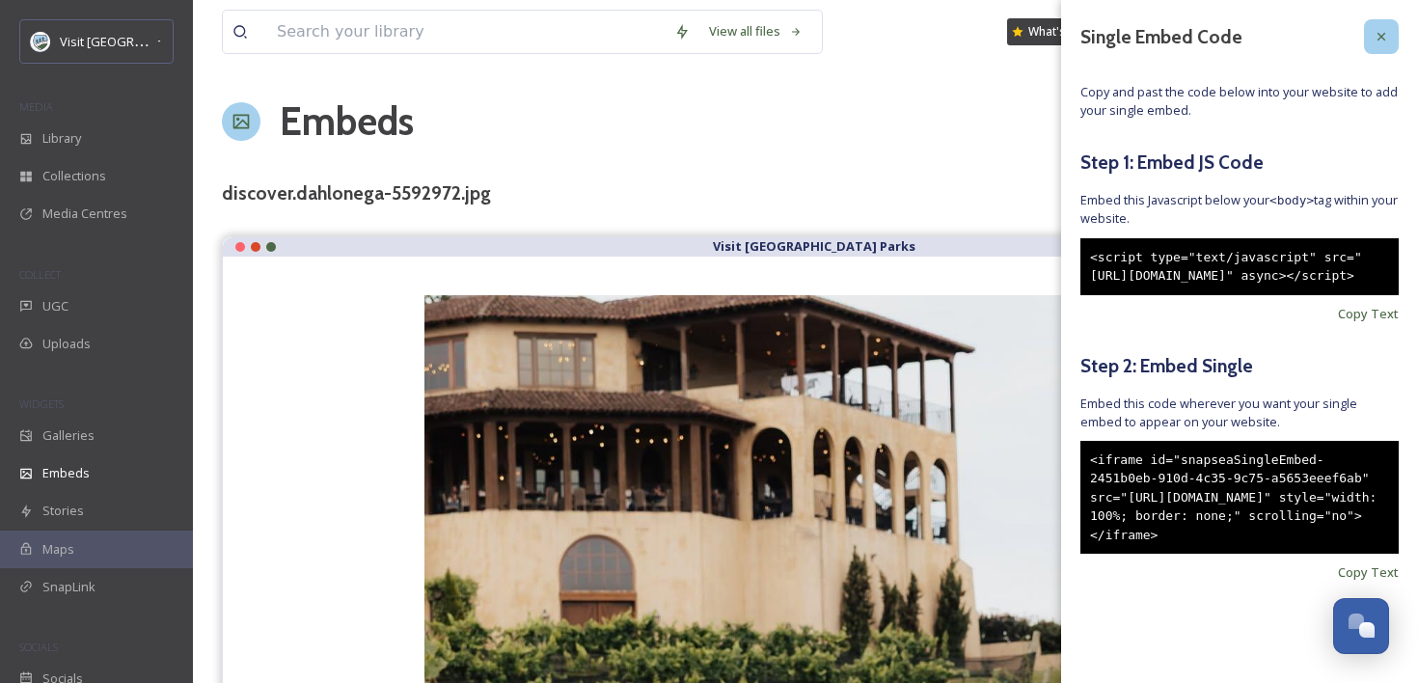
click at [1383, 43] on icon at bounding box center [1380, 36] width 15 height 15
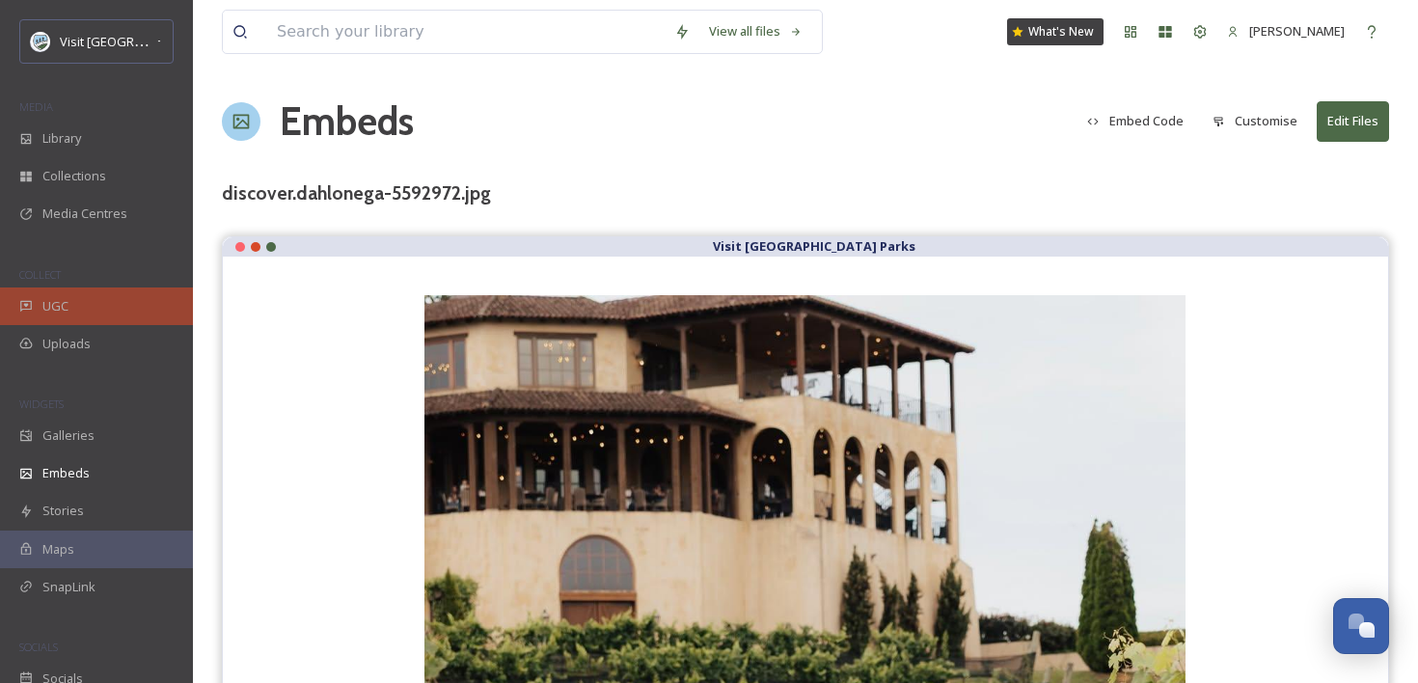
click at [99, 314] on div "UGC" at bounding box center [96, 306] width 193 height 38
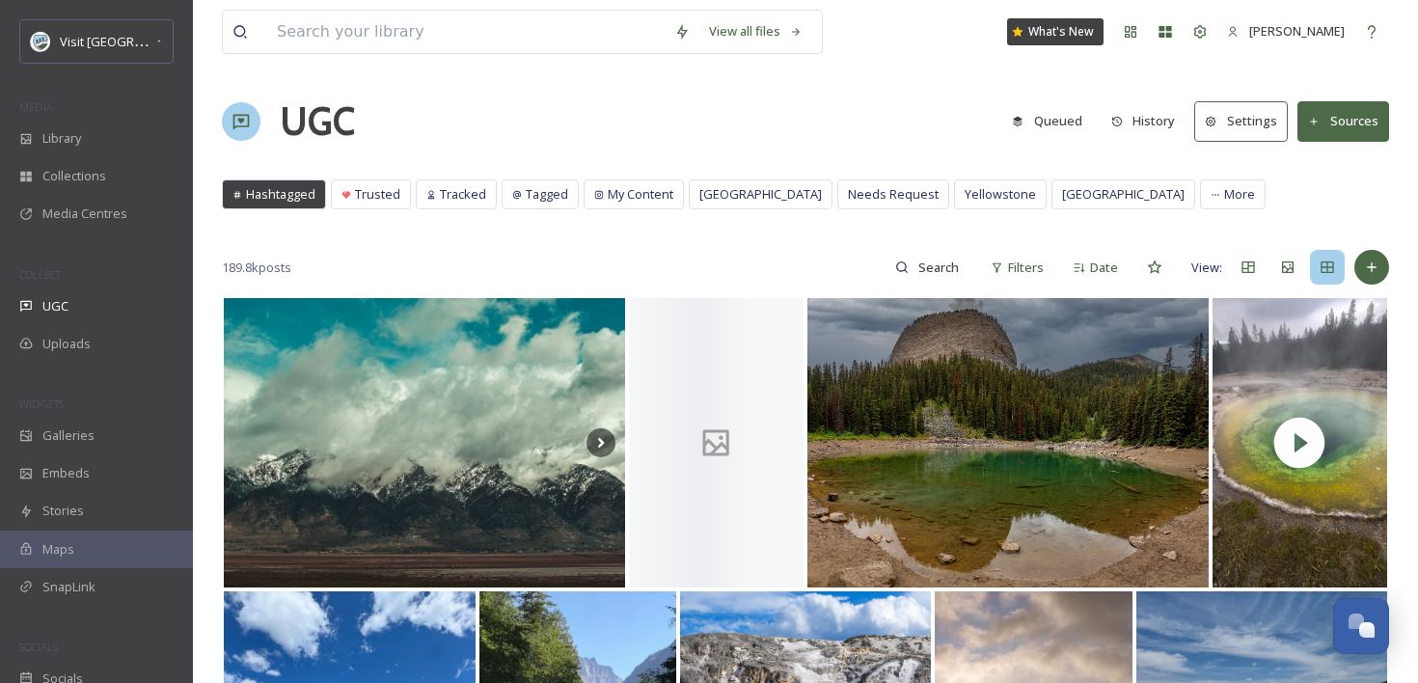
click at [1372, 264] on icon at bounding box center [1371, 266] width 15 height 15
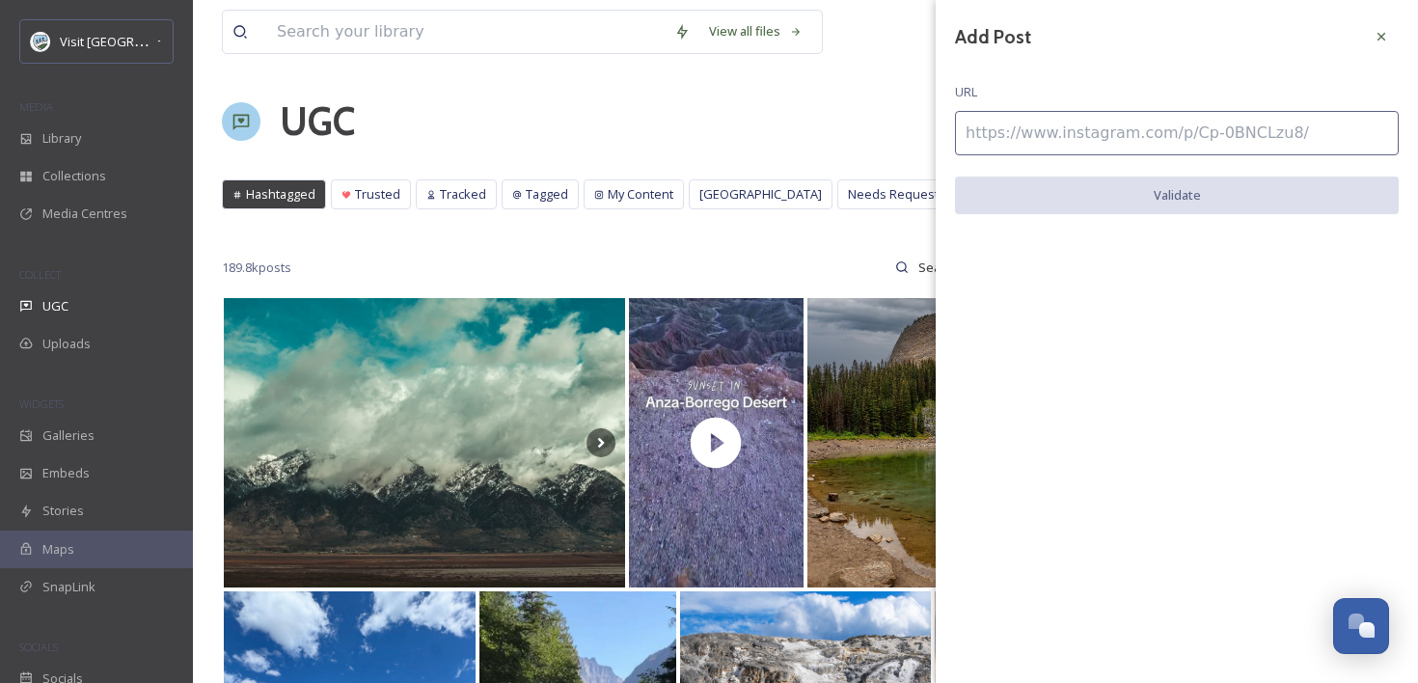
click at [1117, 134] on input at bounding box center [1177, 133] width 444 height 44
paste input "https://www.instagram.com/p/DNyTepX0D8f/"
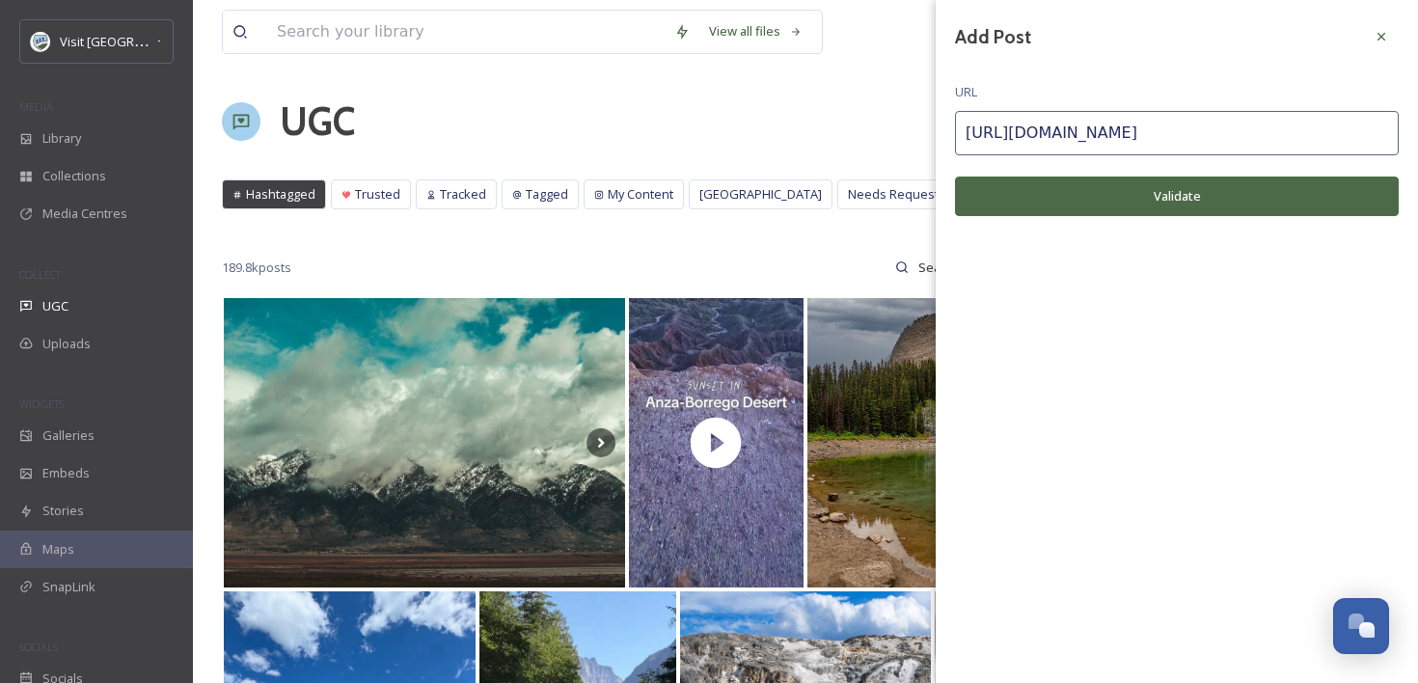
type input "https://www.instagram.com/p/DNyTepX0D8f/"
click at [1098, 192] on button "Validate" at bounding box center [1177, 196] width 444 height 40
click at [1302, 120] on input "https://www.instagram.com/p/DNyTepX0D8f/" at bounding box center [1177, 133] width 444 height 44
click at [1388, 32] on icon at bounding box center [1380, 36] width 15 height 15
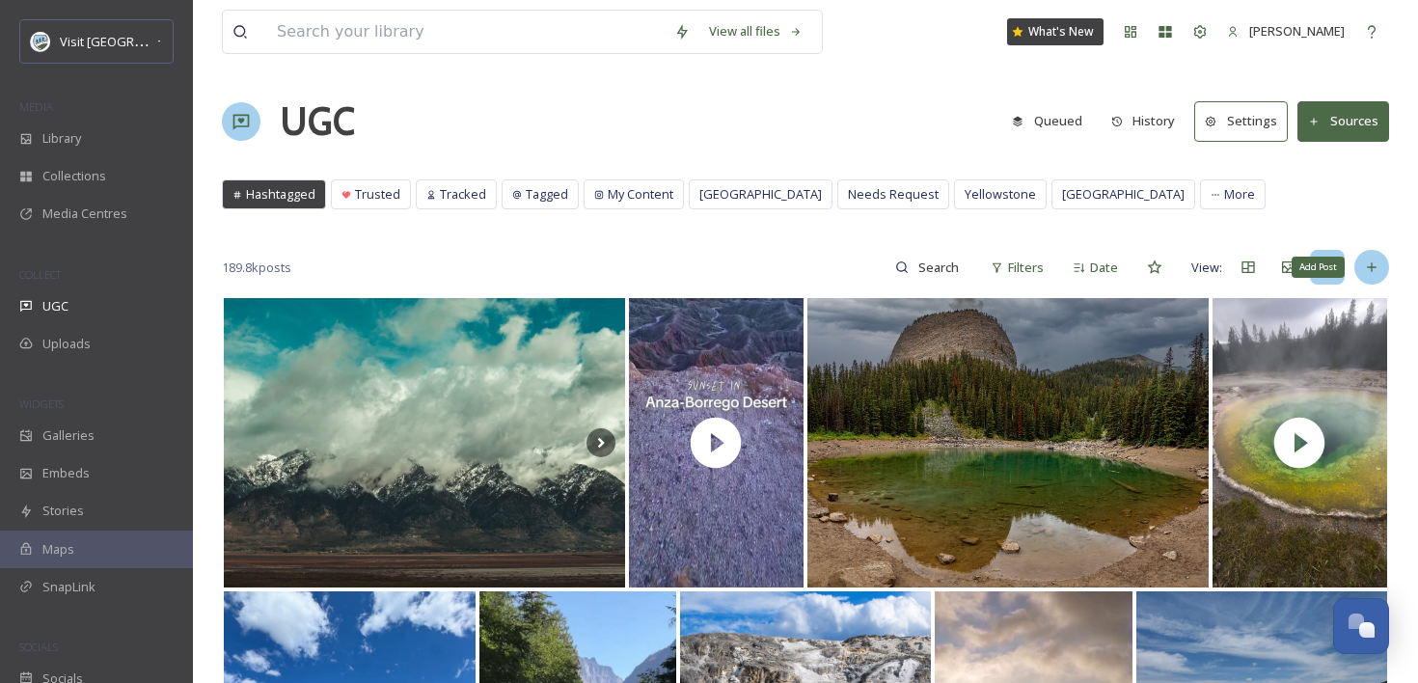
click at [1368, 269] on icon at bounding box center [1371, 266] width 15 height 15
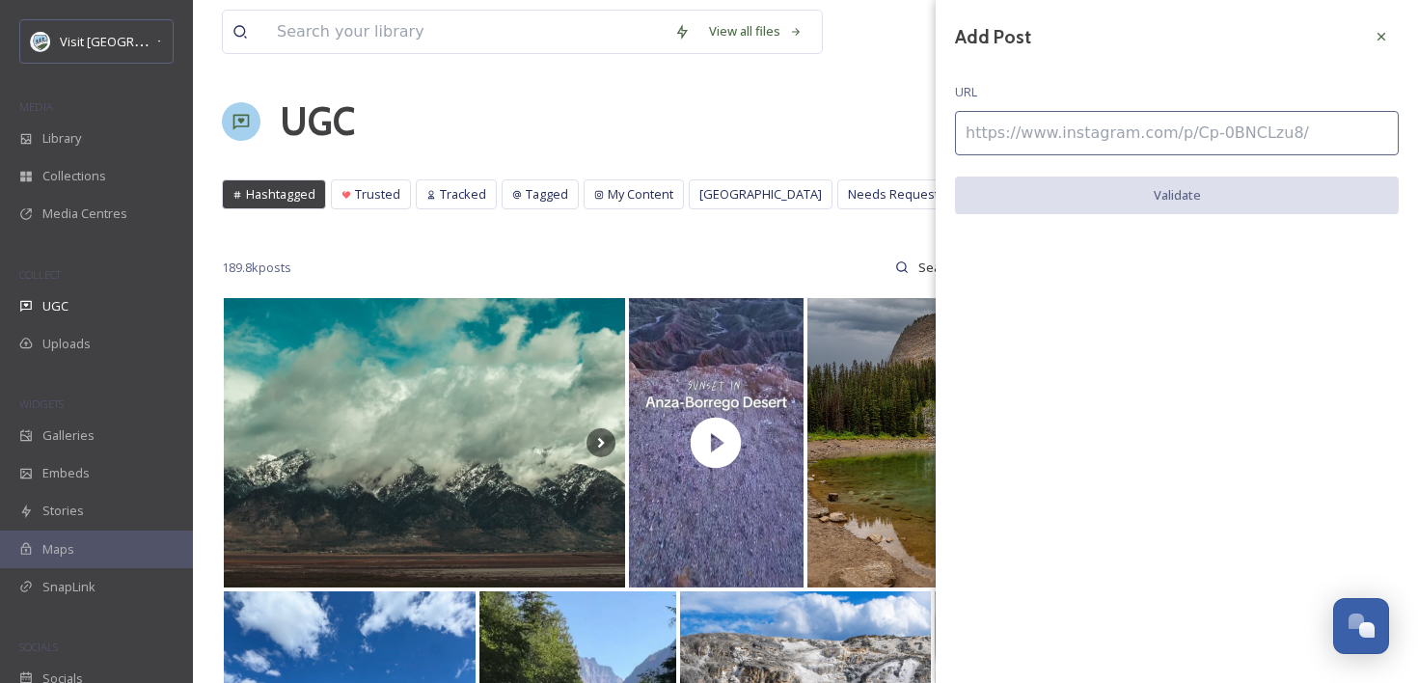
click at [1106, 128] on input at bounding box center [1177, 133] width 444 height 44
paste input "https://www.instagram.com/p/DLWAqDKP8tT/"
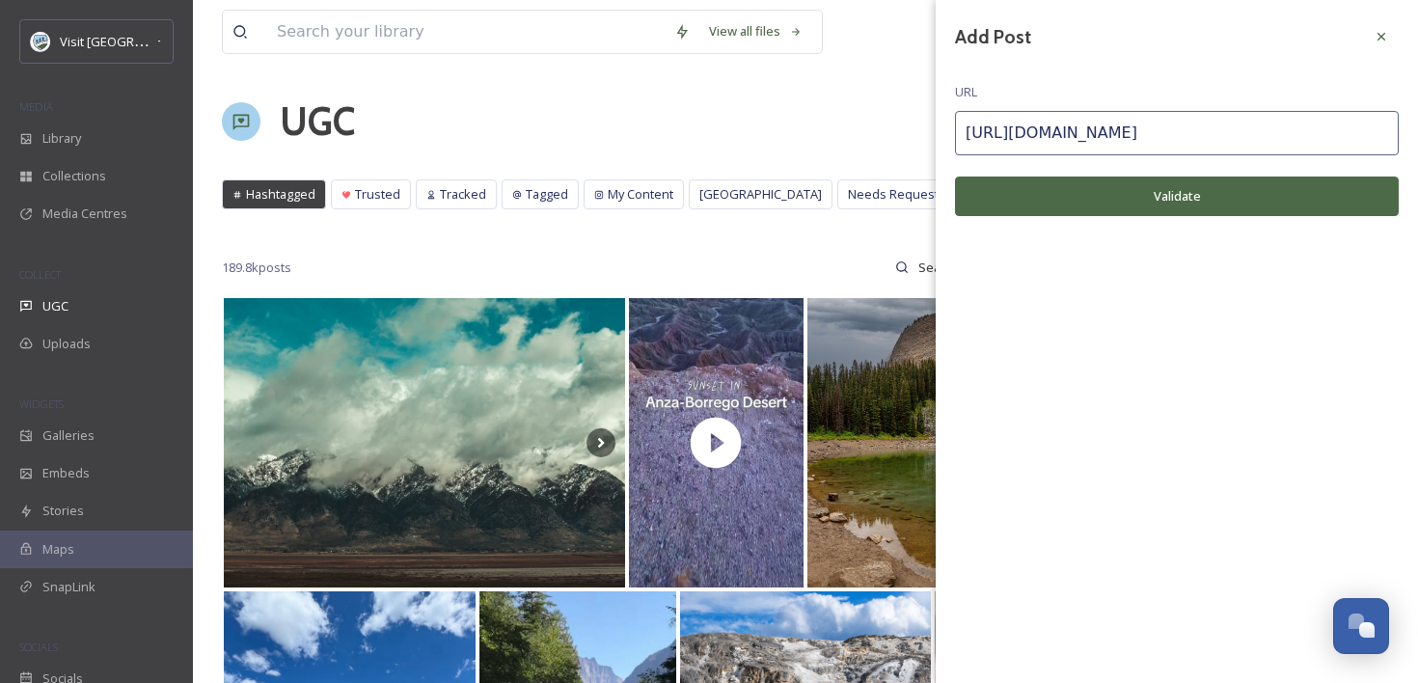
type input "https://www.instagram.com/p/DLWAqDKP8tT/"
click at [1118, 207] on button "Validate" at bounding box center [1177, 196] width 444 height 40
click at [1389, 29] on div at bounding box center [1381, 36] width 35 height 35
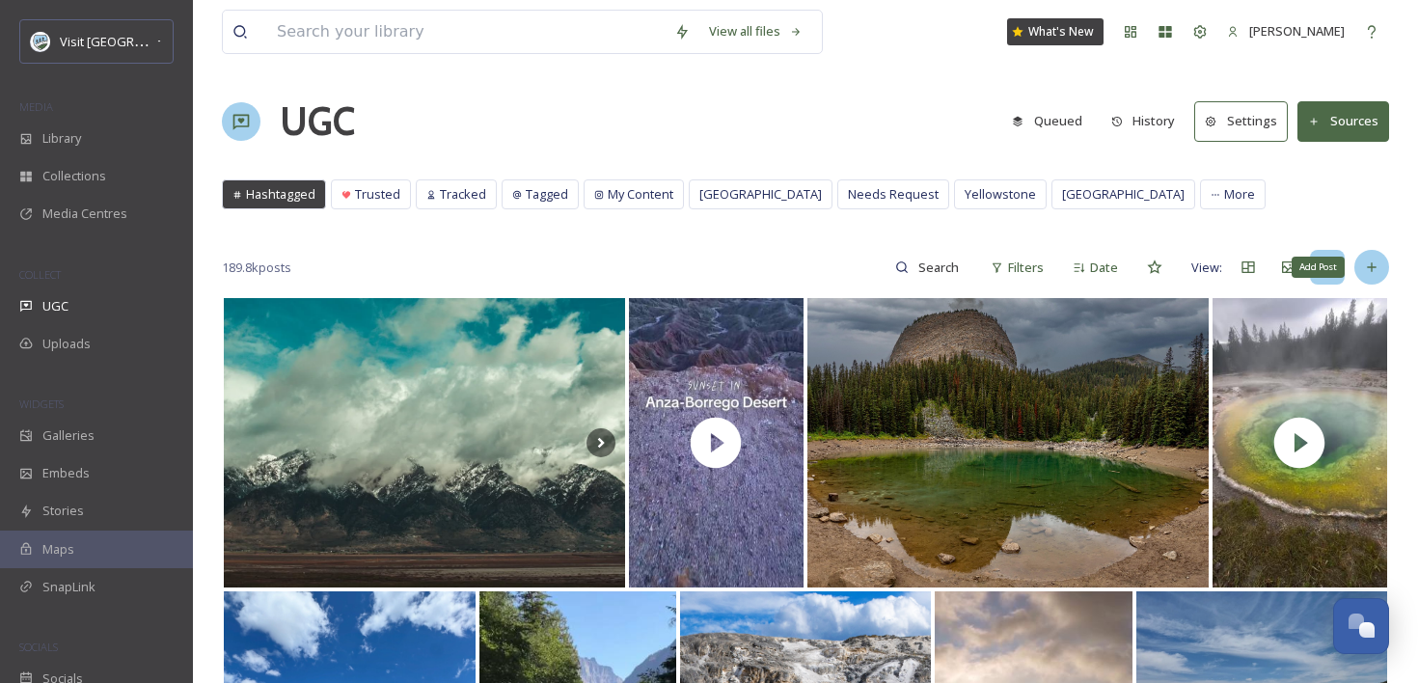
click at [1376, 269] on icon at bounding box center [1371, 266] width 15 height 15
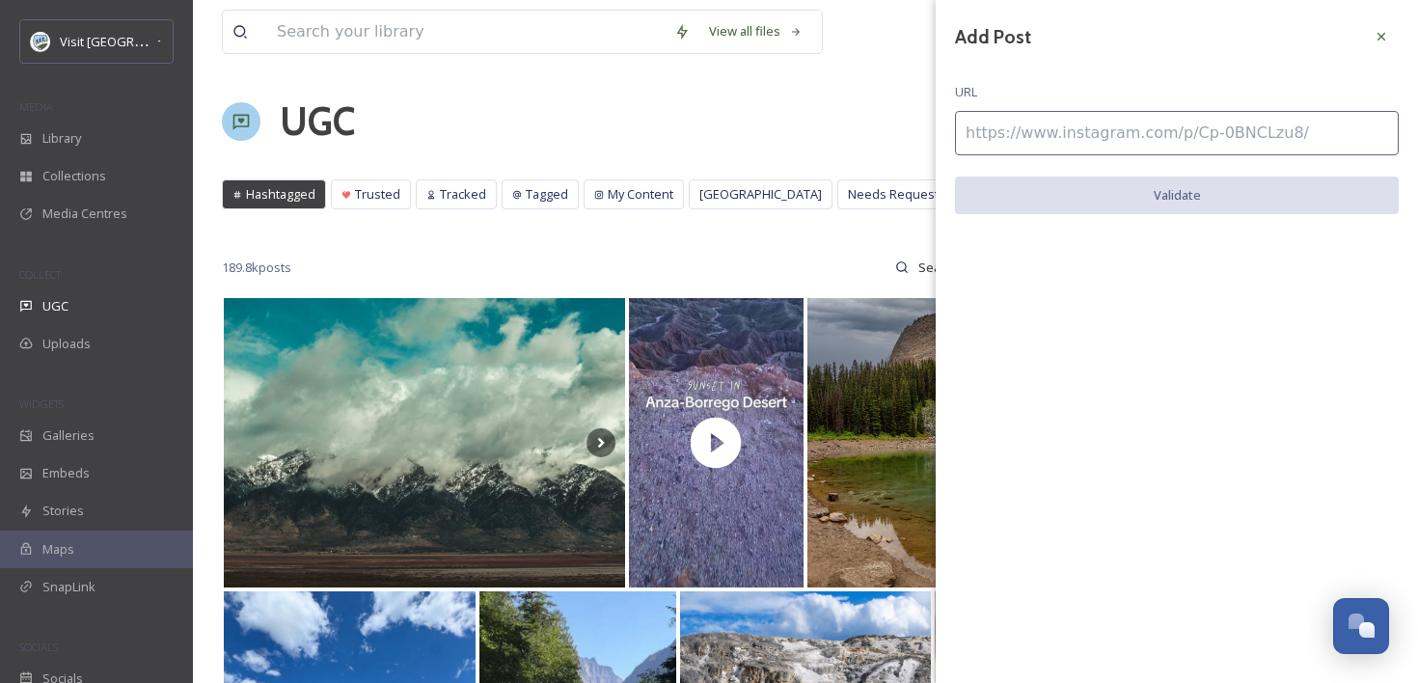
click at [1103, 130] on input at bounding box center [1177, 133] width 444 height 44
paste input "https://www.instagram.com/p/DGJW8VHSLJp/"
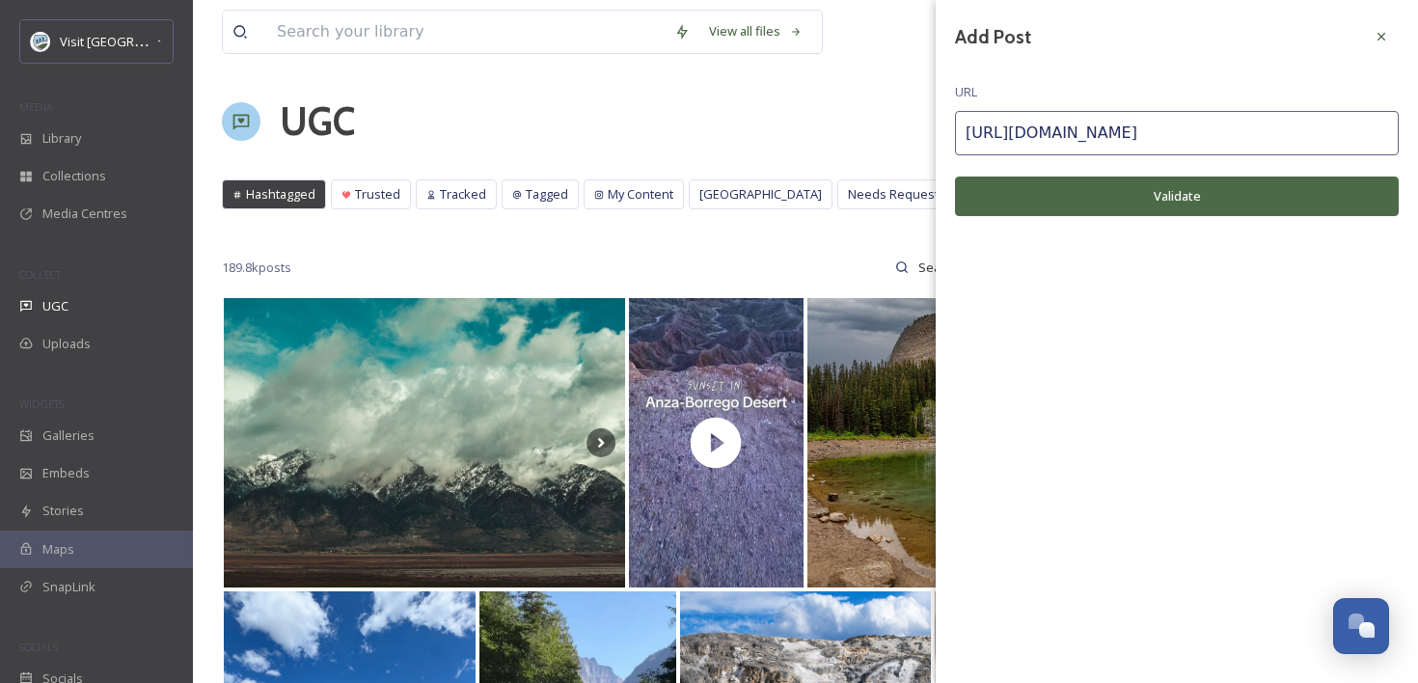
type input "https://www.instagram.com/p/DGJW8VHSLJp/"
click at [1095, 209] on button "Validate" at bounding box center [1177, 196] width 444 height 40
click at [1387, 29] on icon at bounding box center [1380, 36] width 15 height 15
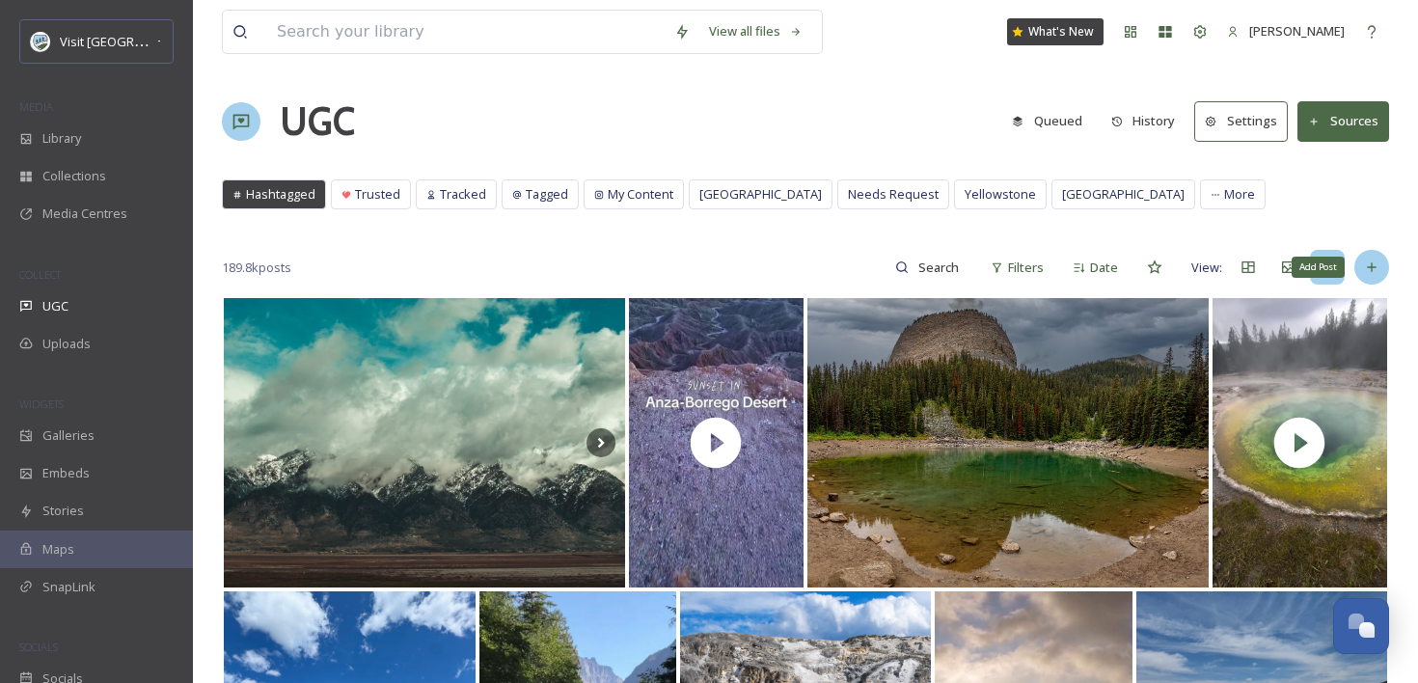
click at [1373, 265] on icon at bounding box center [1371, 266] width 15 height 15
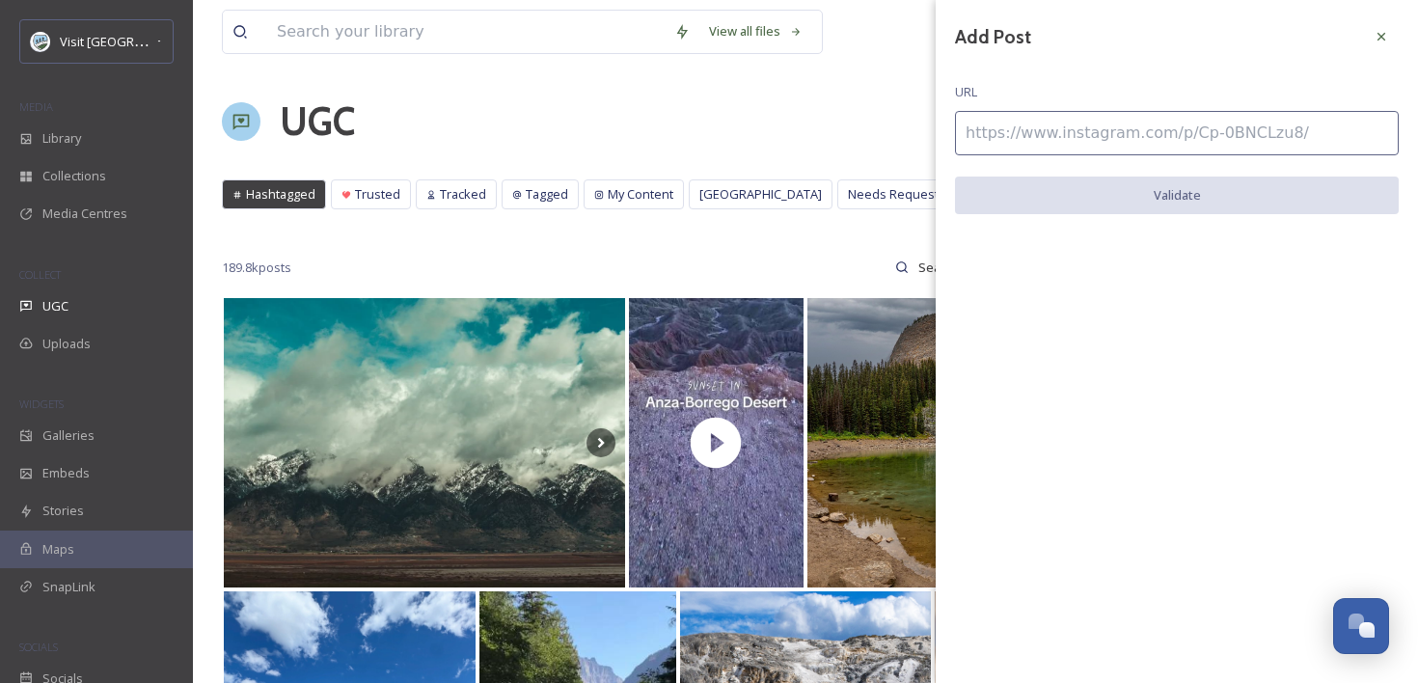
click at [1218, 122] on input at bounding box center [1177, 133] width 444 height 44
paste input "https://www.instagram.com/p/DGJW8VHSLJp/"
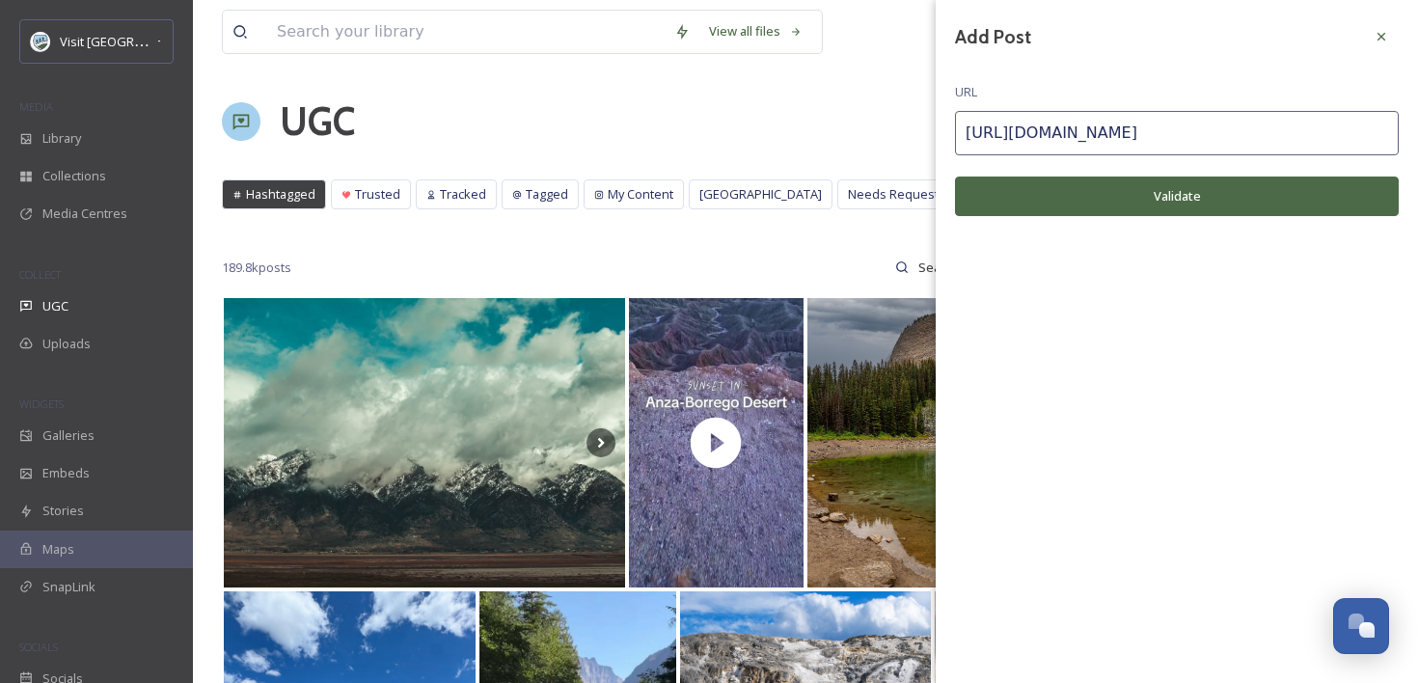
type input "https://www.instagram.com/p/DGJW8VHSLJp/"
click at [1199, 209] on button "Validate" at bounding box center [1177, 196] width 444 height 40
click at [1210, 125] on input "https://www.instagram.com/p/DGJW8VHSLJp/" at bounding box center [1177, 133] width 444 height 44
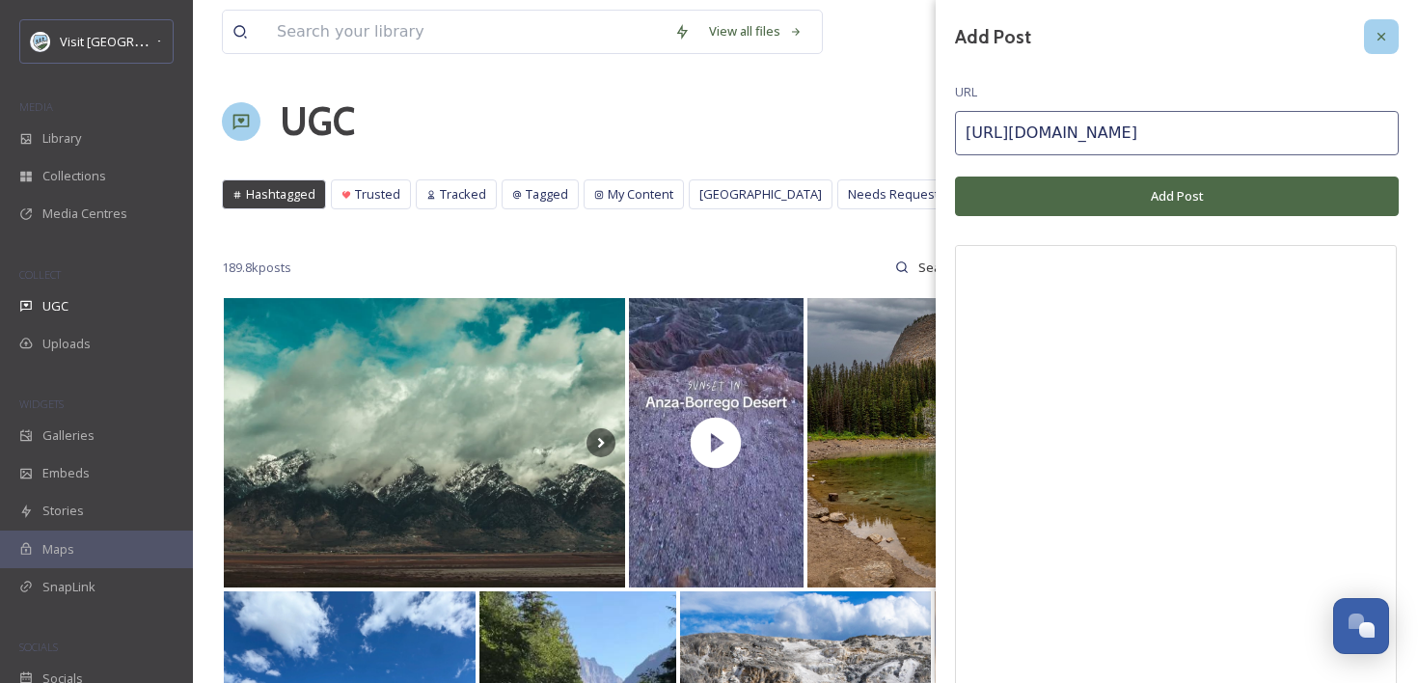
click at [1386, 38] on icon at bounding box center [1380, 36] width 15 height 15
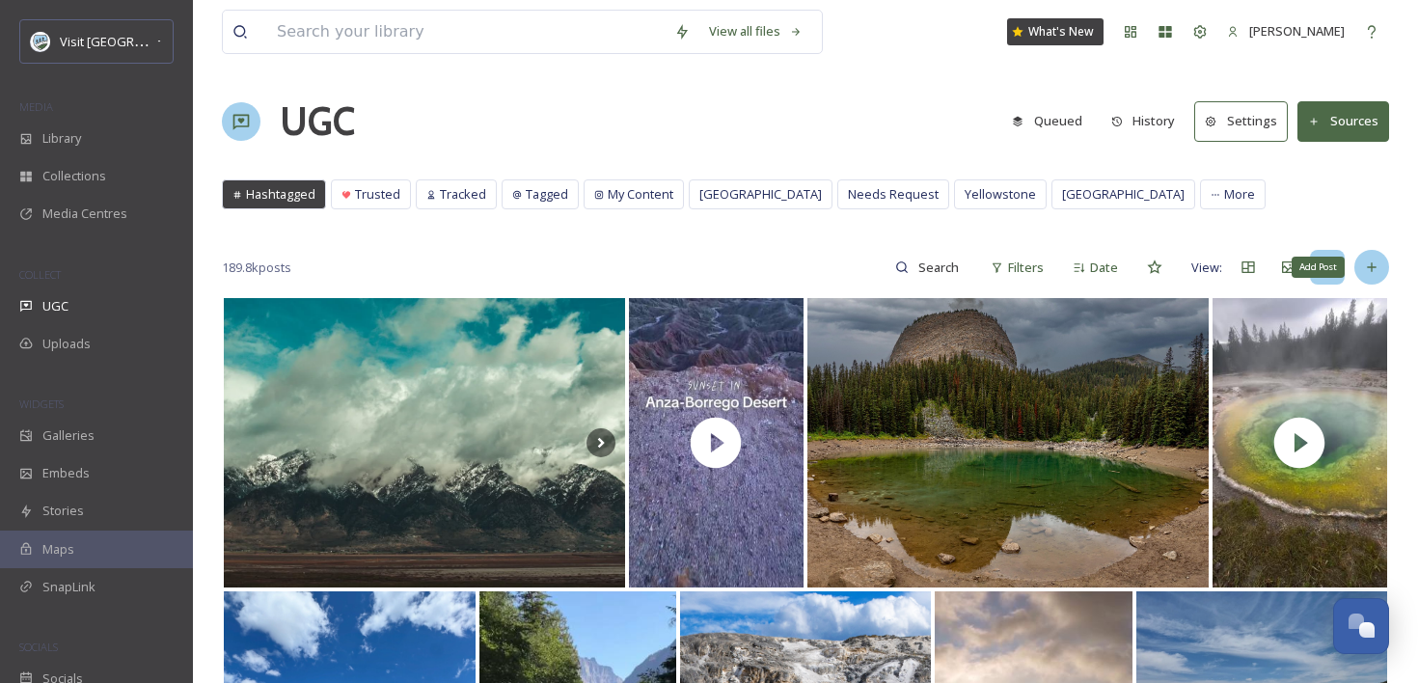
click at [1366, 274] on icon at bounding box center [1371, 266] width 15 height 15
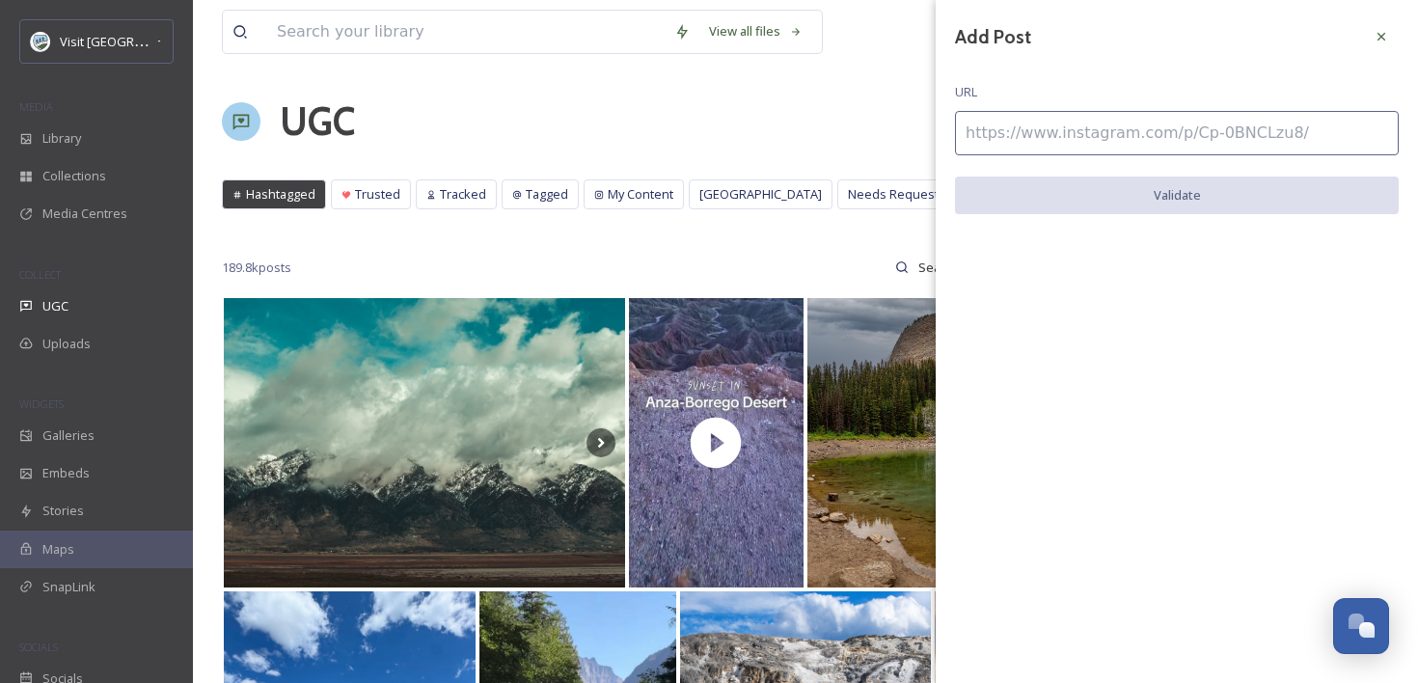
click at [1178, 130] on input at bounding box center [1177, 133] width 444 height 44
paste input "https://www.instagram.com/p/DMqvlyivp4m/"
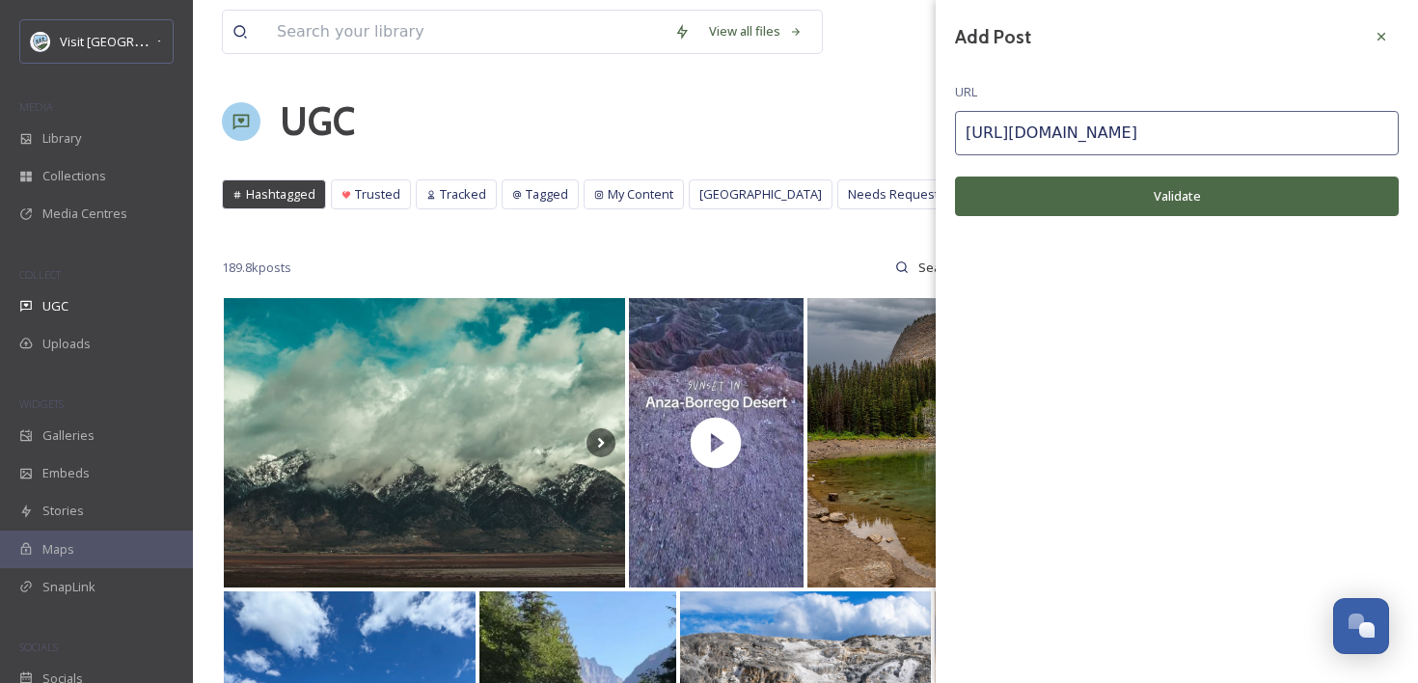
type input "https://www.instagram.com/p/DMqvlyivp4m/"
click at [1169, 187] on button "Validate" at bounding box center [1177, 196] width 444 height 40
click at [1391, 36] on div at bounding box center [1381, 36] width 35 height 35
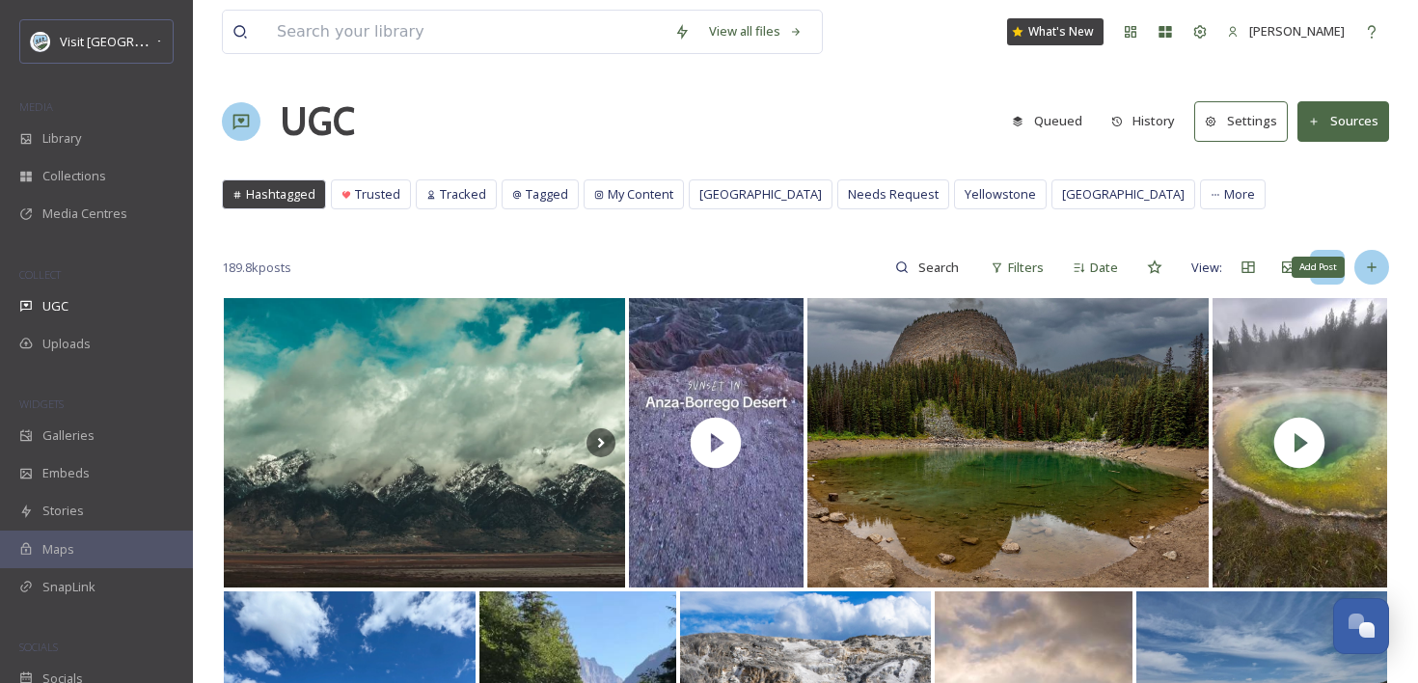
click at [1381, 271] on div "Add Post" at bounding box center [1371, 267] width 35 height 35
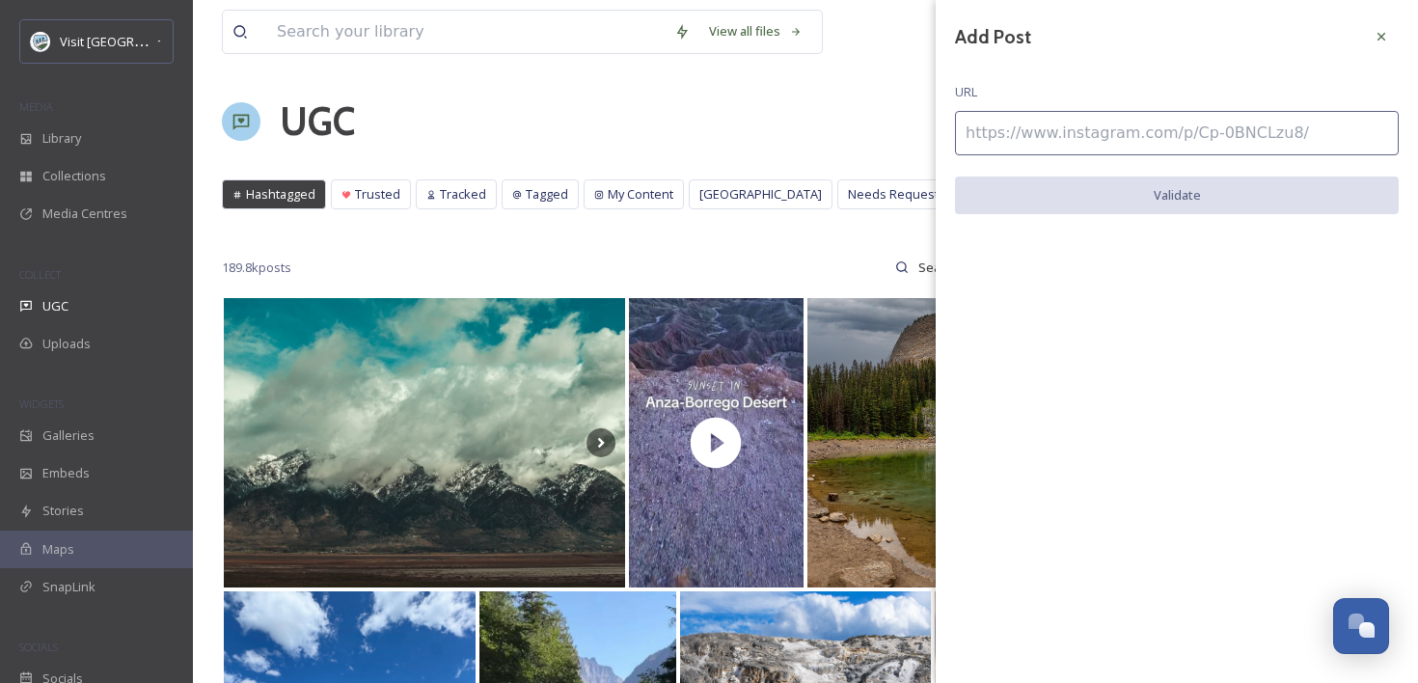
click at [1216, 123] on input at bounding box center [1177, 133] width 444 height 44
paste input "https://www.instagram.com/p/DMOYx6iBny5/"
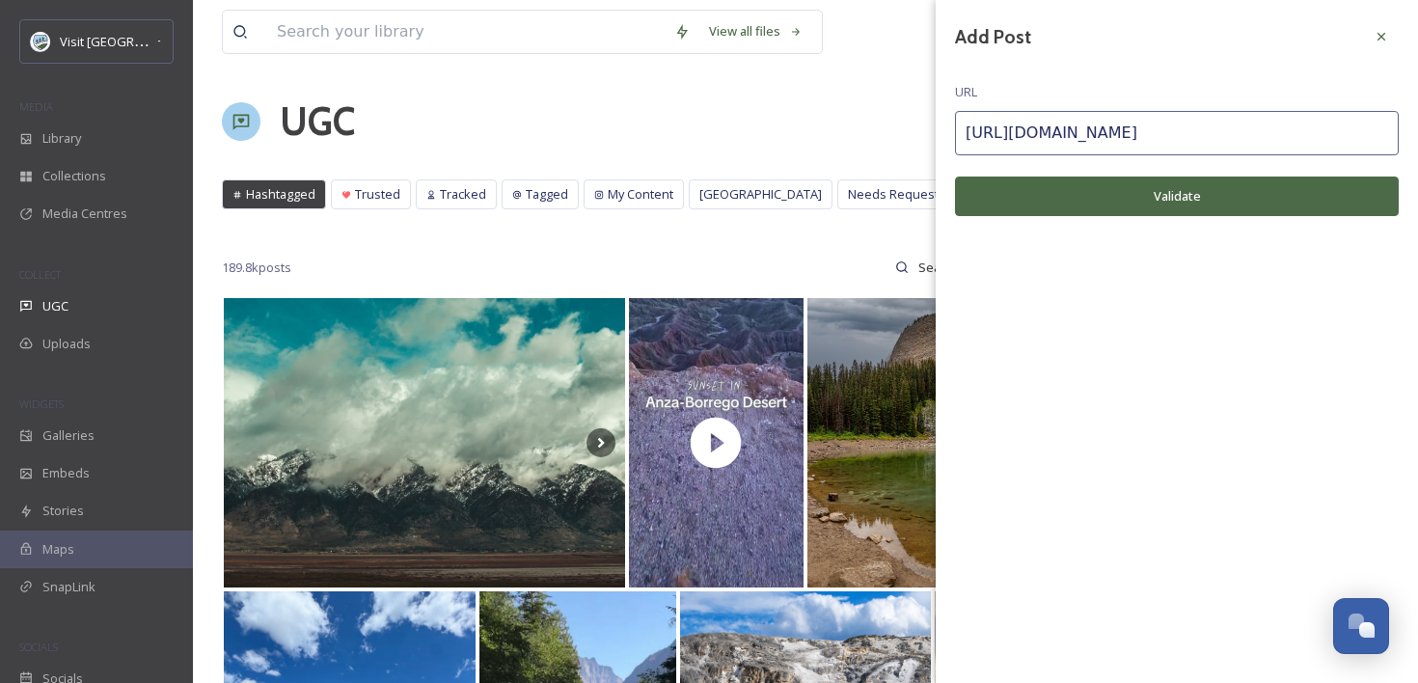
type input "https://www.instagram.com/p/DMOYx6iBny5/"
click at [1174, 208] on button "Validate" at bounding box center [1177, 196] width 444 height 40
click at [1383, 32] on icon at bounding box center [1380, 36] width 15 height 15
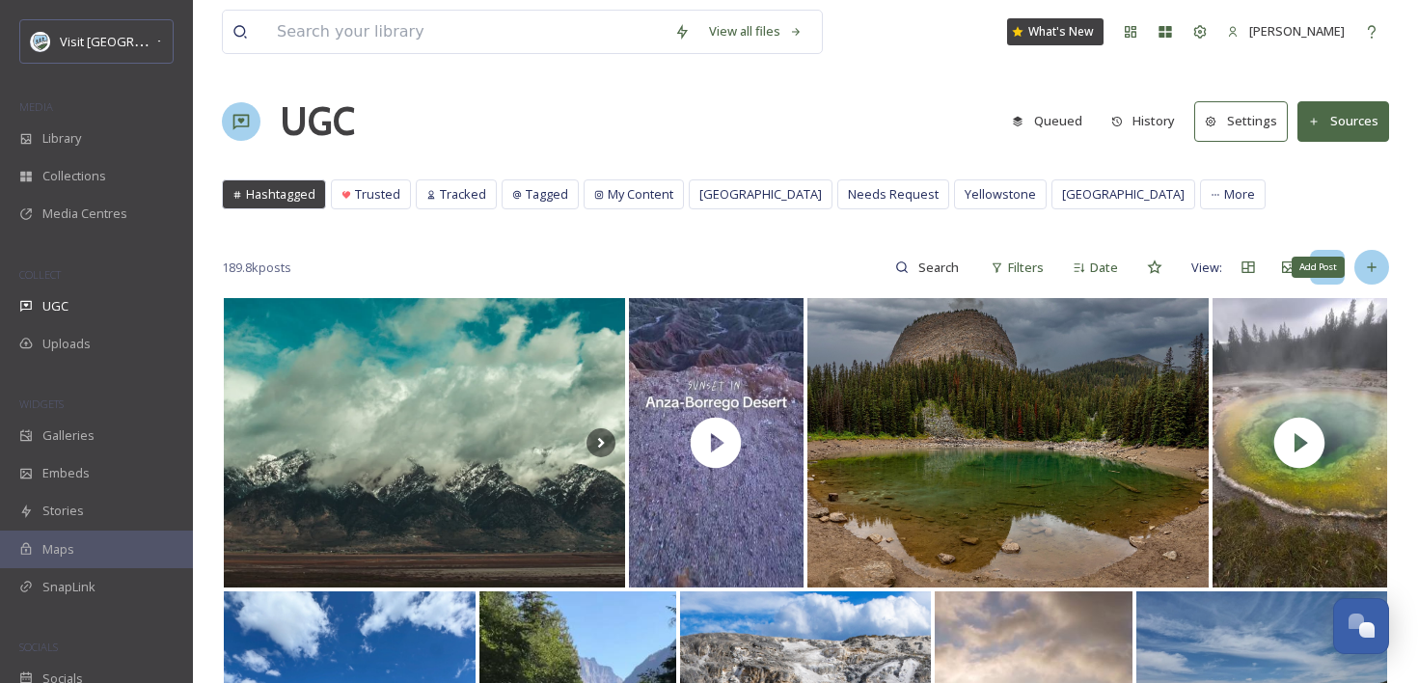
click at [1382, 272] on div "Add Post" at bounding box center [1371, 267] width 35 height 35
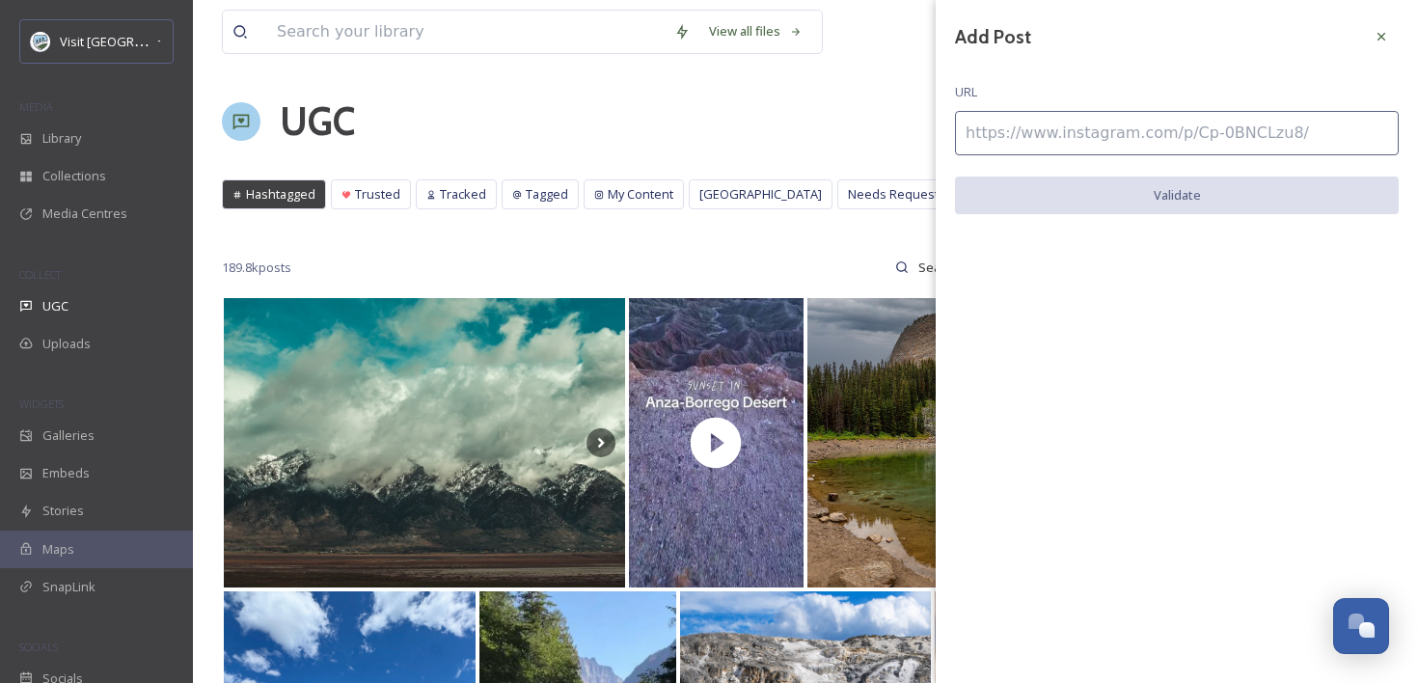
click at [1177, 138] on input at bounding box center [1177, 133] width 444 height 44
paste input "https://www.instagram.com/p/DNqQ4k8R_yy/"
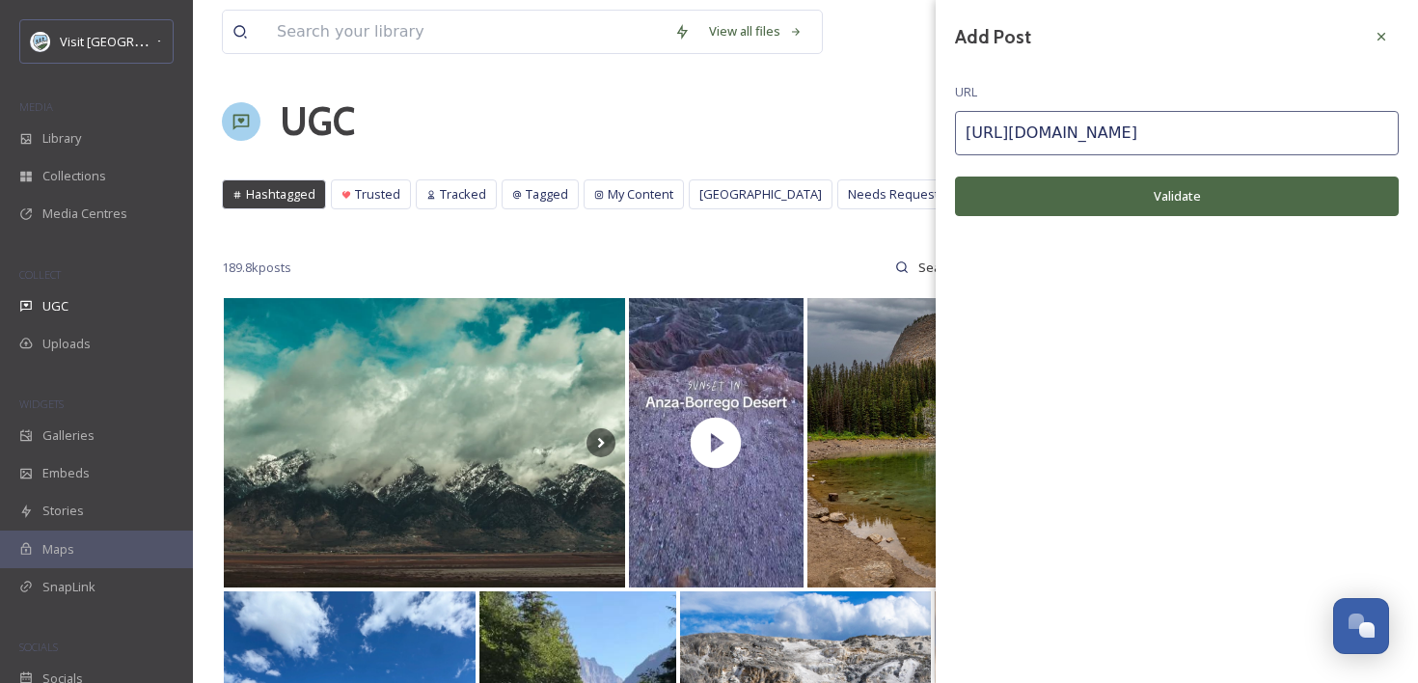
type input "https://www.instagram.com/p/DNqQ4k8R_yy/"
click at [1163, 184] on button "Validate" at bounding box center [1177, 196] width 444 height 40
click at [1381, 37] on icon at bounding box center [1381, 37] width 8 height 8
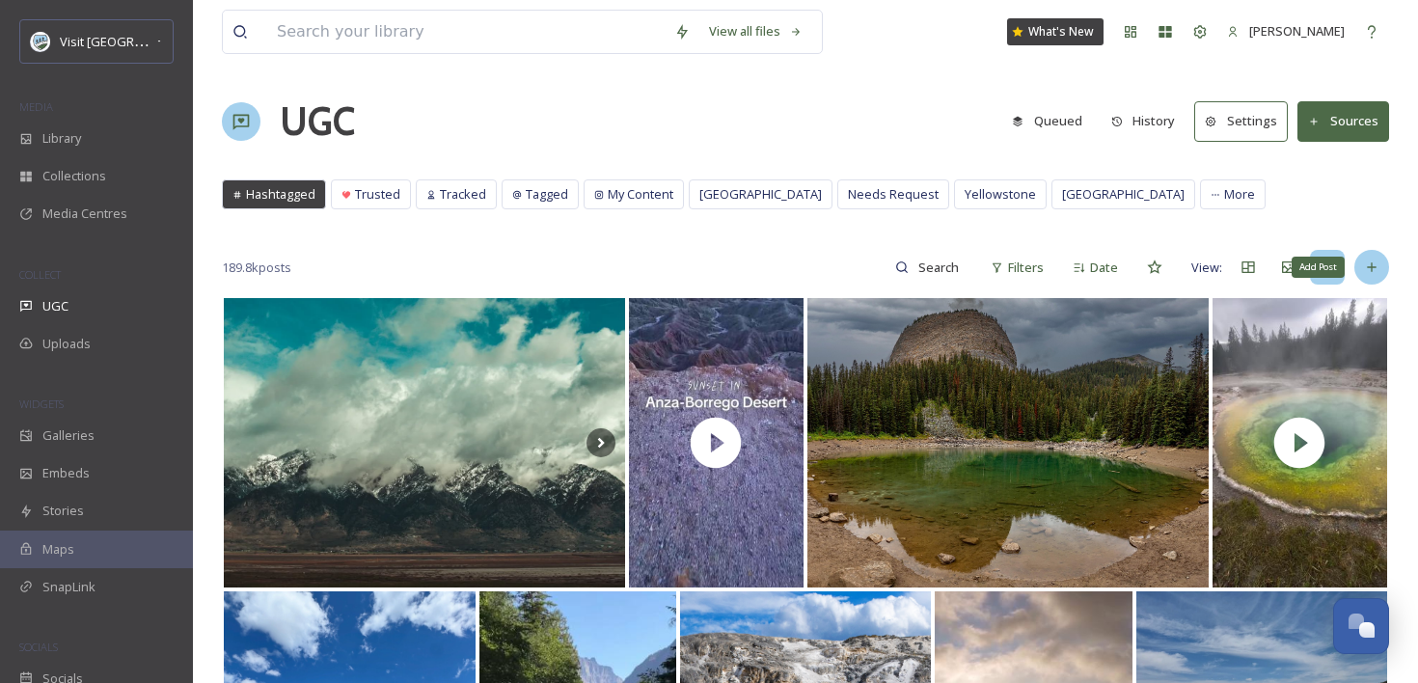
click at [1378, 266] on icon at bounding box center [1371, 266] width 15 height 15
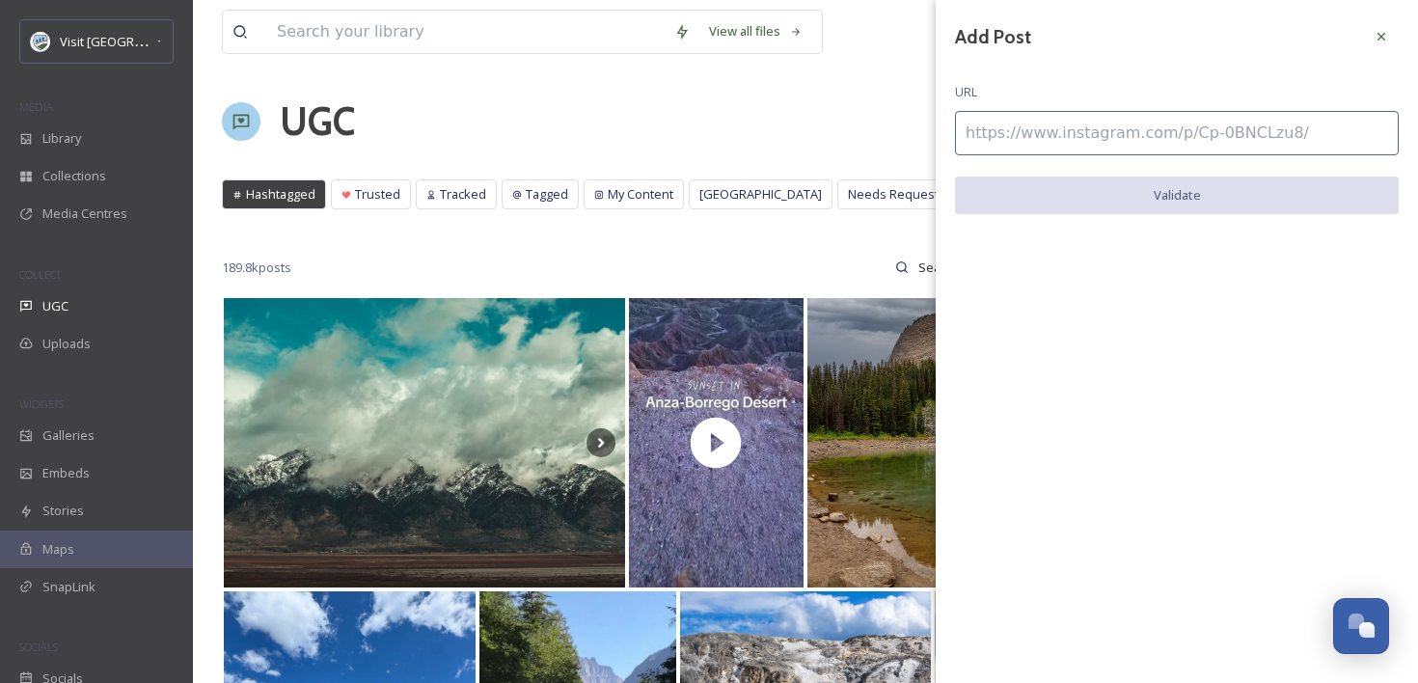
click at [1144, 131] on input at bounding box center [1177, 133] width 444 height 44
paste input "https://www.instagram.com/p/DH67eusJEiv/"
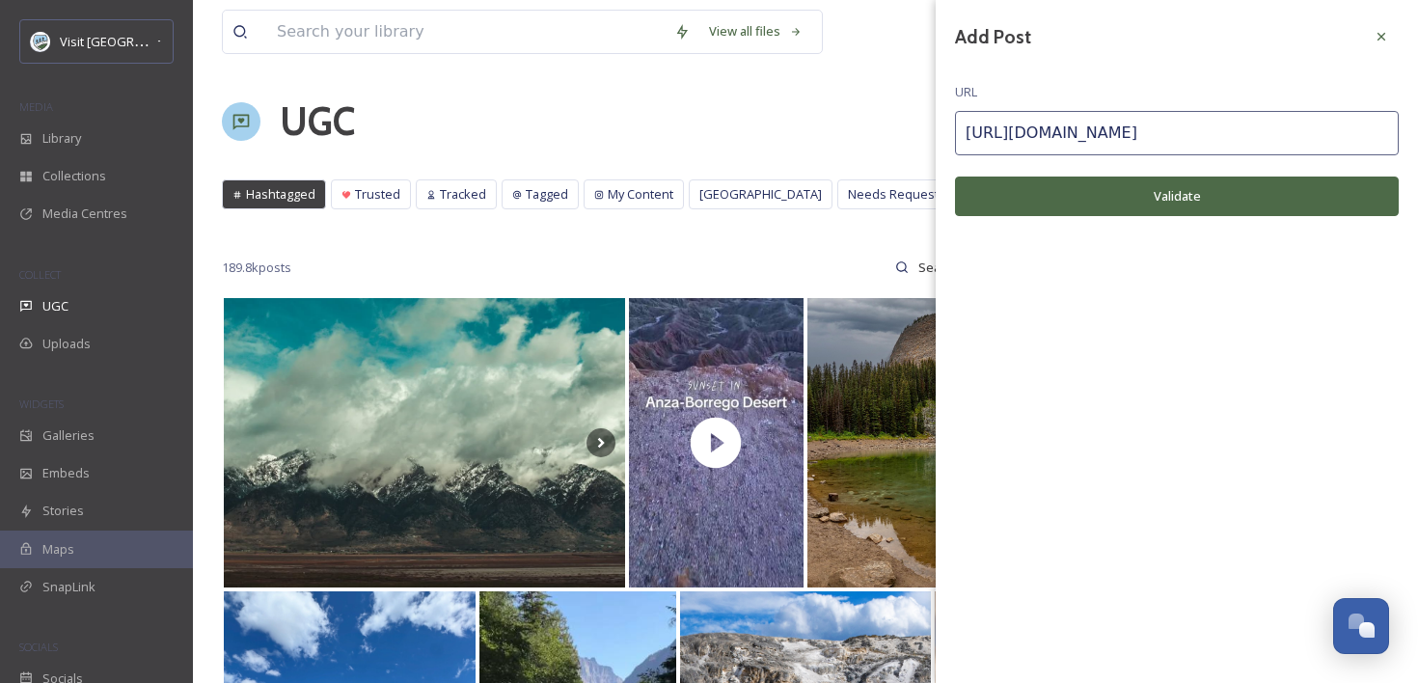
type input "https://www.instagram.com/p/DH67eusJEiv/"
click at [1141, 185] on button "Validate" at bounding box center [1177, 196] width 444 height 40
click at [1374, 43] on icon at bounding box center [1380, 36] width 15 height 15
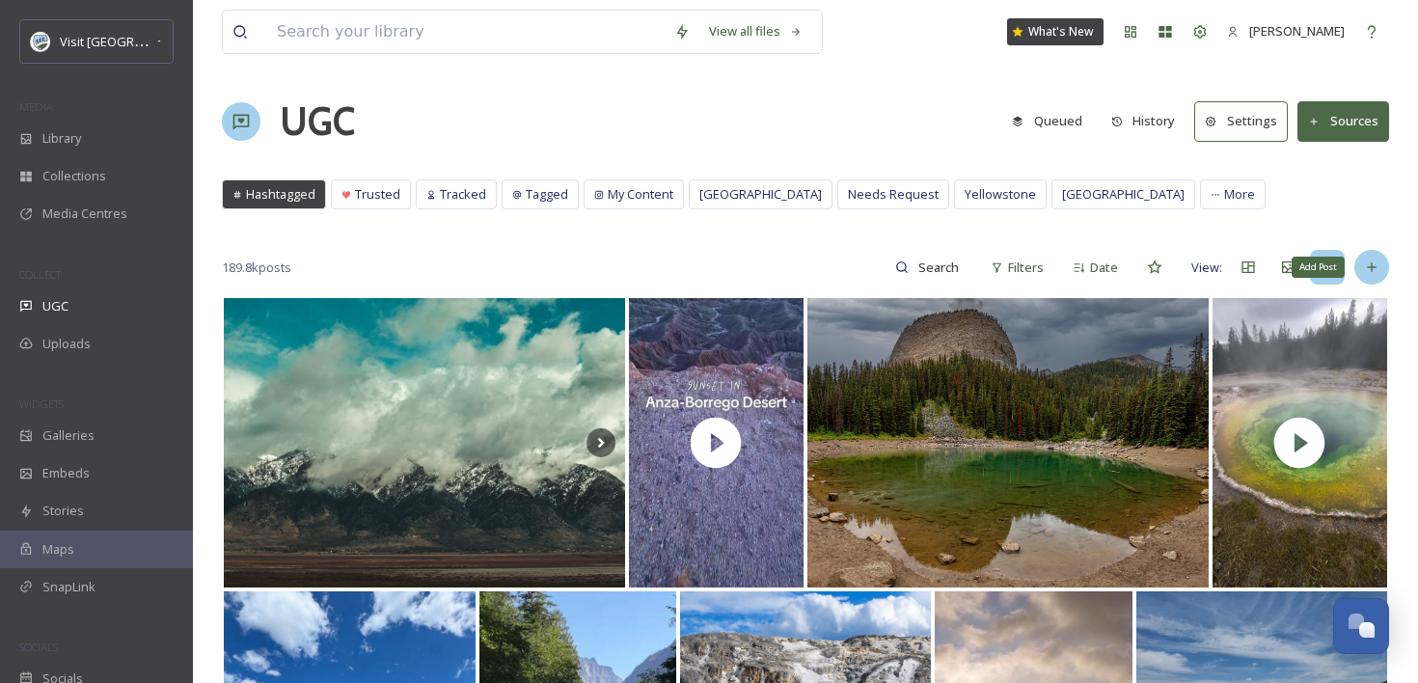
click at [1379, 271] on div "Add Post" at bounding box center [1371, 267] width 35 height 35
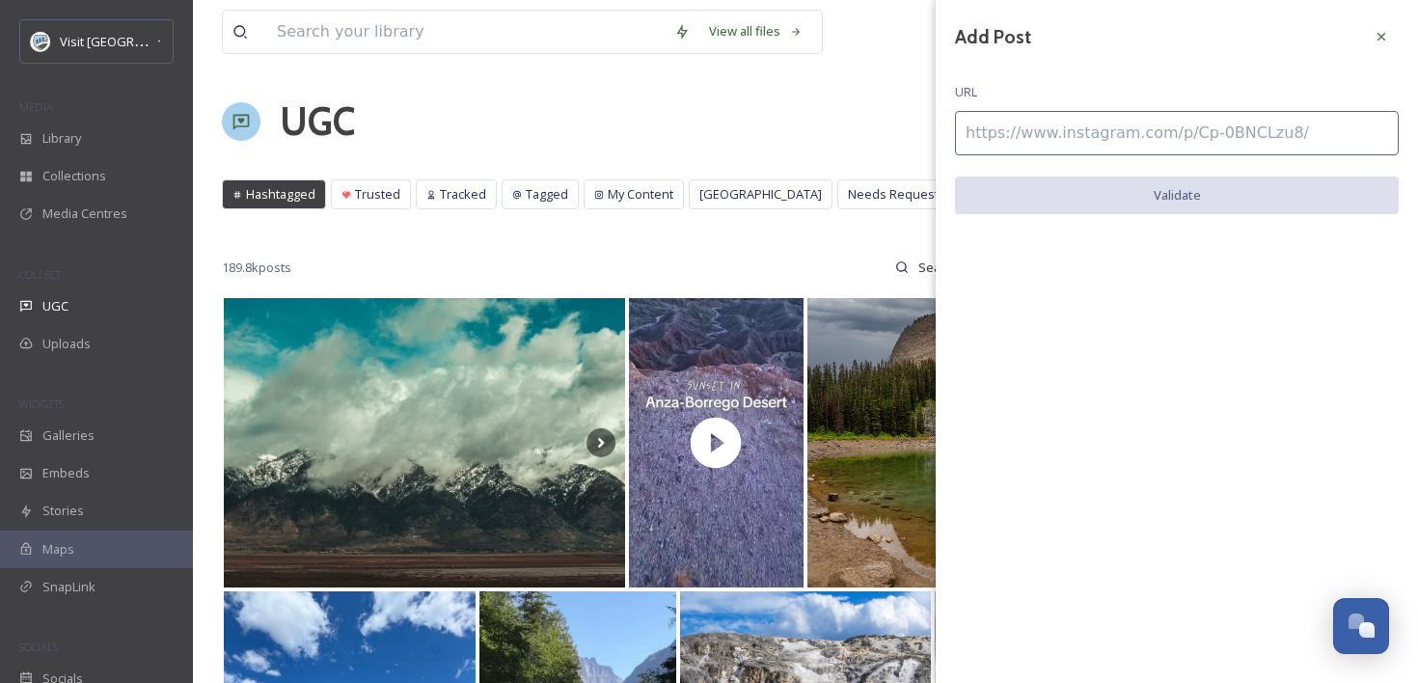
click at [1222, 119] on input at bounding box center [1177, 133] width 444 height 44
paste input "https://www.instagram.com/p/DIsIc6NTzmQ/"
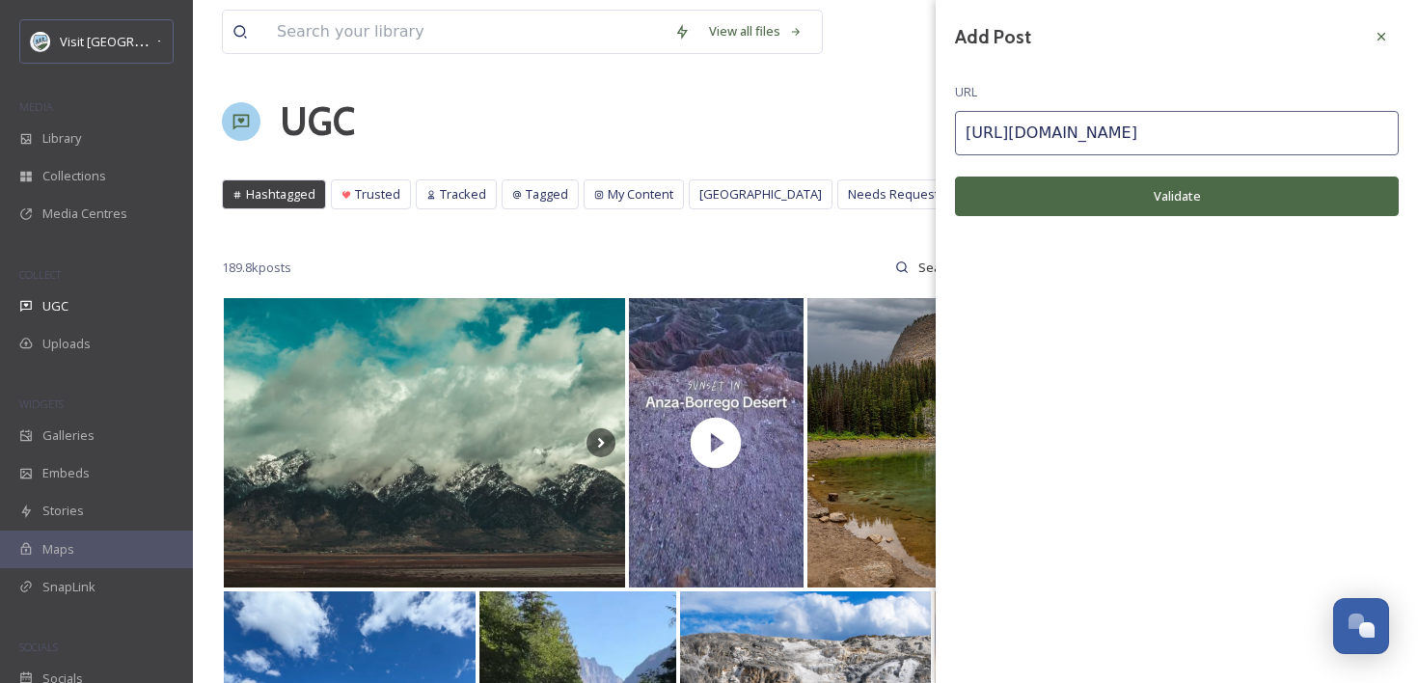
type input "https://www.instagram.com/p/DIsIc6NTzmQ/"
click at [1193, 187] on button "Validate" at bounding box center [1177, 196] width 444 height 40
click at [1387, 23] on div at bounding box center [1381, 36] width 35 height 35
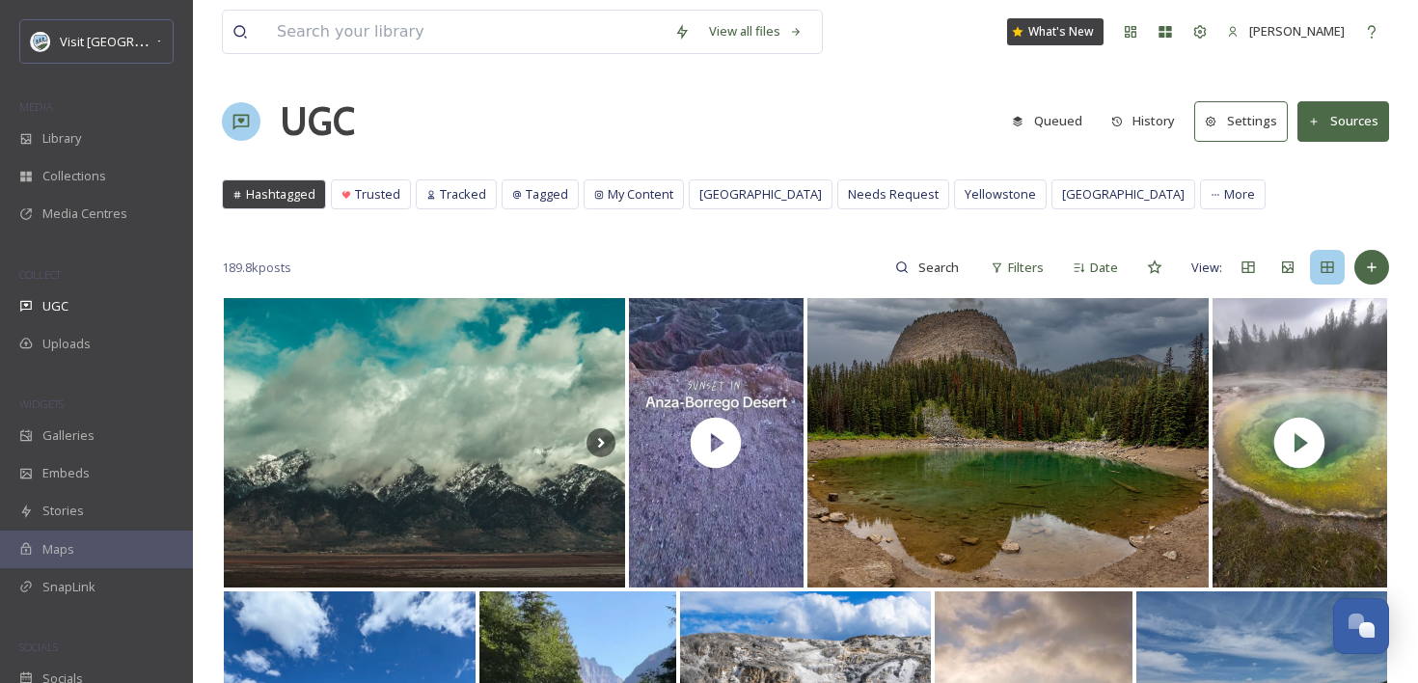
click at [1369, 249] on div "189.8k posts Filters Date View:" at bounding box center [805, 267] width 1167 height 39
click at [1368, 260] on icon at bounding box center [1371, 266] width 15 height 15
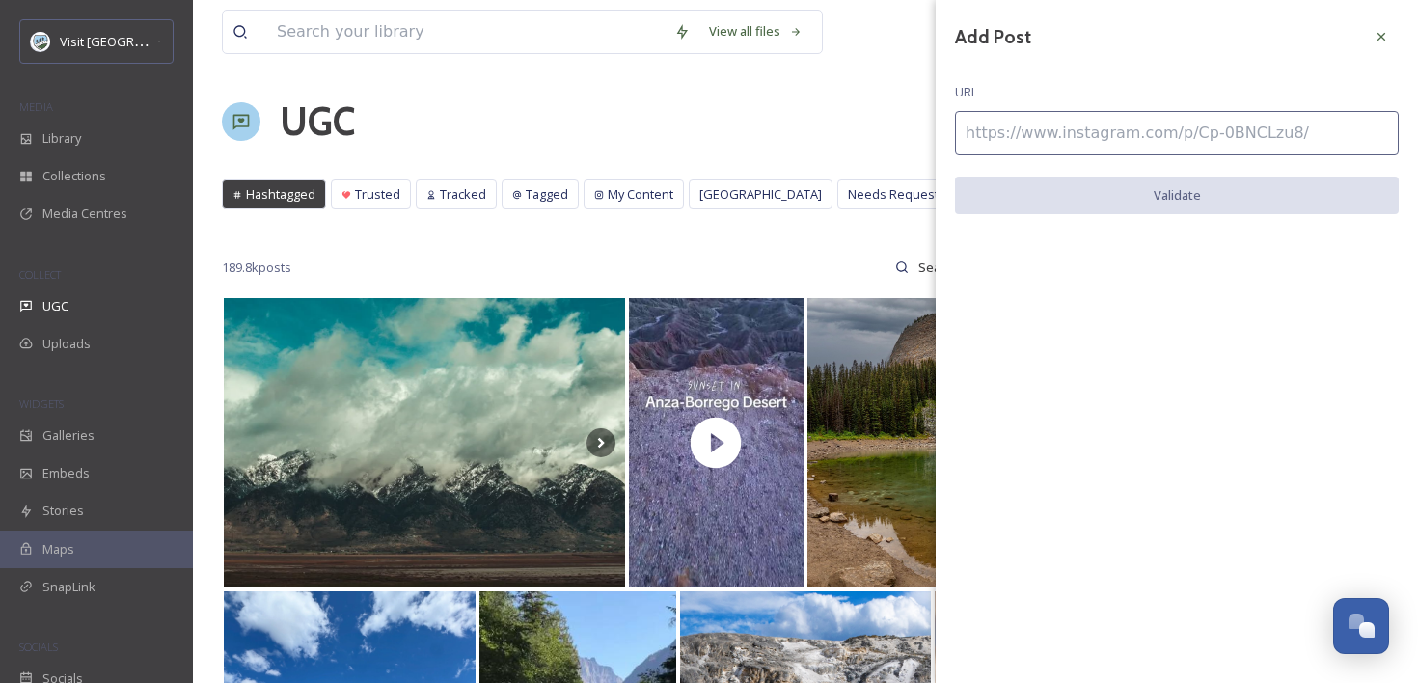
click at [1202, 122] on input at bounding box center [1177, 133] width 444 height 44
paste input "https://www.instagram.com/p/DF_m04Mvwm9/"
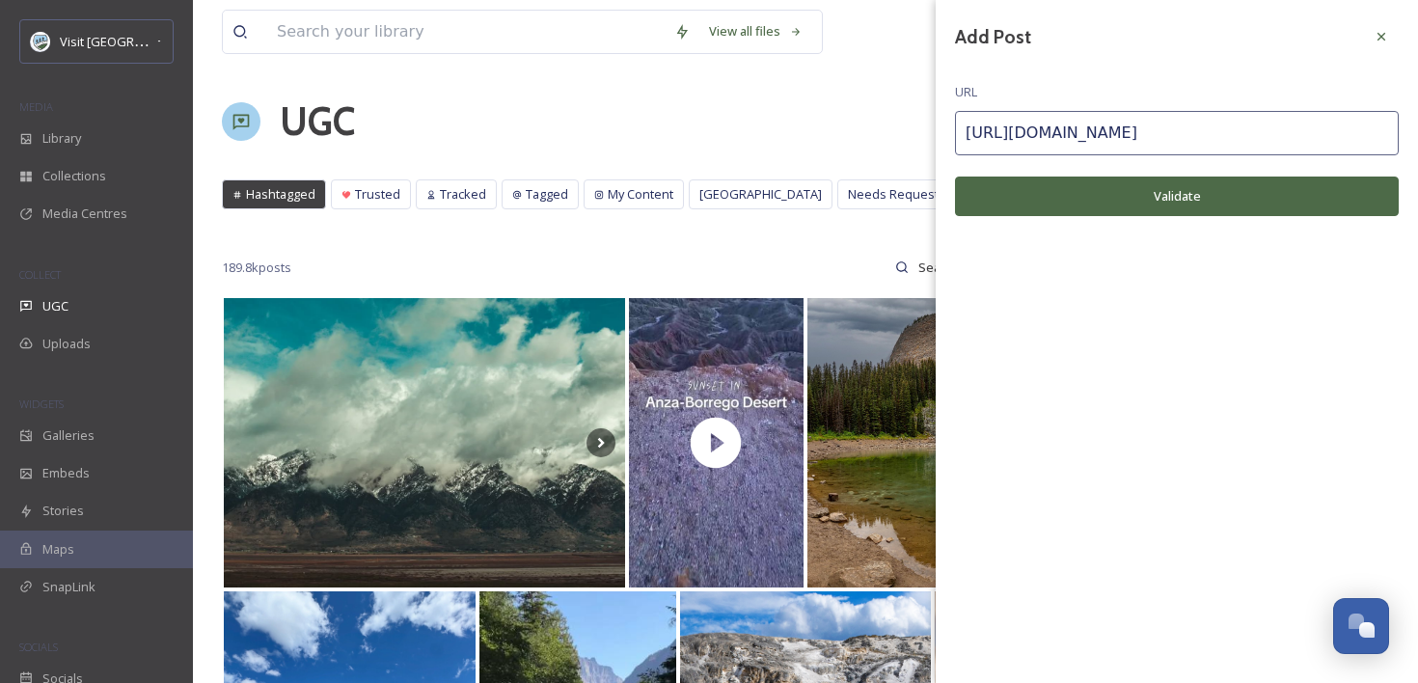
type input "https://www.instagram.com/p/DF_m04Mvwm9/"
click at [1185, 172] on div "Add Post URL https://www.instagram.com/p/DF_m04Mvwm9/ Validate" at bounding box center [1176, 132] width 482 height 264
click at [1180, 192] on button "Validate" at bounding box center [1177, 196] width 444 height 40
click at [1375, 38] on icon at bounding box center [1380, 36] width 15 height 15
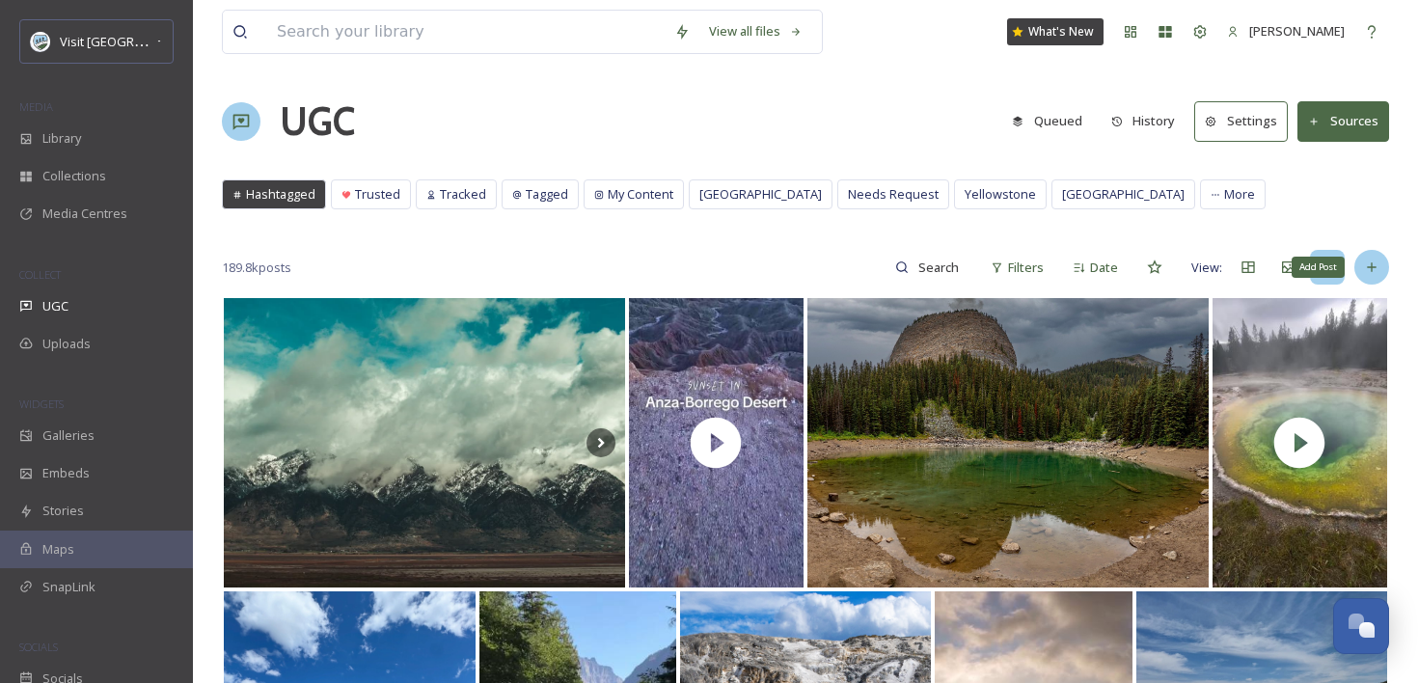
click at [1369, 268] on icon at bounding box center [1371, 266] width 15 height 15
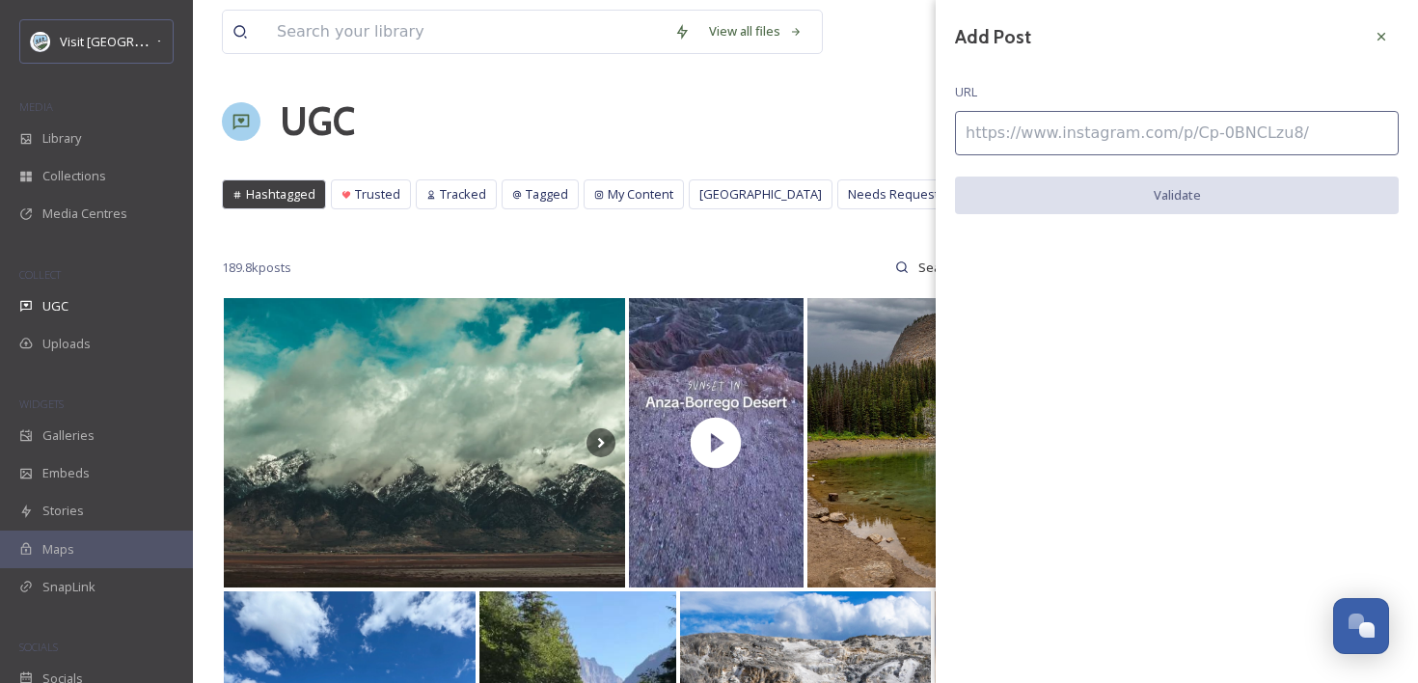
click at [1144, 135] on input at bounding box center [1177, 133] width 444 height 44
paste input "https://www.instagram.com/p/DNrsfsOXHn_/"
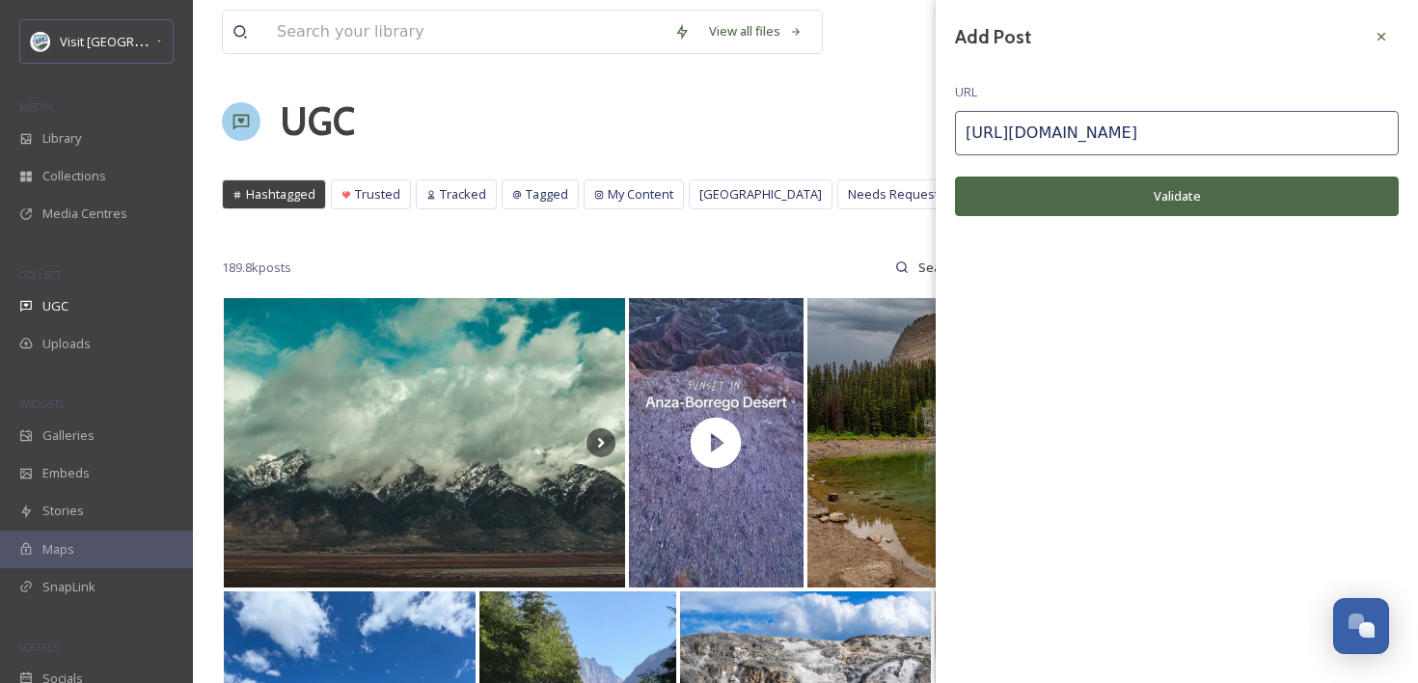
type input "https://www.instagram.com/p/DNrsfsOXHn_/"
click at [1110, 194] on button "Validate" at bounding box center [1177, 196] width 444 height 40
click at [1110, 194] on button "Add Post" at bounding box center [1177, 196] width 444 height 40
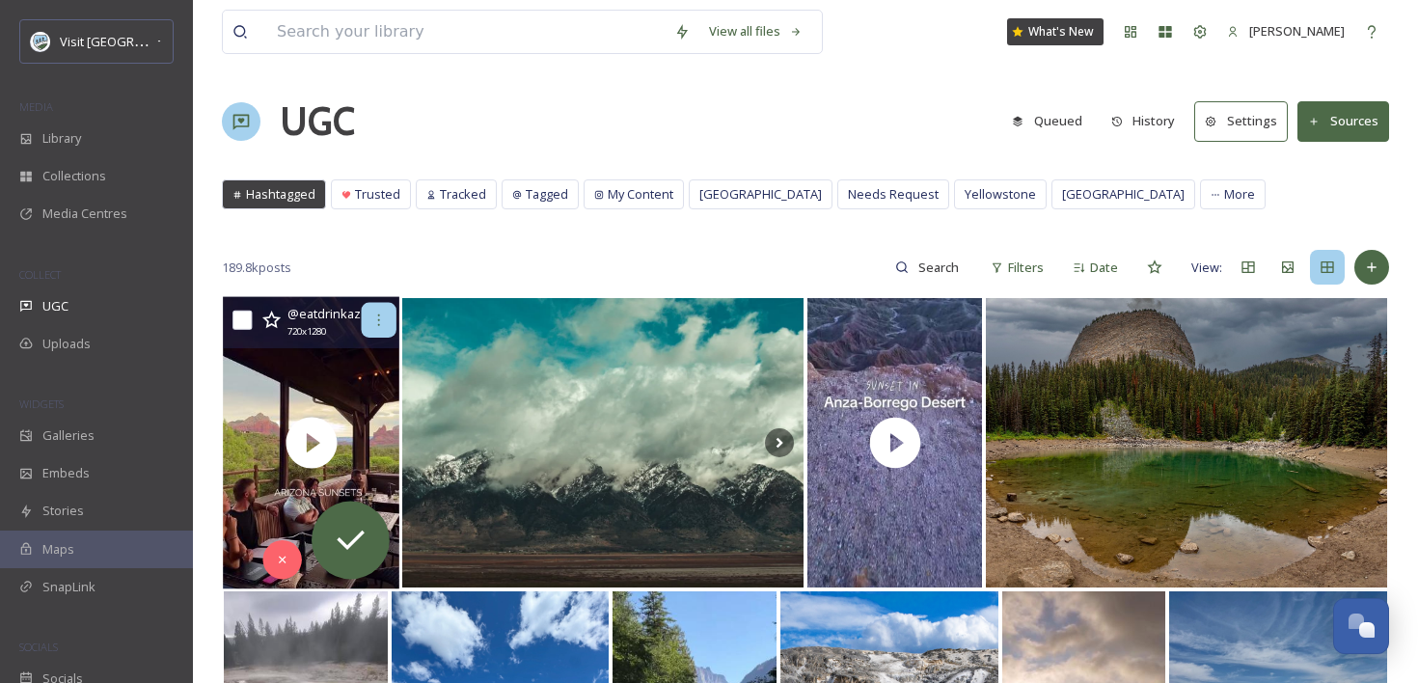
click at [374, 316] on icon at bounding box center [378, 319] width 15 height 15
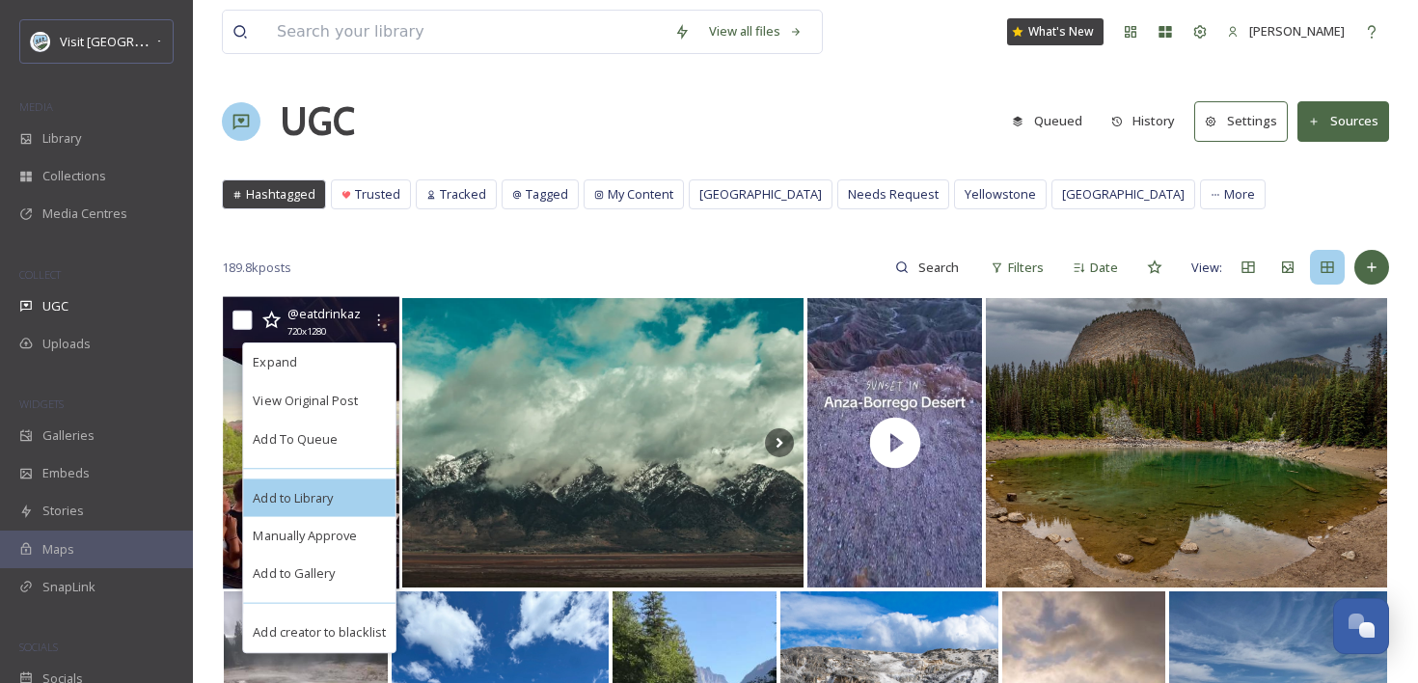
click at [333, 493] on div "Add to Library" at bounding box center [319, 497] width 152 height 39
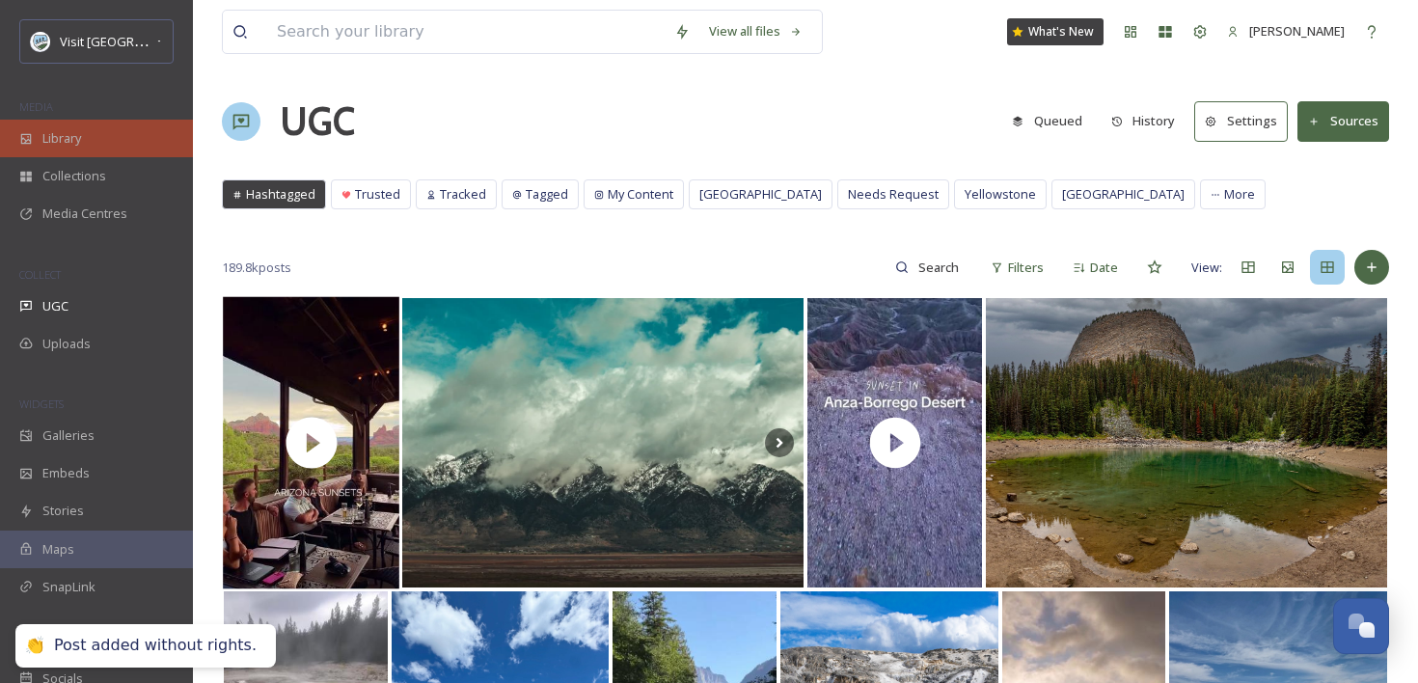
click at [109, 134] on div "Library" at bounding box center [96, 139] width 193 height 38
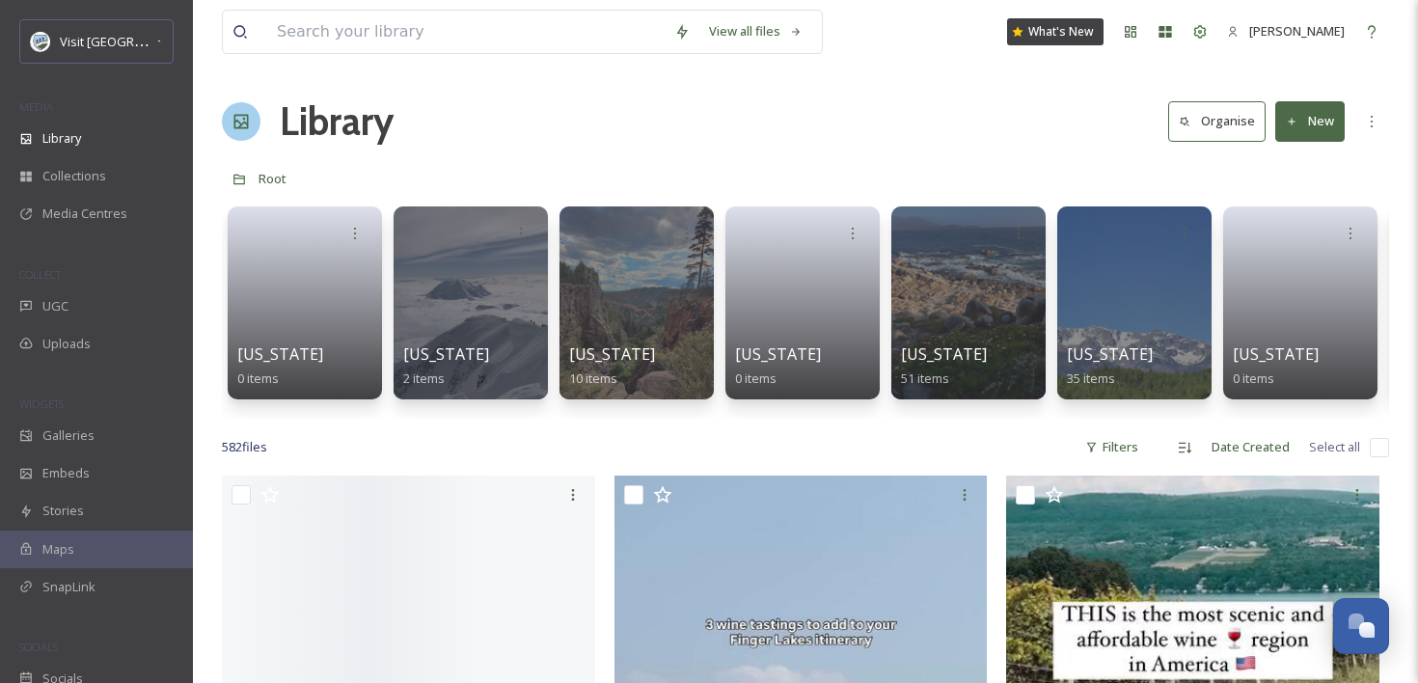
scroll to position [161, 0]
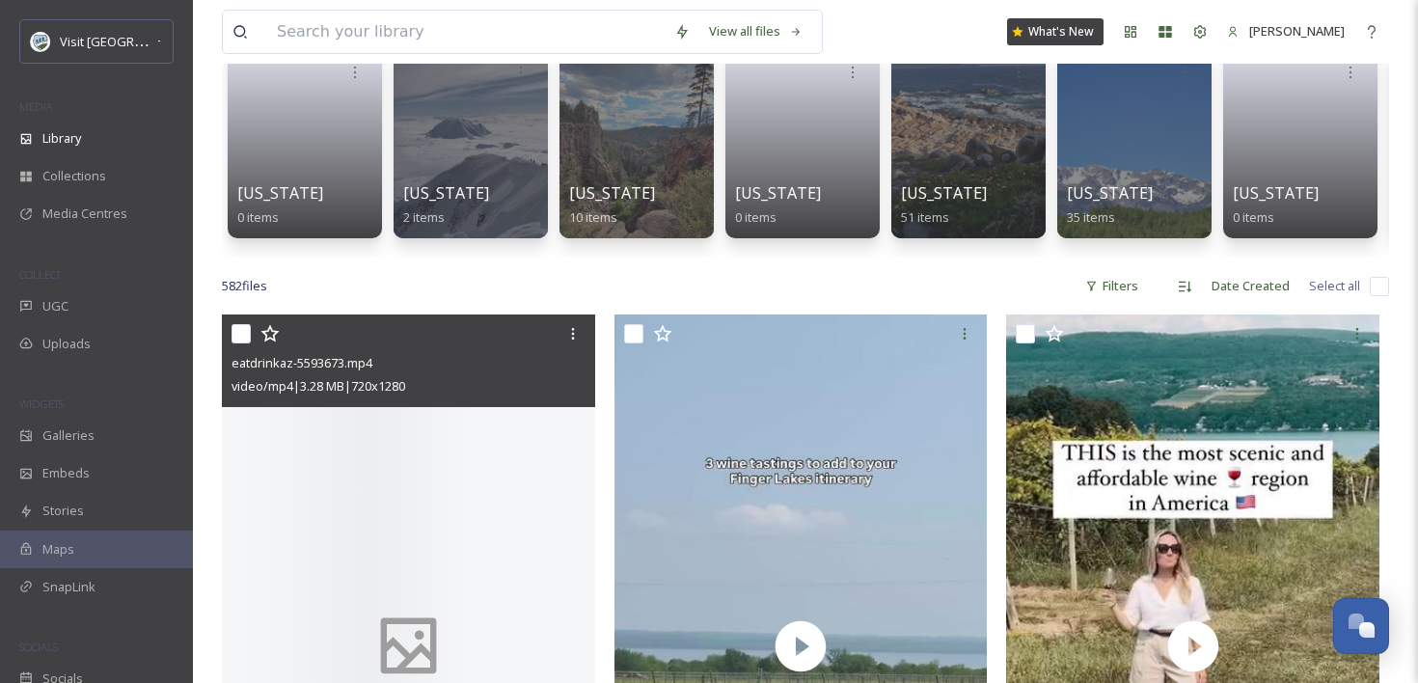
click at [470, 434] on div at bounding box center [408, 645] width 373 height 663
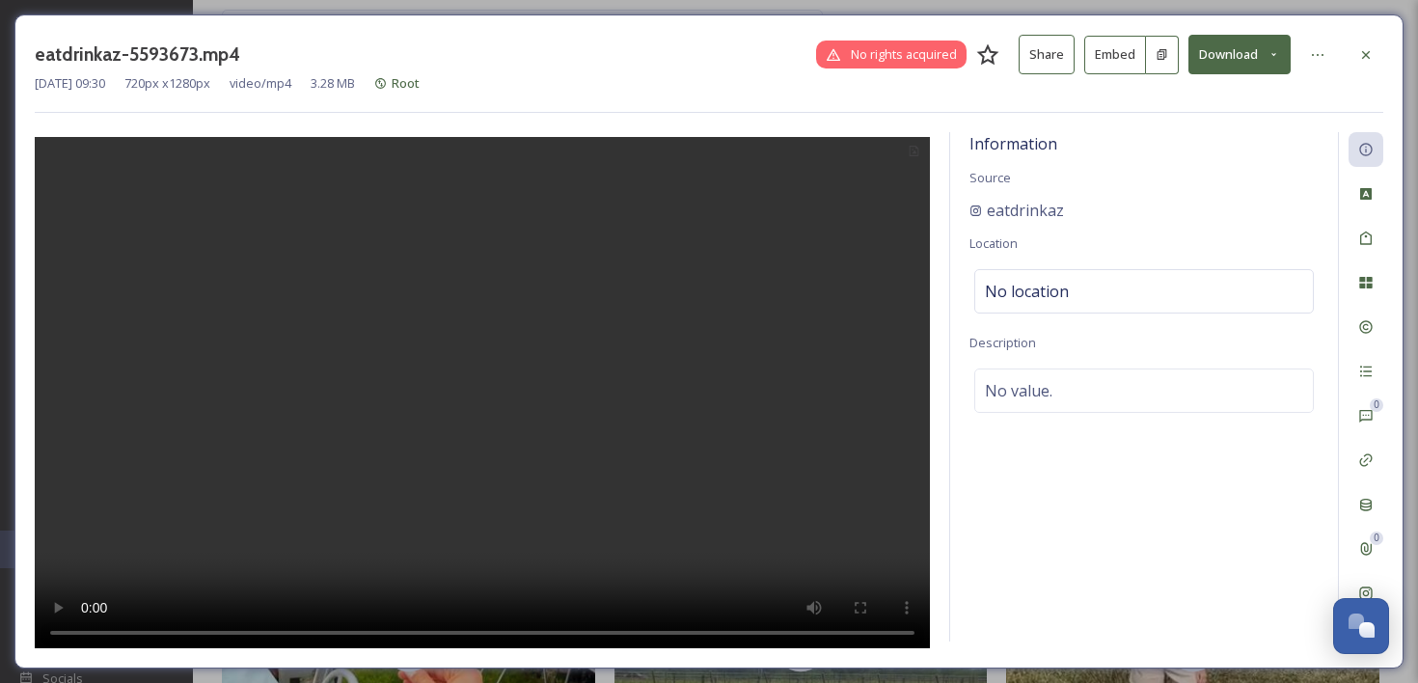
click at [1136, 62] on button "Embed" at bounding box center [1115, 55] width 62 height 39
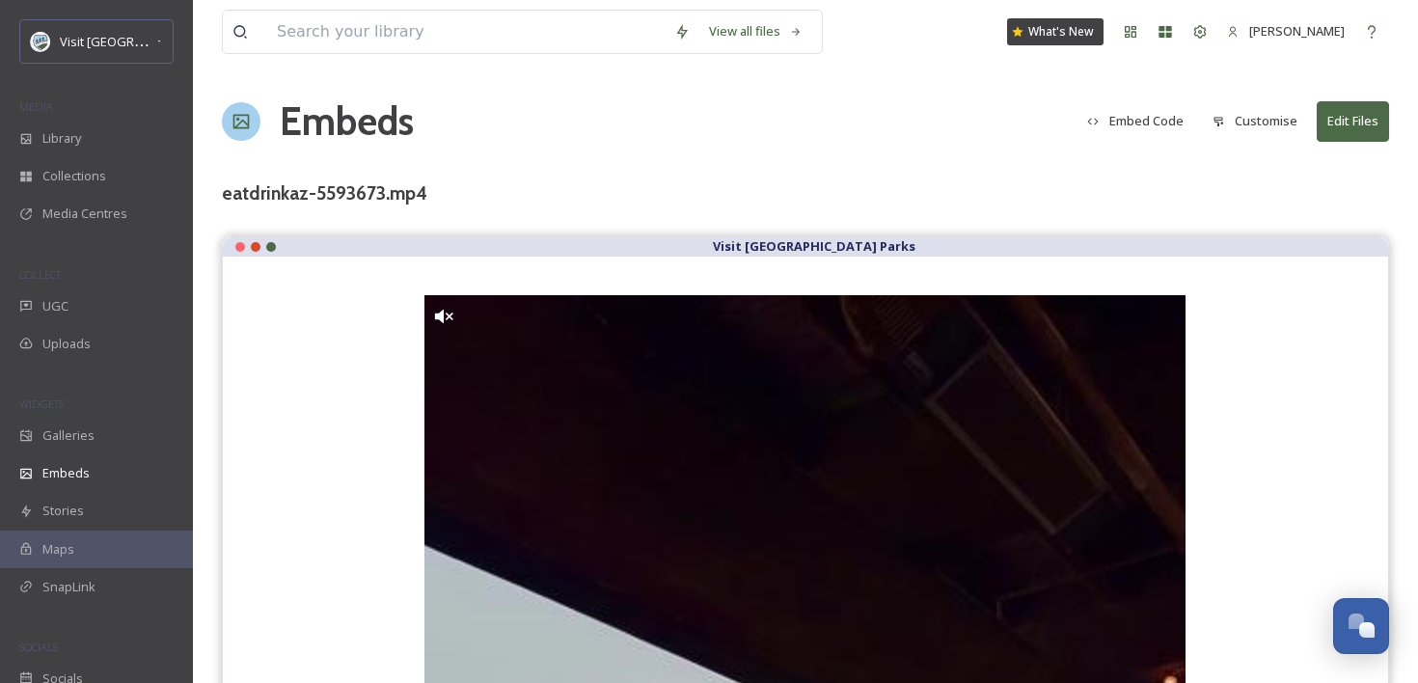
click at [1159, 127] on button "Embed Code" at bounding box center [1135, 121] width 116 height 38
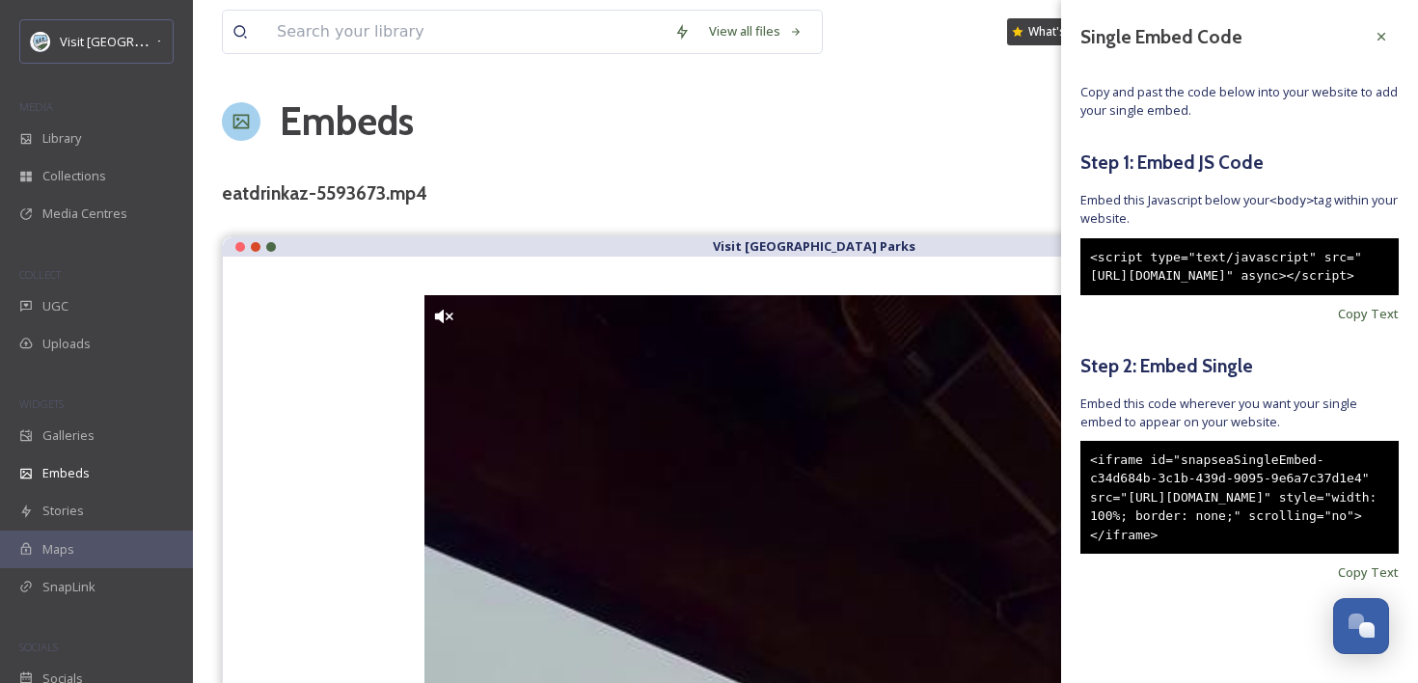
click at [1212, 536] on div "<iframe id="snapseaSingleEmbed-c34d684b-3c1b-439d-9095-9e6a7c37d1e4" src="https…" at bounding box center [1239, 498] width 318 height 114
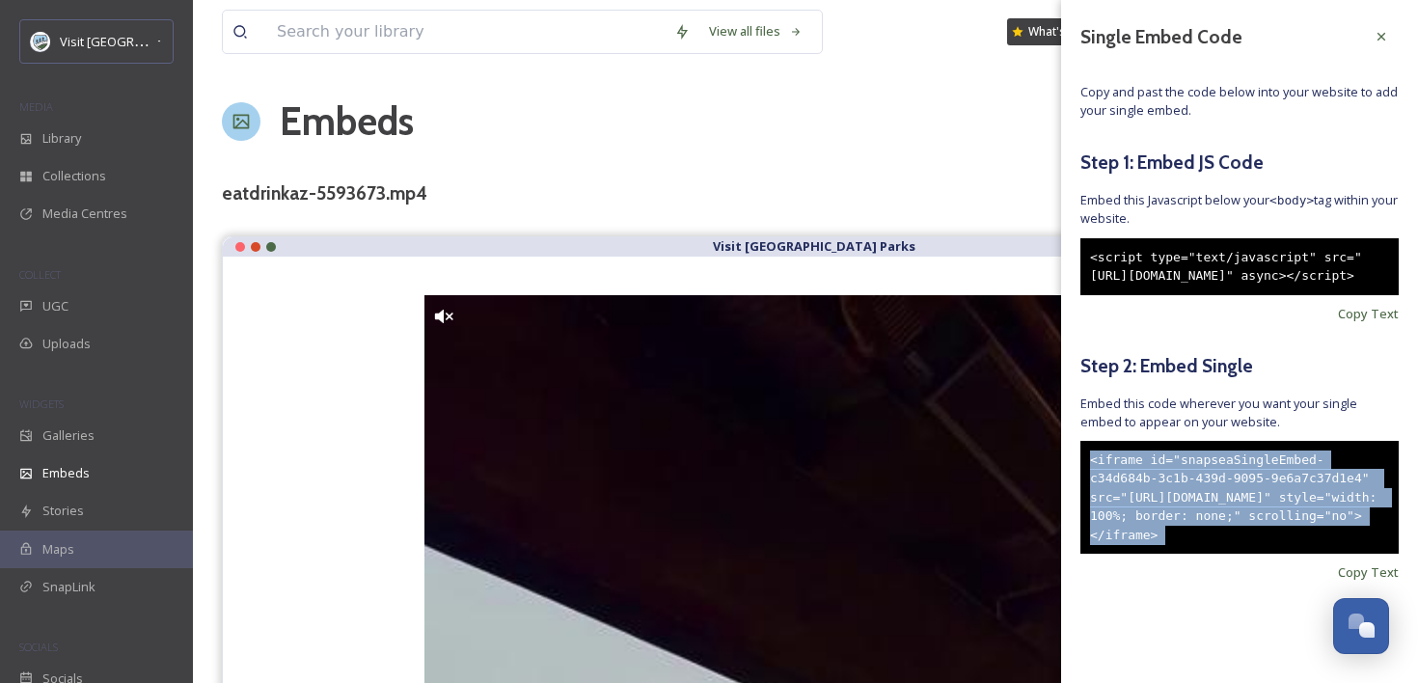
click at [1212, 536] on div "<iframe id="snapseaSingleEmbed-c34d684b-3c1b-439d-9095-9e6a7c37d1e4" src="https…" at bounding box center [1239, 498] width 318 height 114
copy div "<iframe id="snapseaSingleEmbed-c34d684b-3c1b-439d-9095-9e6a7c37d1e4" src="https…"
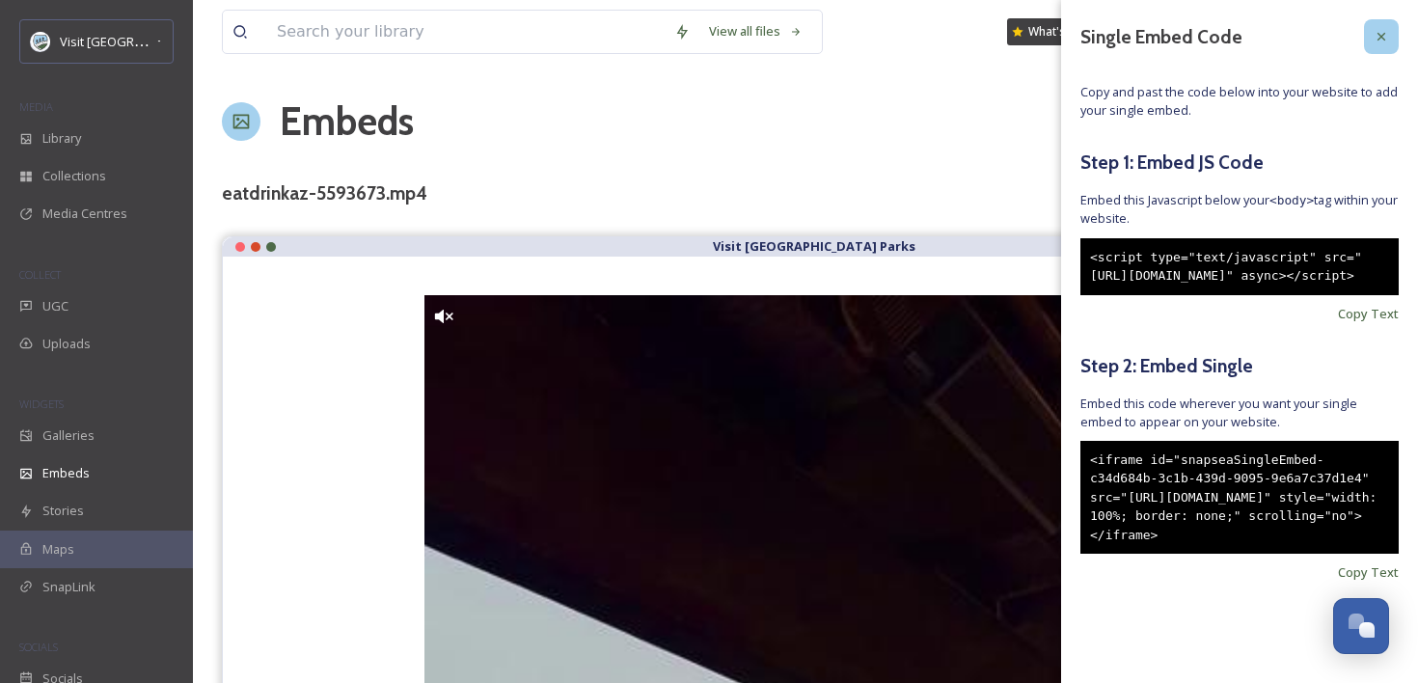
click at [1381, 50] on div at bounding box center [1381, 36] width 35 height 35
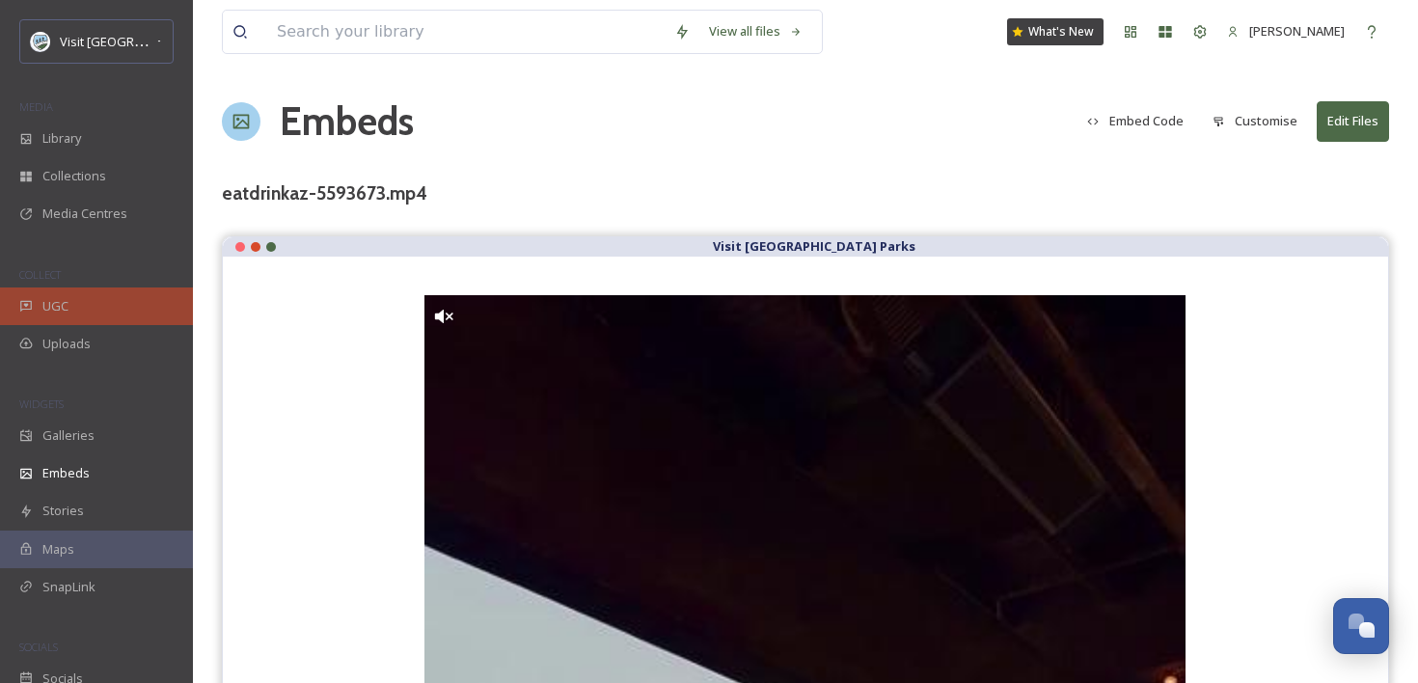
click at [36, 297] on div "UGC" at bounding box center [96, 306] width 193 height 38
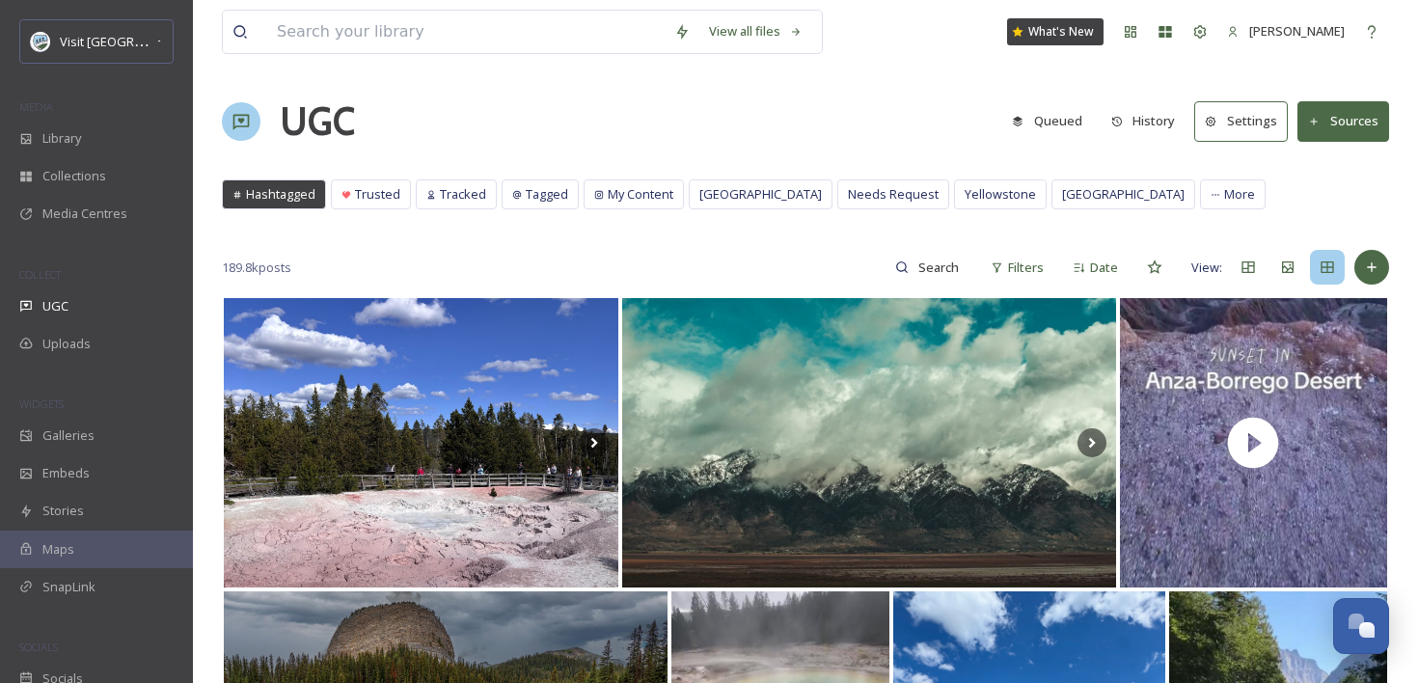
click at [1385, 279] on div "189.8k posts Filters Date View:" at bounding box center [805, 267] width 1167 height 39
click at [1369, 261] on icon at bounding box center [1371, 266] width 15 height 15
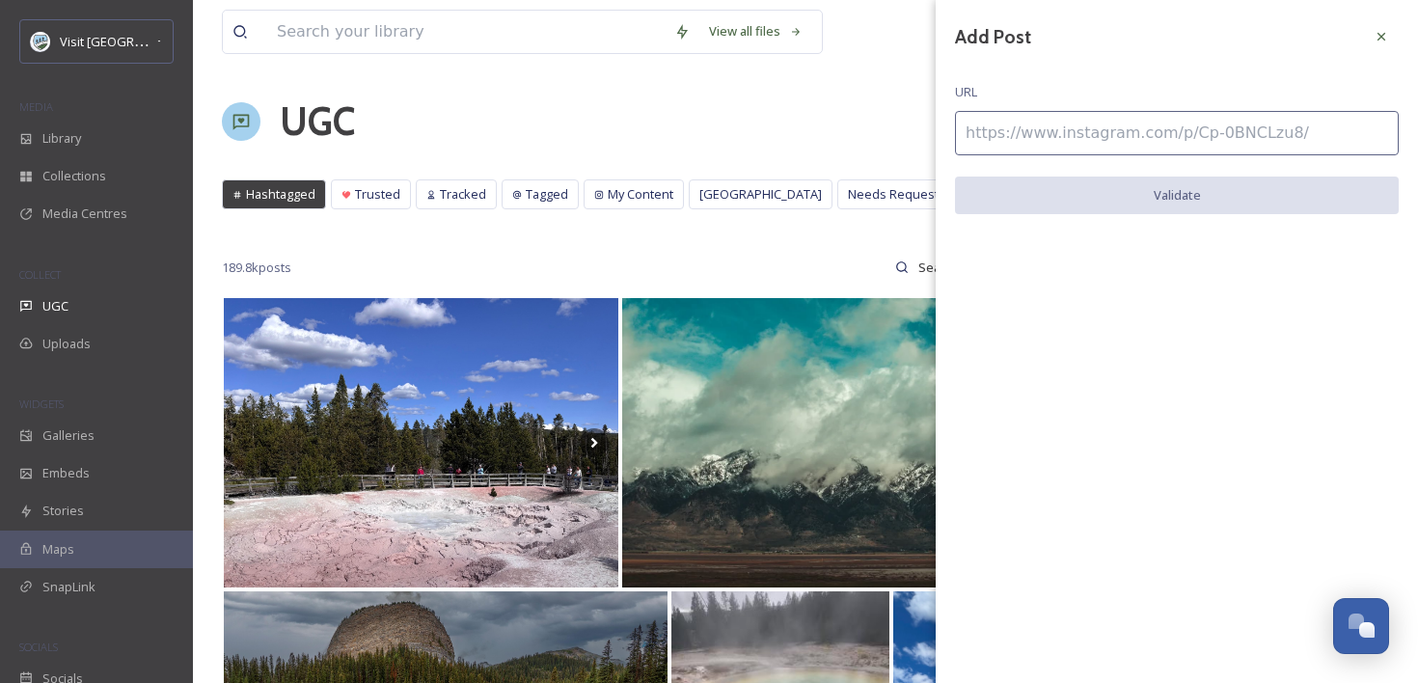
click at [1103, 137] on input at bounding box center [1177, 133] width 444 height 44
paste input "https://www.instagram.com/p/DNI67UQJLdj/"
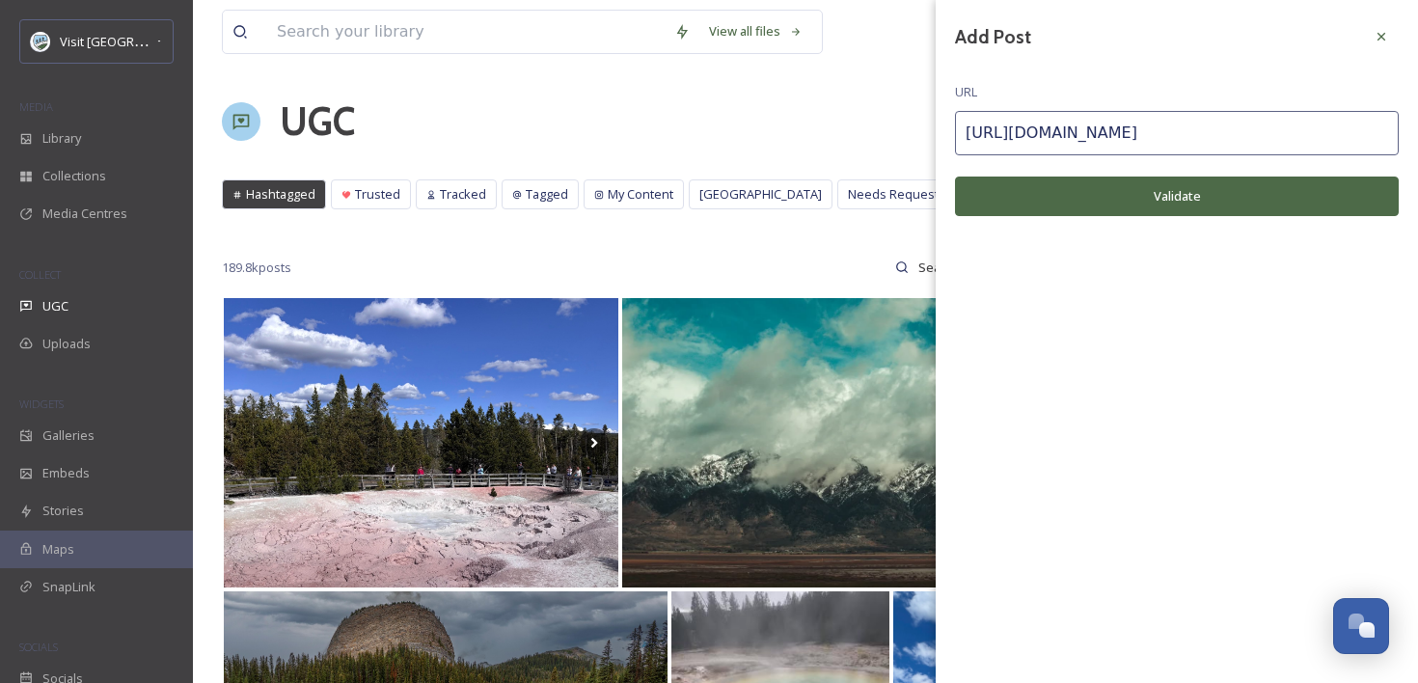
type input "https://www.instagram.com/p/DNI67UQJLdj/"
click at [1103, 185] on button "Validate" at bounding box center [1177, 196] width 444 height 40
click at [1379, 38] on icon at bounding box center [1381, 37] width 8 height 8
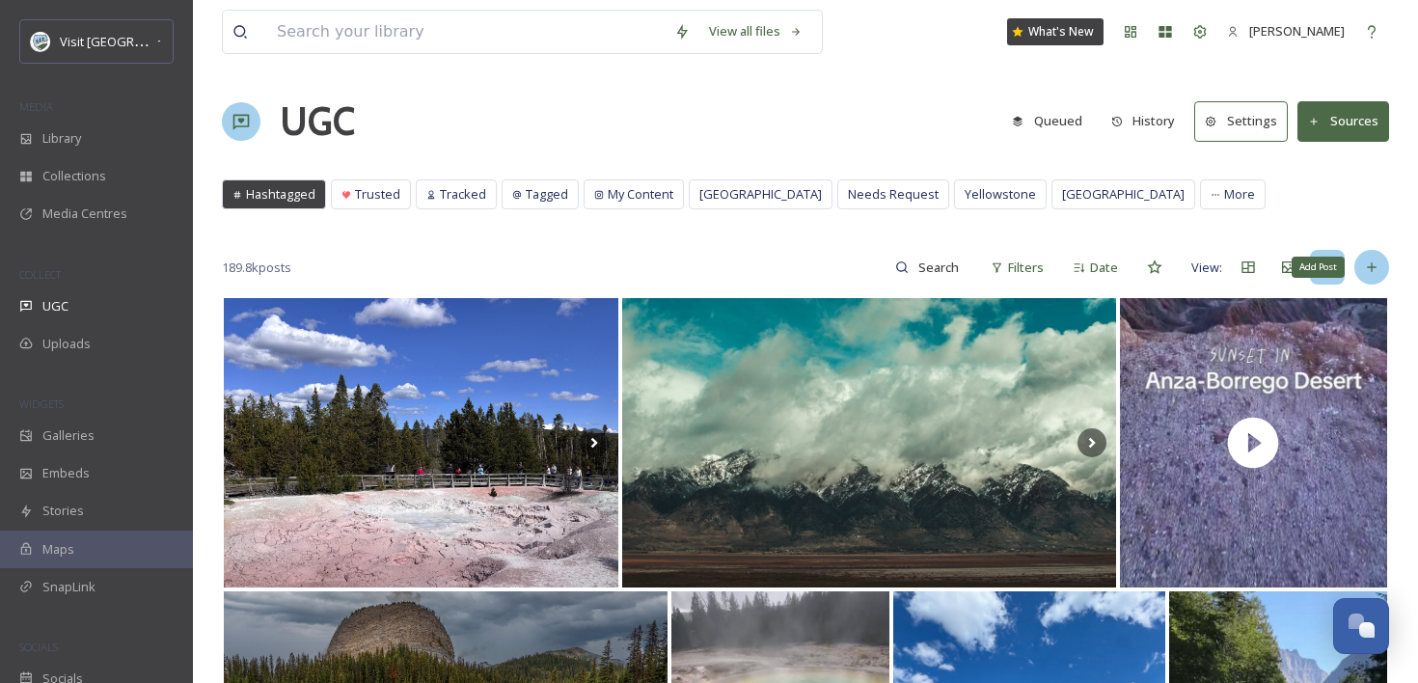
click at [1375, 276] on div "Add Post" at bounding box center [1371, 267] width 35 height 35
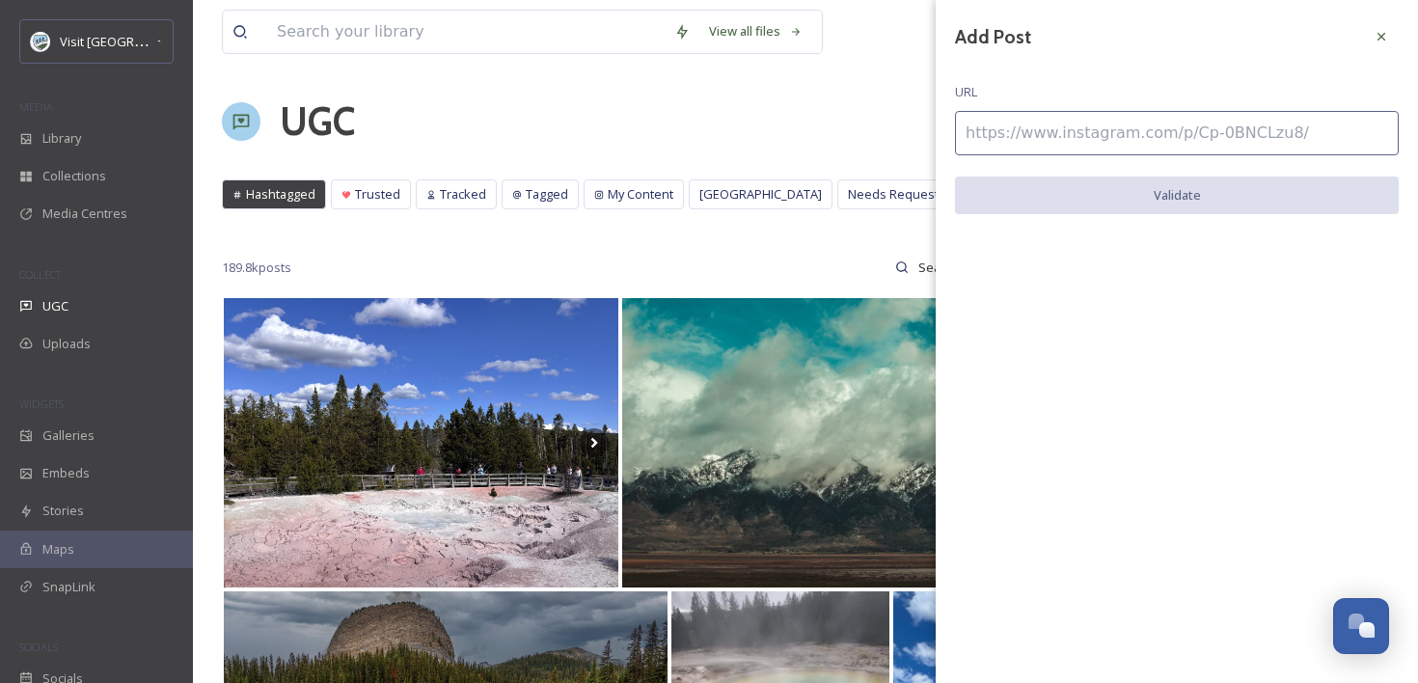
click at [1134, 135] on input at bounding box center [1177, 133] width 444 height 44
paste input "https://www.instagram.com/p/CuC3iuRPDqB/"
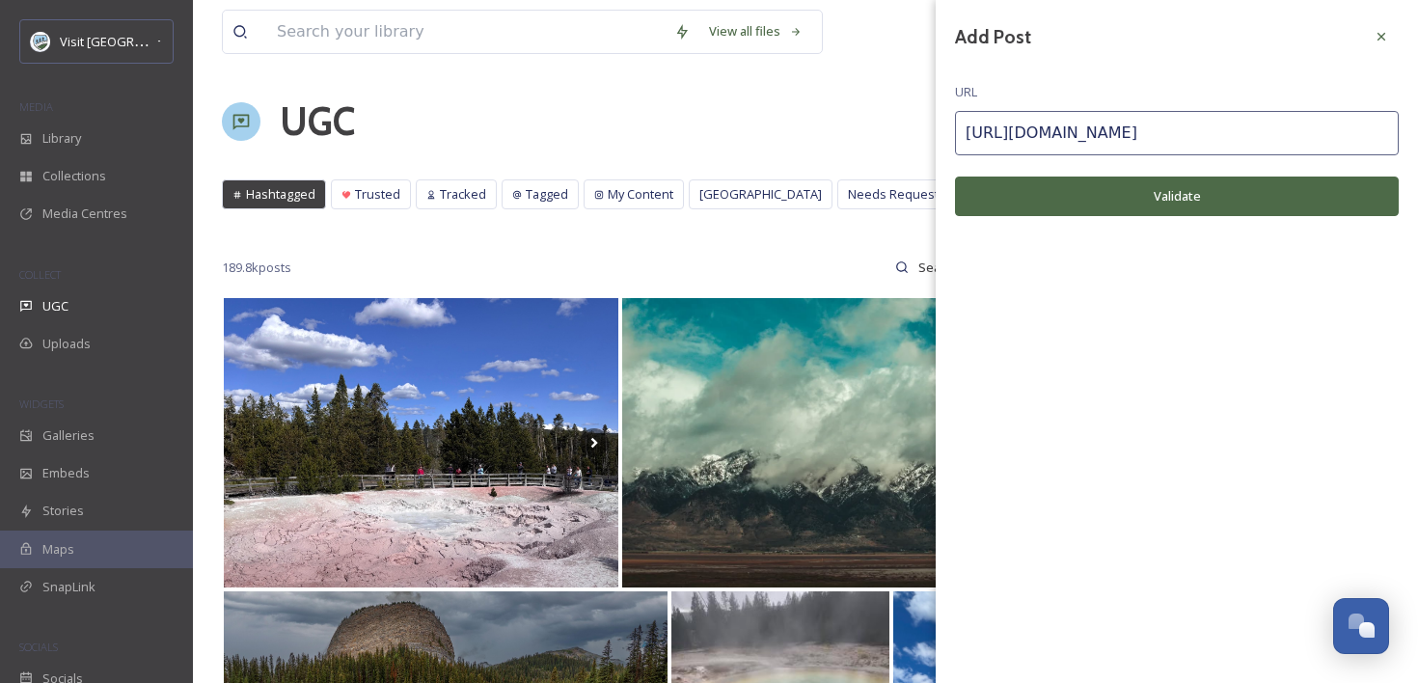
type input "https://www.instagram.com/p/CuC3iuRPDqB/"
click at [1142, 201] on button "Validate" at bounding box center [1177, 196] width 444 height 40
click at [1390, 40] on div at bounding box center [1381, 36] width 35 height 35
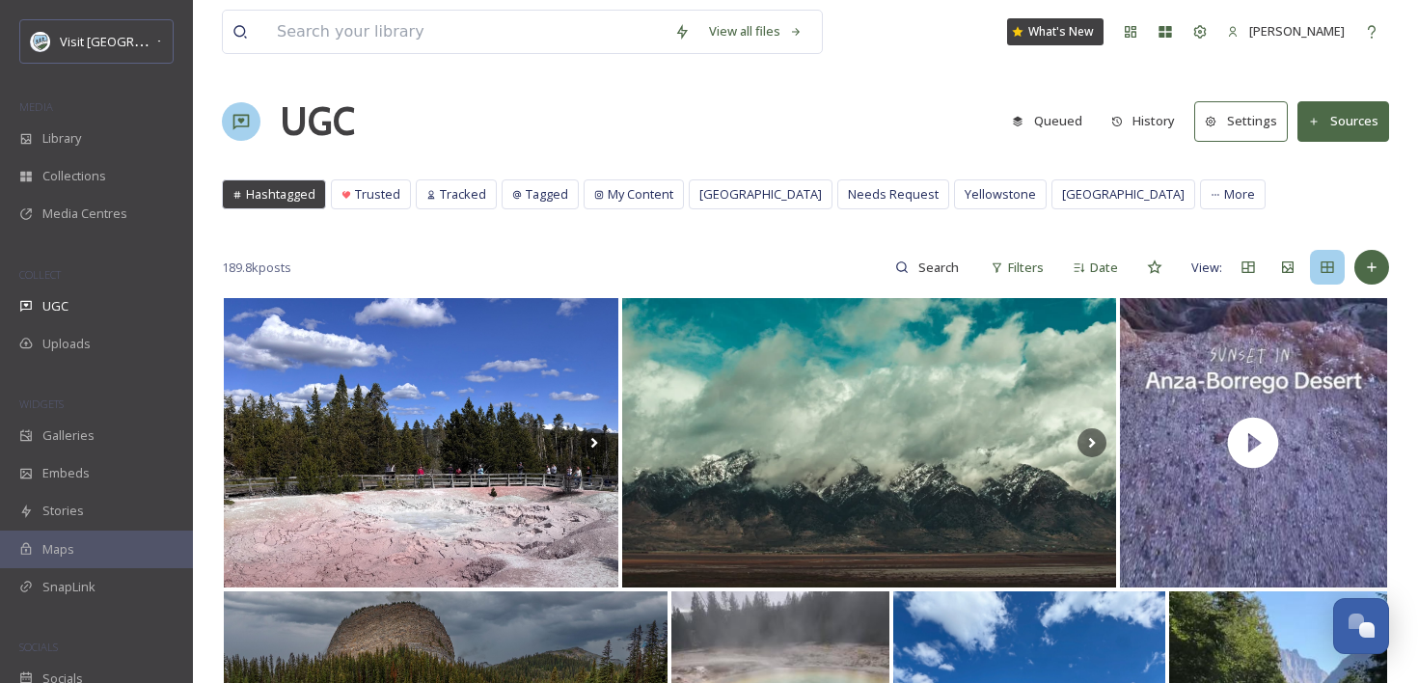
click at [1381, 274] on div "Add Post" at bounding box center [1371, 267] width 35 height 35
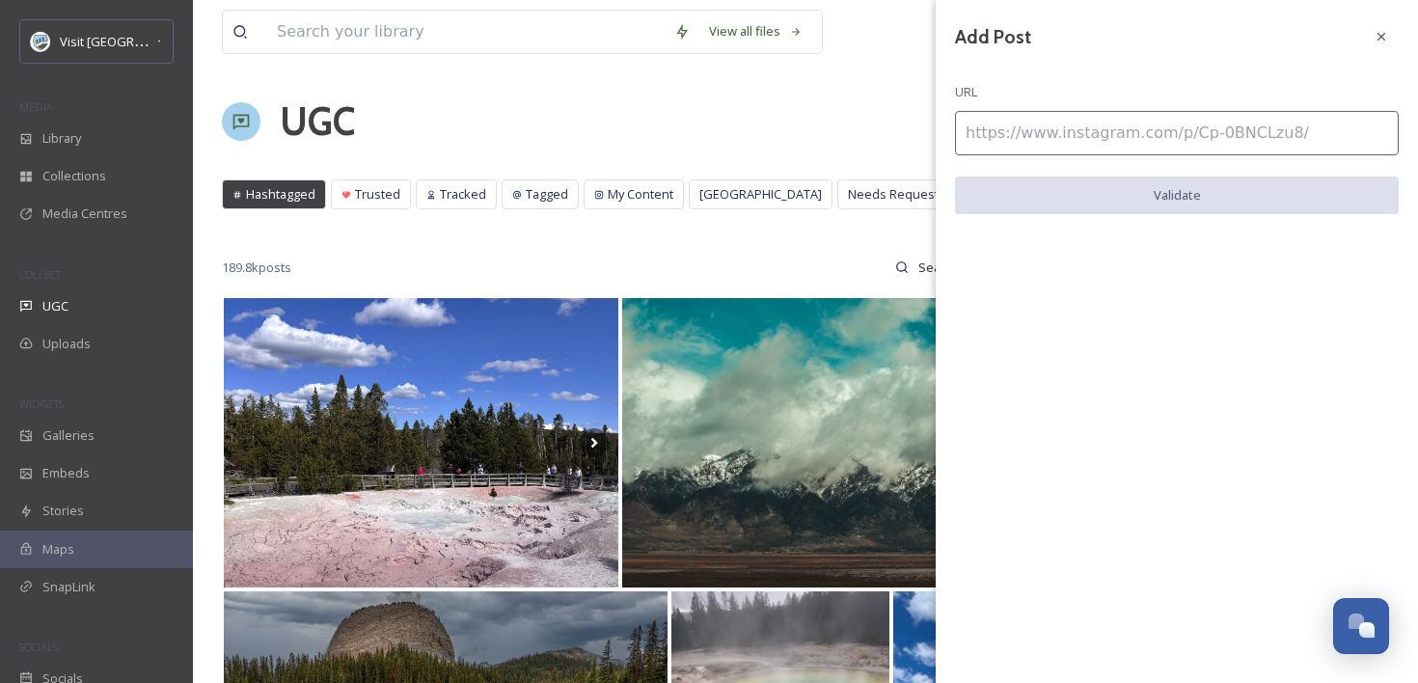
click at [1204, 147] on input at bounding box center [1177, 133] width 444 height 44
paste input "https://www.instagram.com/p/DM84X0aSLMI/"
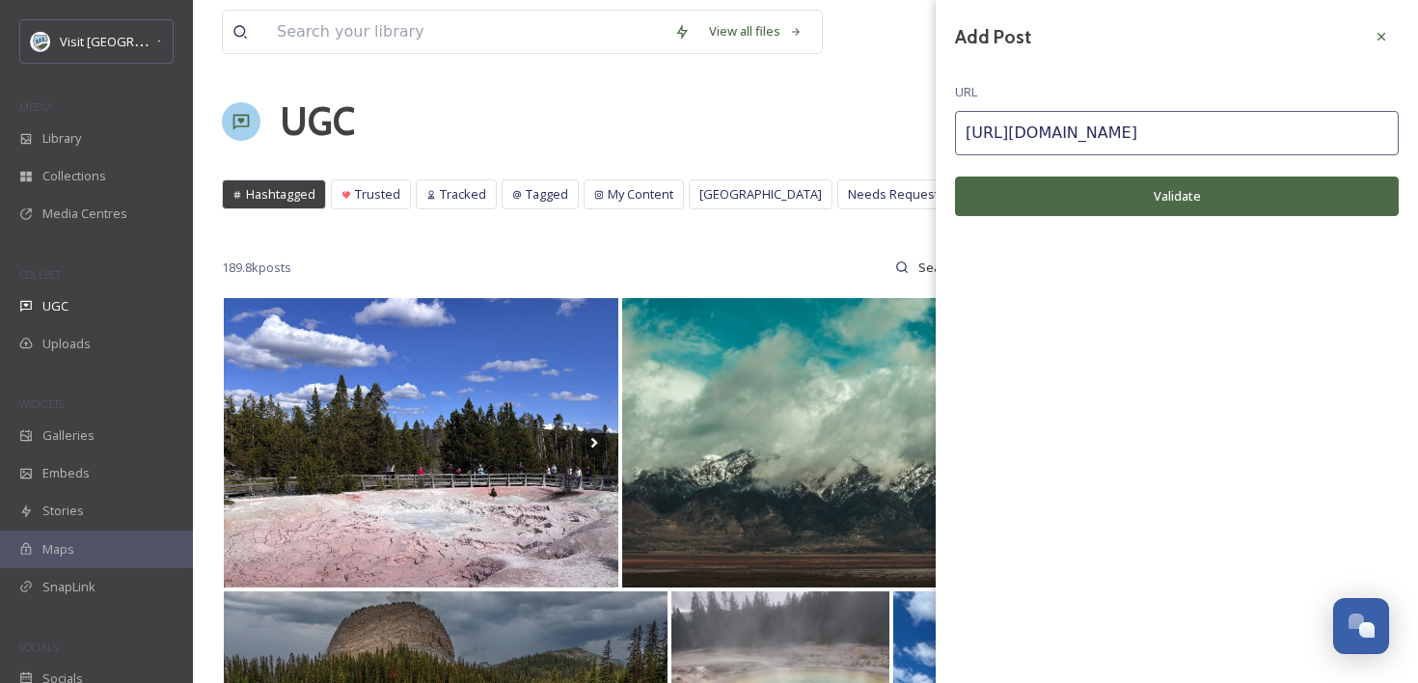
type input "https://www.instagram.com/p/DM84X0aSLMI/"
click at [1187, 193] on button "Validate" at bounding box center [1177, 196] width 444 height 40
click at [1187, 193] on button "Add Post" at bounding box center [1177, 196] width 444 height 40
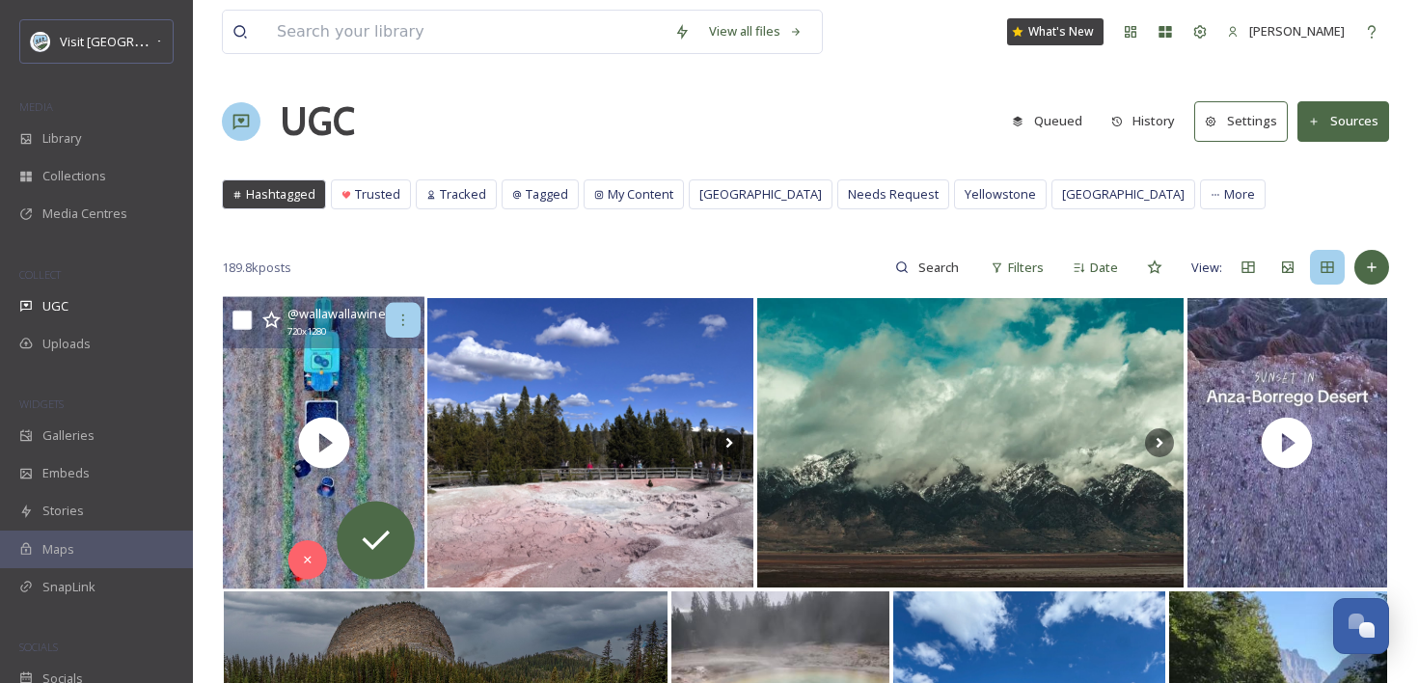
click at [399, 324] on icon at bounding box center [402, 319] width 15 height 15
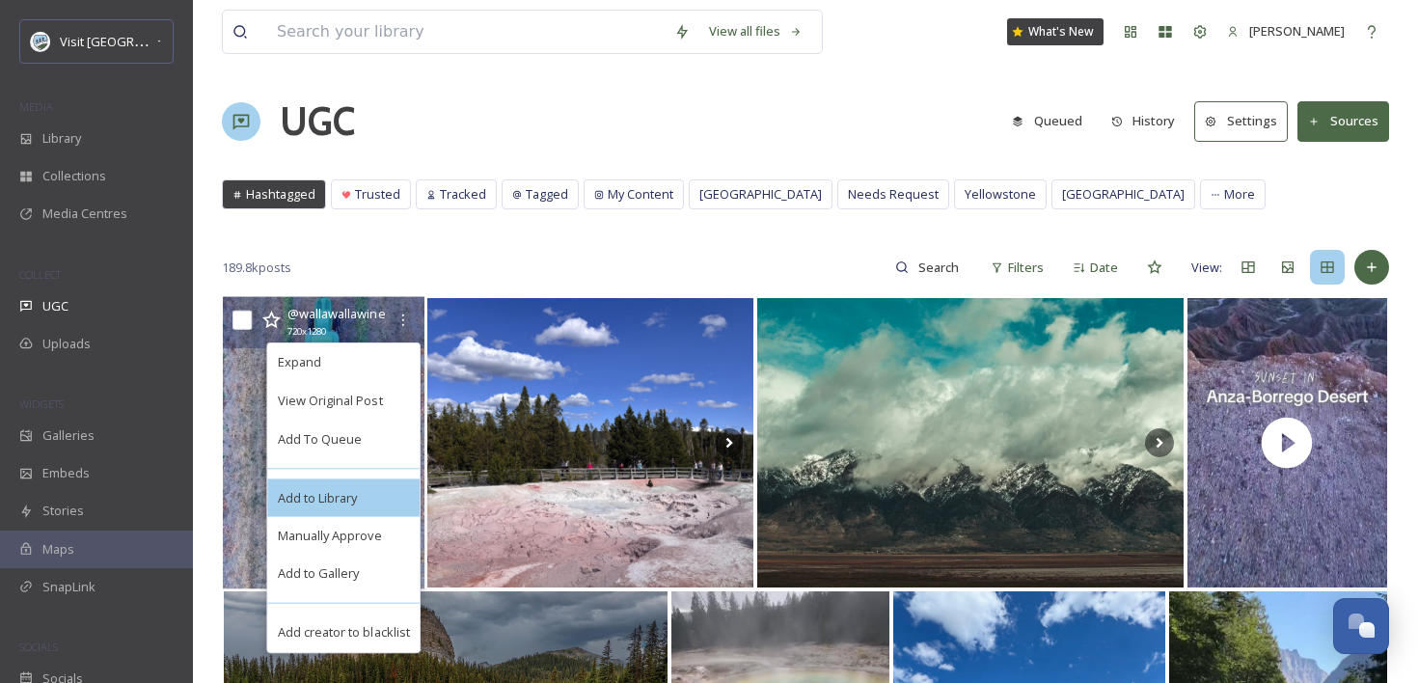
click at [357, 492] on span "Add to Library" at bounding box center [318, 497] width 80 height 18
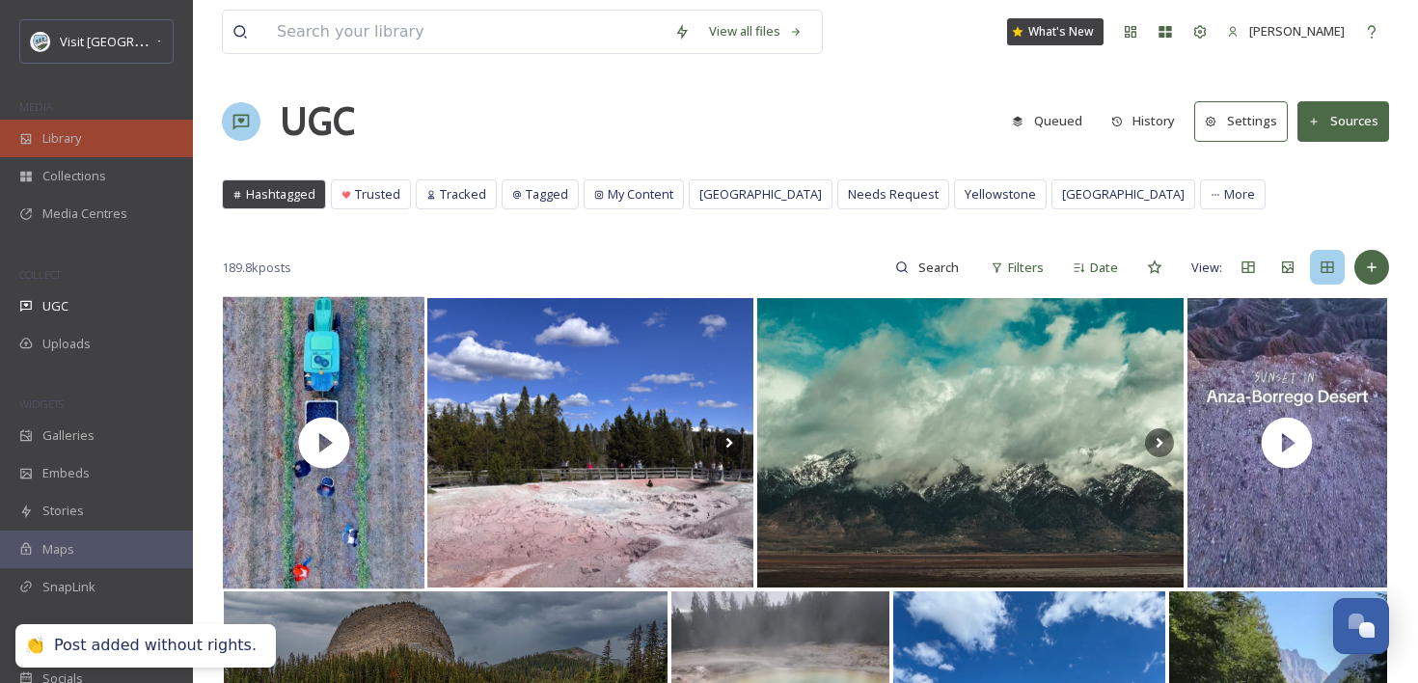
click at [103, 142] on div "Library" at bounding box center [96, 139] width 193 height 38
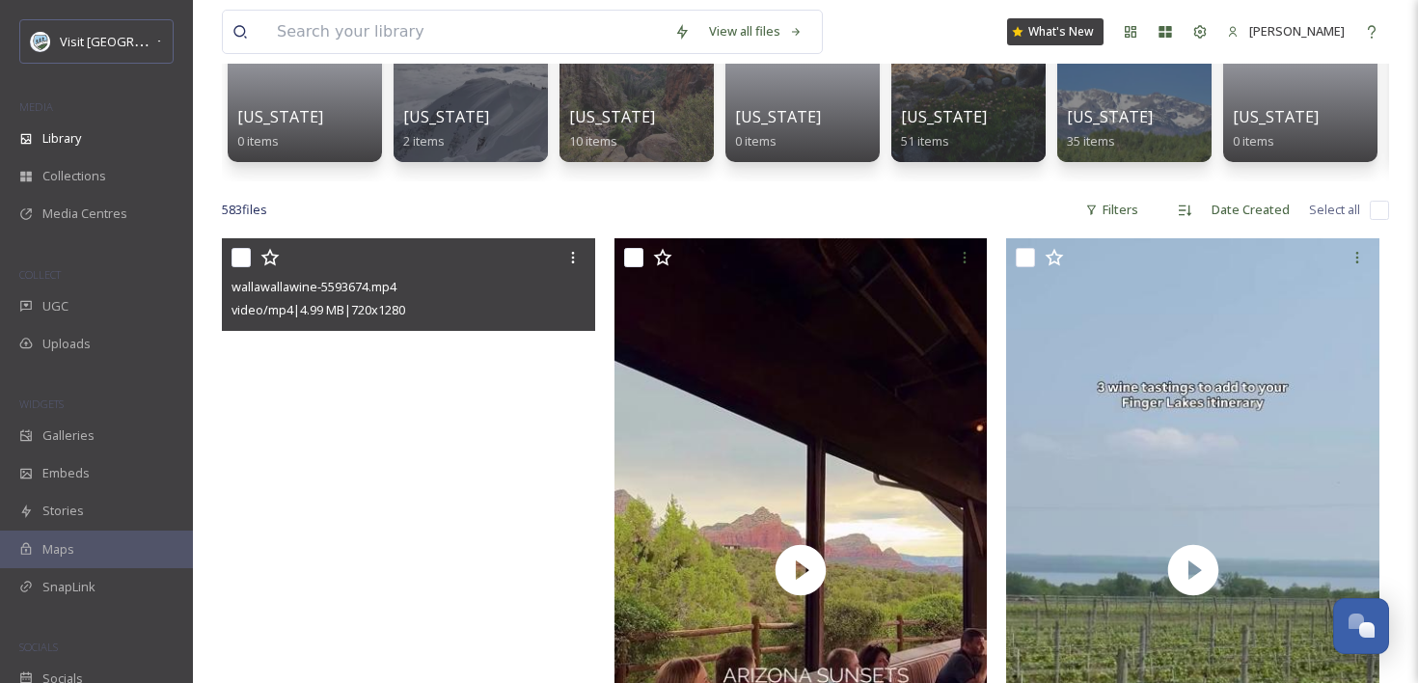
scroll to position [257, 0]
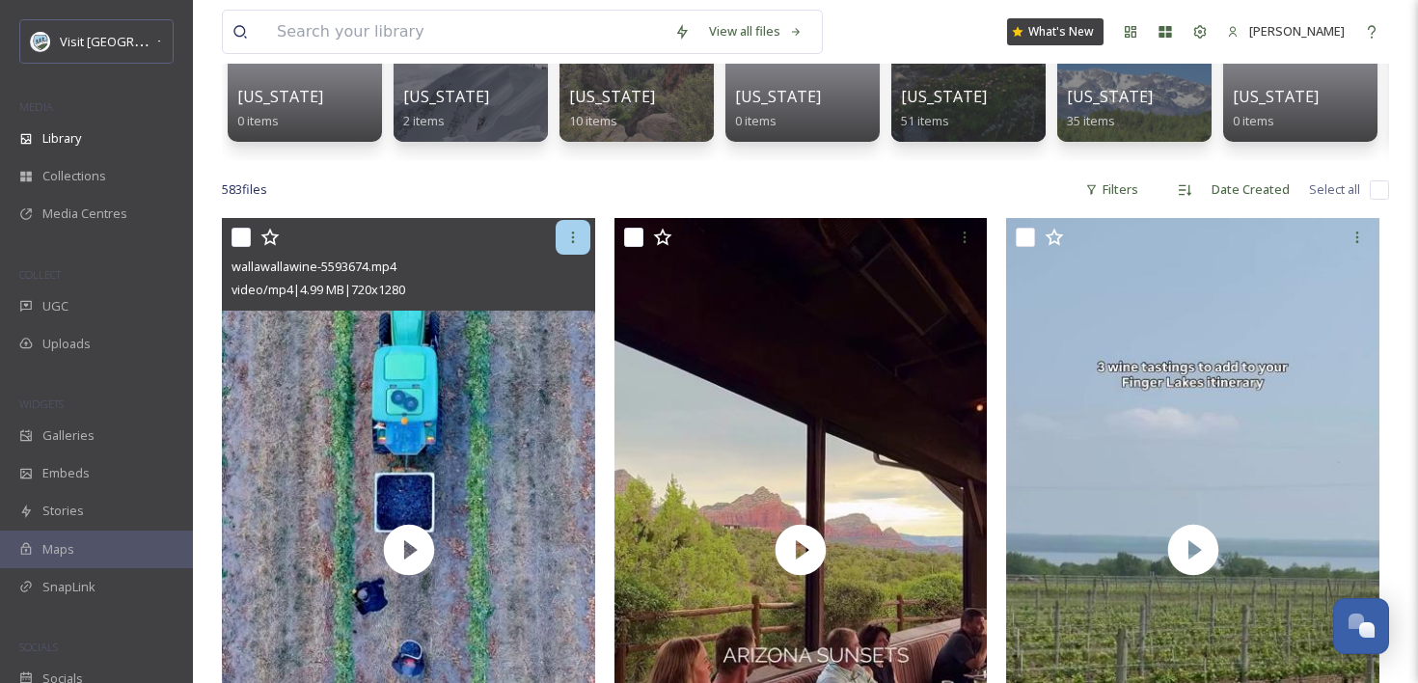
click at [563, 241] on div at bounding box center [572, 237] width 35 height 35
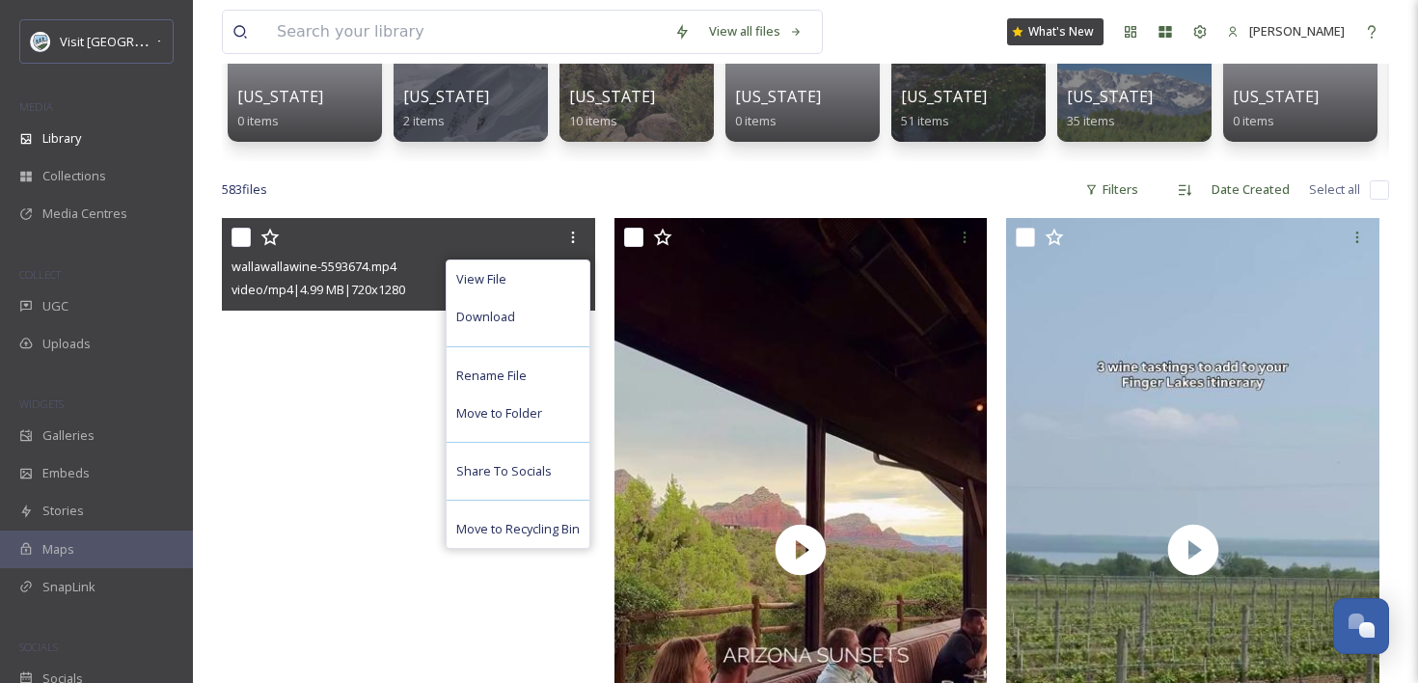
click at [358, 392] on video "wallawallawine-5593674.mp4" at bounding box center [408, 549] width 373 height 663
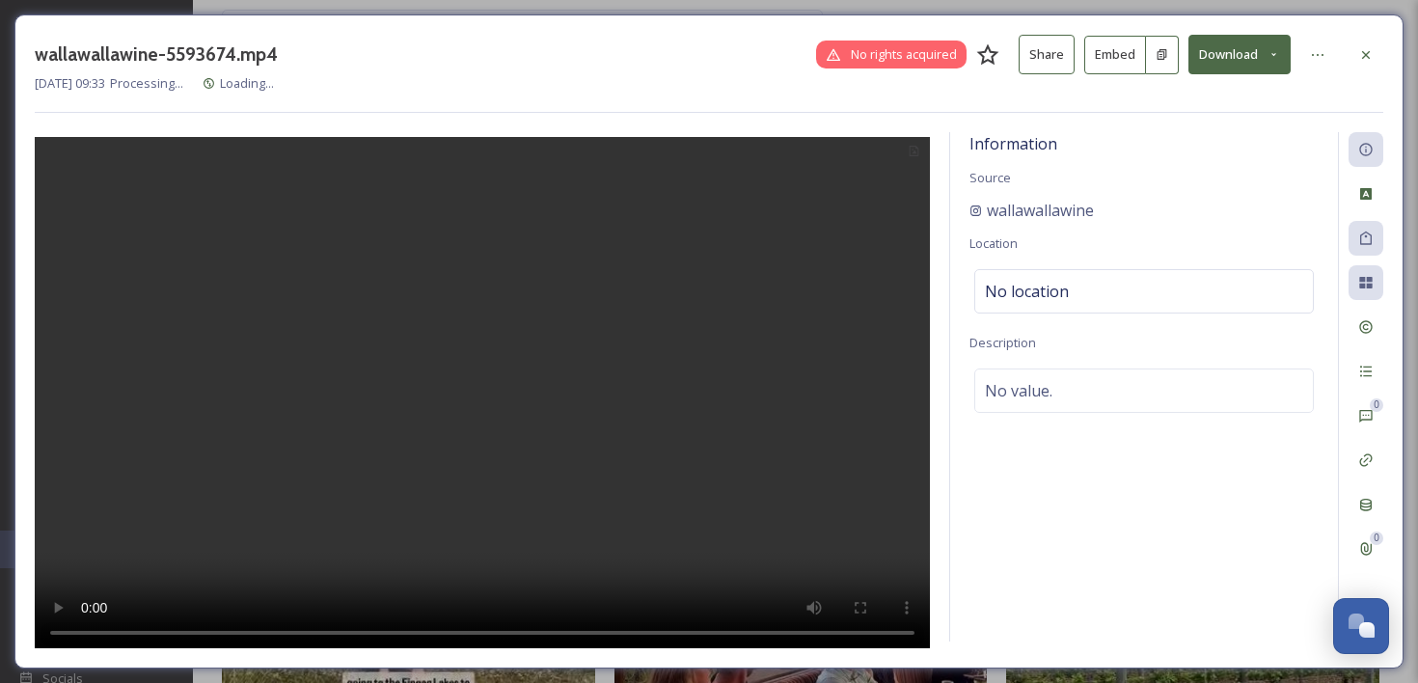
click at [1130, 55] on button "Embed" at bounding box center [1115, 55] width 62 height 39
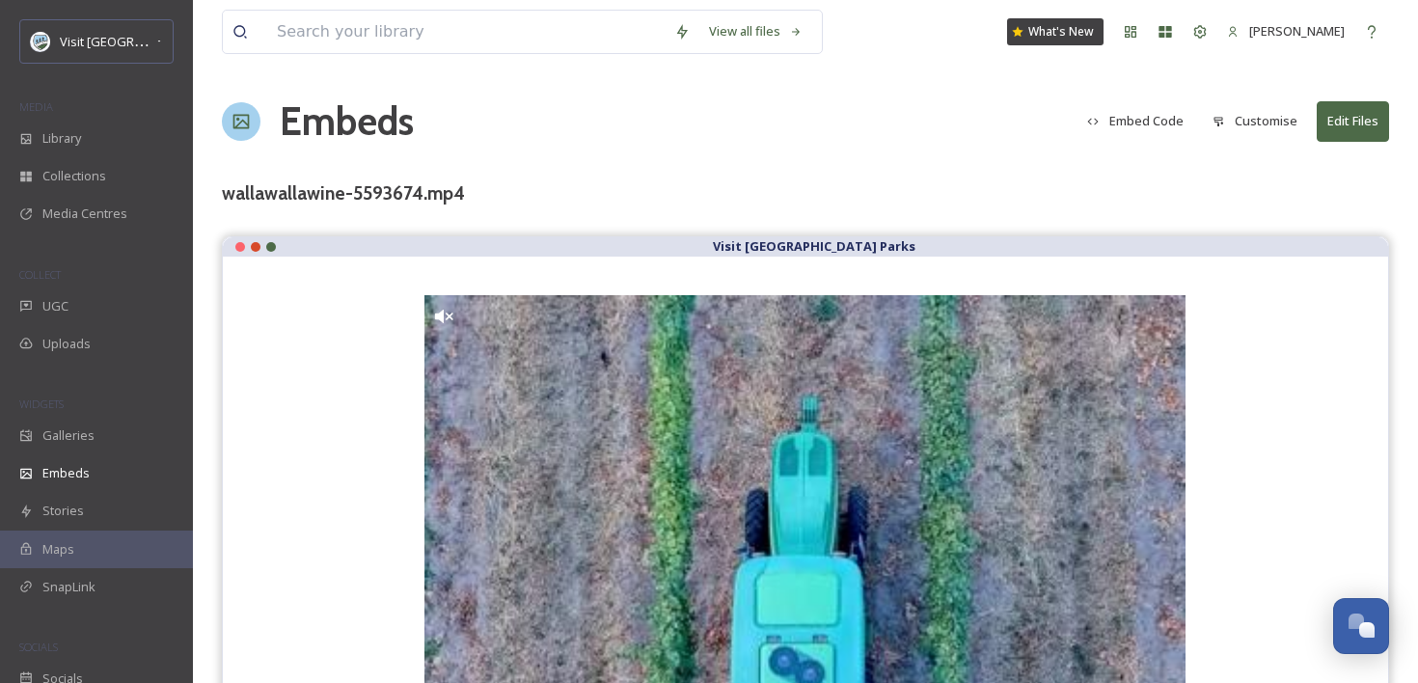
click at [1141, 112] on button "Embed Code" at bounding box center [1135, 121] width 116 height 38
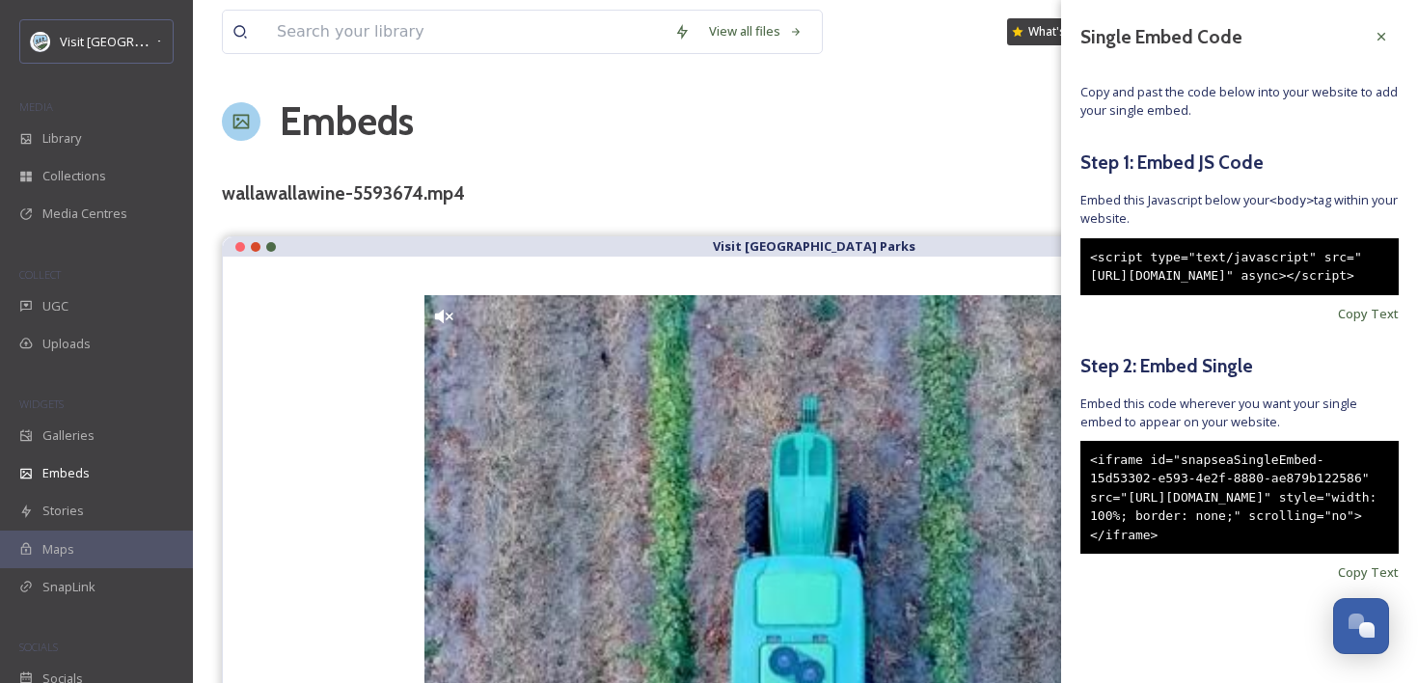
click at [1221, 555] on div "<iframe id="snapseaSingleEmbed-15d53302-e593-4e2f-8880-ae879b122586" src="https…" at bounding box center [1239, 498] width 318 height 114
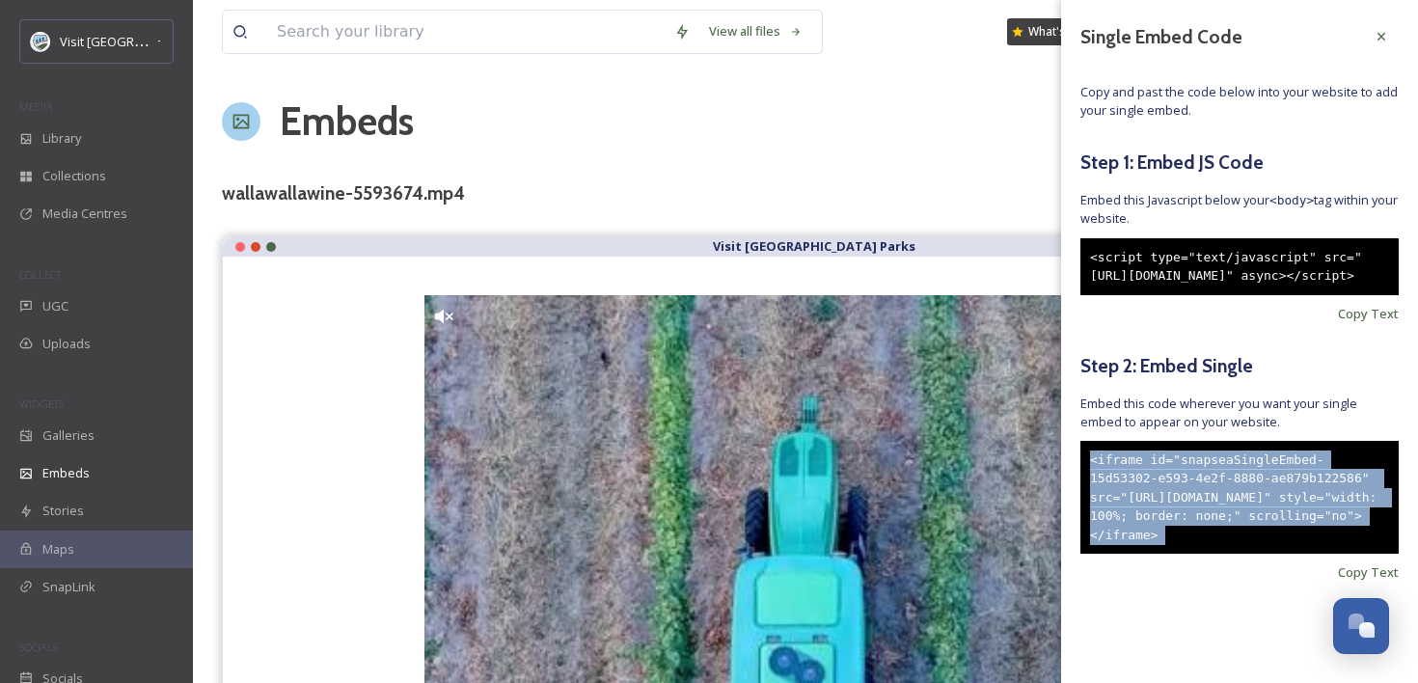
click at [1221, 555] on div "<iframe id="snapseaSingleEmbed-15d53302-e593-4e2f-8880-ae879b122586" src="https…" at bounding box center [1239, 498] width 318 height 114
copy div "<iframe id="snapseaSingleEmbed-15d53302-e593-4e2f-8880-ae879b122586" src="https…"
